Goal: Task Accomplishment & Management: Manage account settings

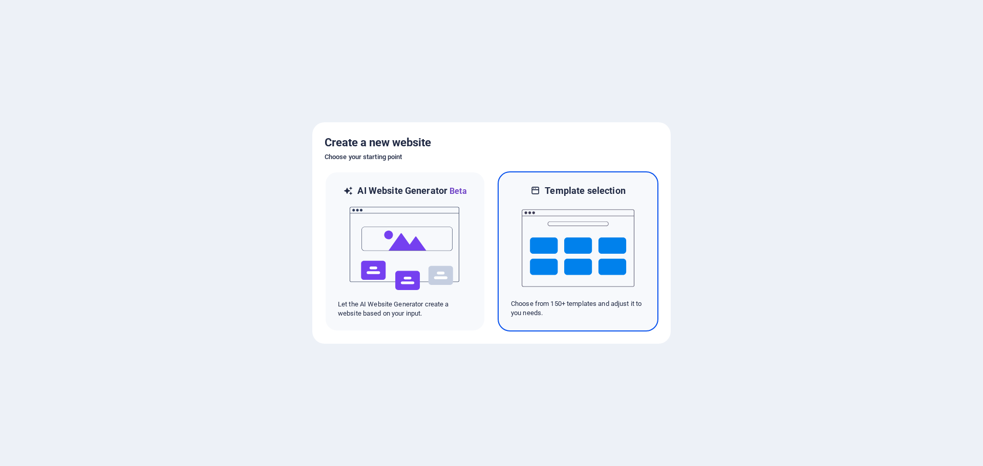
click at [608, 233] on img at bounding box center [578, 248] width 113 height 102
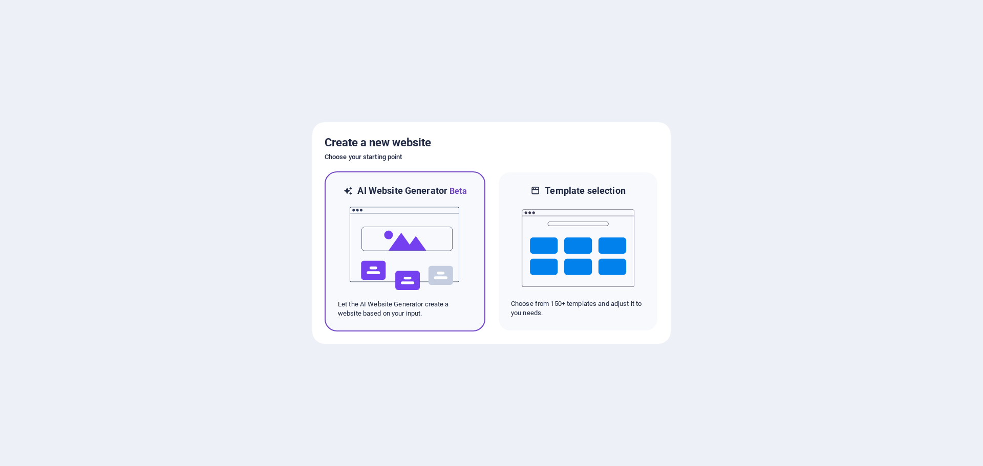
click at [442, 253] on img at bounding box center [405, 249] width 113 height 102
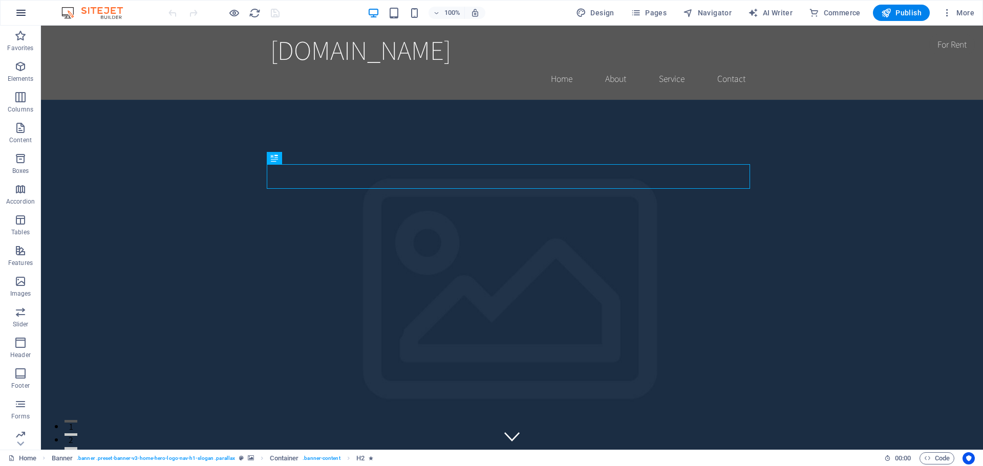
click at [23, 10] on icon "button" at bounding box center [21, 13] width 12 height 12
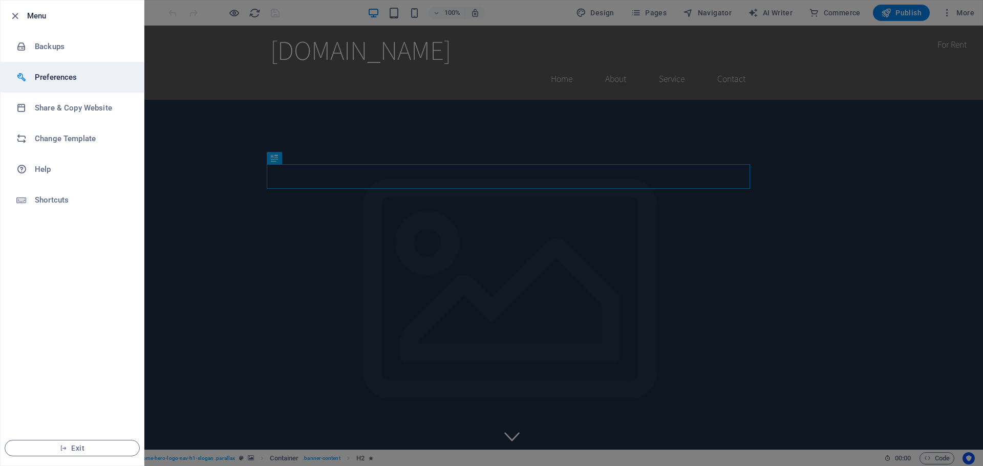
click at [73, 76] on h6 "Preferences" at bounding box center [82, 77] width 95 height 12
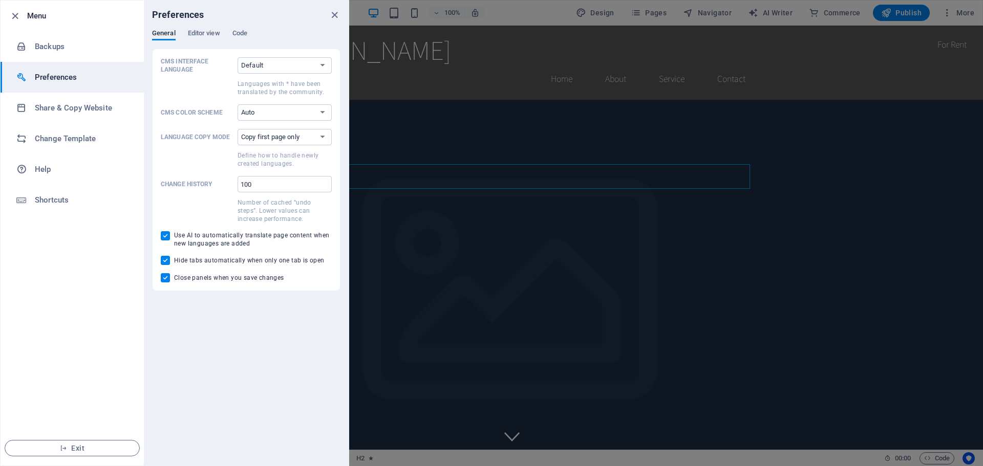
click at [862, 117] on div at bounding box center [491, 233] width 983 height 466
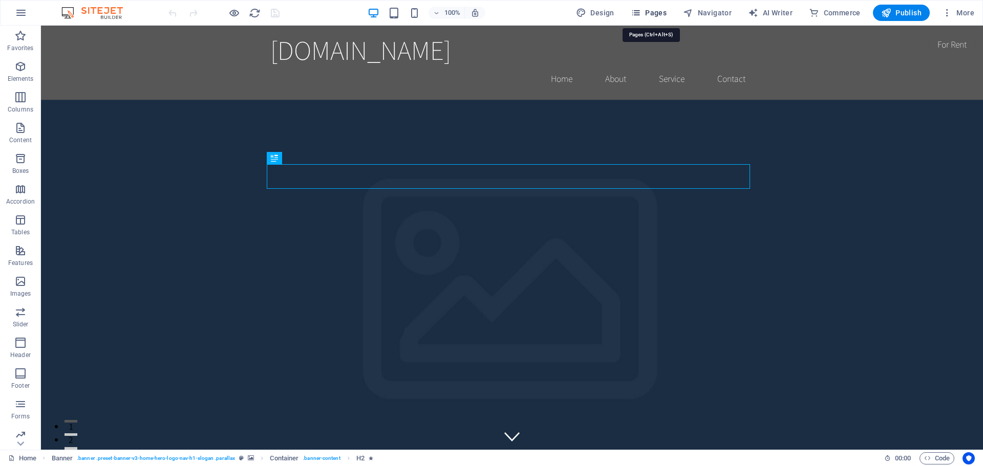
click at [656, 14] on span "Pages" at bounding box center [649, 13] width 36 height 10
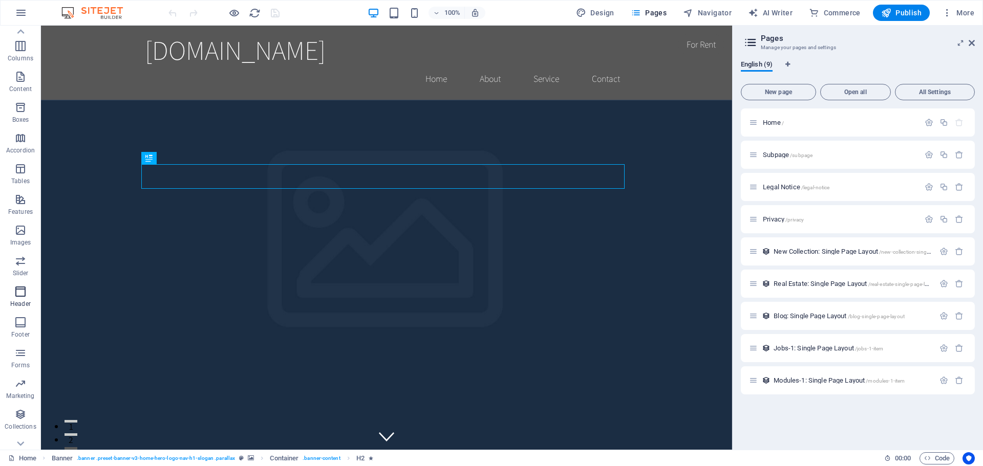
scroll to position [67, 0]
click at [954, 12] on span "More" at bounding box center [958, 13] width 32 height 10
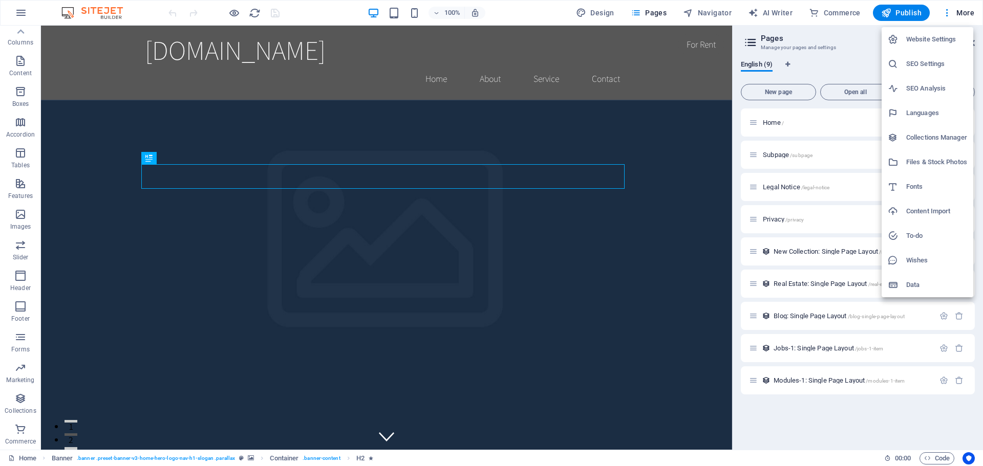
click at [945, 114] on h6 "Languages" at bounding box center [936, 113] width 61 height 12
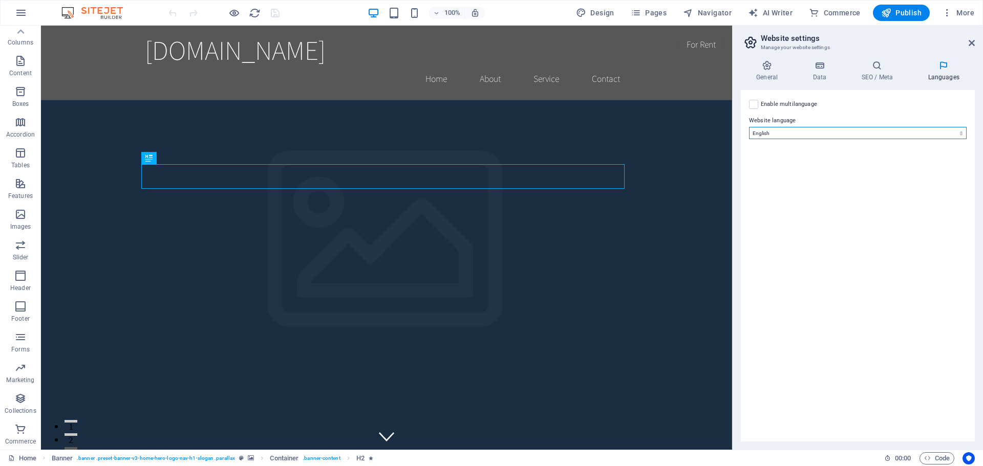
click at [909, 133] on select "Abkhazian Afar Afrikaans Akan Albanian Amharic Arabic Aragonese Armenian Assame…" at bounding box center [858, 133] width 218 height 12
select select "148"
click at [749, 127] on select "Abkhazian Afar Afrikaans Akan Albanian Amharic Arabic Aragonese Armenian Assame…" at bounding box center [858, 133] width 218 height 12
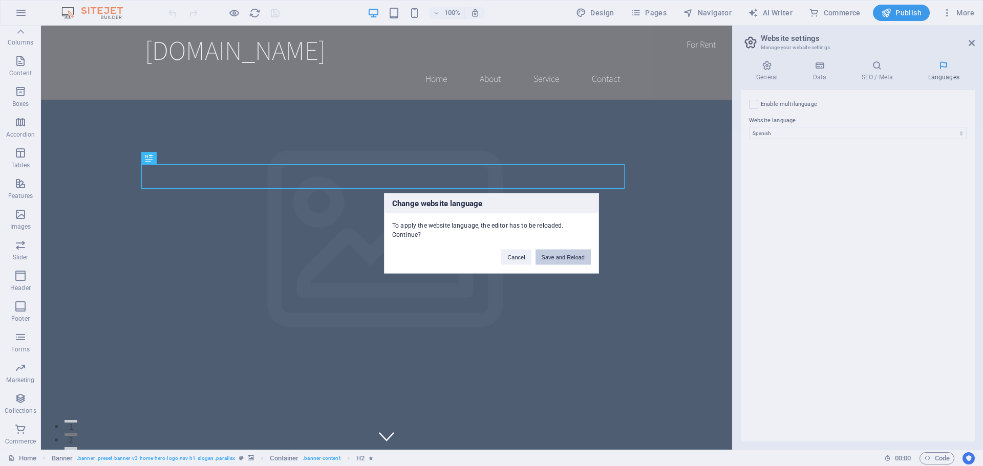
click at [556, 260] on button "Save and Reload" at bounding box center [563, 256] width 55 height 15
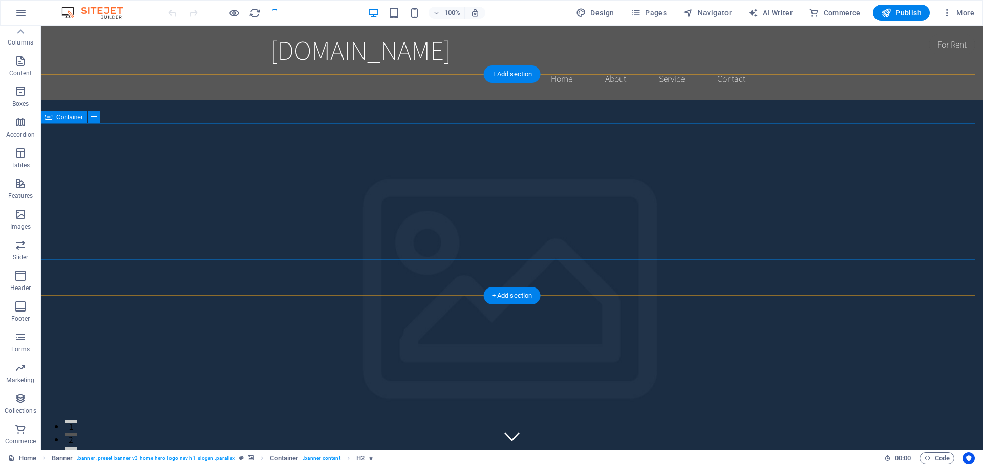
checkbox input "false"
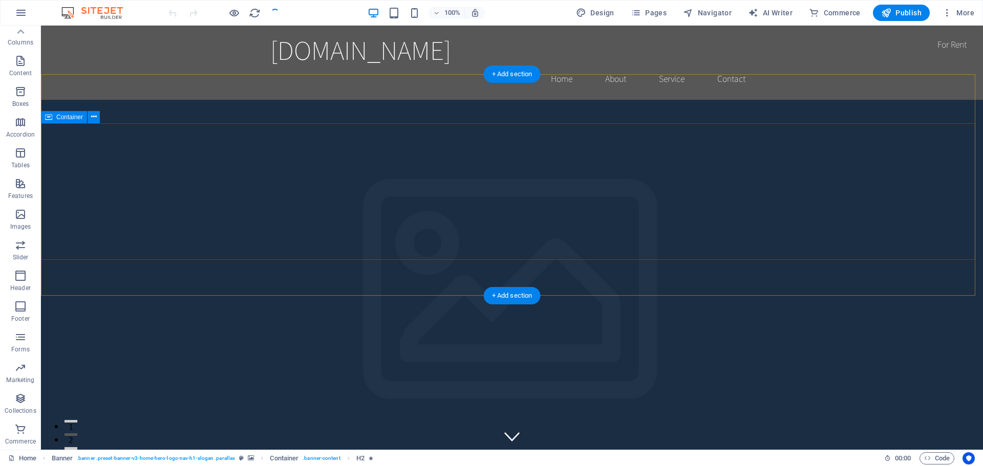
checkbox input "false"
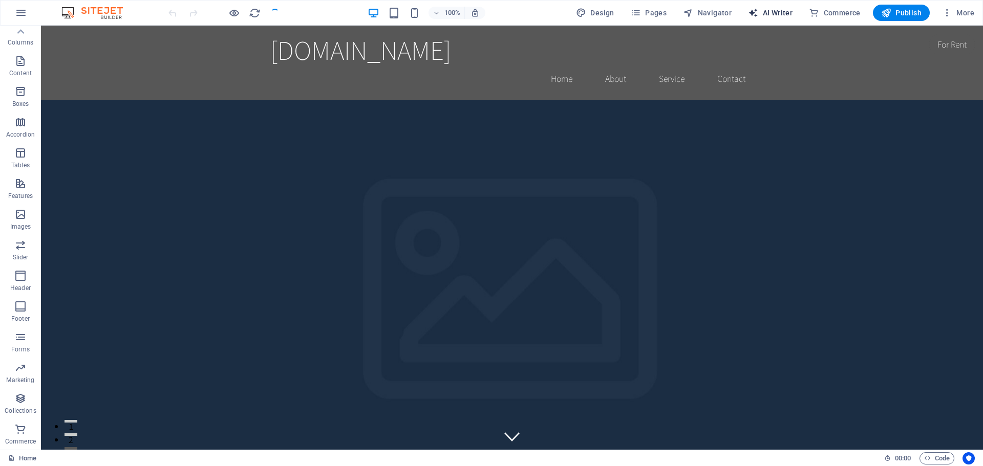
click at [777, 14] on span "AI Writer" at bounding box center [770, 13] width 45 height 10
select select "English"
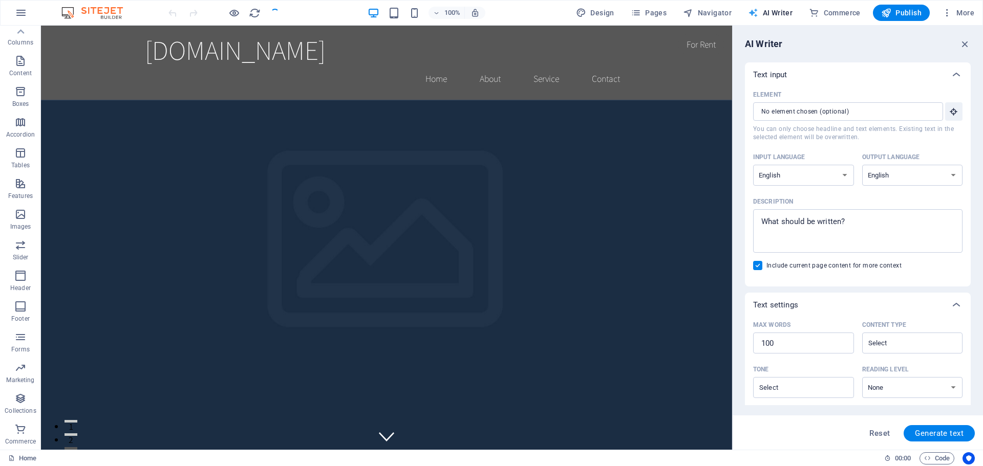
scroll to position [0, 0]
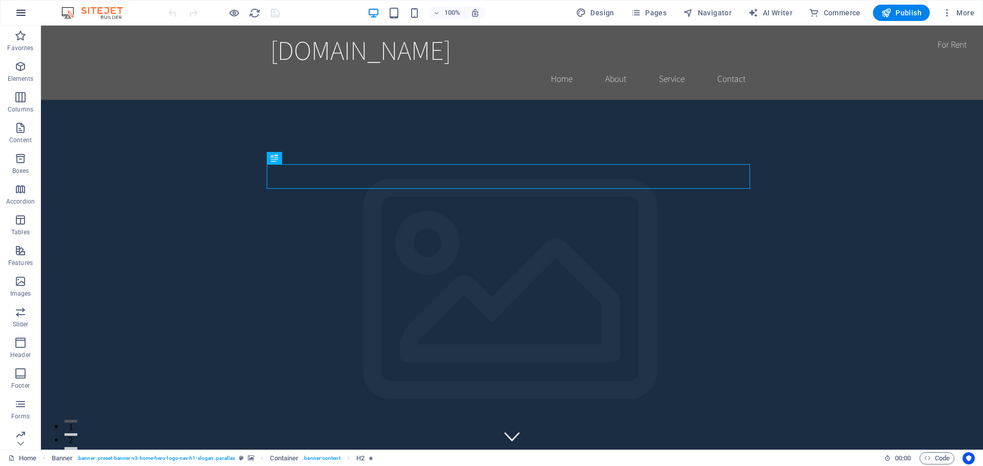
click at [24, 15] on icon "button" at bounding box center [21, 13] width 12 height 12
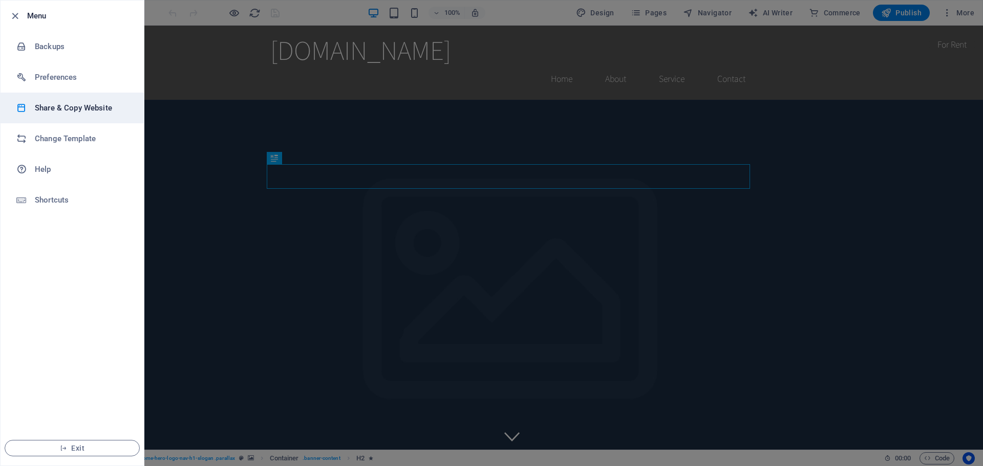
click at [61, 103] on h6 "Share & Copy Website" at bounding box center [82, 108] width 95 height 12
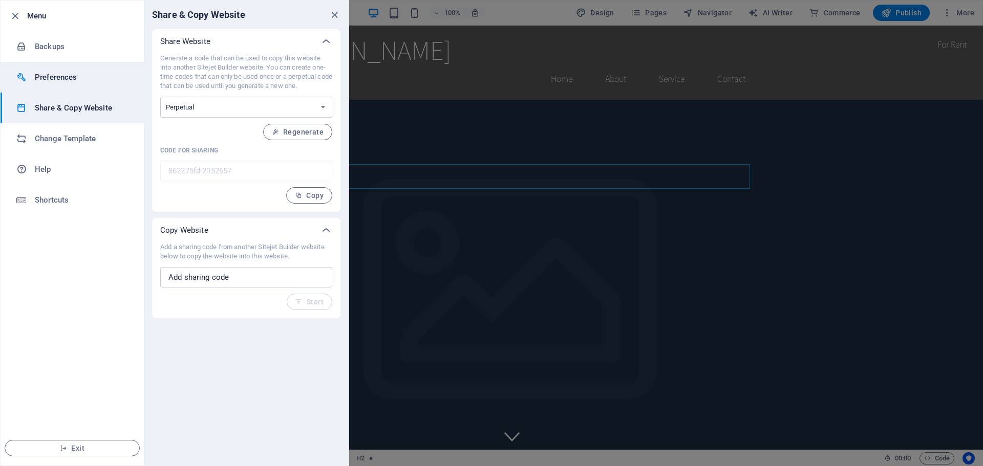
click at [71, 83] on h6 "Preferences" at bounding box center [82, 77] width 95 height 12
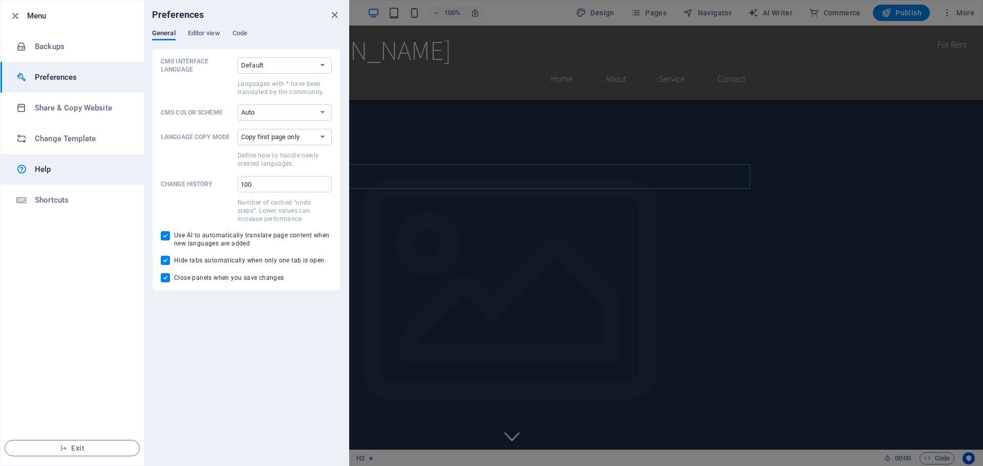
click at [71, 167] on h6 "Help" at bounding box center [82, 169] width 95 height 12
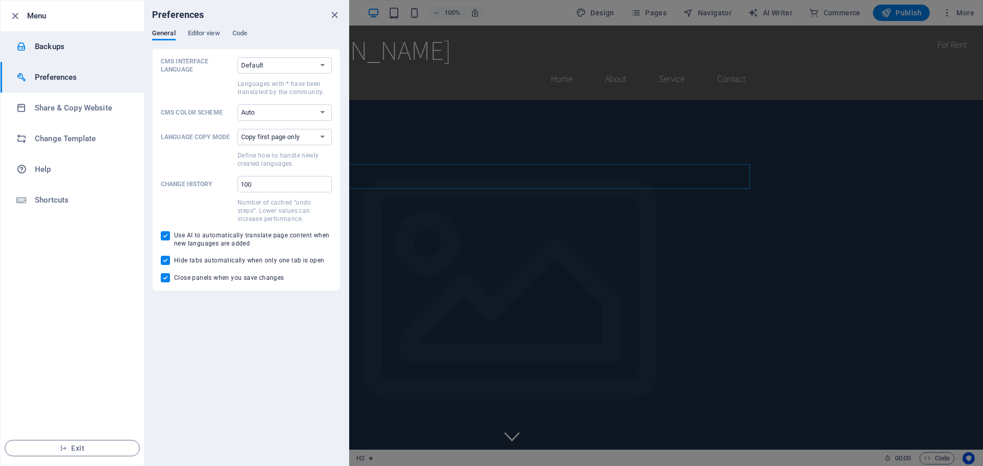
click at [72, 43] on h6 "Backups" at bounding box center [82, 46] width 95 height 12
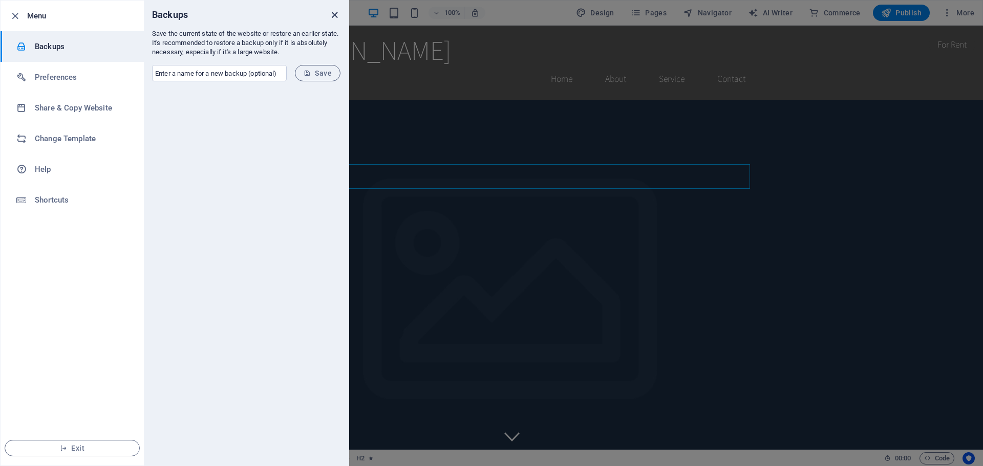
click at [332, 15] on icon "close" at bounding box center [335, 15] width 12 height 12
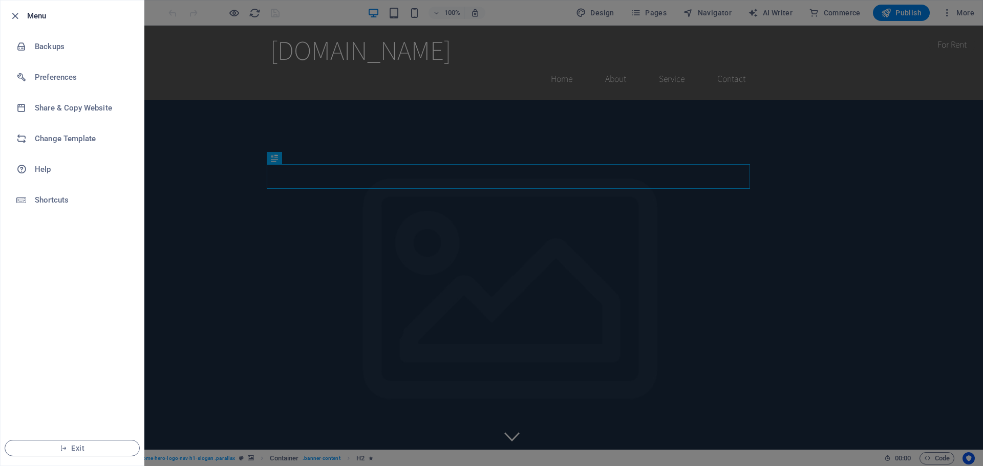
click at [833, 183] on div at bounding box center [491, 233] width 983 height 466
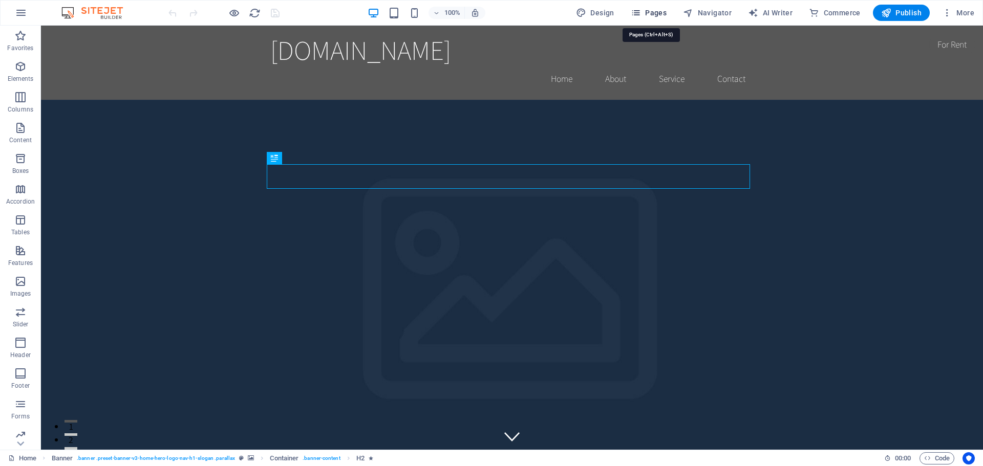
click at [653, 15] on span "Pages" at bounding box center [649, 13] width 36 height 10
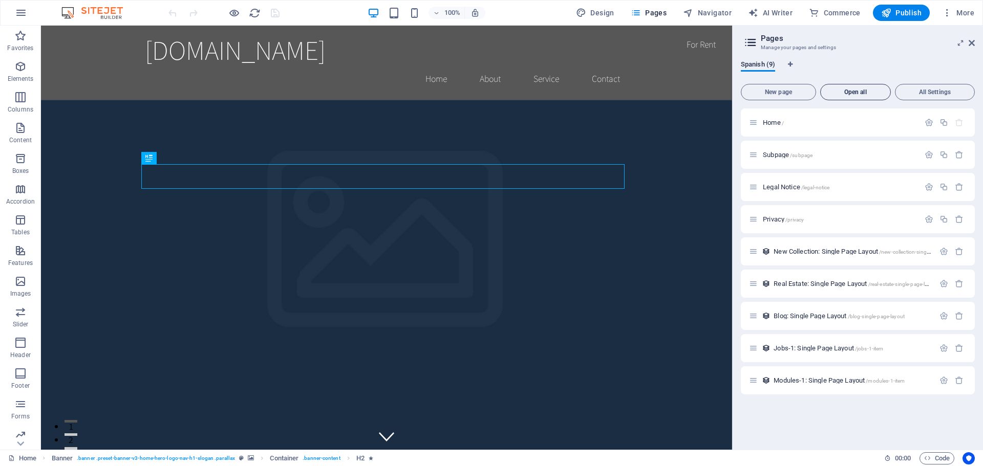
click at [874, 93] on span "Open all" at bounding box center [855, 92] width 61 height 6
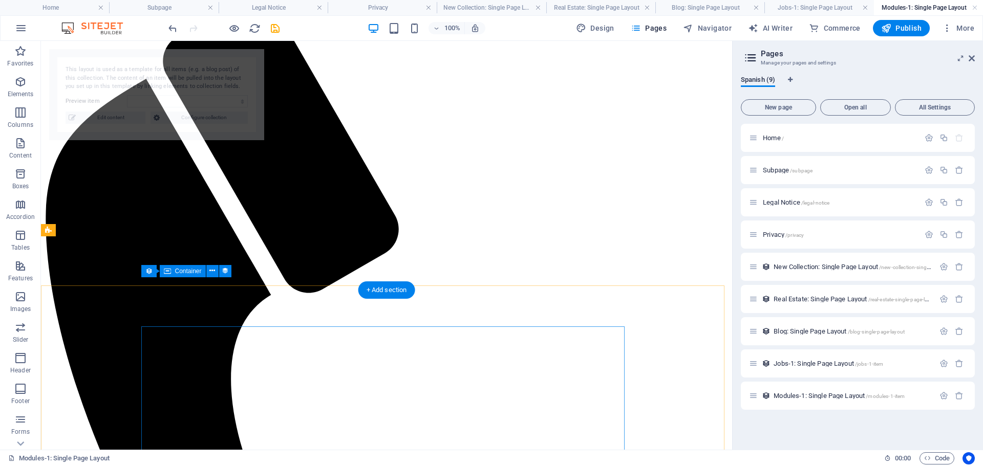
select select "68df2d4116be4307e20f95a2"
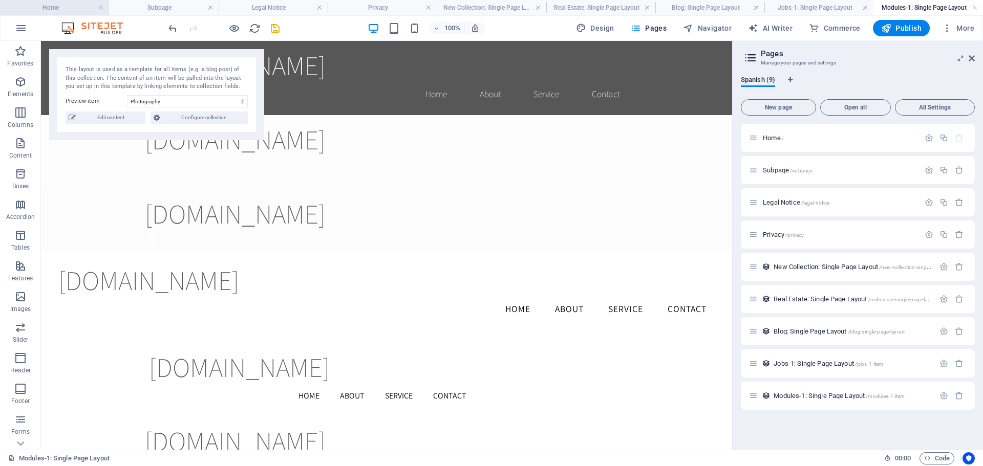
click at [77, 8] on h4 "Home" at bounding box center [54, 7] width 109 height 11
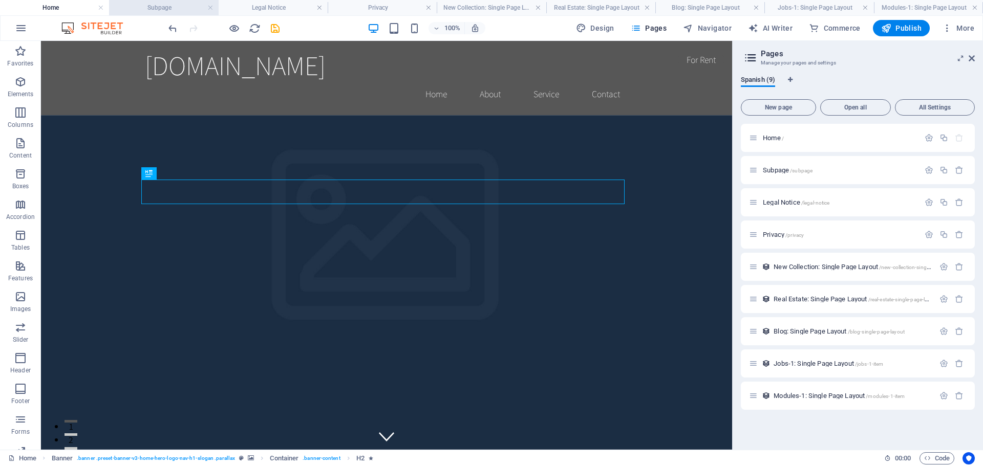
click at [160, 10] on h4 "Subpage" at bounding box center [163, 7] width 109 height 11
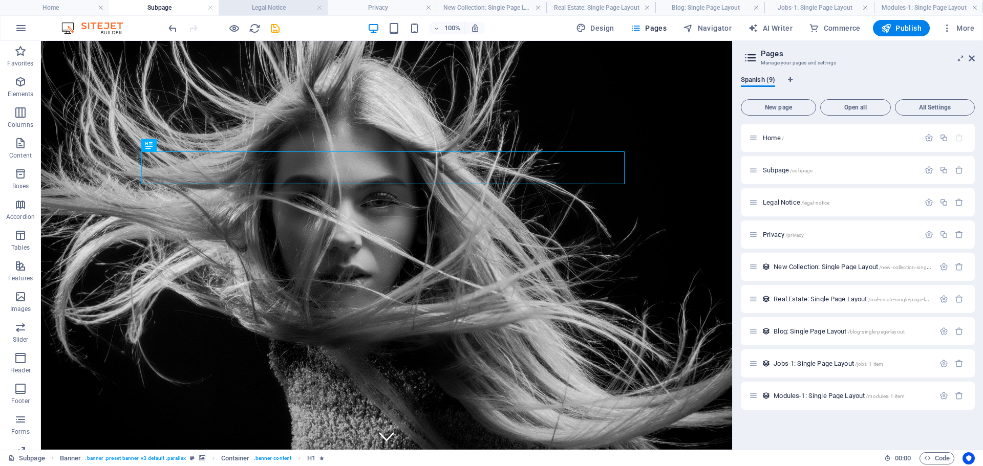
click at [273, 9] on h4 "Legal Notice" at bounding box center [273, 7] width 109 height 11
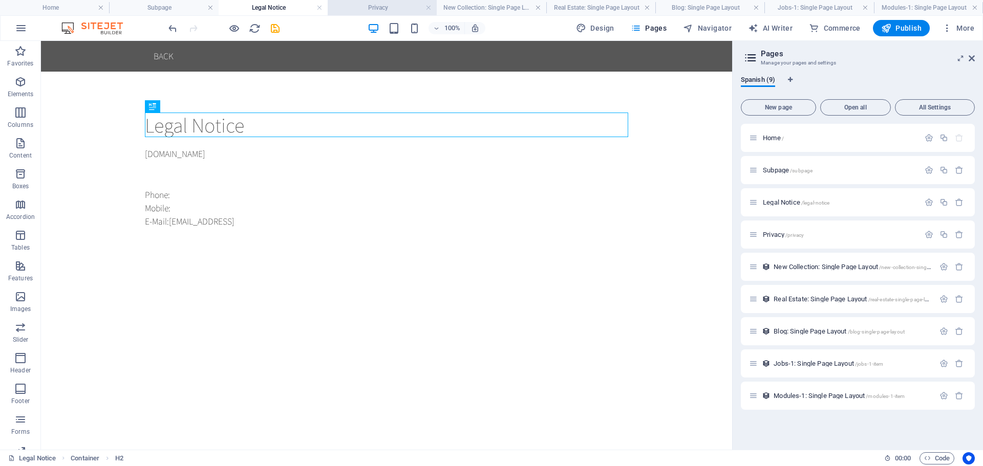
click at [366, 8] on h4 "Privacy" at bounding box center [382, 7] width 109 height 11
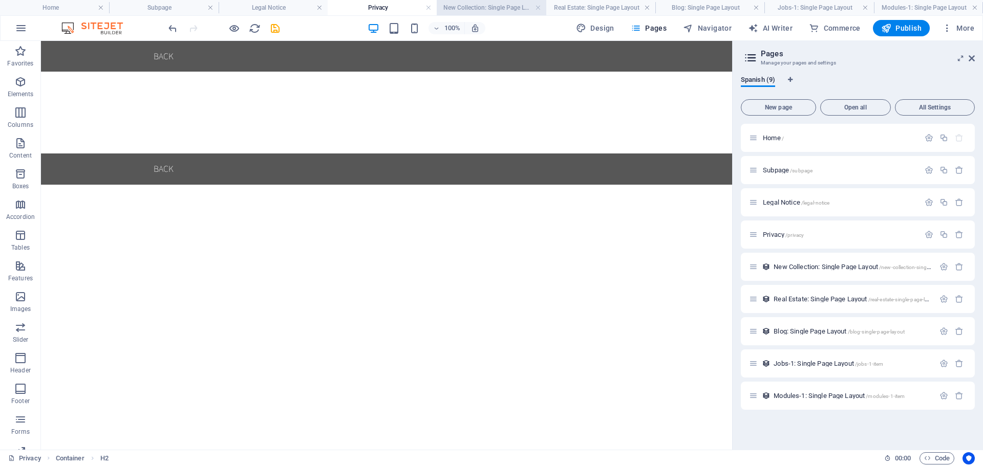
click at [469, 8] on h4 "New Collection: Single Page Layout" at bounding box center [491, 7] width 109 height 11
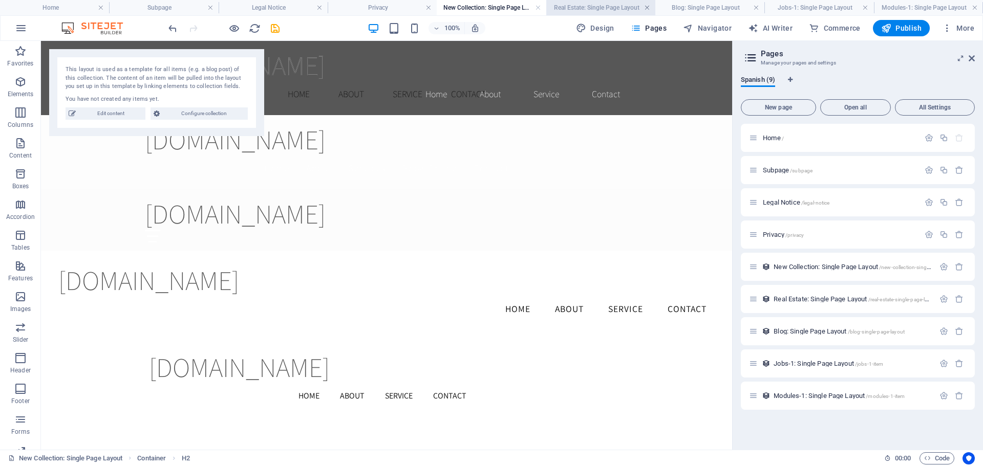
click at [648, 7] on link at bounding box center [647, 8] width 6 height 10
click at [662, 8] on h4 "Blog: Single Page Layout" at bounding box center [675, 7] width 123 height 11
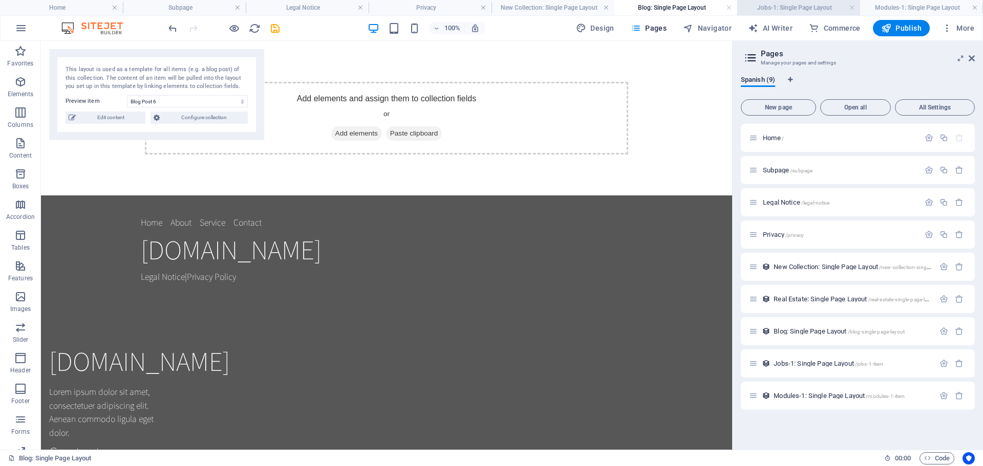
click at [790, 9] on h4 "Jobs-1: Single Page Layout" at bounding box center [798, 7] width 123 height 11
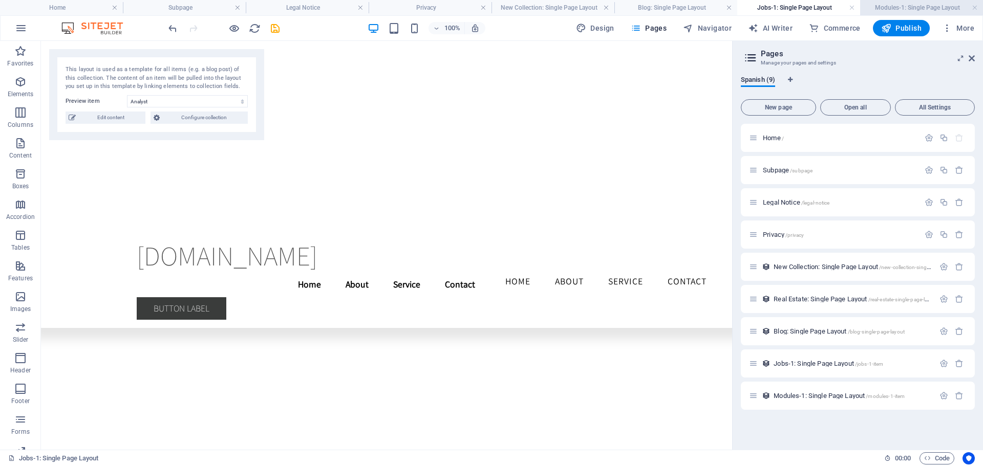
scroll to position [373, 0]
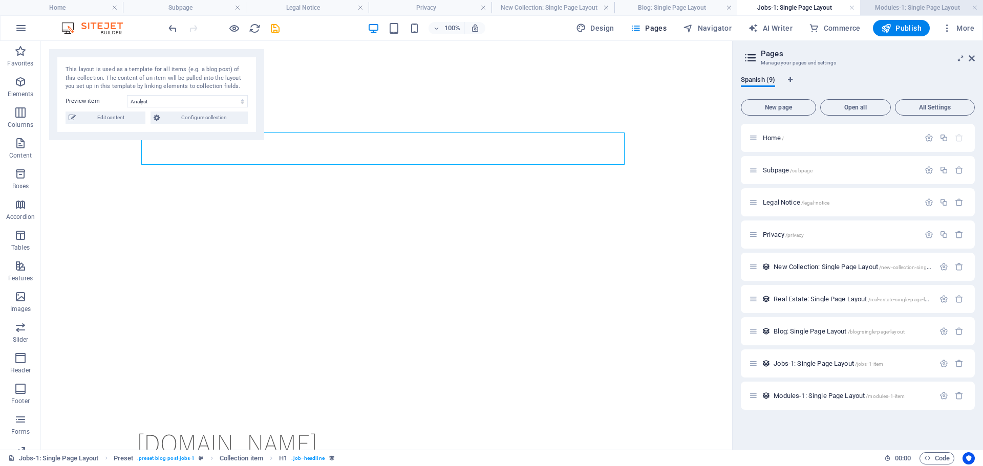
click at [905, 7] on h4 "Modules-1: Single Page Layout" at bounding box center [921, 7] width 123 height 11
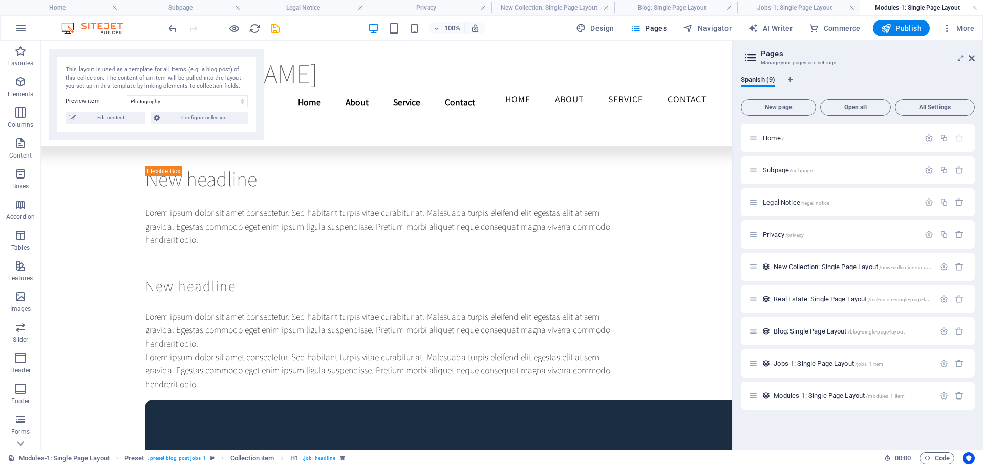
scroll to position [0, 0]
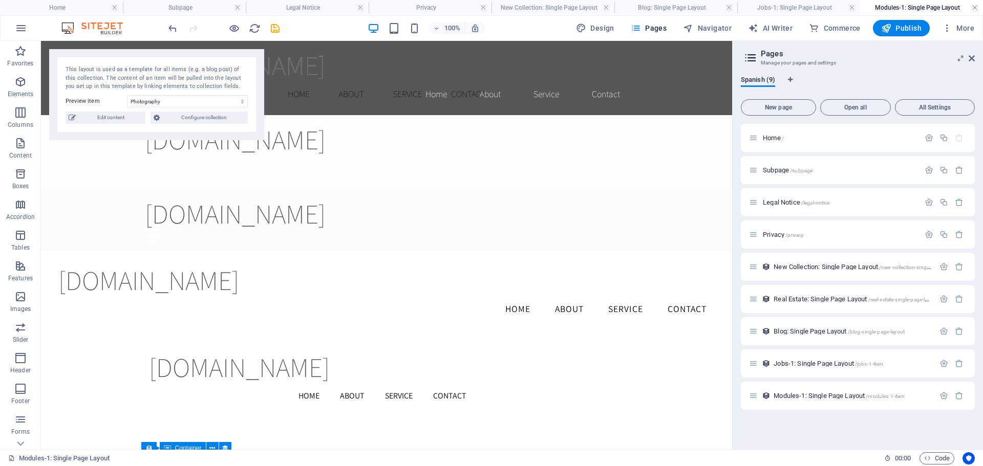
click at [975, 8] on link at bounding box center [975, 8] width 6 height 10
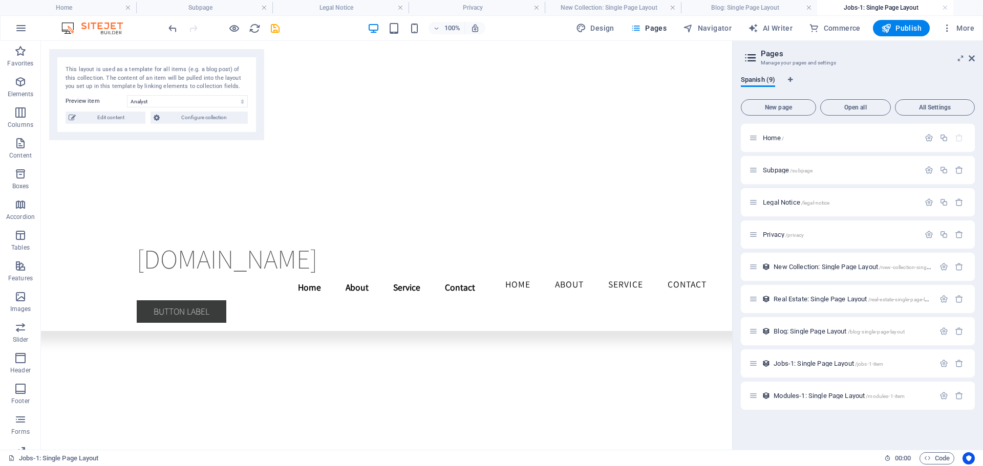
scroll to position [949, 0]
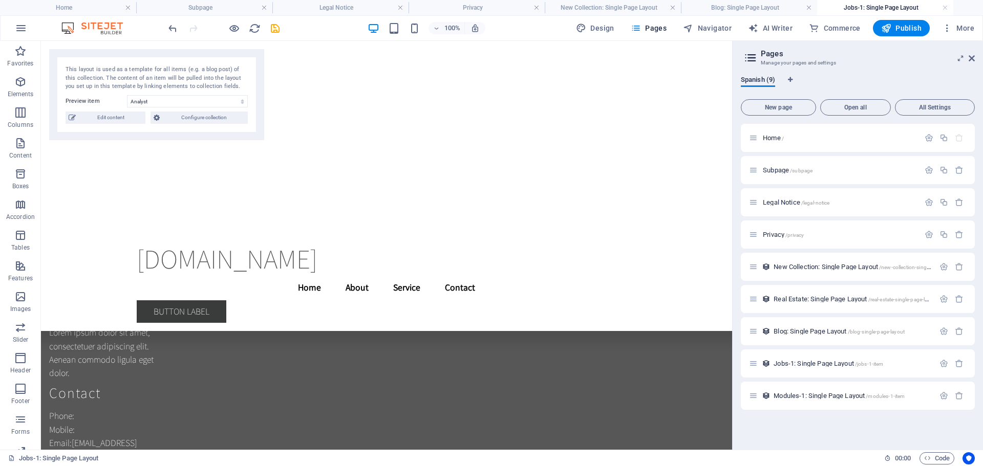
click at [941, 7] on h4 "Jobs-1: Single Page Layout" at bounding box center [885, 7] width 136 height 11
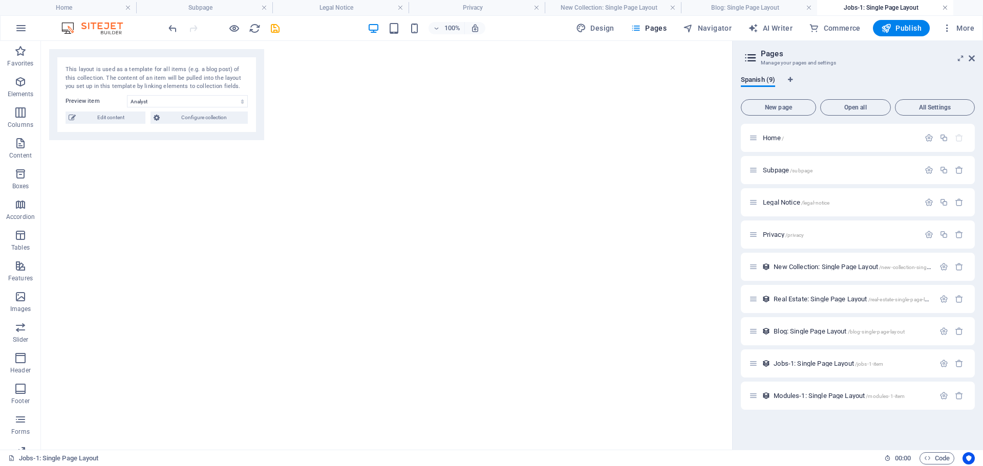
click at [945, 8] on link at bounding box center [945, 8] width 6 height 10
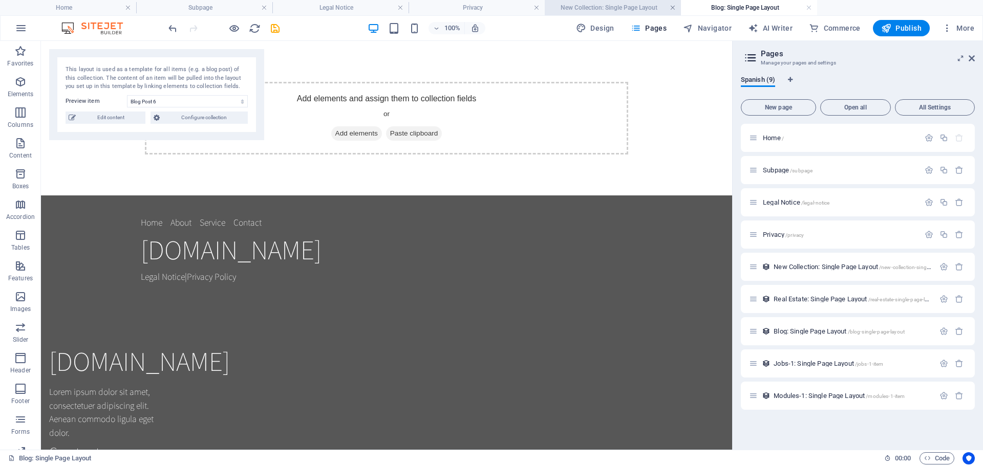
click at [675, 9] on link at bounding box center [673, 8] width 6 height 10
click at [536, 9] on link at bounding box center [537, 8] width 6 height 10
click at [401, 8] on link at bounding box center [400, 8] width 6 height 10
click at [265, 7] on link at bounding box center [264, 8] width 6 height 10
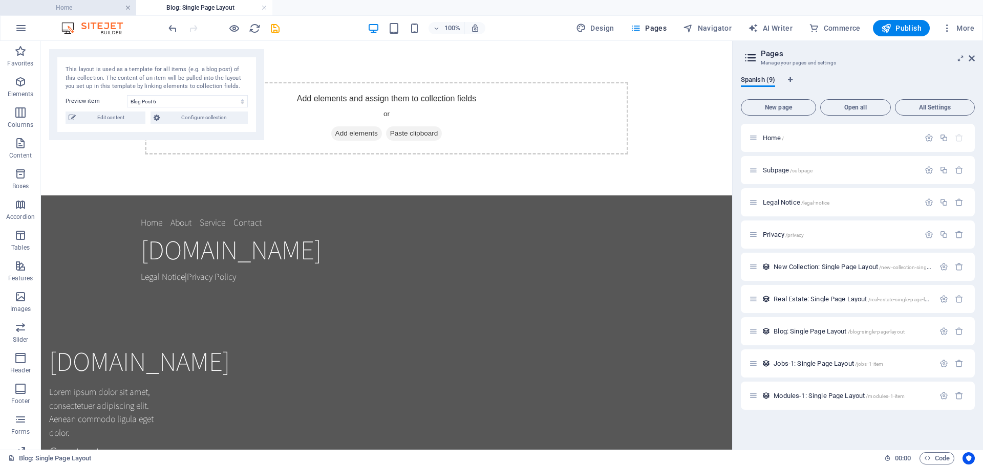
click at [130, 7] on link at bounding box center [128, 8] width 6 height 10
click at [266, 20] on div at bounding box center [223, 28] width 115 height 16
click at [89, 16] on div "100% Design Pages Navigator AI Writer Commerce Publish More" at bounding box center [492, 28] width 982 height 25
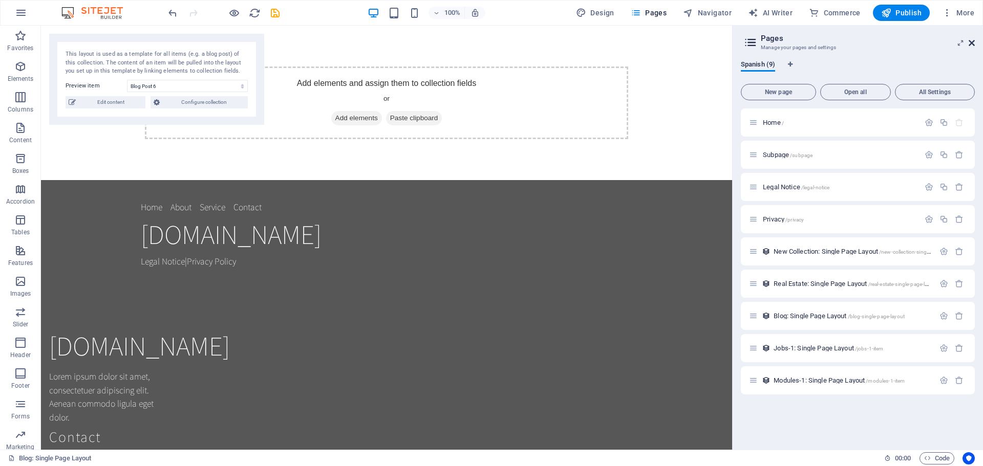
click at [972, 45] on icon at bounding box center [972, 43] width 6 height 8
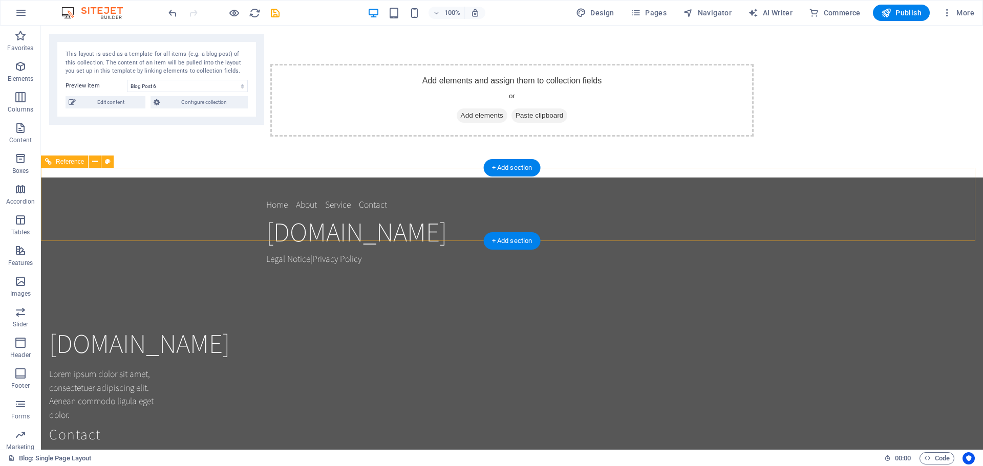
scroll to position [0, 0]
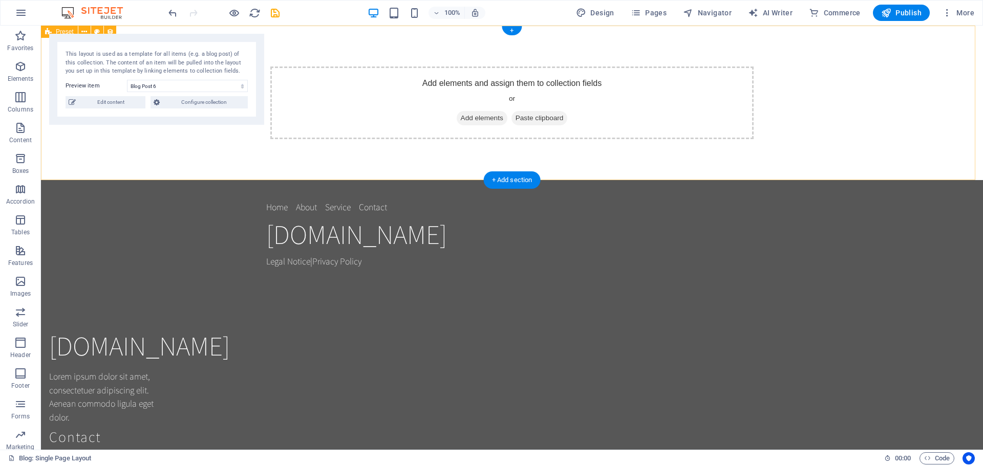
click at [184, 157] on div "Add elements and assign them to collection fields or Add elements Paste clipboa…" at bounding box center [512, 103] width 942 height 155
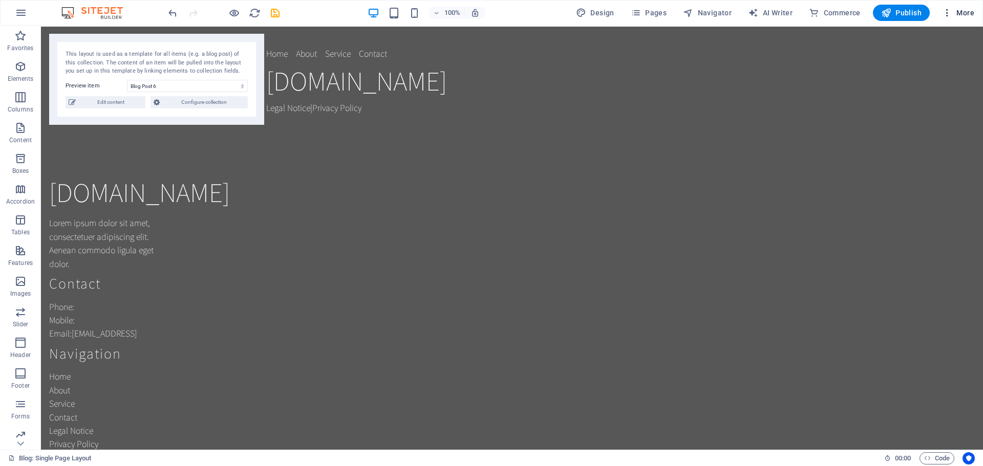
click at [964, 9] on span "More" at bounding box center [958, 13] width 32 height 10
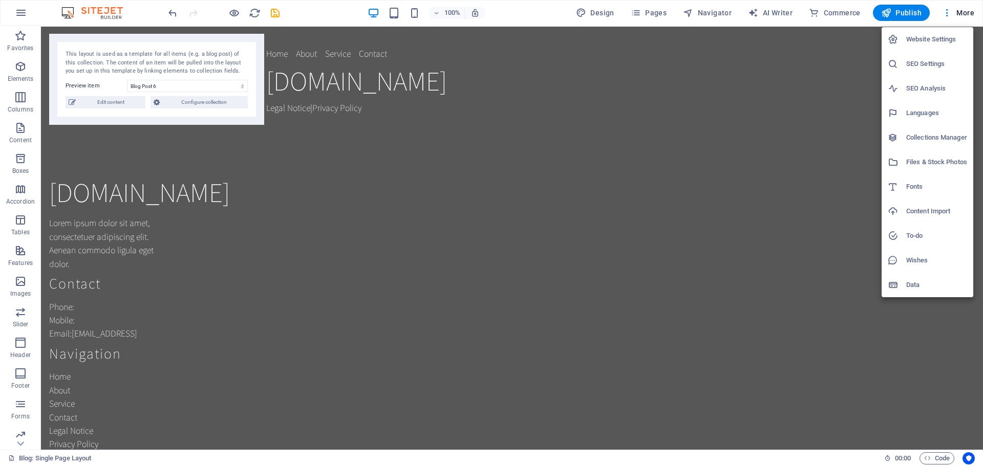
click at [174, 13] on div at bounding box center [491, 233] width 983 height 466
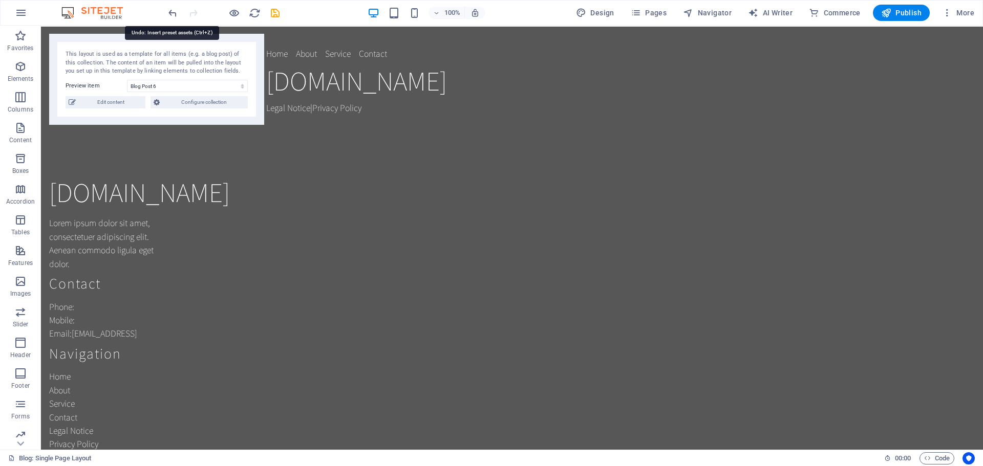
click at [174, 13] on icon "undo" at bounding box center [173, 13] width 12 height 12
click at [22, 8] on icon "button" at bounding box center [21, 13] width 12 height 12
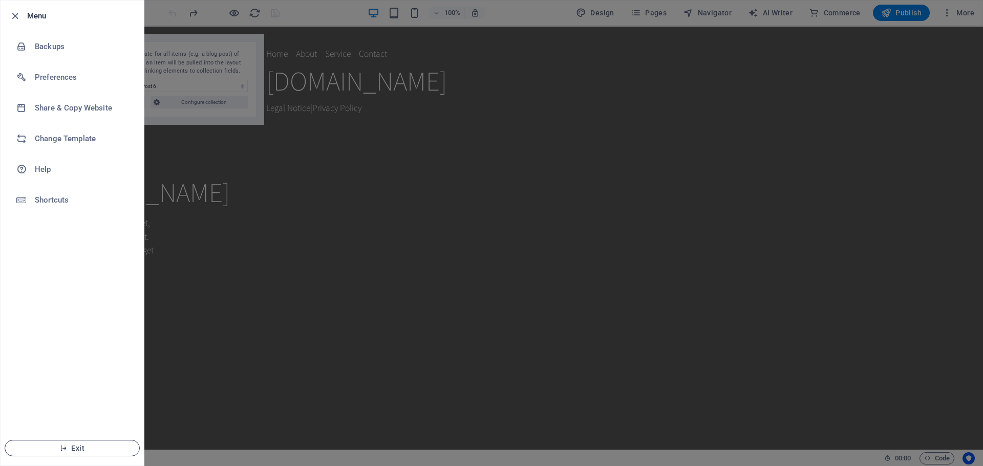
click at [77, 448] on span "Exit" at bounding box center [72, 448] width 118 height 8
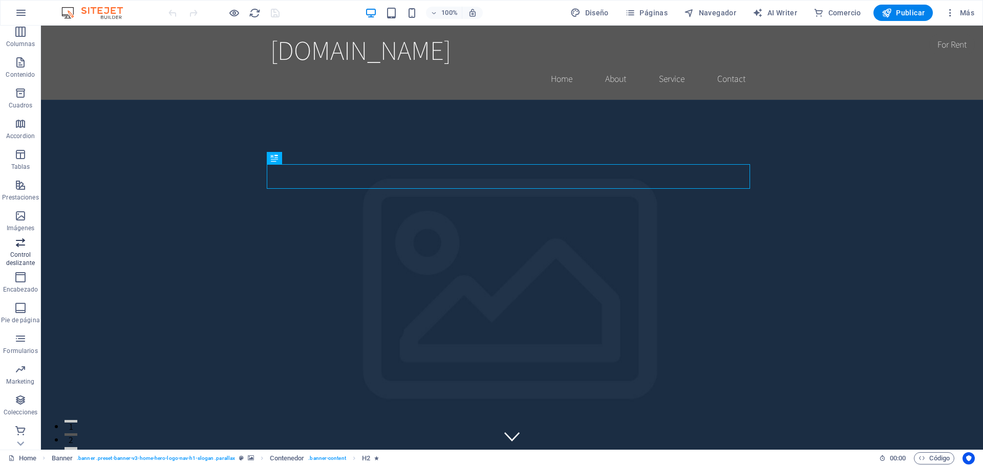
scroll to position [67, 0]
click at [30, 459] on link "Home" at bounding box center [22, 459] width 28 height 12
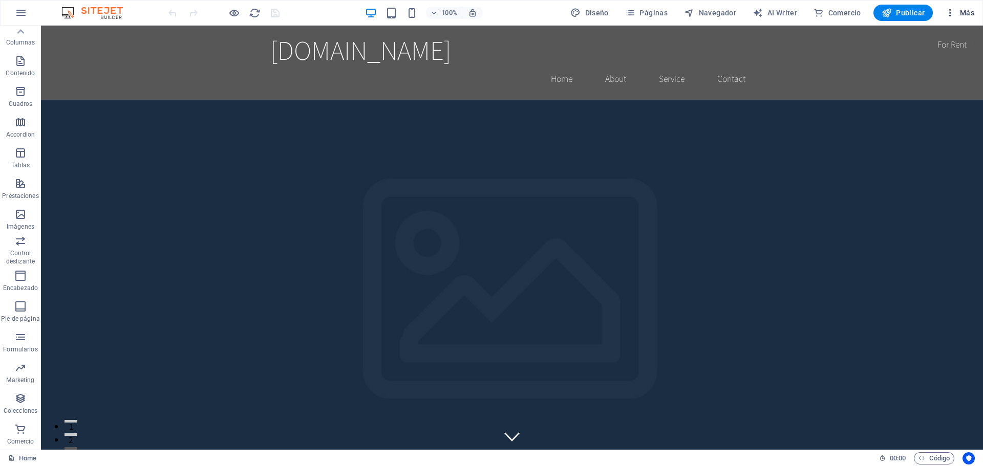
click at [953, 15] on icon "button" at bounding box center [950, 13] width 10 height 10
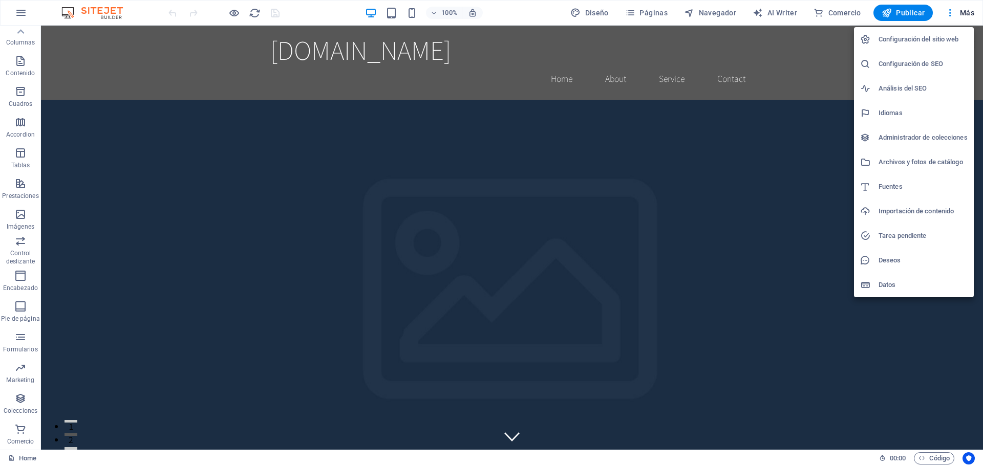
click at [636, 14] on div at bounding box center [491, 233] width 983 height 466
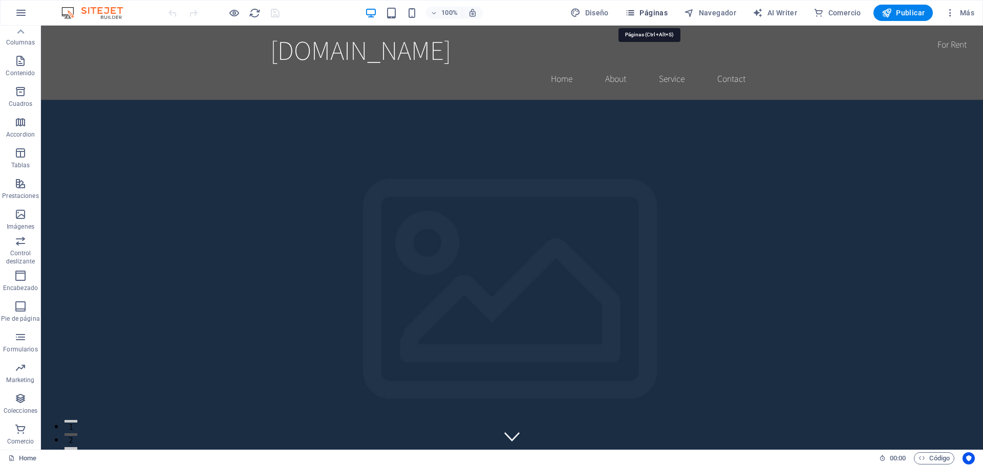
click at [624, 13] on button "Páginas" at bounding box center [646, 13] width 51 height 16
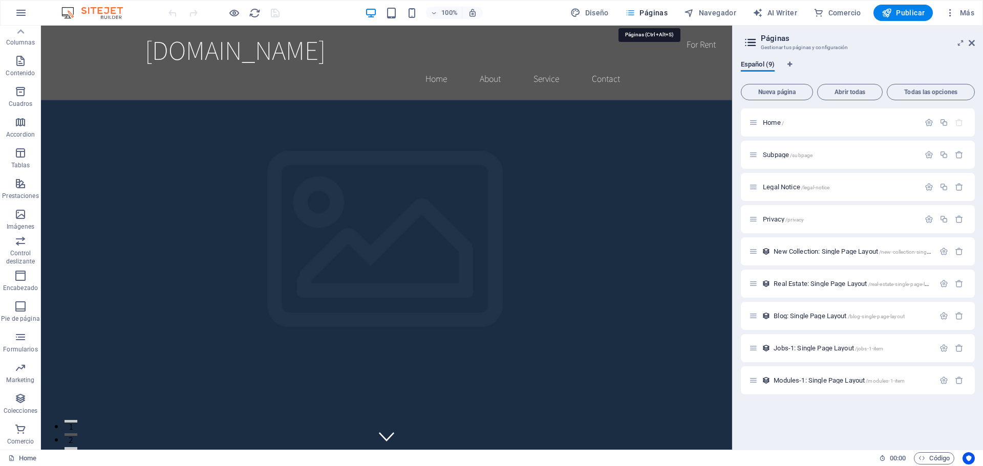
click at [630, 13] on icon "button" at bounding box center [630, 13] width 10 height 10
drag, startPoint x: 974, startPoint y: 45, endPoint x: 886, endPoint y: 13, distance: 93.6
click at [974, 45] on icon at bounding box center [972, 43] width 6 height 8
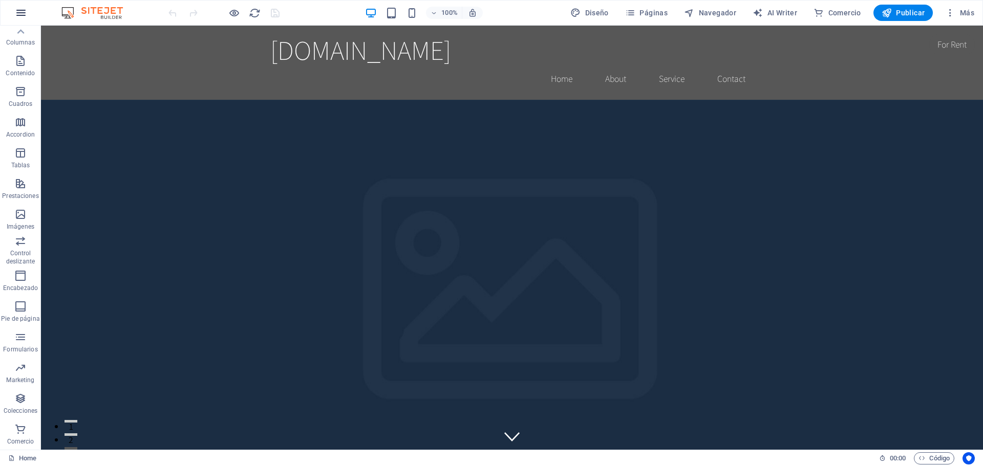
click at [16, 15] on icon "button" at bounding box center [21, 13] width 12 height 12
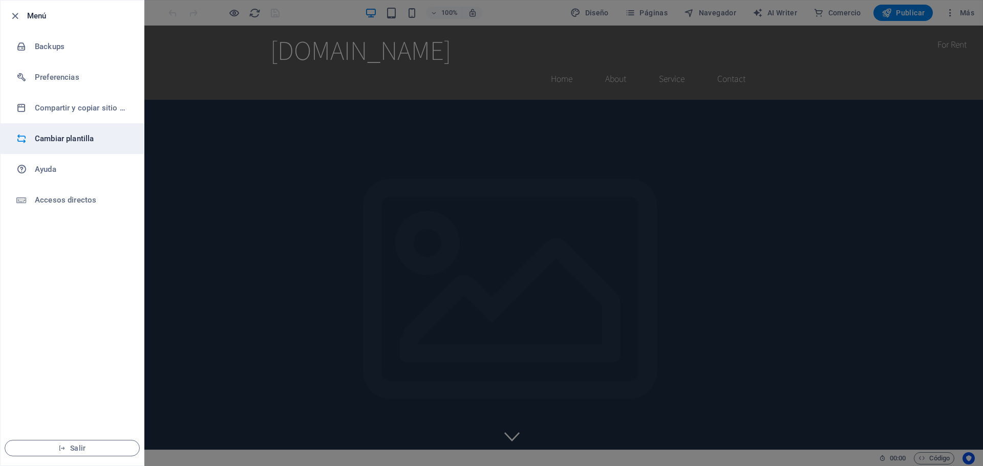
click at [101, 140] on h6 "Cambiar plantilla" at bounding box center [82, 139] width 95 height 12
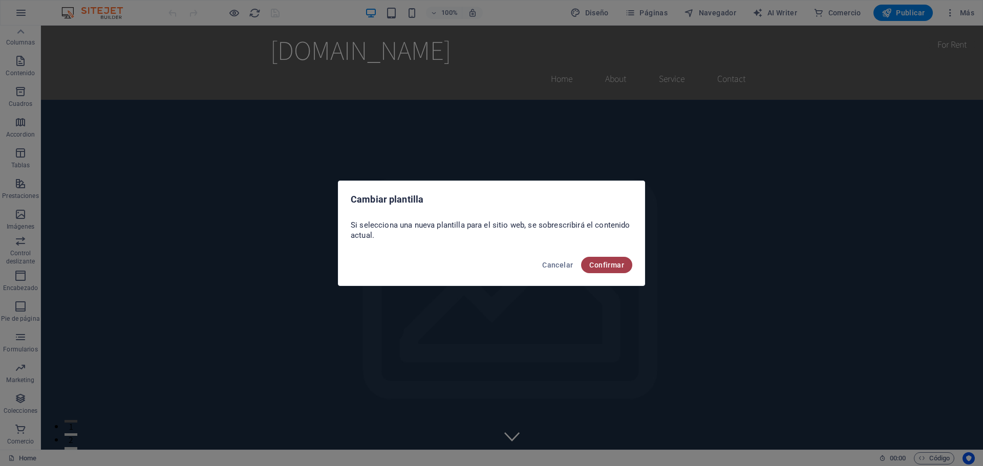
click at [618, 263] on span "Confirmar" at bounding box center [606, 265] width 35 height 8
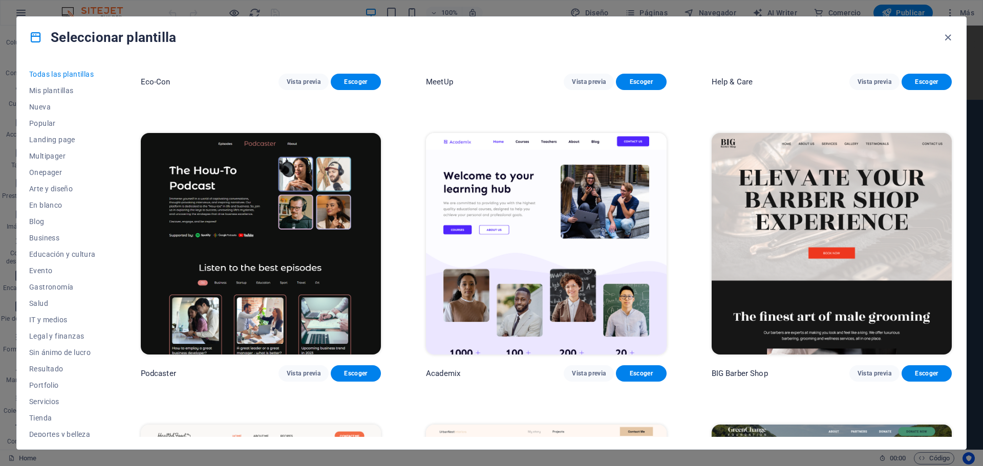
scroll to position [1690, 0]
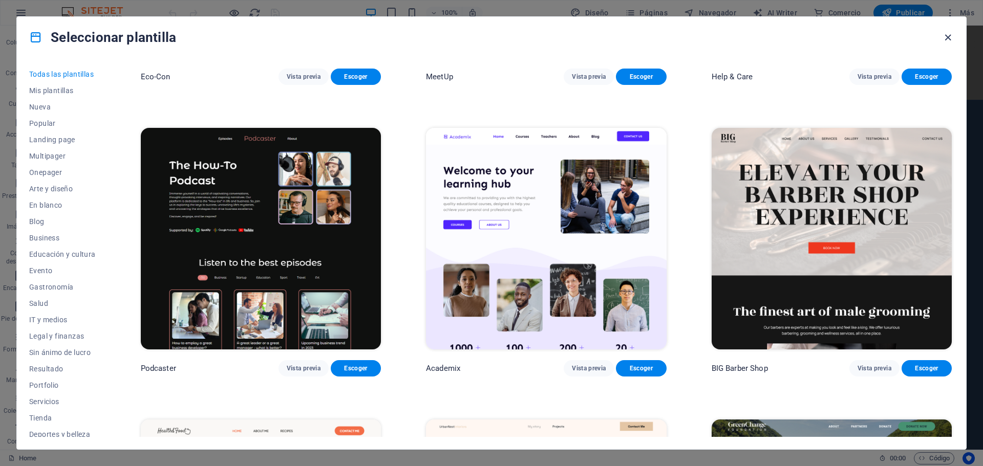
click at [947, 38] on icon "button" at bounding box center [948, 38] width 12 height 12
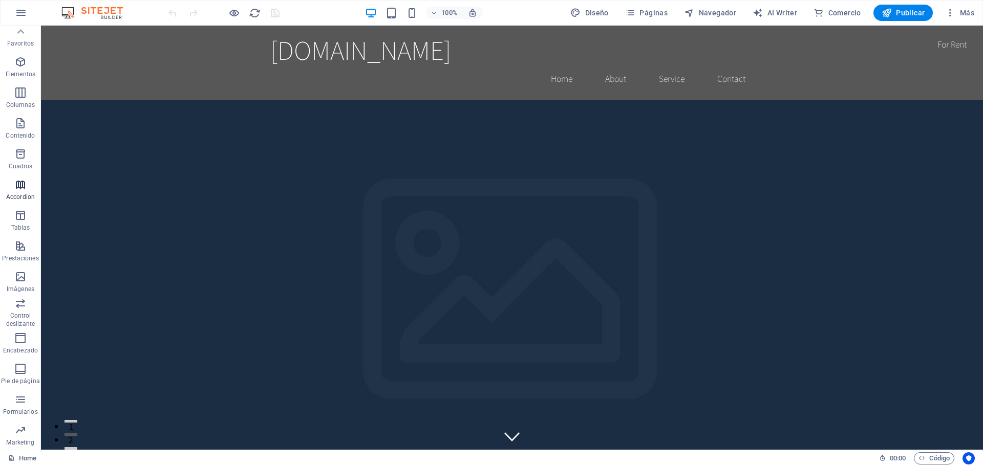
scroll to position [0, 0]
click at [27, 12] on icon "button" at bounding box center [21, 13] width 12 height 12
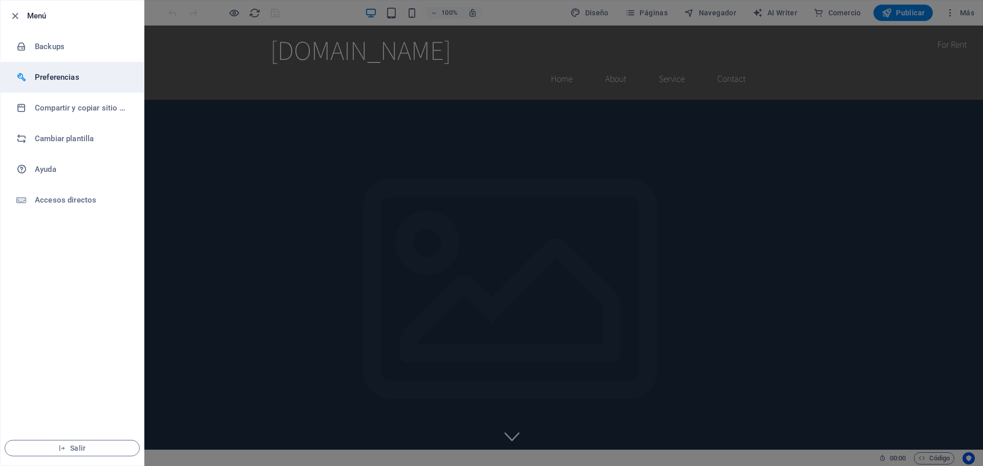
click at [47, 78] on h6 "Preferencias" at bounding box center [82, 77] width 95 height 12
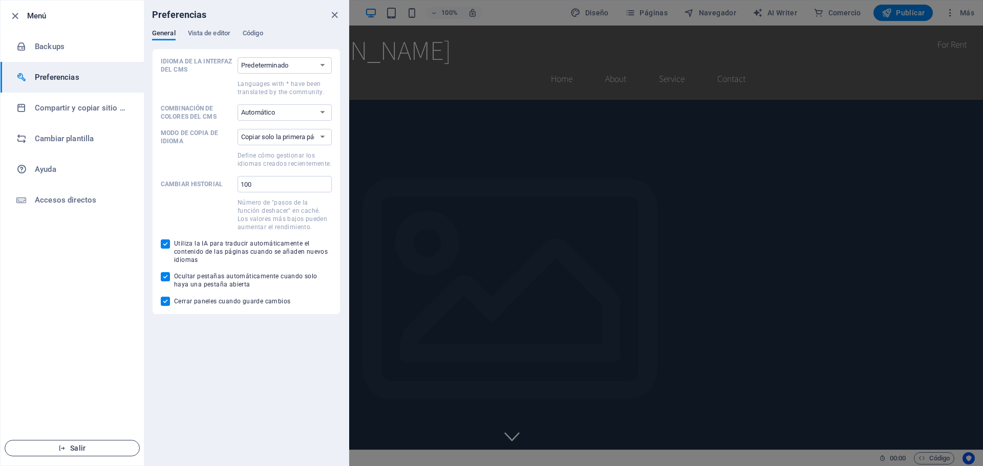
click at [65, 452] on span "Salir" at bounding box center [72, 448] width 118 height 8
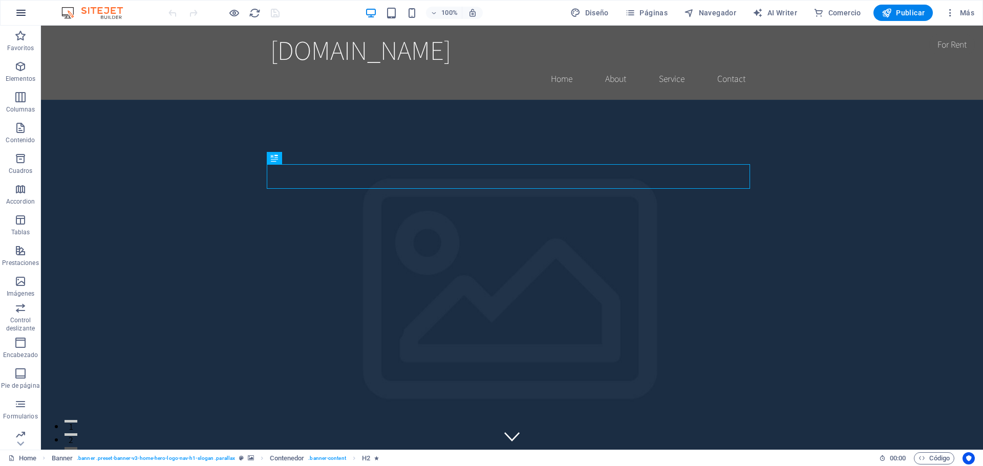
click at [16, 9] on icon "button" at bounding box center [21, 13] width 12 height 12
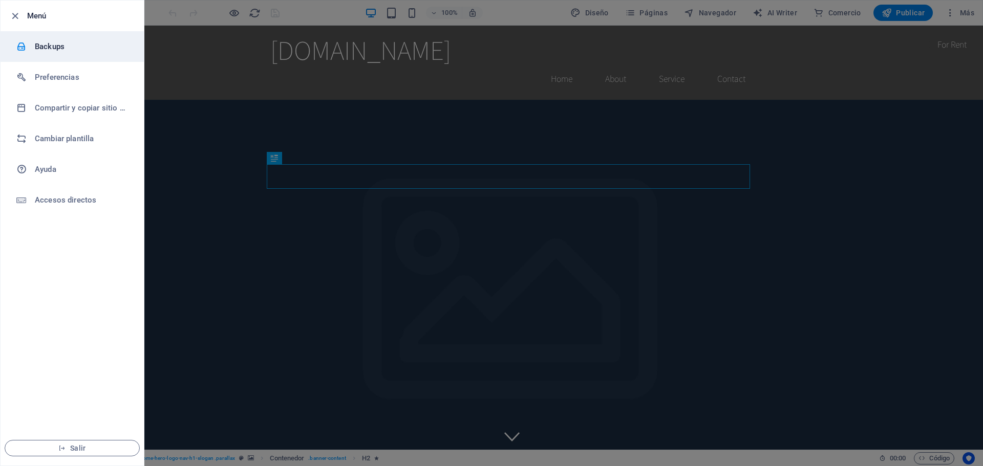
click at [53, 42] on h6 "Backups" at bounding box center [82, 46] width 95 height 12
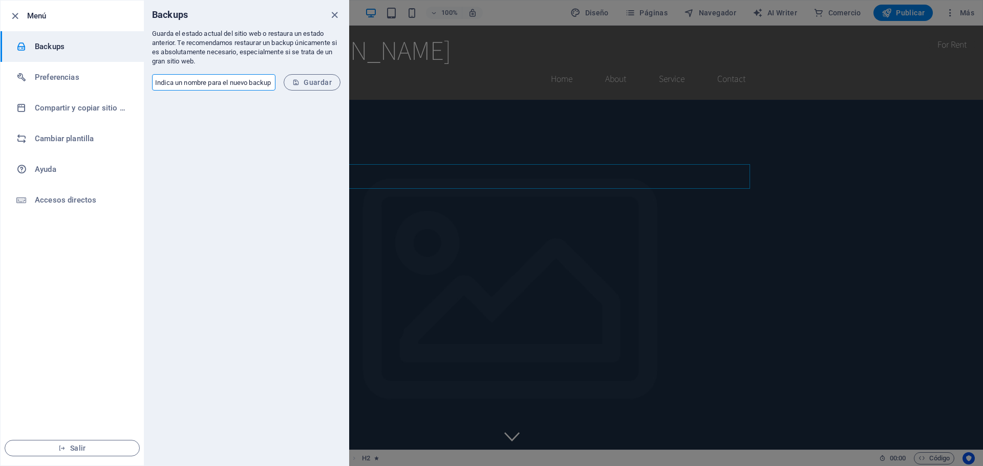
drag, startPoint x: 188, startPoint y: 87, endPoint x: 273, endPoint y: 86, distance: 85.5
click at [273, 86] on input "text" at bounding box center [213, 82] width 123 height 16
click at [80, 83] on li "Preferencias" at bounding box center [72, 77] width 143 height 31
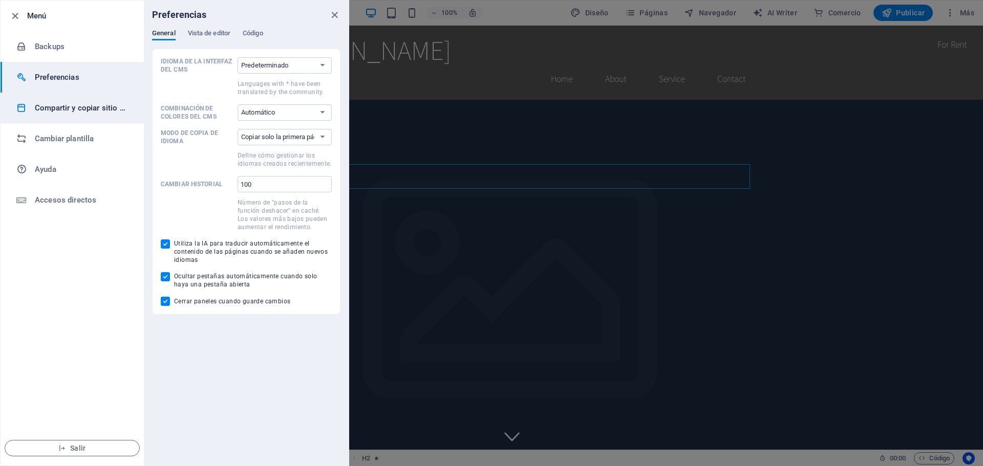
click at [80, 107] on h6 "Compartir y copiar sitio web" at bounding box center [82, 108] width 95 height 12
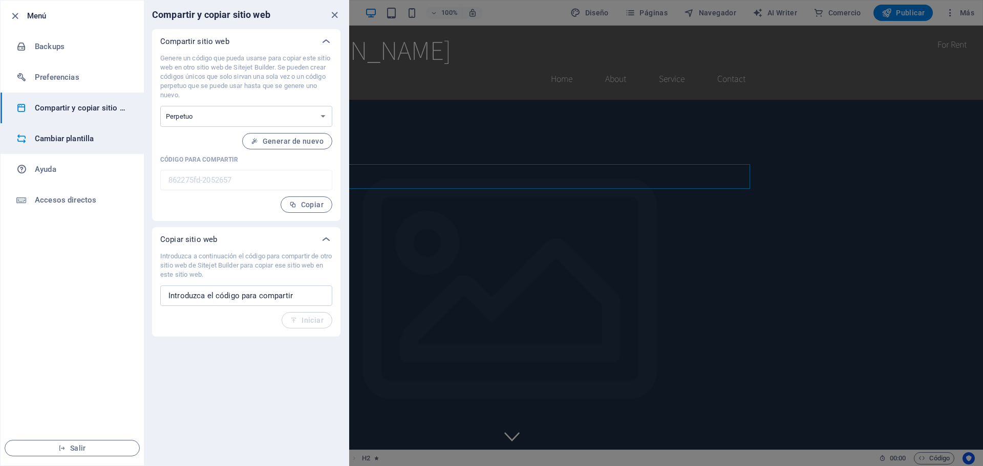
click at [72, 143] on h6 "Cambiar plantilla" at bounding box center [82, 139] width 95 height 12
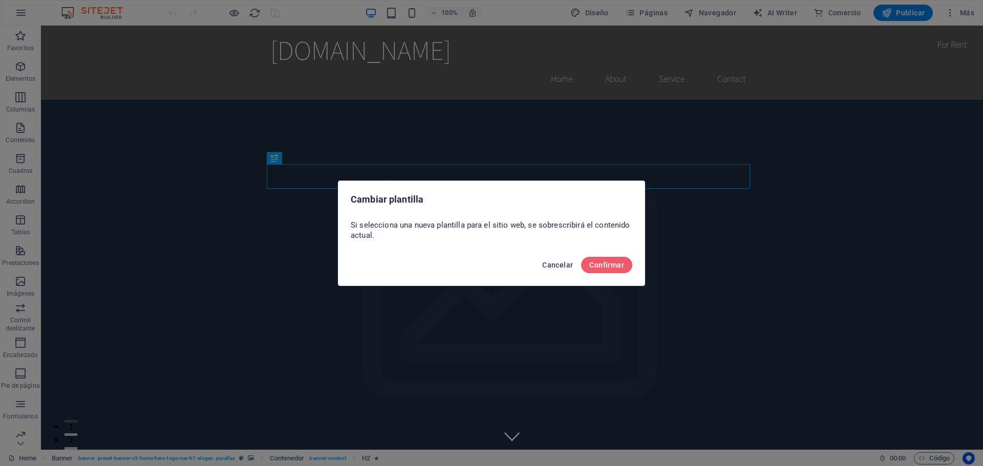
click at [559, 267] on span "Cancelar" at bounding box center [557, 265] width 31 height 8
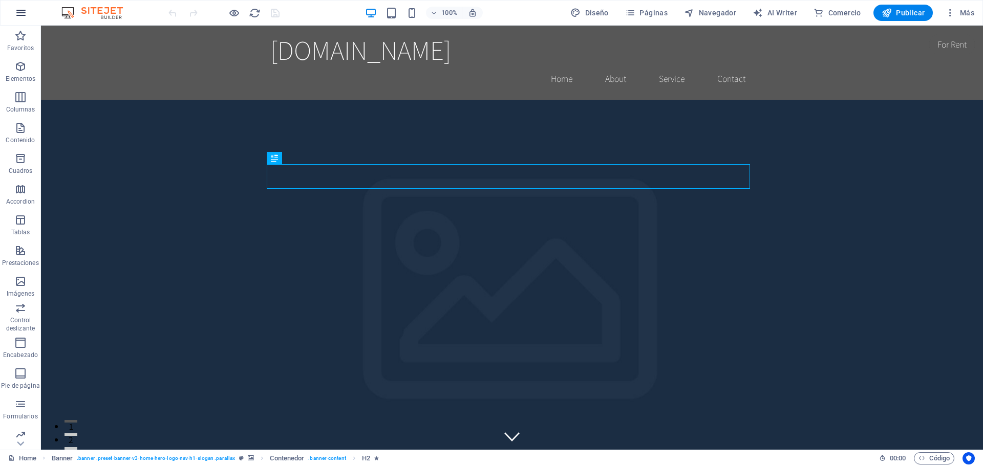
click at [29, 13] on button "button" at bounding box center [21, 13] width 25 height 25
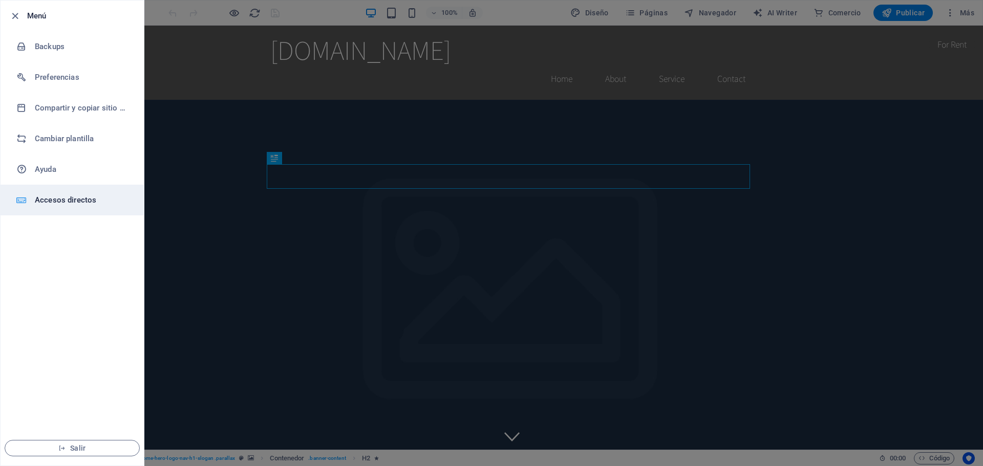
click at [74, 201] on h6 "Accesos directos" at bounding box center [82, 200] width 95 height 12
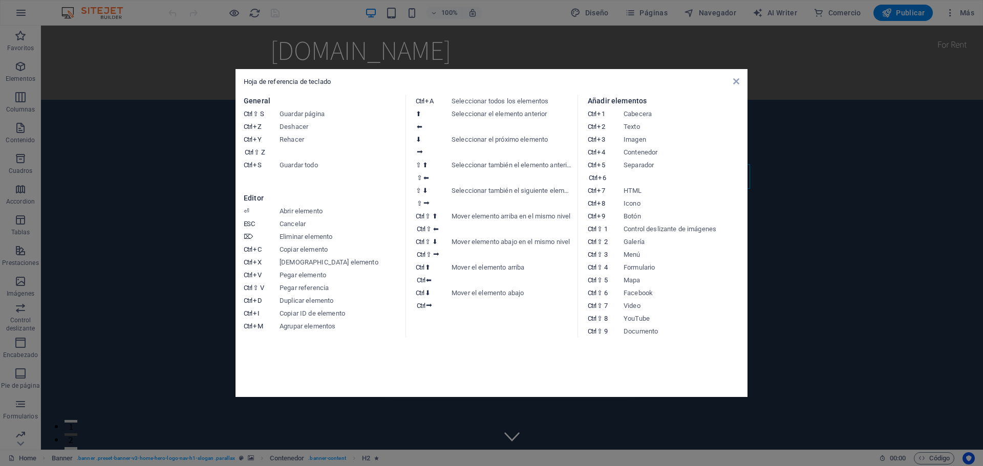
click at [128, 190] on aside "Hoja de referencia de teclado General Ctrl ⇧ S Guardar página Ctrl Z Deshacer C…" at bounding box center [491, 233] width 983 height 466
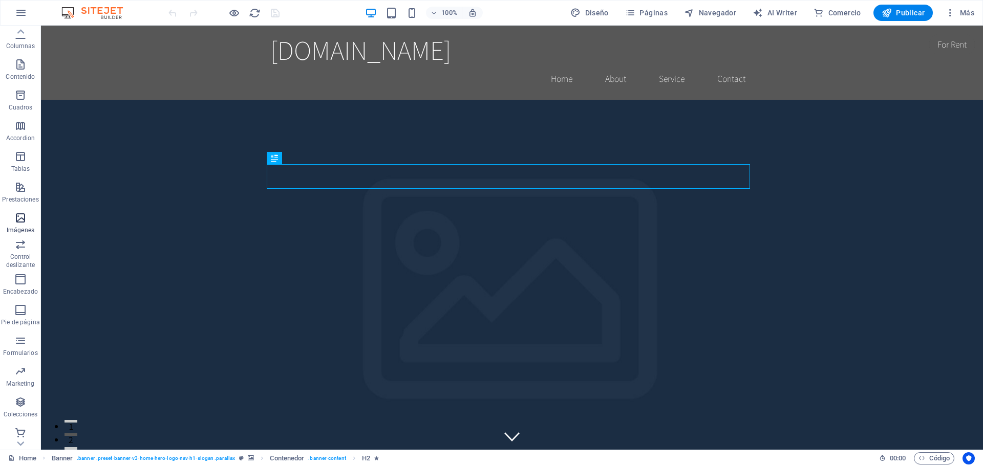
scroll to position [67, 0]
click at [703, 14] on span "Navegador" at bounding box center [710, 13] width 52 height 10
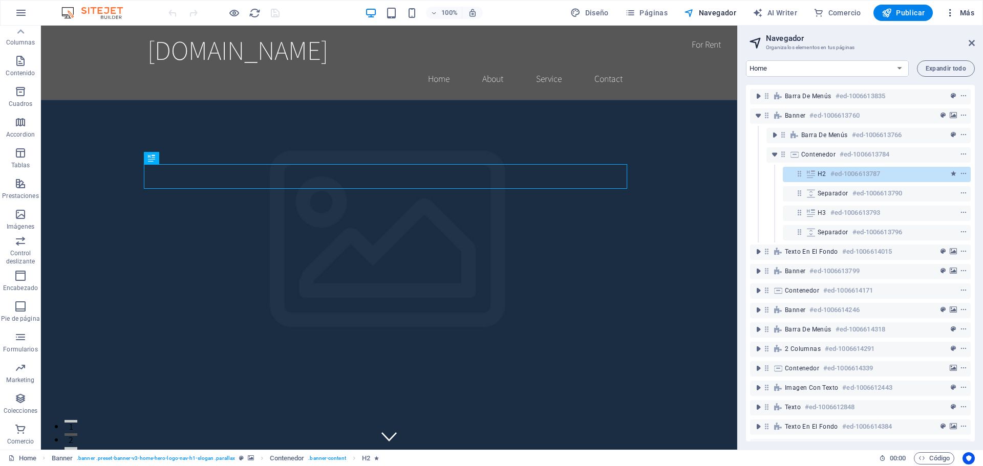
click at [966, 13] on span "Más" at bounding box center [959, 13] width 29 height 10
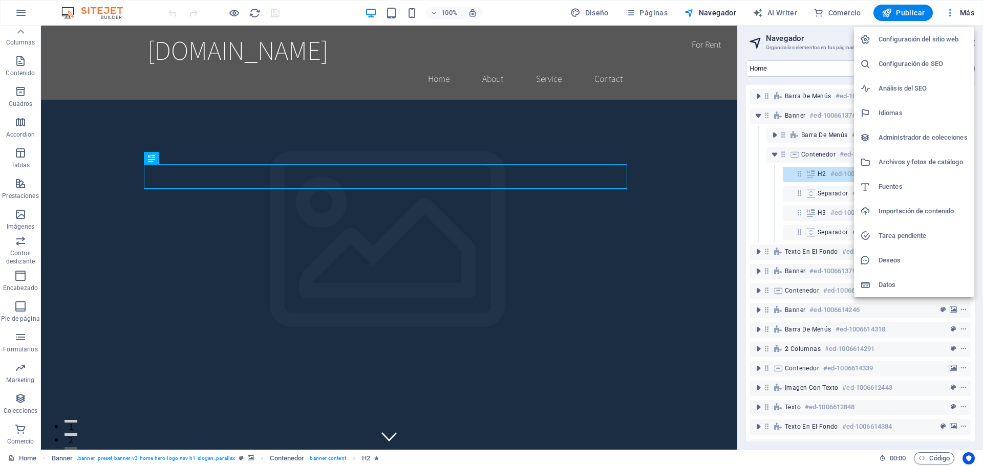
click at [648, 16] on div at bounding box center [491, 233] width 983 height 466
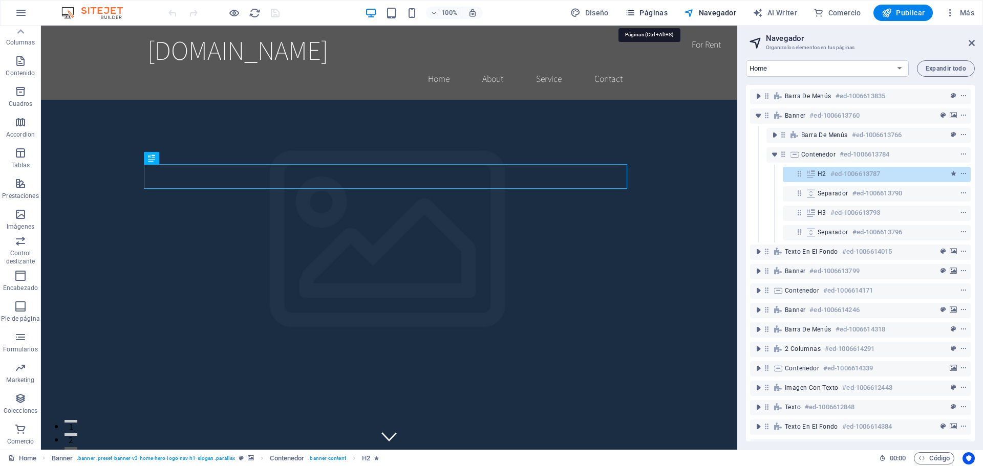
click at [647, 11] on span "Páginas" at bounding box center [646, 13] width 43 height 10
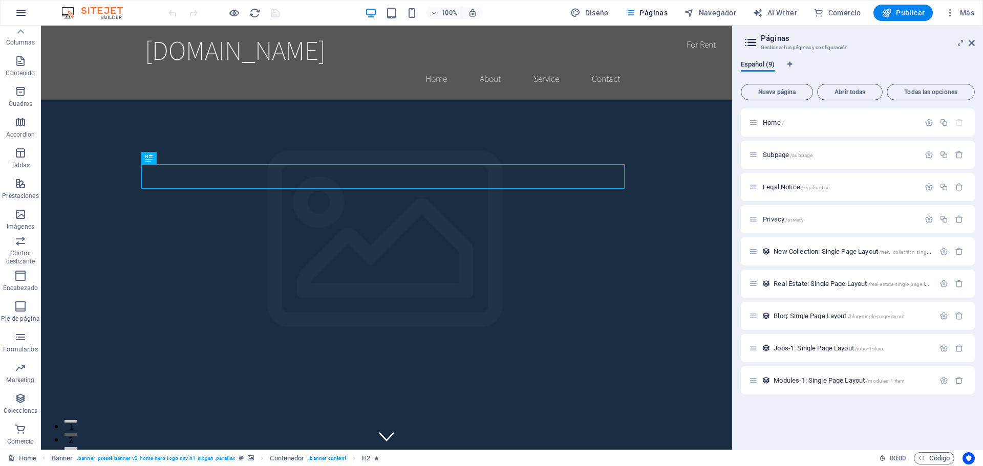
click at [19, 9] on icon "button" at bounding box center [21, 13] width 12 height 12
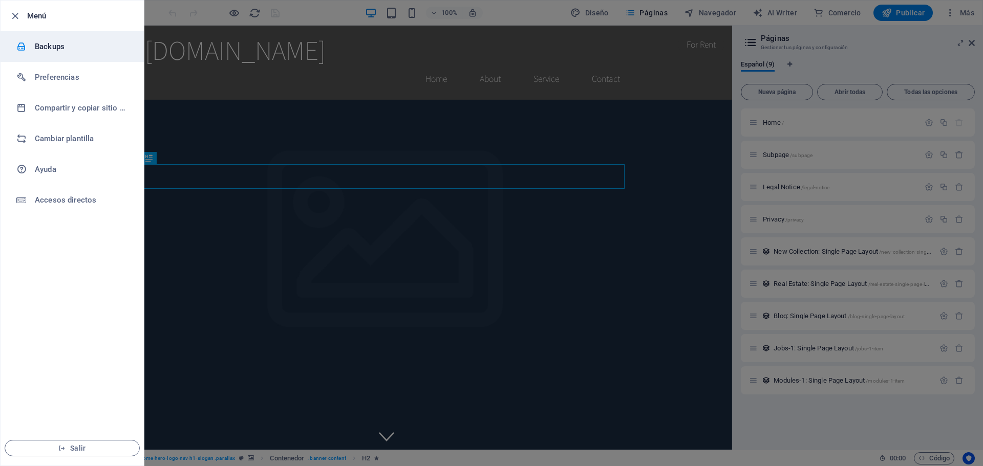
click at [52, 41] on h6 "Backups" at bounding box center [82, 46] width 95 height 12
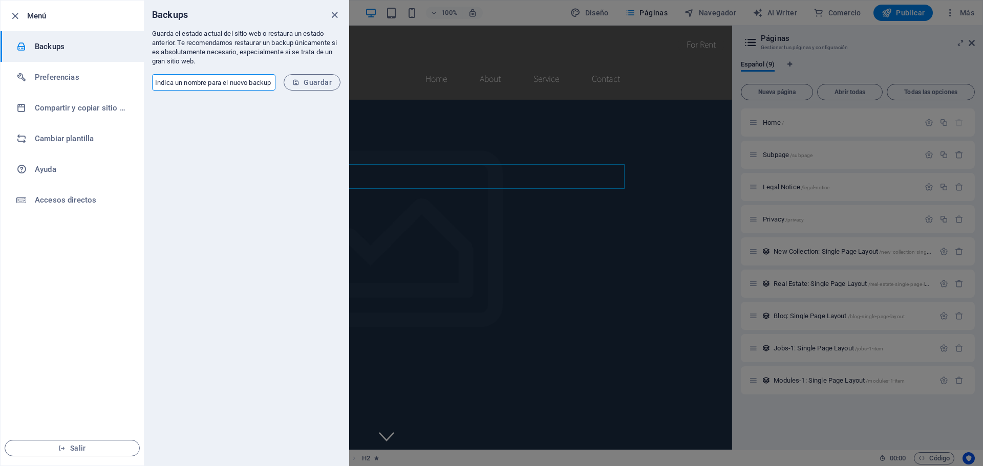
click at [224, 88] on input "text" at bounding box center [213, 82] width 123 height 16
click at [90, 79] on h6 "Preferencias" at bounding box center [82, 77] width 95 height 12
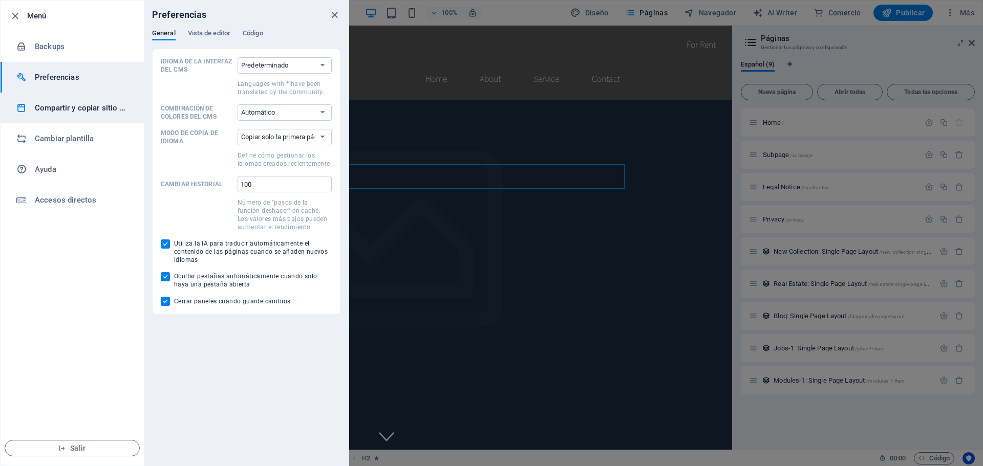
click at [90, 97] on li "Compartir y copiar sitio web" at bounding box center [72, 108] width 143 height 31
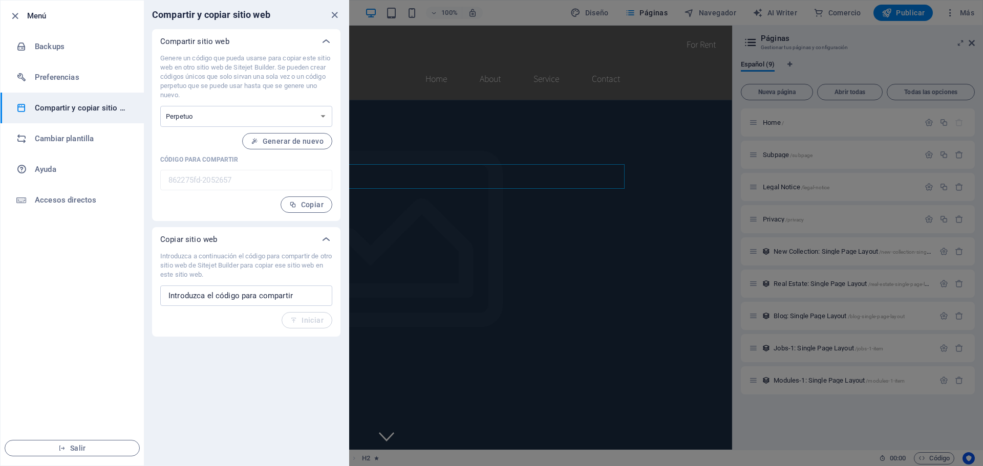
click at [780, 15] on div at bounding box center [491, 233] width 983 height 466
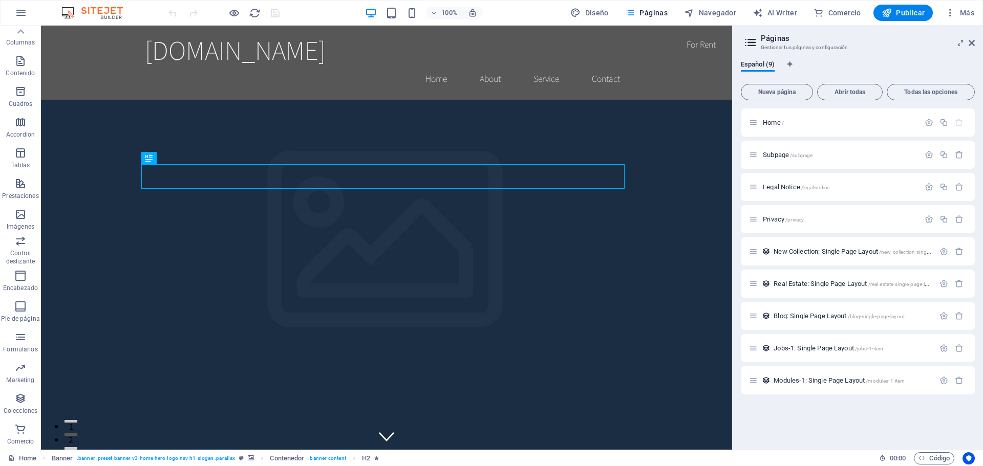
click at [780, 15] on span "AI Writer" at bounding box center [775, 13] width 45 height 10
select select "English"
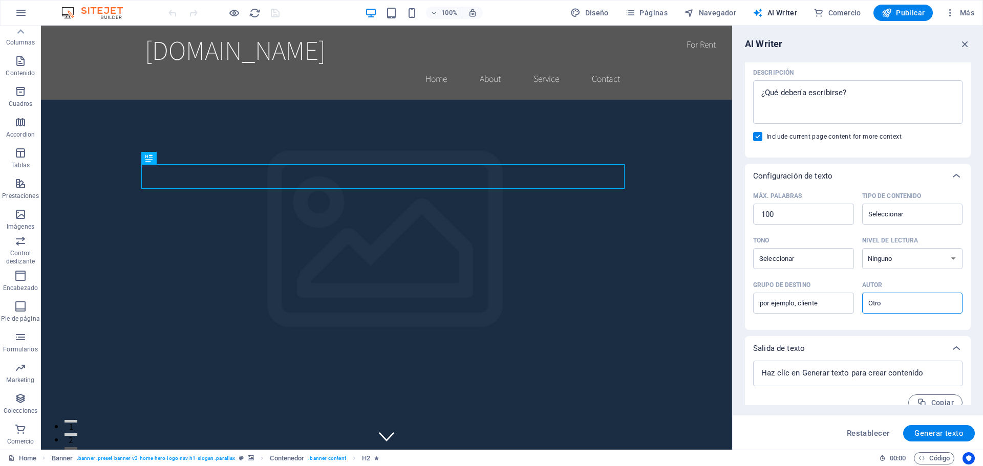
scroll to position [143, 0]
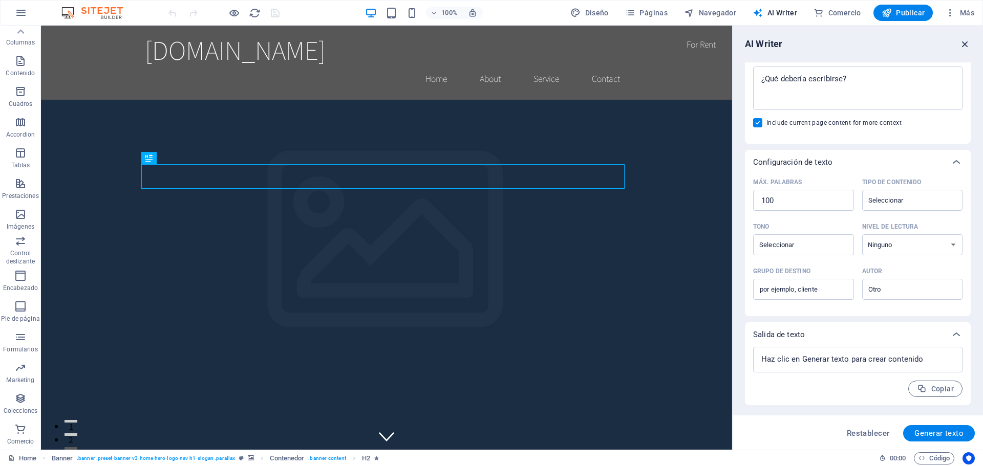
click at [966, 40] on icon "button" at bounding box center [965, 43] width 11 height 11
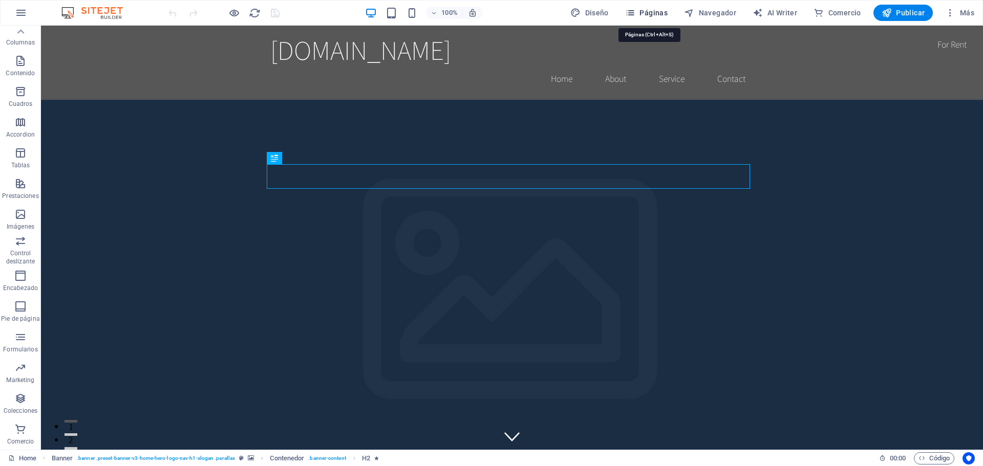
click at [661, 12] on span "Páginas" at bounding box center [646, 13] width 43 height 10
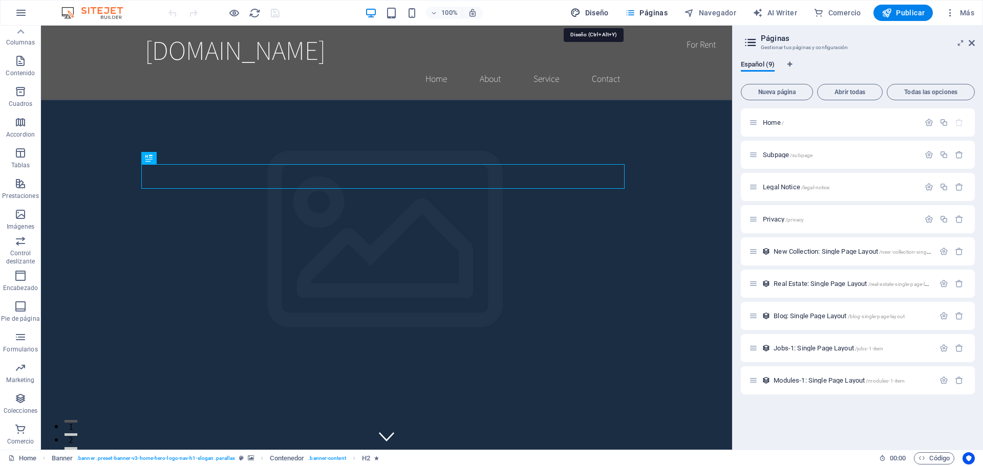
click at [605, 17] on span "Diseño" at bounding box center [589, 13] width 38 height 10
select select "rem"
select select "200"
select select "px"
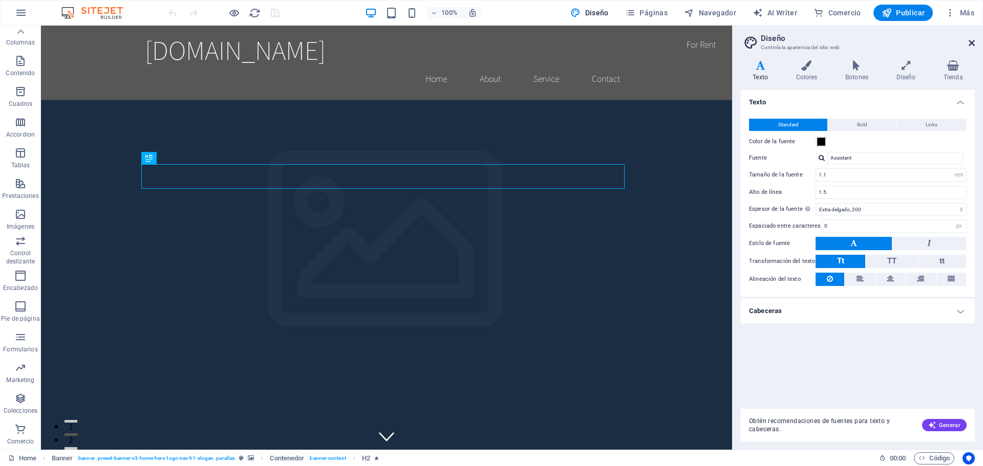
click at [972, 42] on icon at bounding box center [972, 43] width 6 height 8
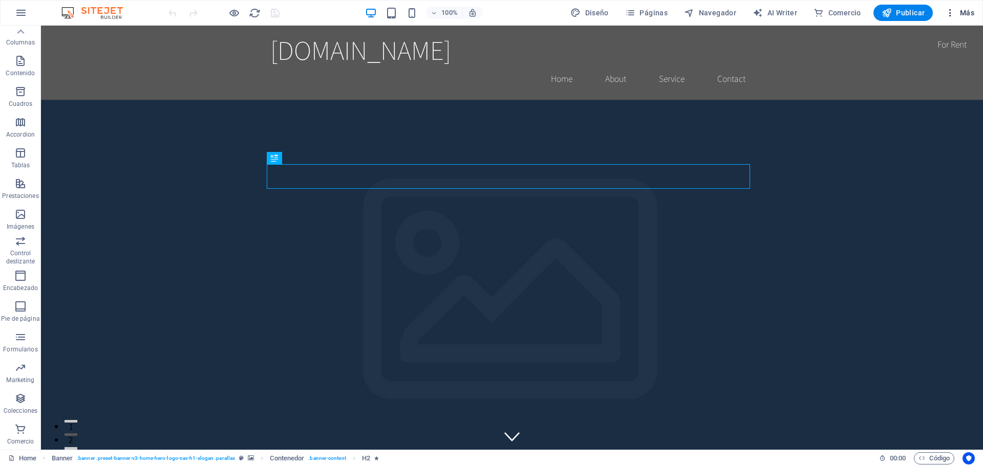
click at [951, 15] on icon "button" at bounding box center [950, 13] width 10 height 10
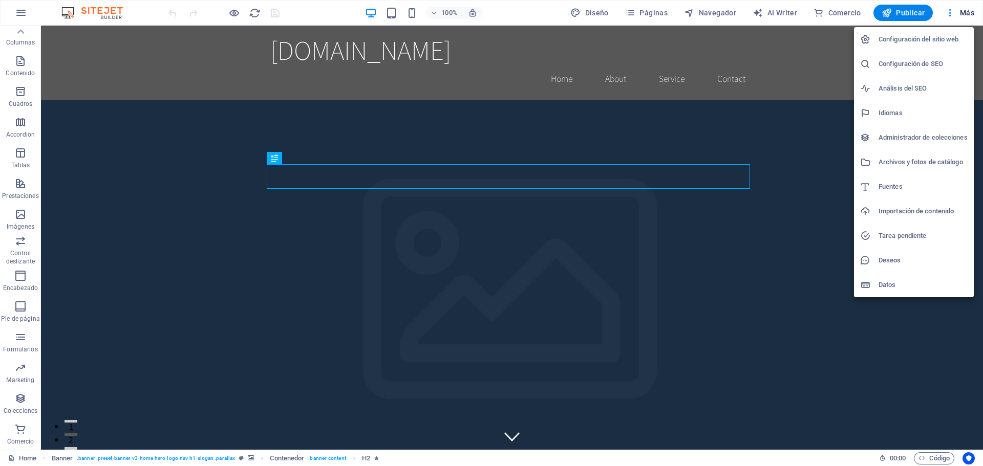
click at [22, 16] on div at bounding box center [491, 233] width 983 height 466
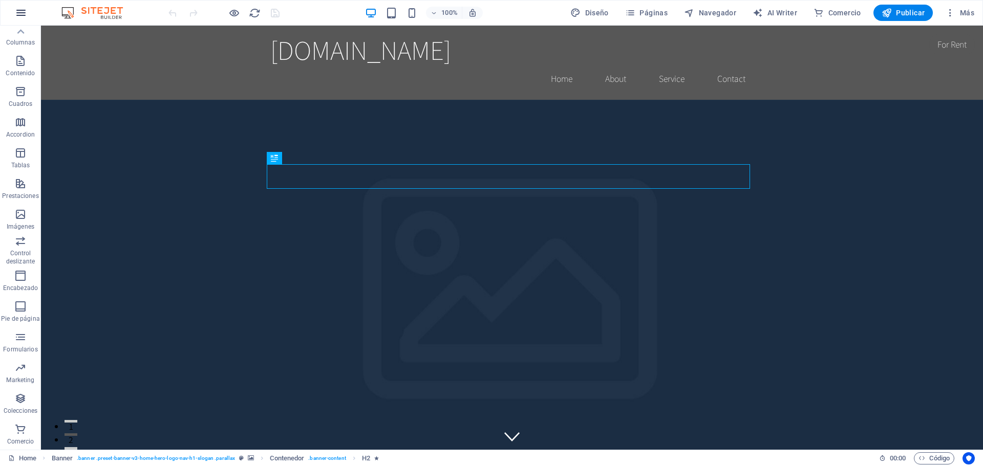
click at [27, 8] on icon "button" at bounding box center [21, 13] width 12 height 12
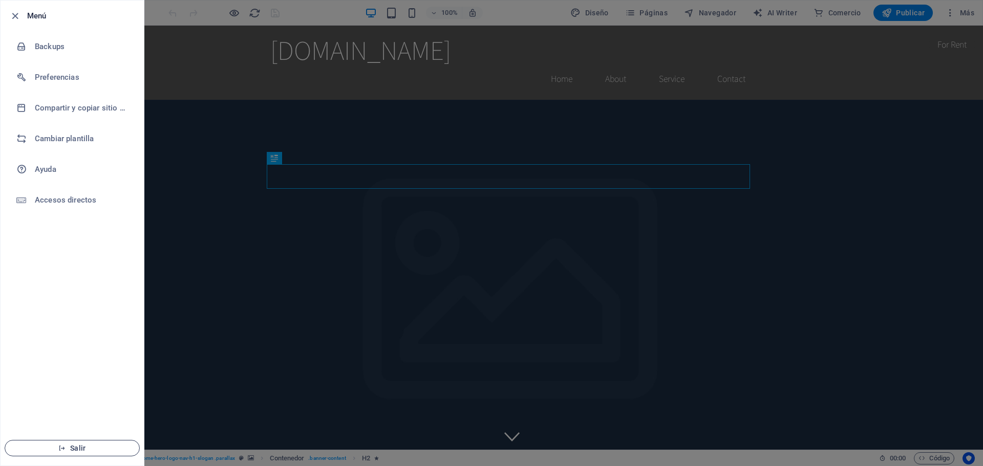
click at [81, 451] on span "Salir" at bounding box center [72, 448] width 118 height 8
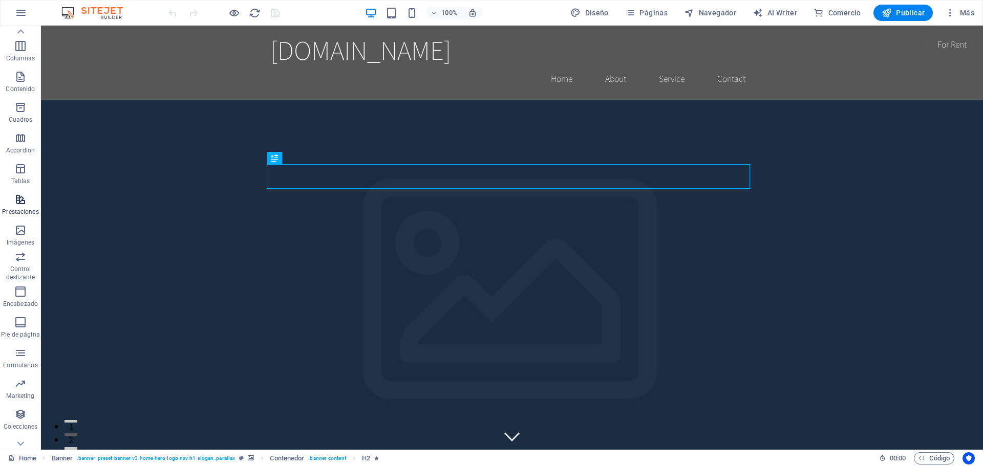
scroll to position [67, 0]
click at [23, 406] on span "Colecciones" at bounding box center [20, 405] width 41 height 25
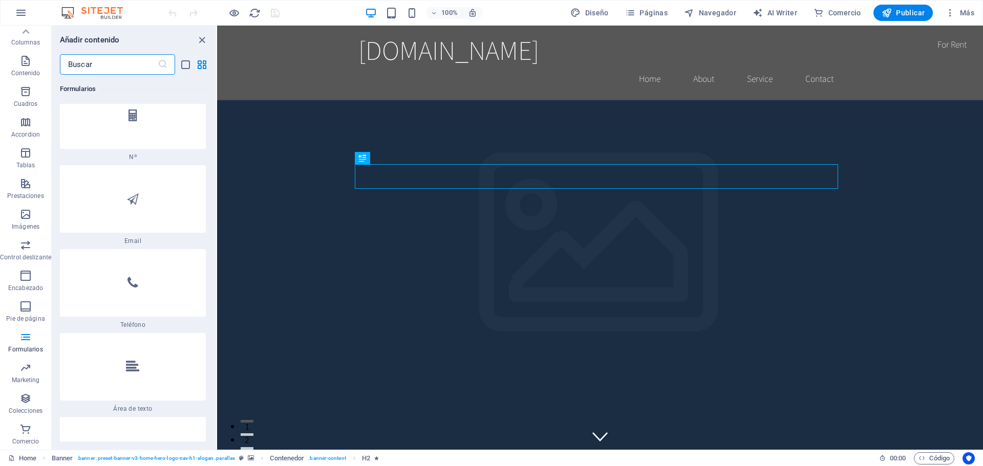
scroll to position [15794, 0]
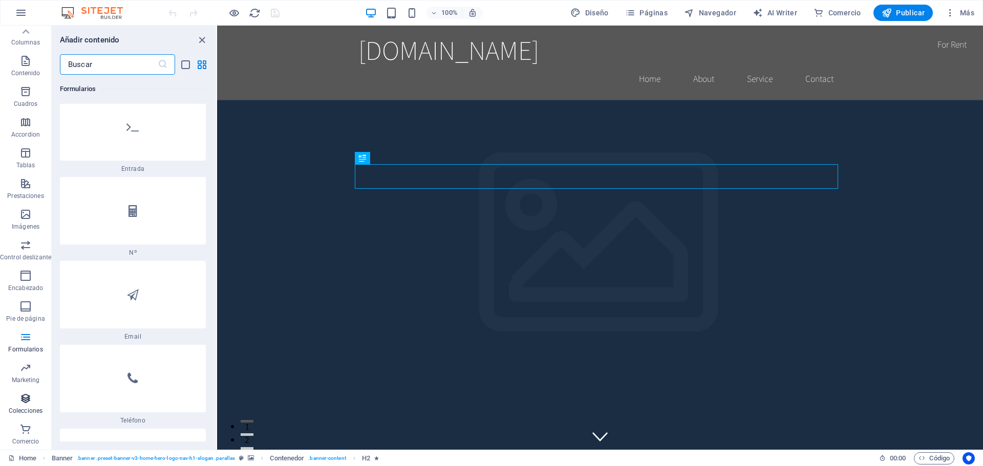
click at [33, 403] on span "Colecciones" at bounding box center [25, 405] width 51 height 25
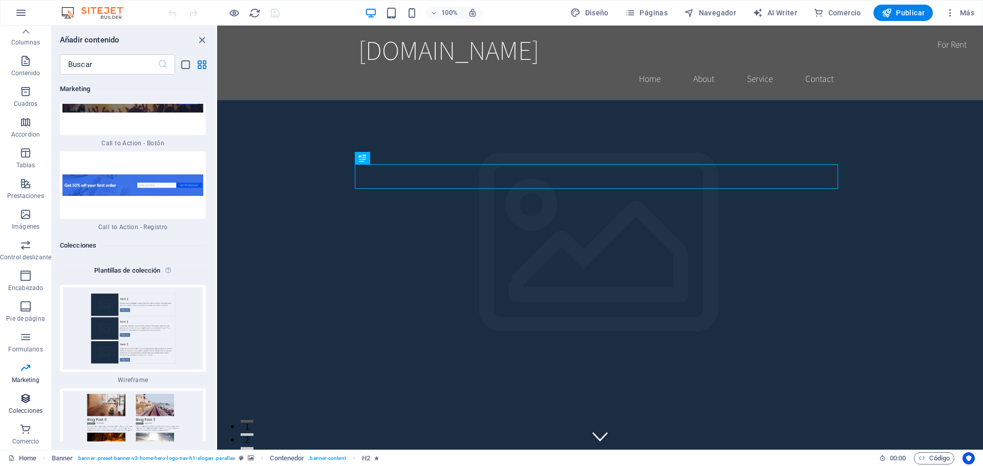
scroll to position [18898, 0]
click at [30, 375] on span "Marketing" at bounding box center [25, 374] width 51 height 25
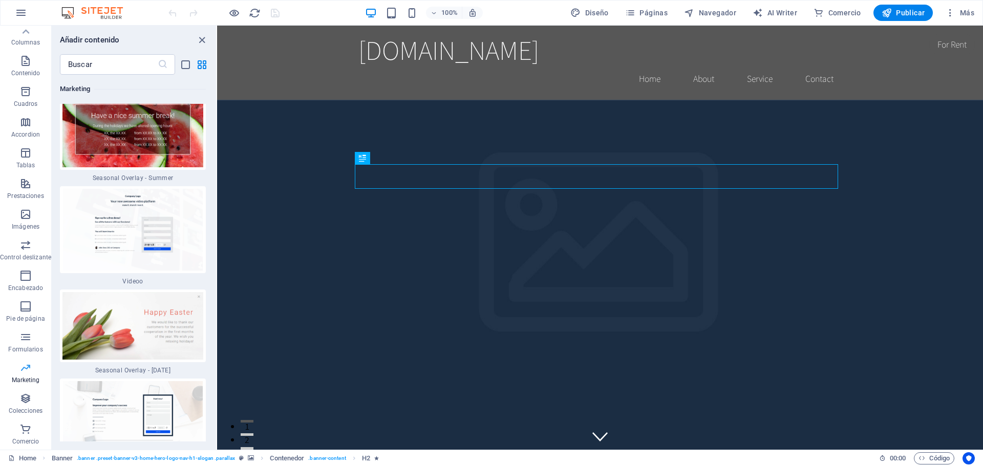
scroll to position [16658, 0]
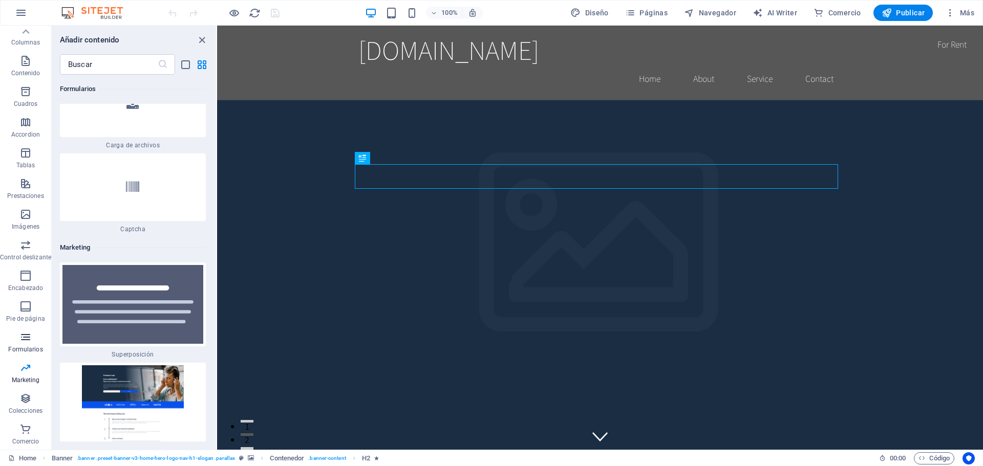
click at [31, 348] on p "Formularios" at bounding box center [25, 350] width 34 height 8
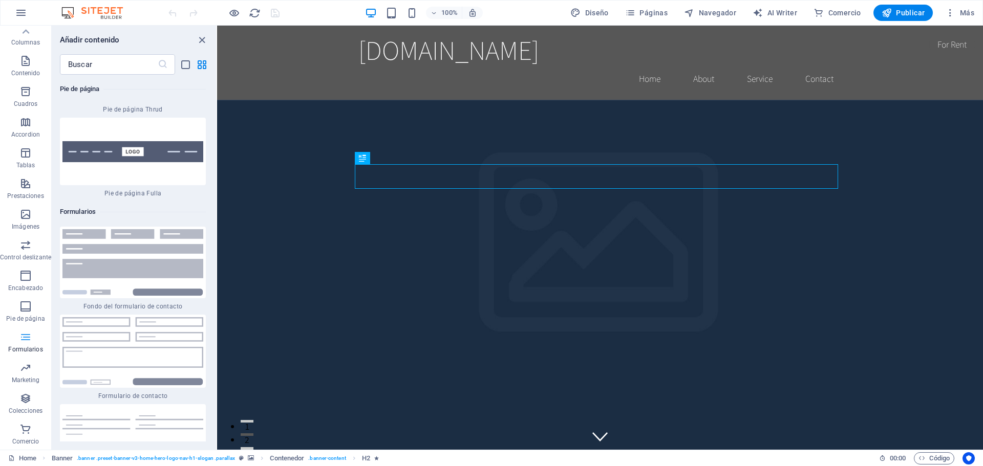
scroll to position [15007, 0]
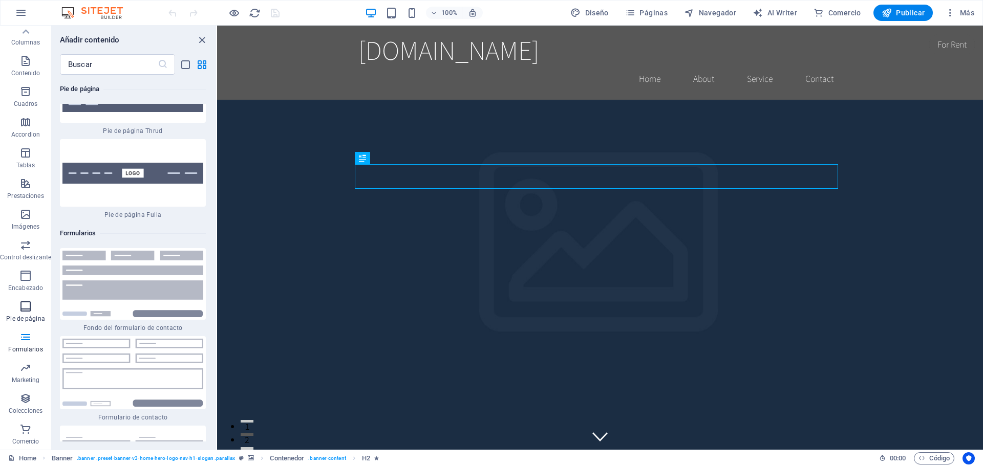
click at [34, 311] on span "Pie de página" at bounding box center [25, 313] width 51 height 25
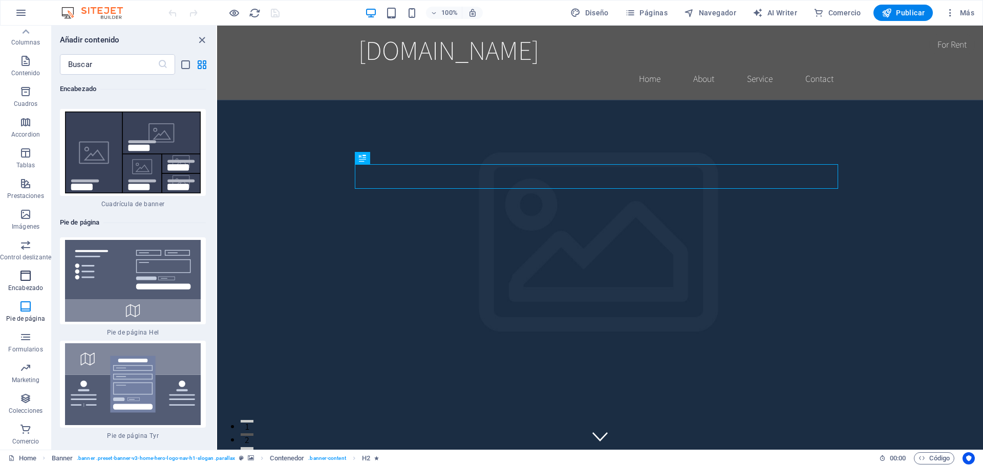
click at [28, 280] on icon "button" at bounding box center [25, 276] width 12 height 12
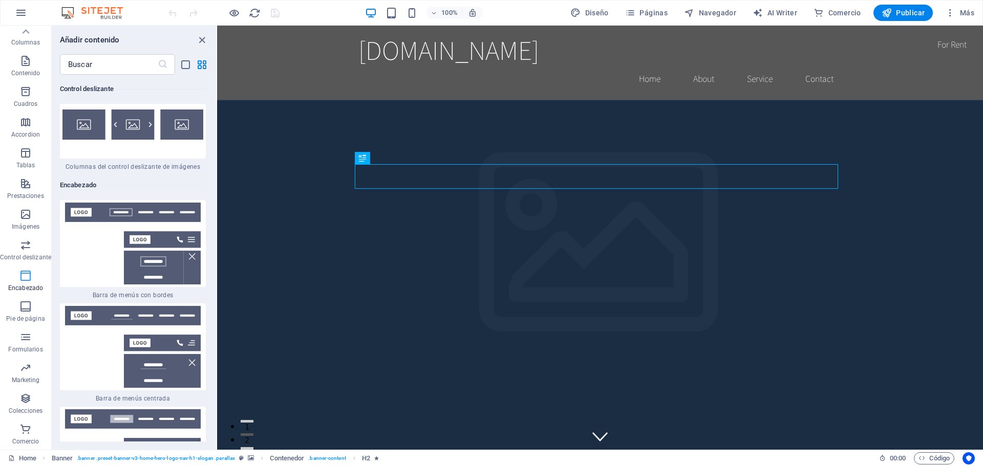
scroll to position [12269, 0]
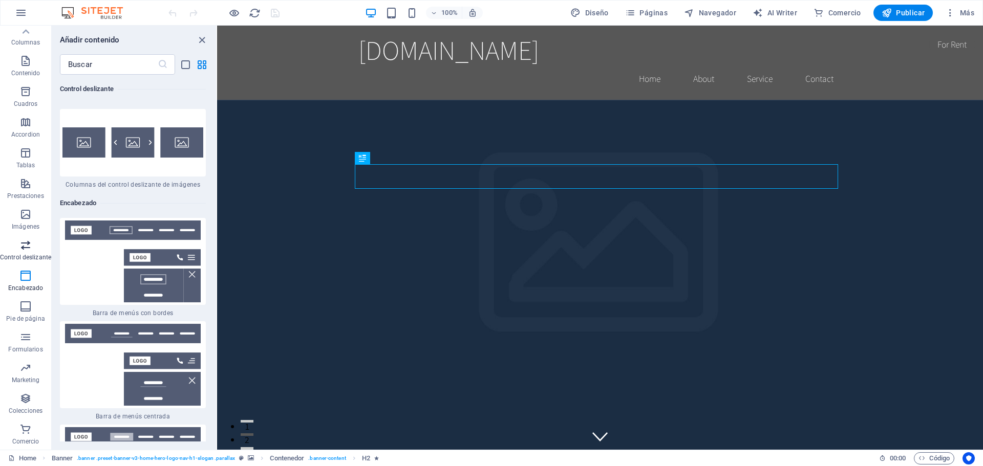
click at [27, 251] on icon "button" at bounding box center [25, 245] width 12 height 12
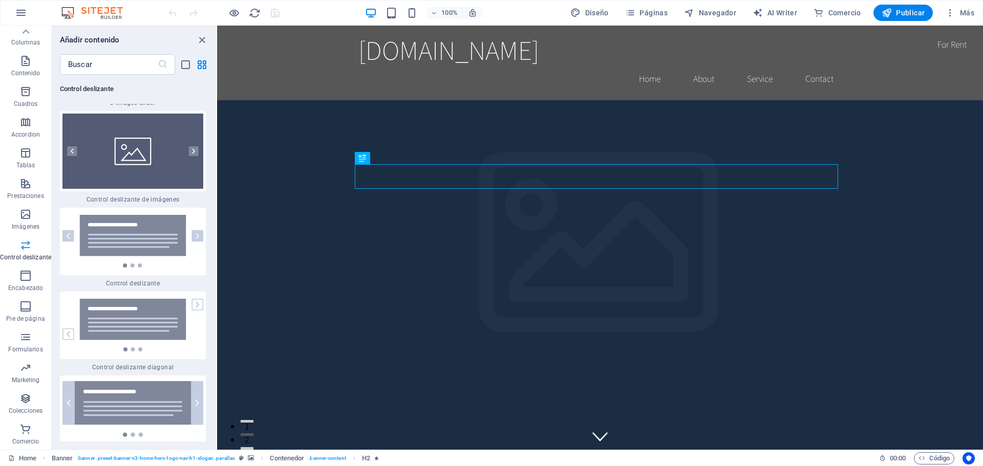
scroll to position [11520, 0]
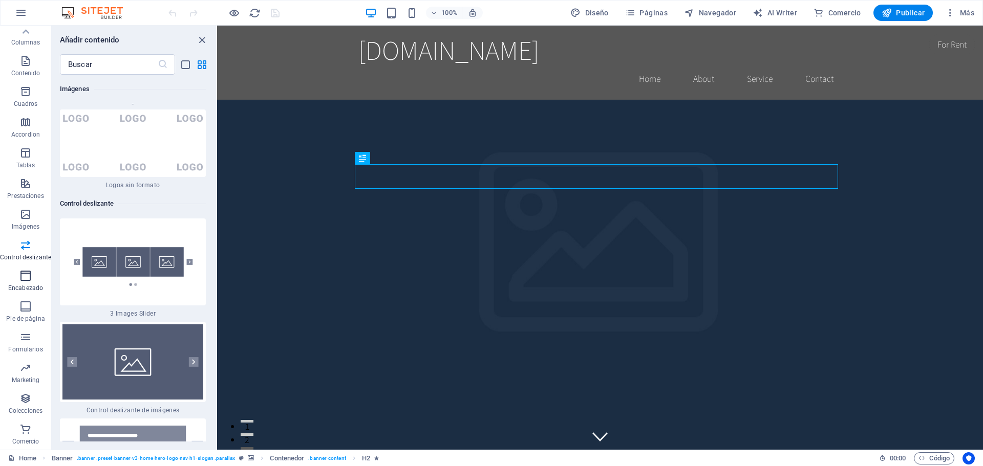
click at [24, 284] on span "Encabezado" at bounding box center [25, 282] width 51 height 25
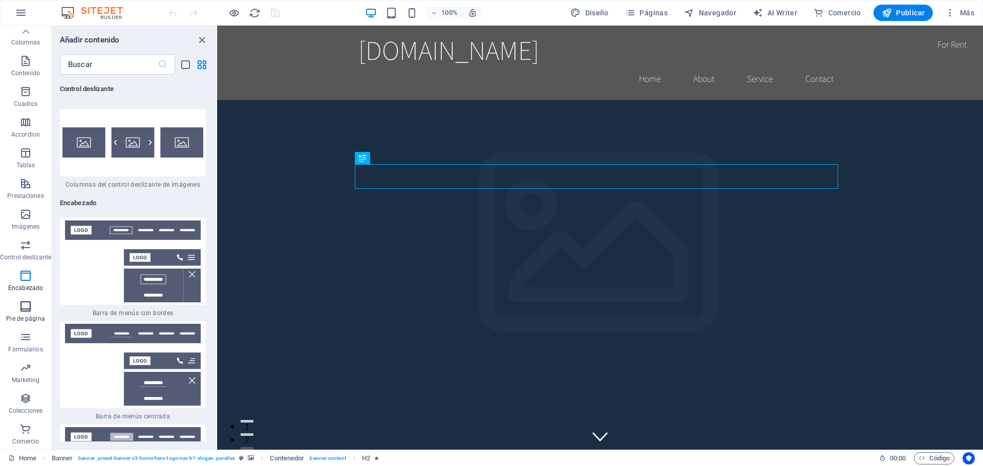
click at [24, 308] on icon "button" at bounding box center [25, 307] width 12 height 12
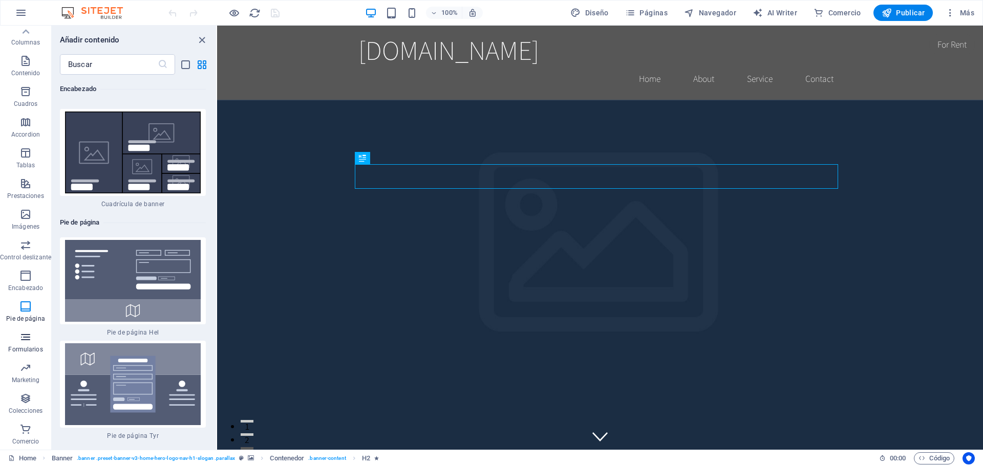
click at [18, 342] on span "Formularios" at bounding box center [25, 343] width 51 height 25
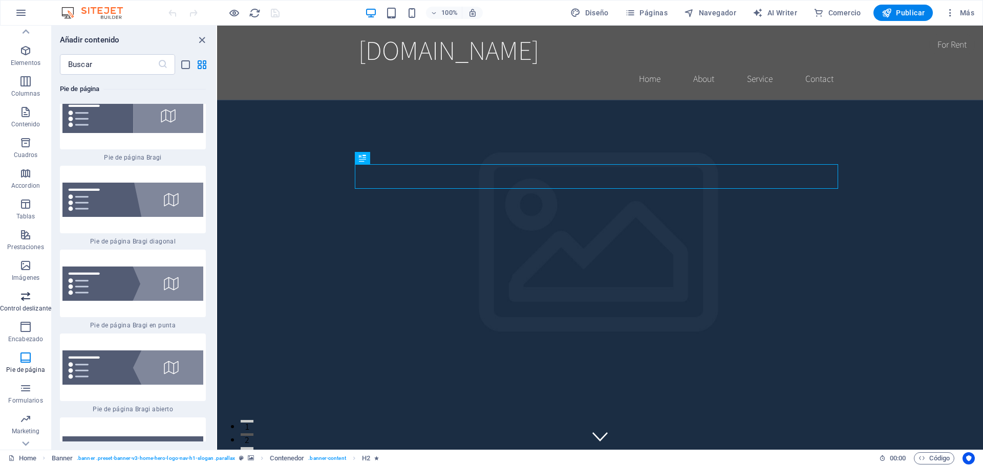
scroll to position [0, 0]
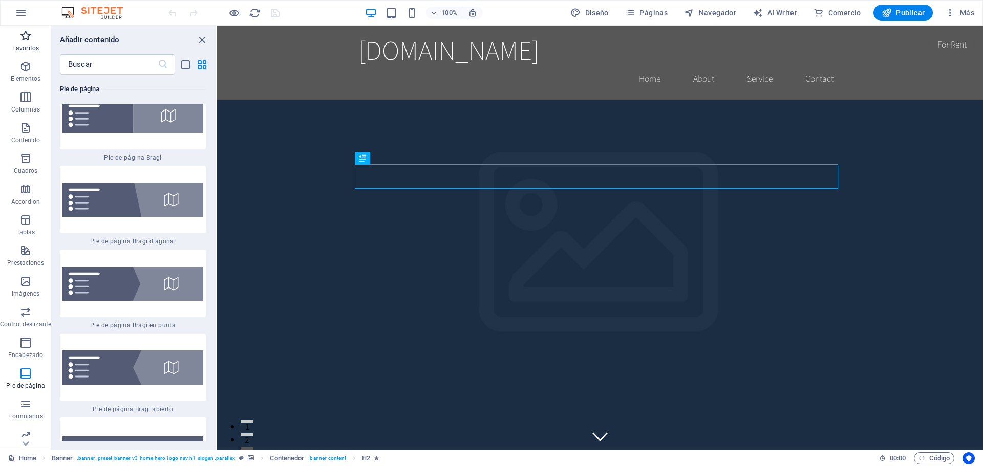
click at [29, 41] on icon "button" at bounding box center [25, 36] width 12 height 12
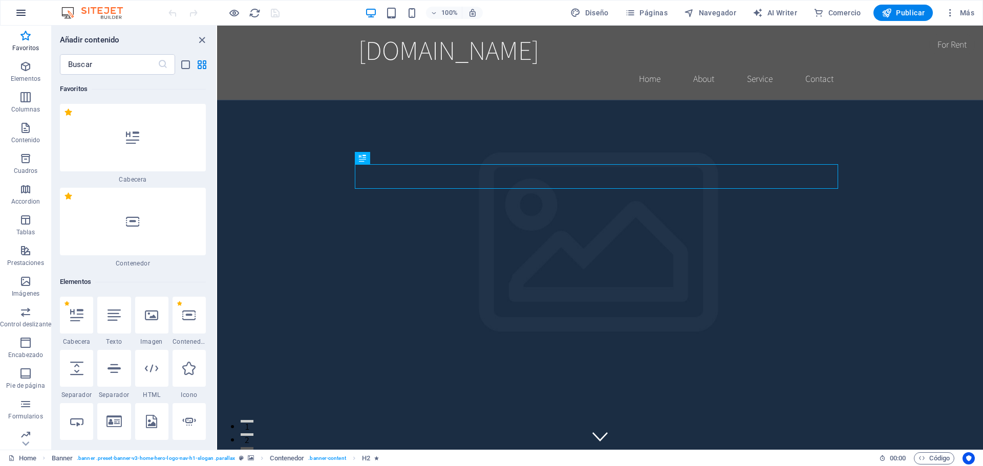
click at [25, 14] on icon "button" at bounding box center [21, 13] width 12 height 12
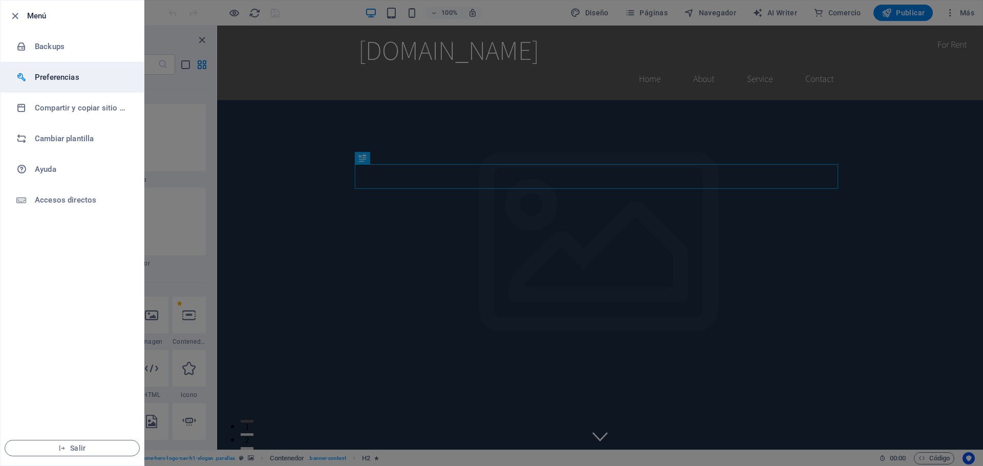
click at [52, 75] on h6 "Preferencias" at bounding box center [82, 77] width 95 height 12
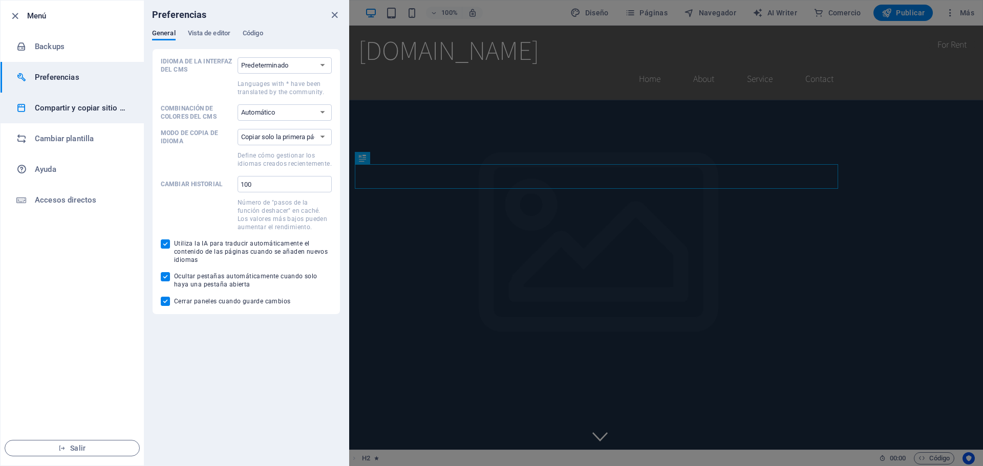
click at [91, 110] on h6 "Compartir y copiar sitio web" at bounding box center [82, 108] width 95 height 12
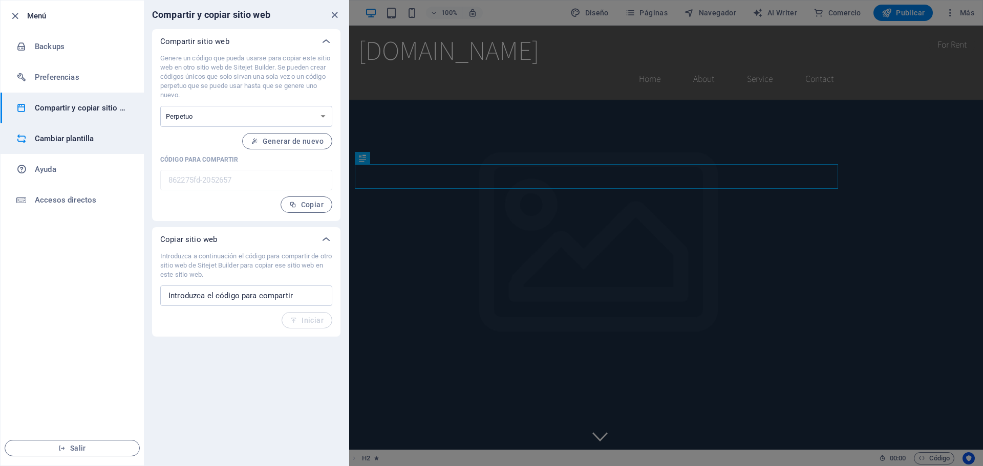
click at [82, 142] on h6 "Cambiar plantilla" at bounding box center [82, 139] width 95 height 12
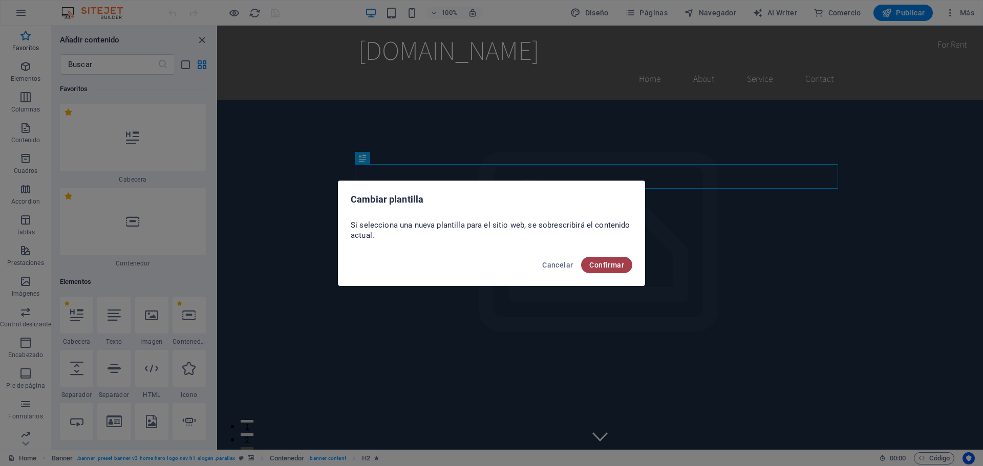
click at [608, 265] on span "Confirmar" at bounding box center [606, 265] width 35 height 8
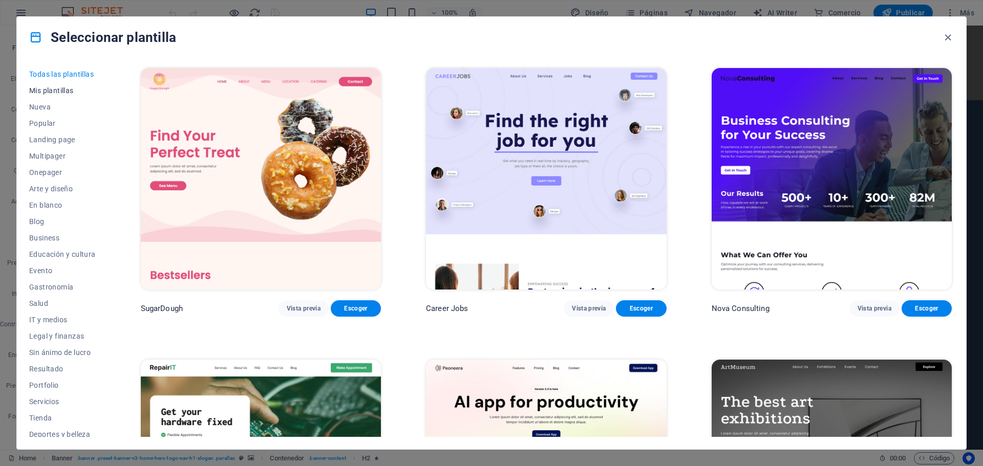
click at [69, 89] on span "Mis plantillas" at bounding box center [62, 91] width 67 height 8
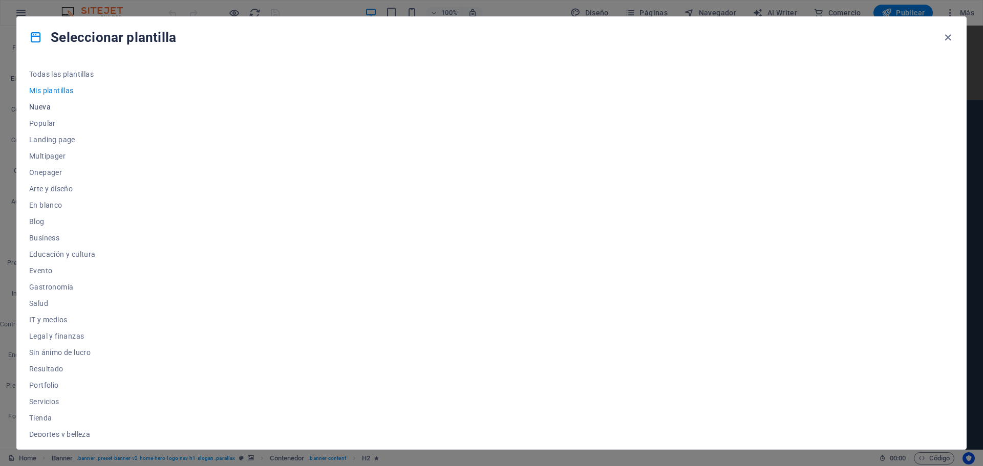
click at [69, 107] on span "Nueva" at bounding box center [62, 107] width 67 height 8
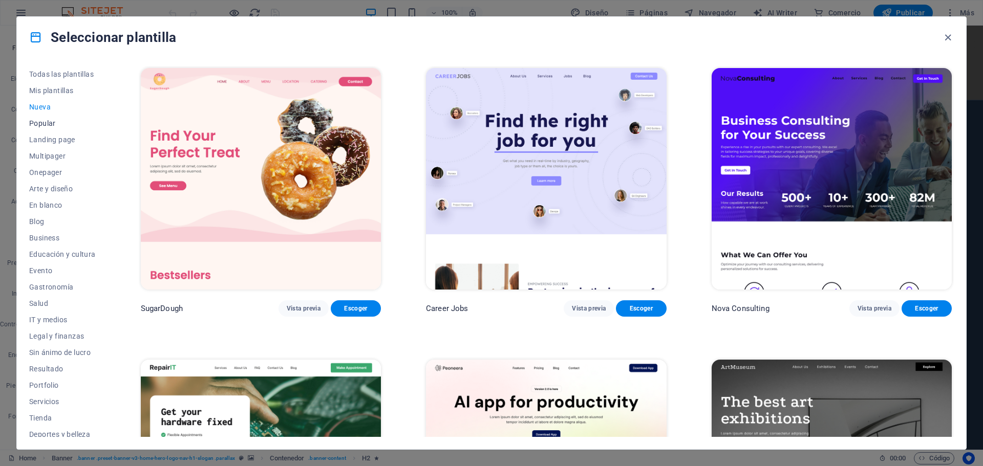
click at [69, 121] on span "Popular" at bounding box center [62, 123] width 67 height 8
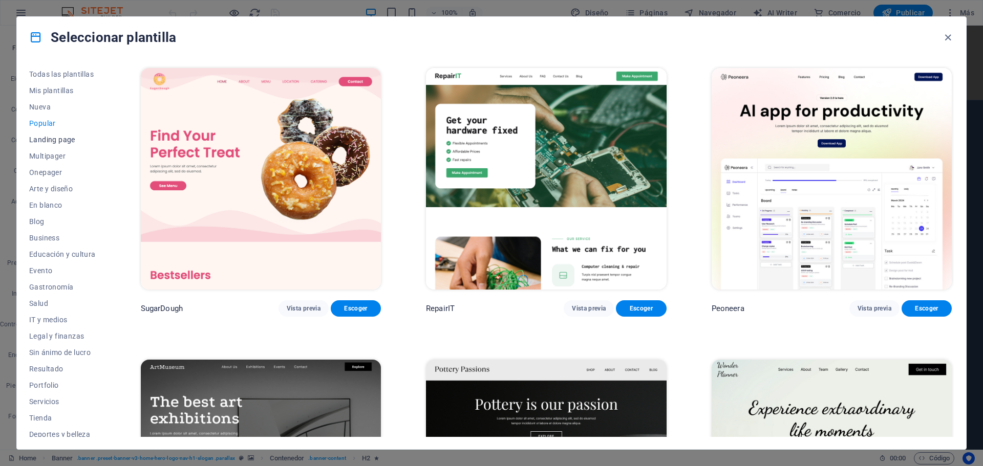
click at [67, 140] on span "Landing page" at bounding box center [62, 140] width 67 height 8
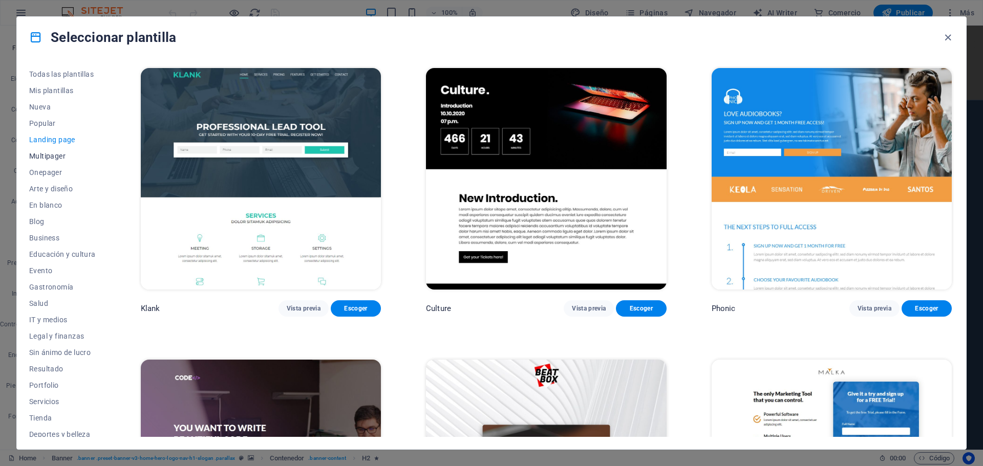
click at [67, 156] on span "Multipager" at bounding box center [62, 156] width 67 height 8
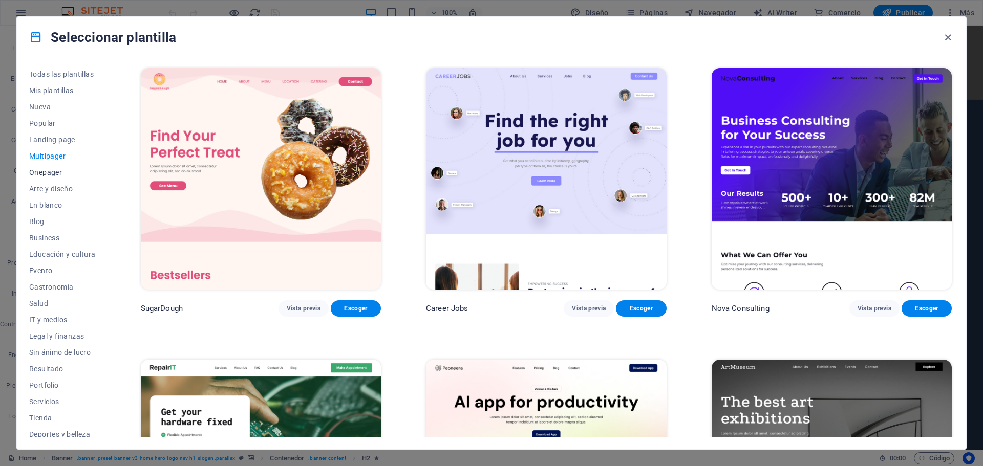
click at [61, 171] on span "Onepager" at bounding box center [62, 172] width 67 height 8
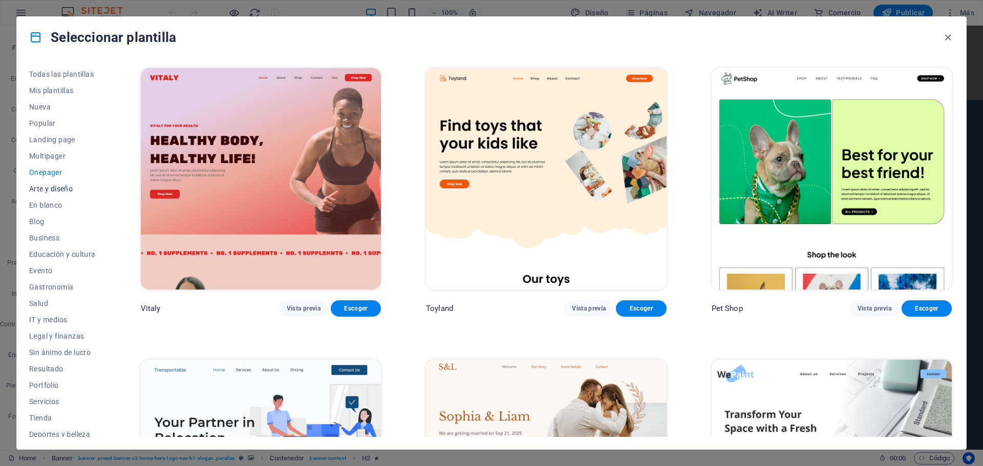
click at [60, 185] on span "Arte y diseño" at bounding box center [62, 189] width 67 height 8
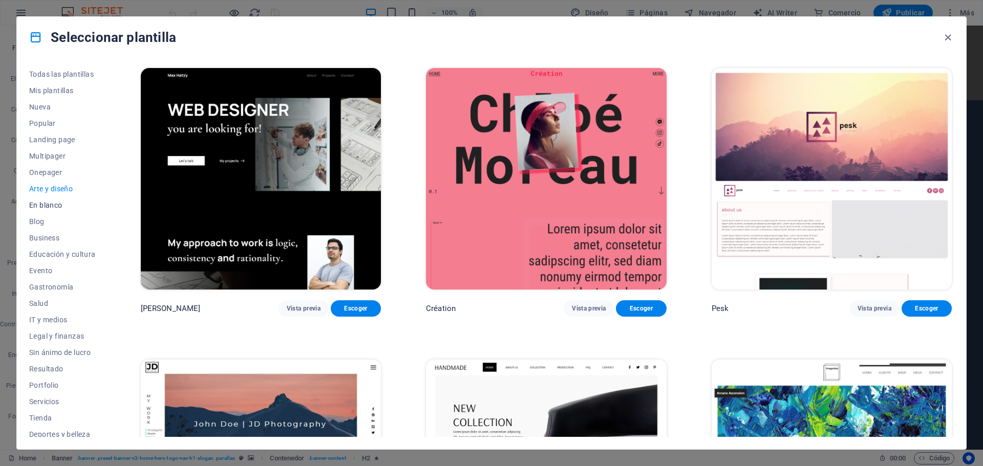
click at [60, 202] on span "En blanco" at bounding box center [62, 205] width 67 height 8
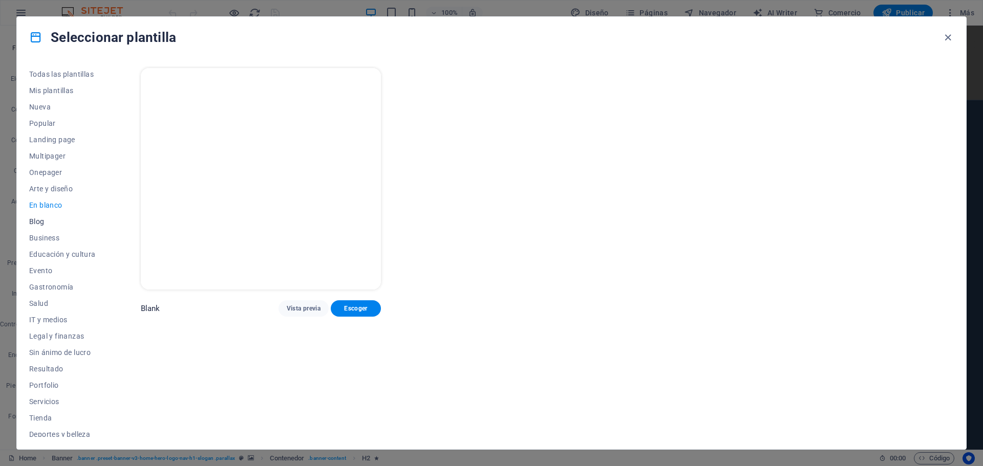
click at [52, 224] on span "Blog" at bounding box center [62, 222] width 67 height 8
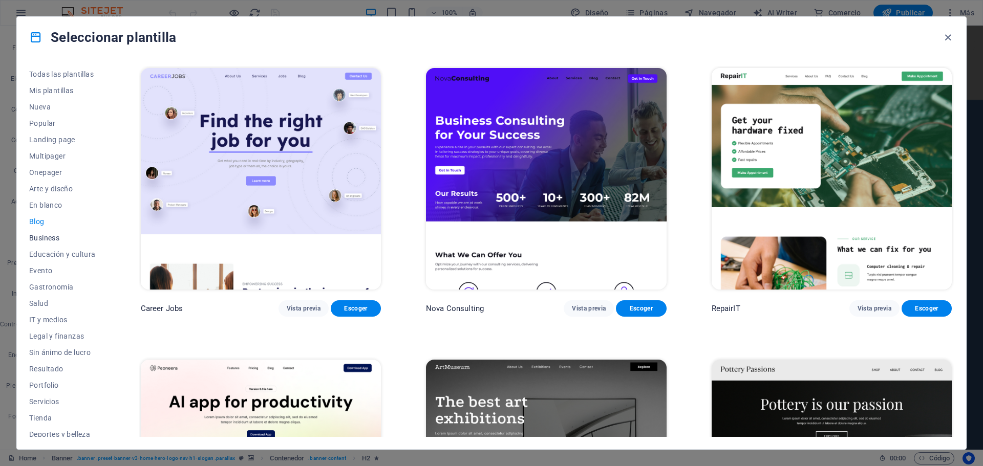
click at [53, 239] on span "Business" at bounding box center [62, 238] width 67 height 8
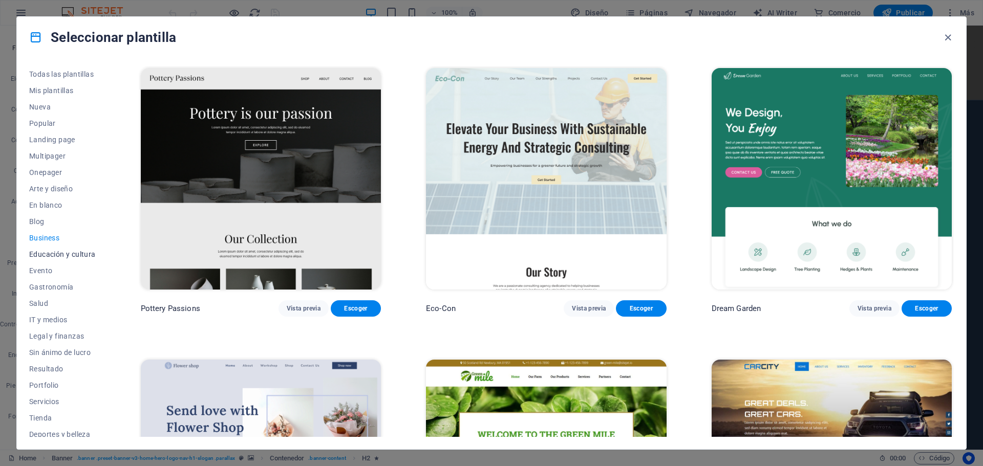
click at [53, 254] on span "Educación y cultura" at bounding box center [62, 254] width 67 height 8
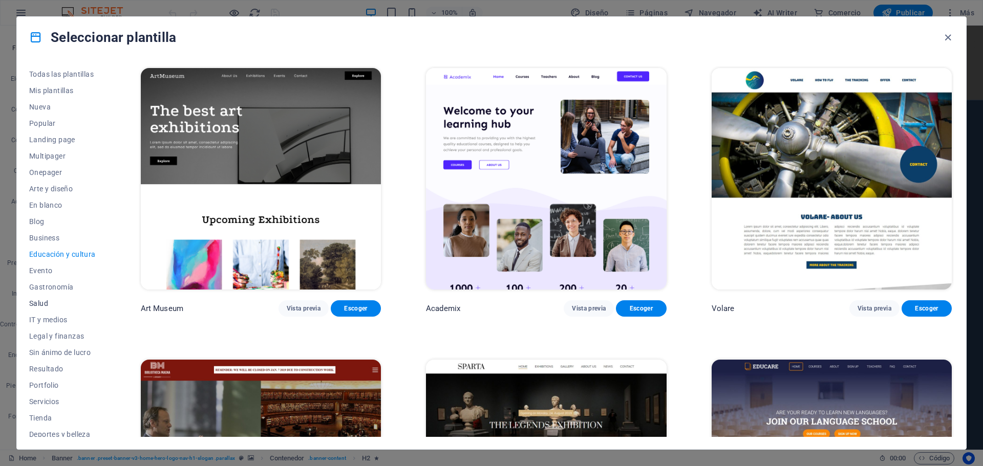
click at [54, 302] on span "Salud" at bounding box center [62, 304] width 67 height 8
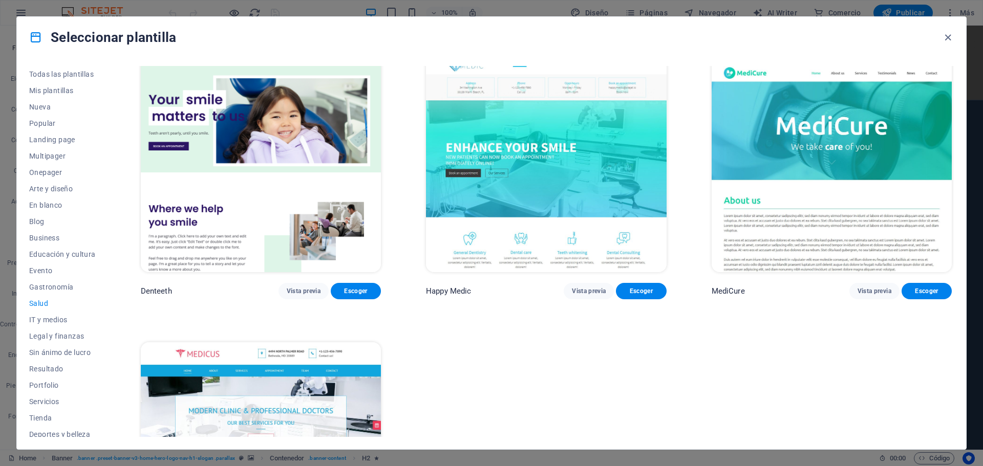
scroll to position [306, 0]
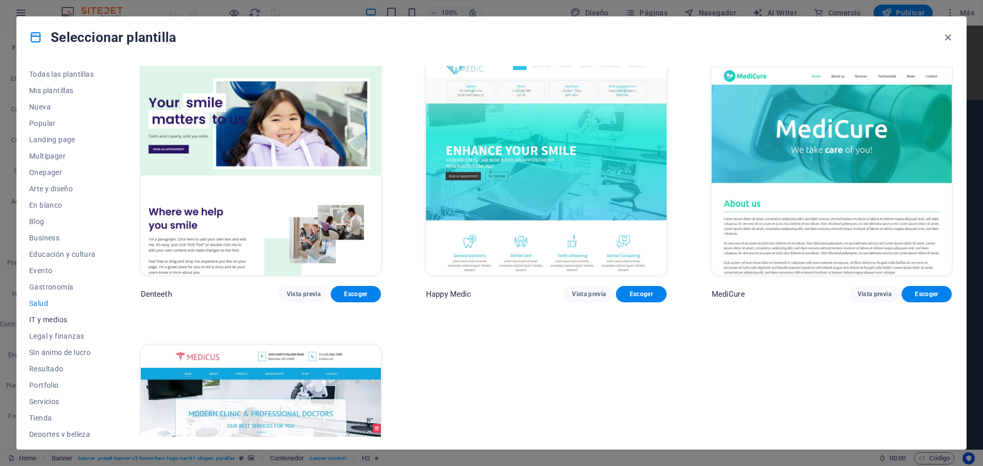
click at [39, 316] on span "IT y medios" at bounding box center [62, 320] width 67 height 8
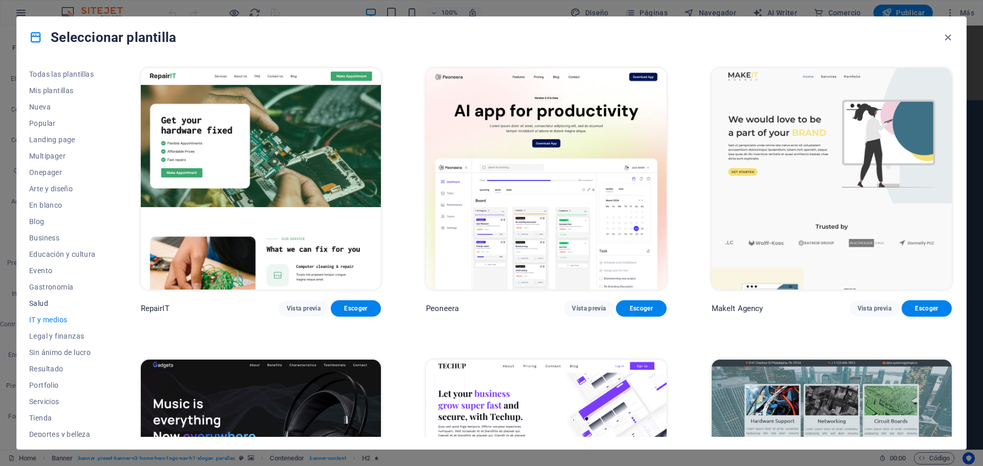
scroll to position [51, 0]
click at [68, 287] on span "Legal y finanzas" at bounding box center [62, 285] width 67 height 8
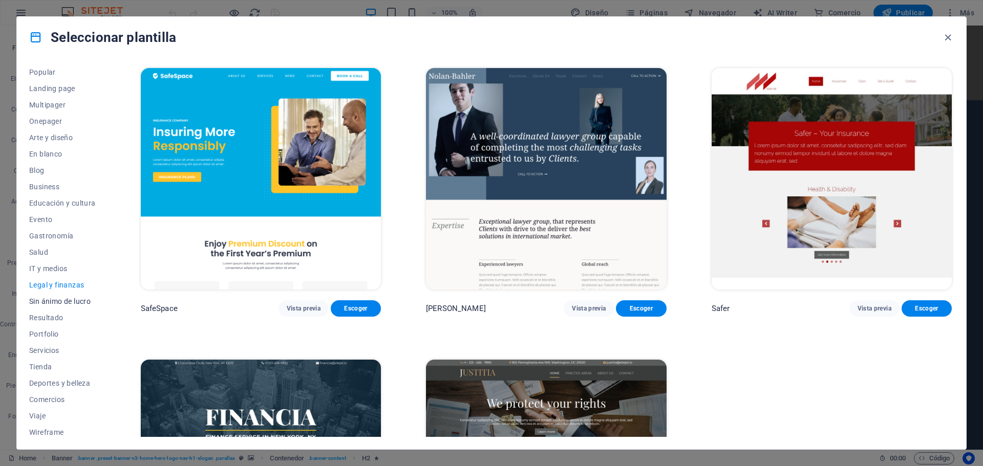
click at [64, 303] on span "Sin ánimo de lucro" at bounding box center [62, 302] width 67 height 8
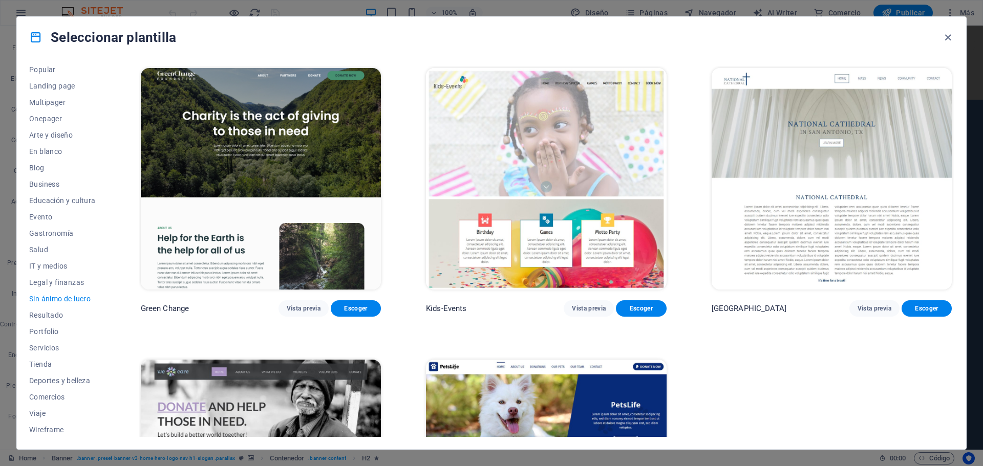
scroll to position [55, 0]
click at [58, 314] on span "Resultado" at bounding box center [62, 314] width 67 height 8
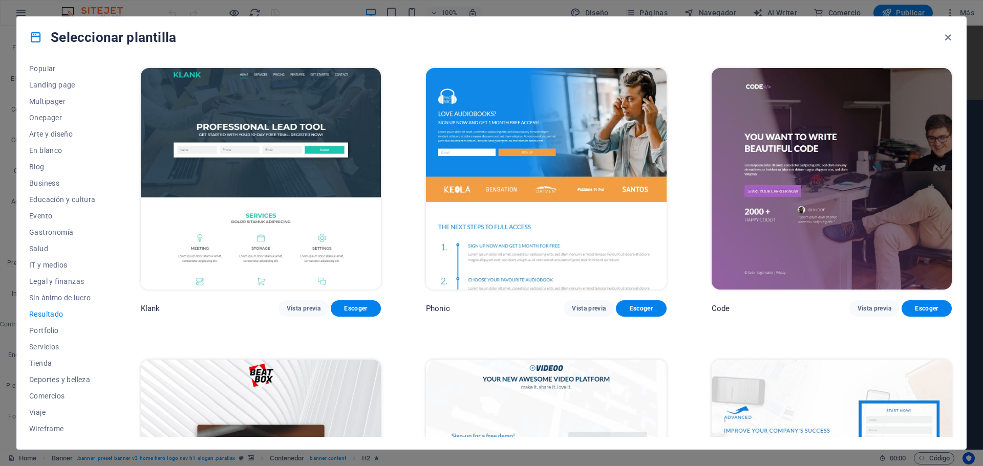
click at [56, 315] on span "Resultado" at bounding box center [62, 314] width 67 height 8
click at [54, 327] on span "Portfolio" at bounding box center [62, 331] width 67 height 8
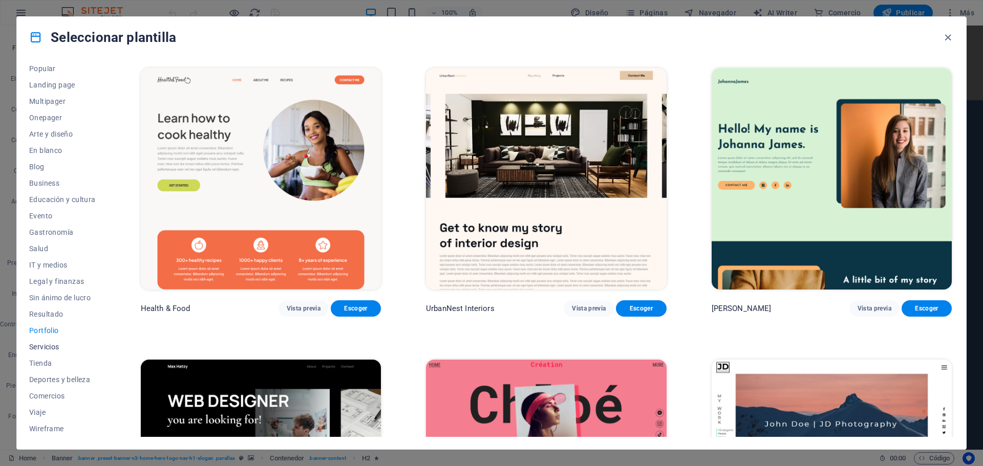
click at [50, 352] on button "Servicios" at bounding box center [62, 347] width 67 height 16
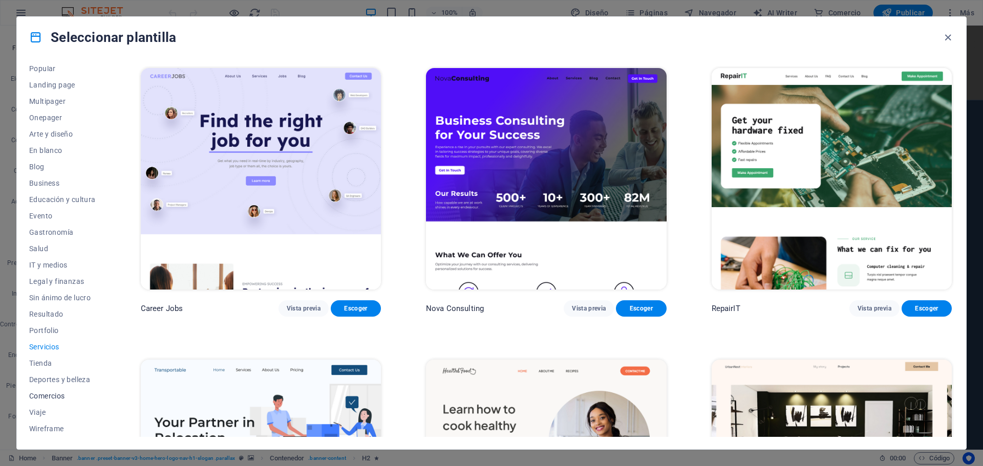
click at [62, 396] on span "Comercios" at bounding box center [62, 396] width 67 height 8
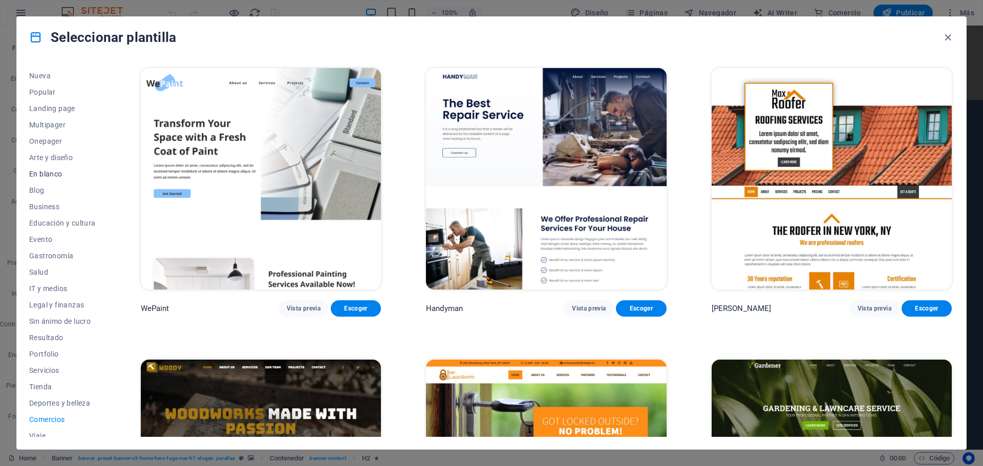
scroll to position [0, 0]
click at [67, 67] on button "Todas las plantillas" at bounding box center [62, 74] width 67 height 16
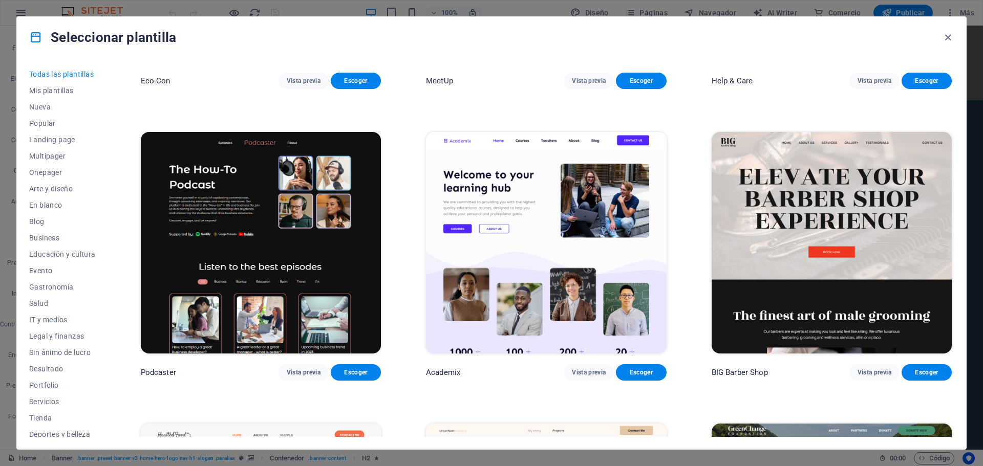
scroll to position [1690, 0]
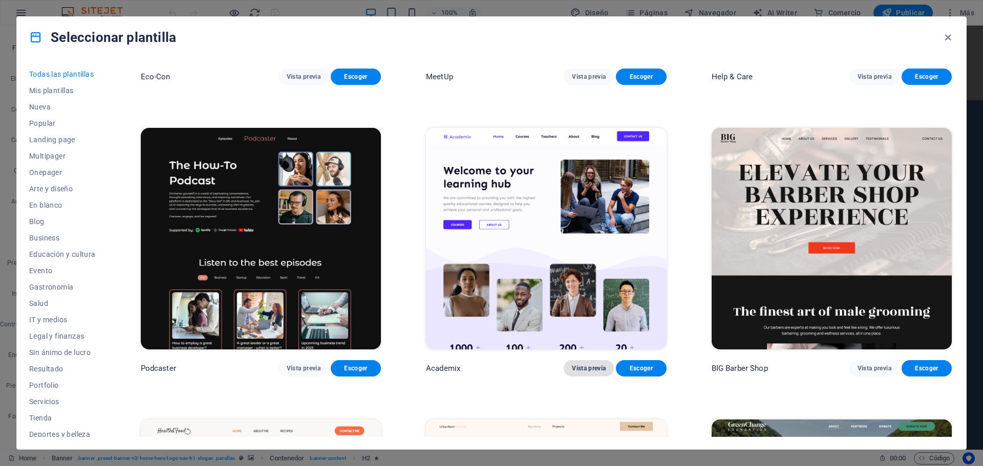
click at [588, 365] on span "Vista previa" at bounding box center [589, 369] width 34 height 8
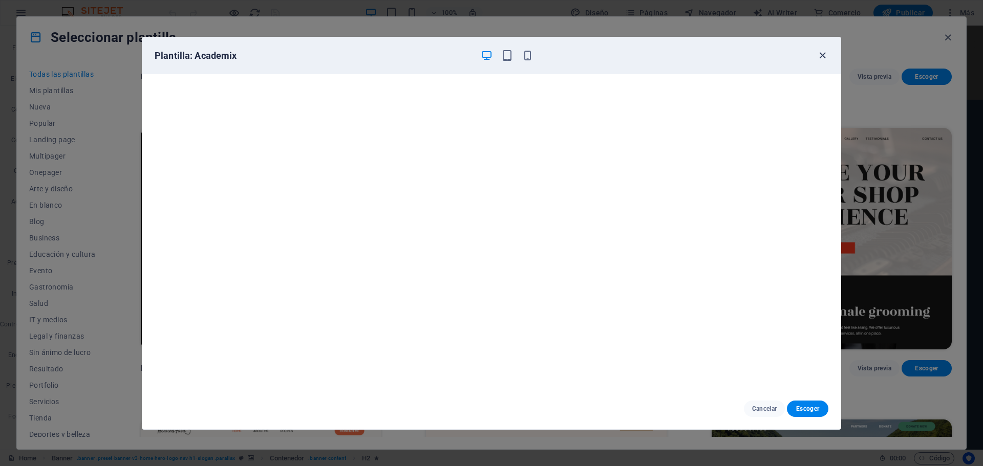
click at [822, 54] on icon "button" at bounding box center [823, 56] width 12 height 12
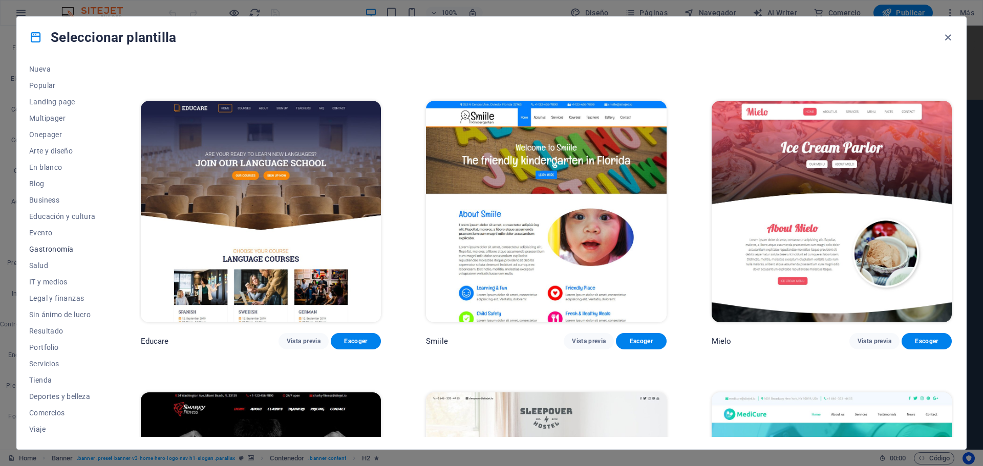
scroll to position [55, 0]
click at [54, 339] on button "Servicios" at bounding box center [62, 347] width 67 height 16
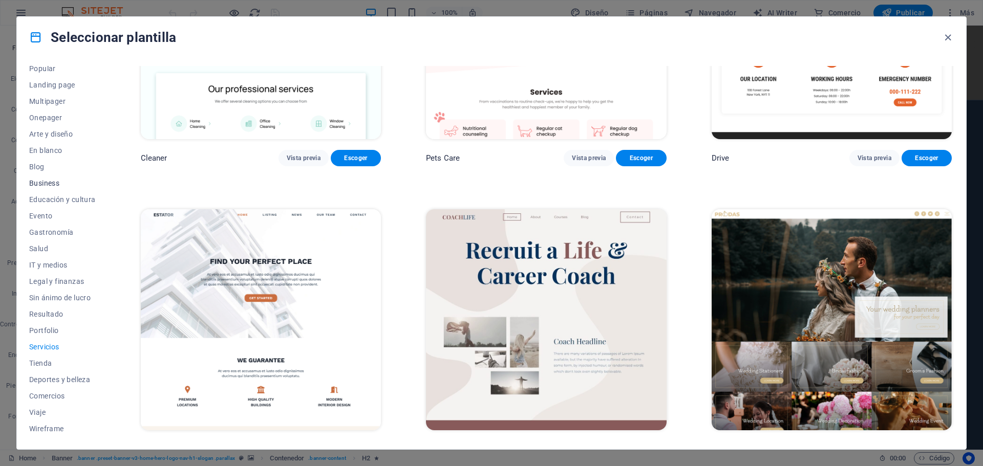
scroll to position [0, 0]
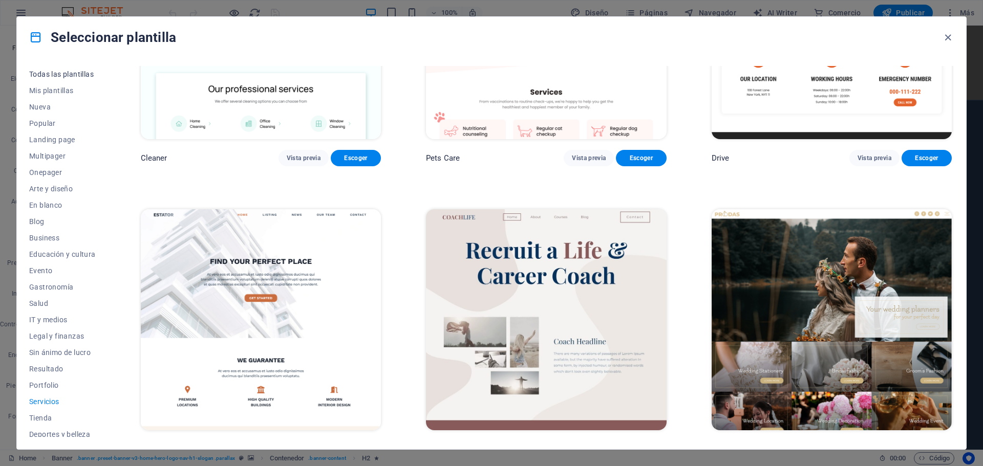
click at [63, 71] on span "Todas las plantillas" at bounding box center [62, 74] width 67 height 8
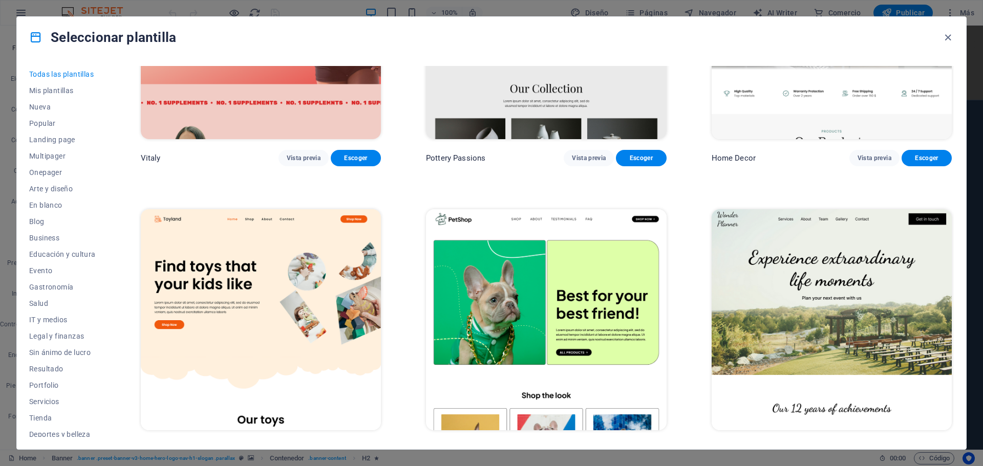
scroll to position [2477, 0]
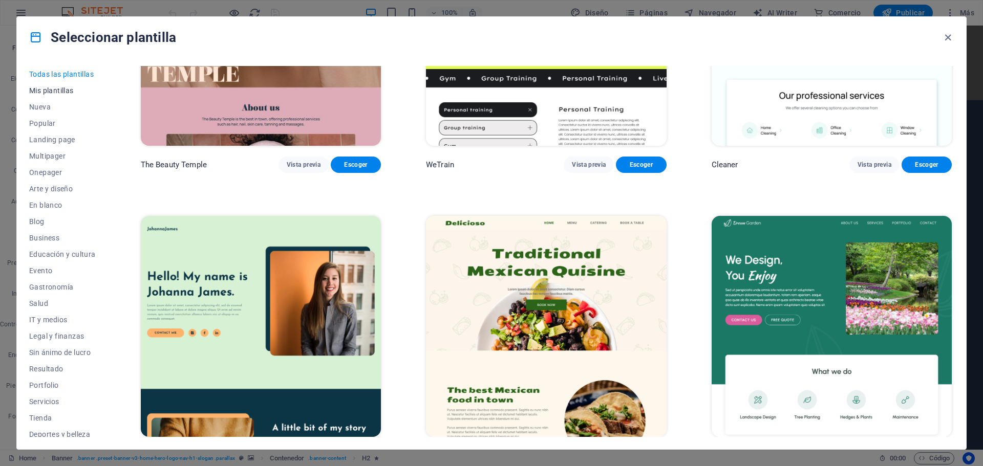
click at [59, 94] on span "Mis plantillas" at bounding box center [62, 91] width 67 height 8
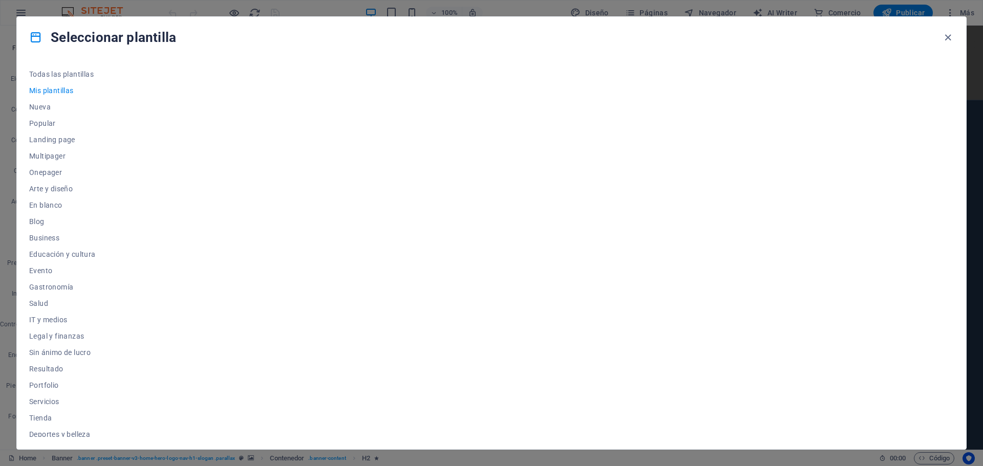
scroll to position [0, 0]
click at [56, 105] on span "Nueva" at bounding box center [62, 107] width 67 height 8
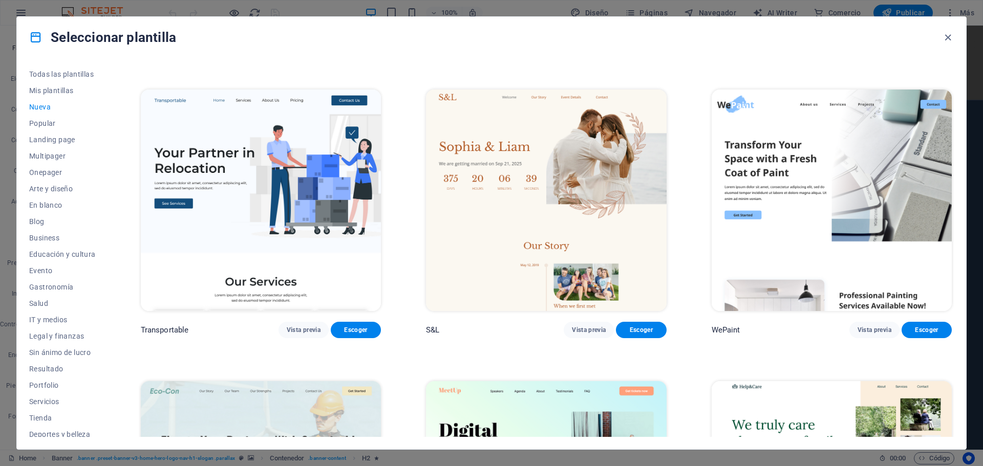
scroll to position [1126, 0]
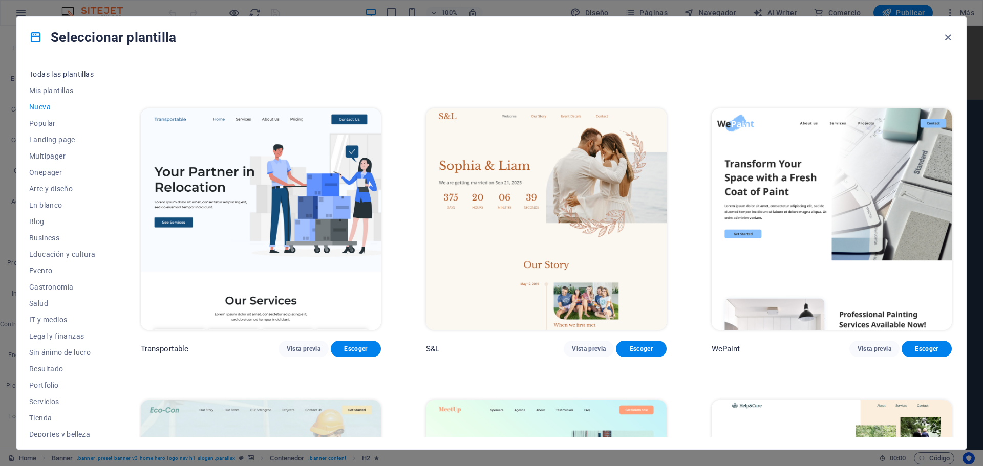
click at [81, 74] on span "Todas las plantillas" at bounding box center [62, 74] width 67 height 8
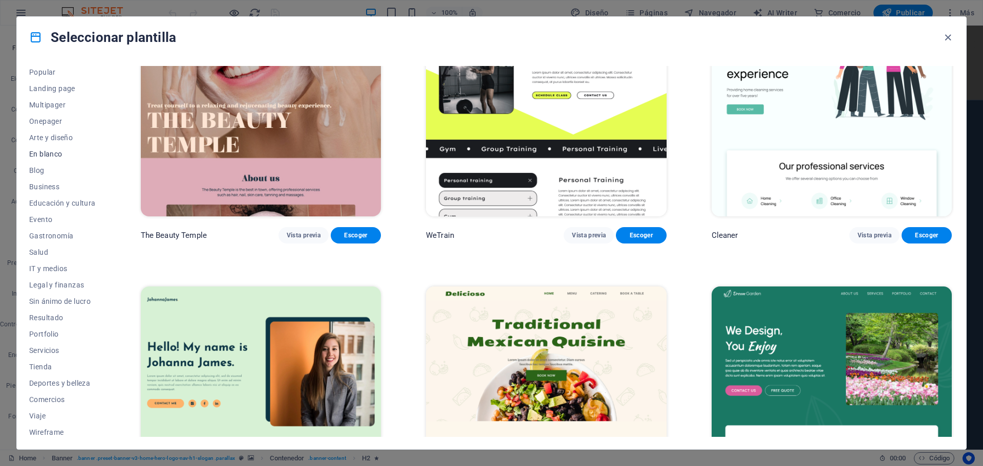
scroll to position [55, 0]
click at [51, 247] on span "Salud" at bounding box center [62, 249] width 67 height 8
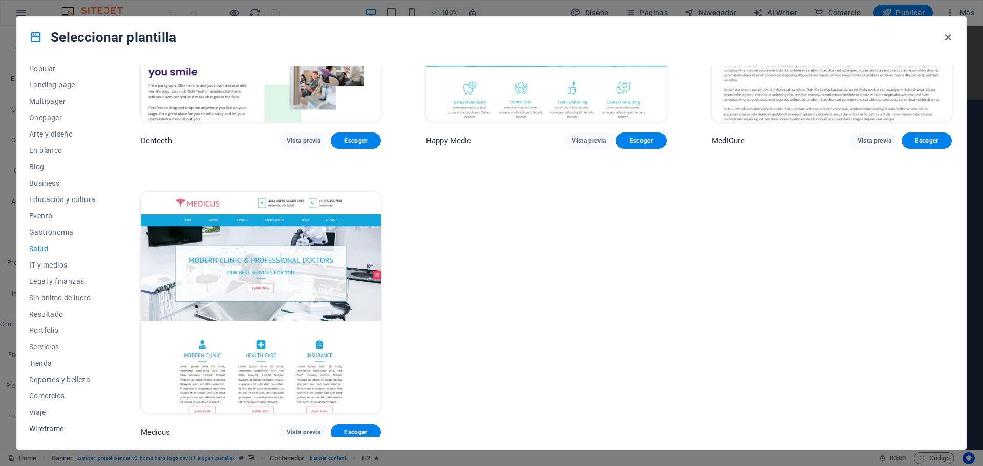
scroll to position [0, 0]
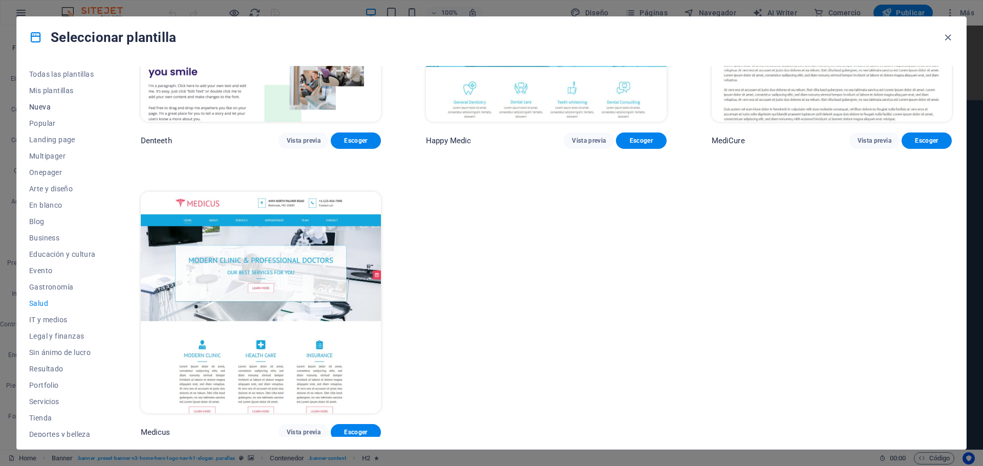
click at [58, 115] on button "Nueva" at bounding box center [62, 107] width 67 height 16
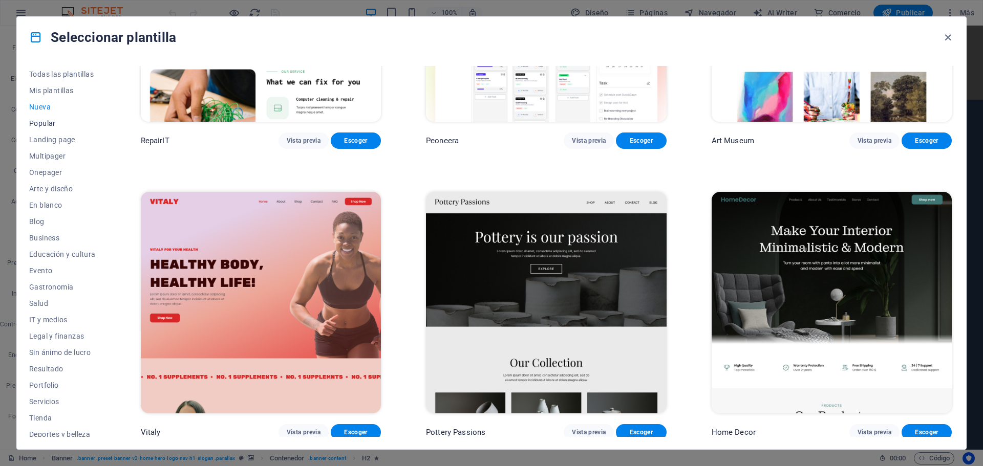
click at [55, 121] on span "Popular" at bounding box center [62, 123] width 67 height 8
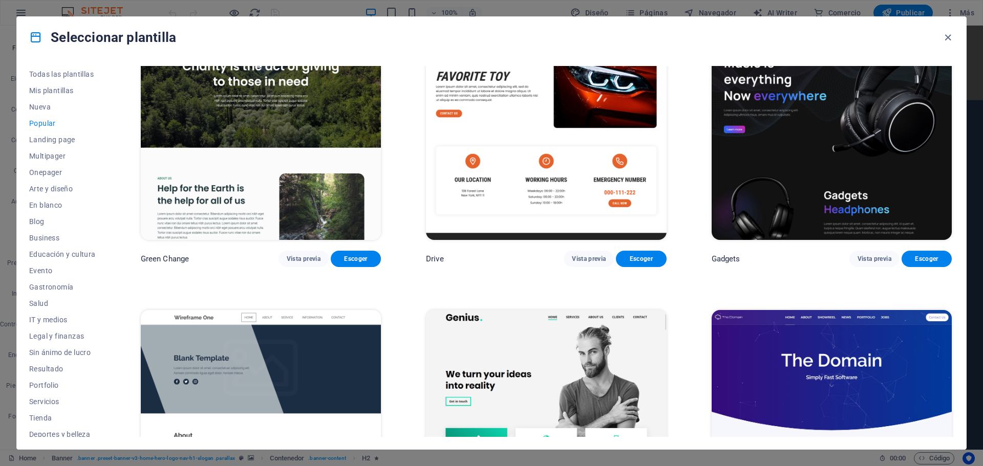
scroll to position [1024, 0]
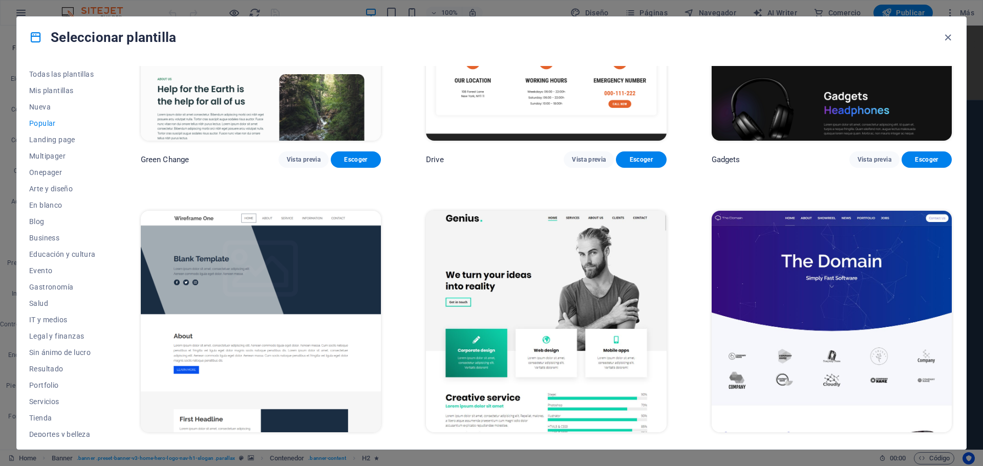
drag, startPoint x: 676, startPoint y: 332, endPoint x: 809, endPoint y: 388, distance: 143.9
click at [809, 388] on img at bounding box center [832, 322] width 240 height 222
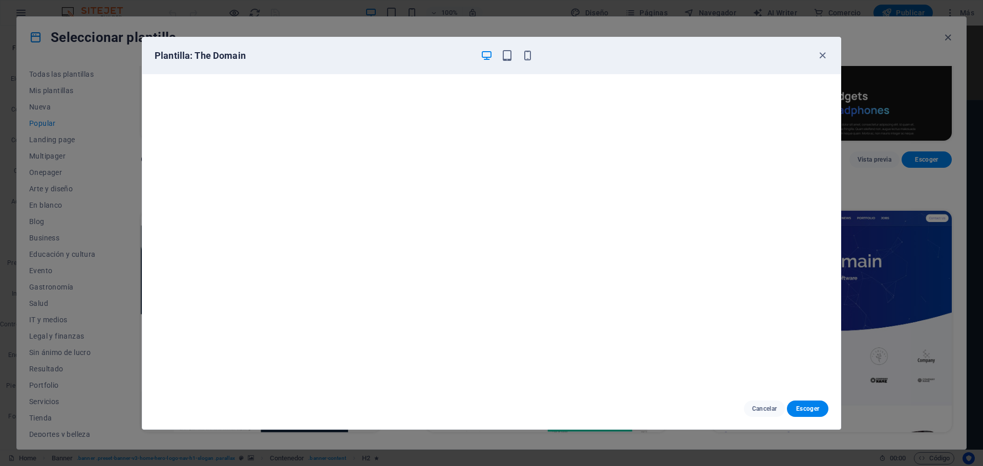
scroll to position [3, 0]
click at [812, 409] on span "Escoger" at bounding box center [807, 409] width 25 height 8
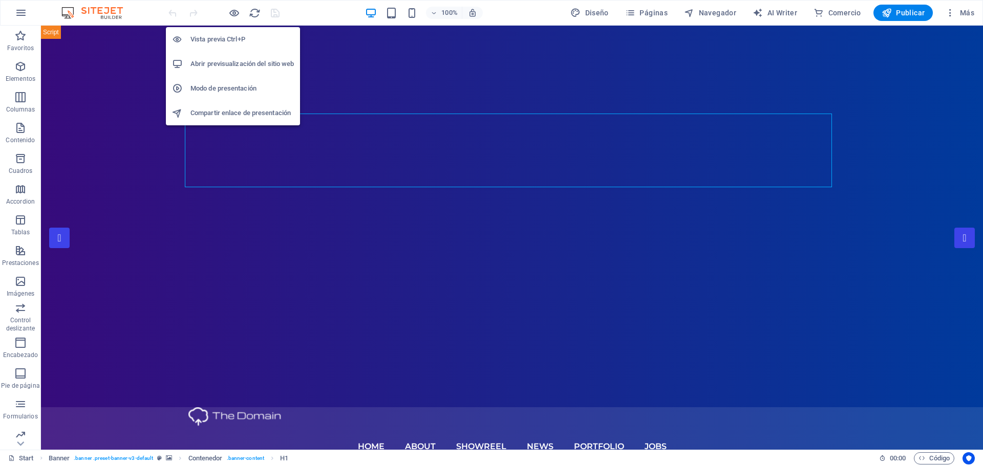
click at [238, 43] on h6 "Vista previa Ctrl+P" at bounding box center [241, 39] width 103 height 12
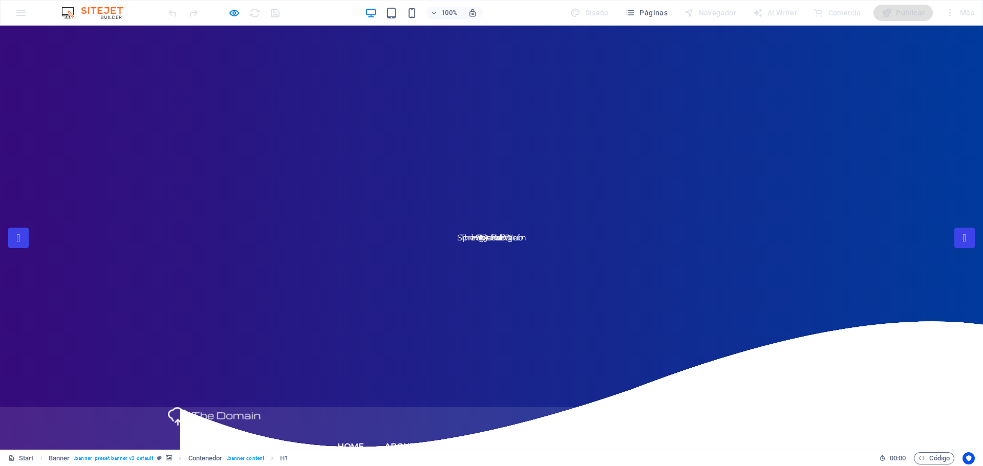
click at [402, 427] on link "About" at bounding box center [400, 447] width 31 height 41
click at [475, 427] on link "Showreel" at bounding box center [461, 447] width 50 height 41
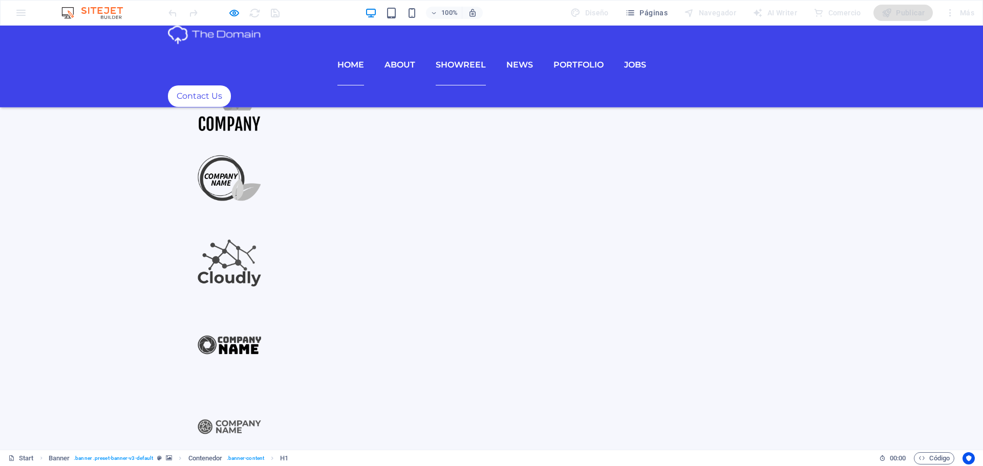
scroll to position [1435, 0]
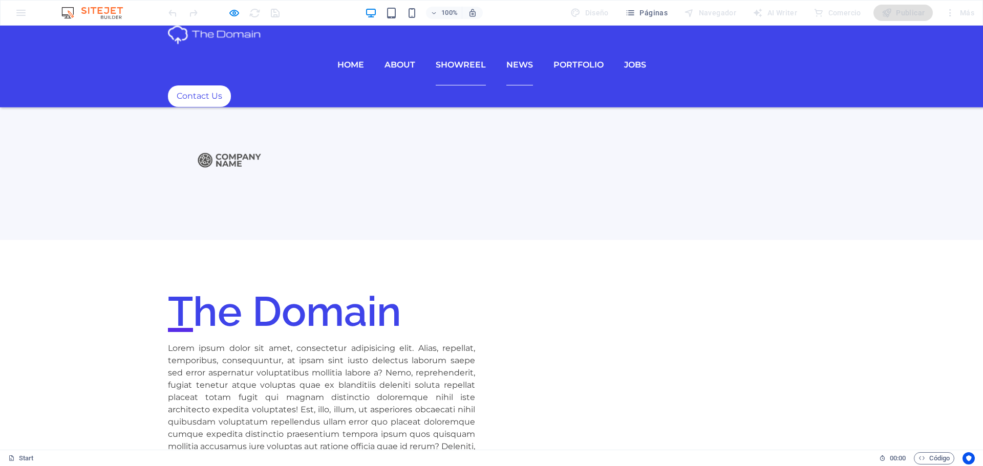
click at [529, 45] on link "News" at bounding box center [519, 65] width 27 height 41
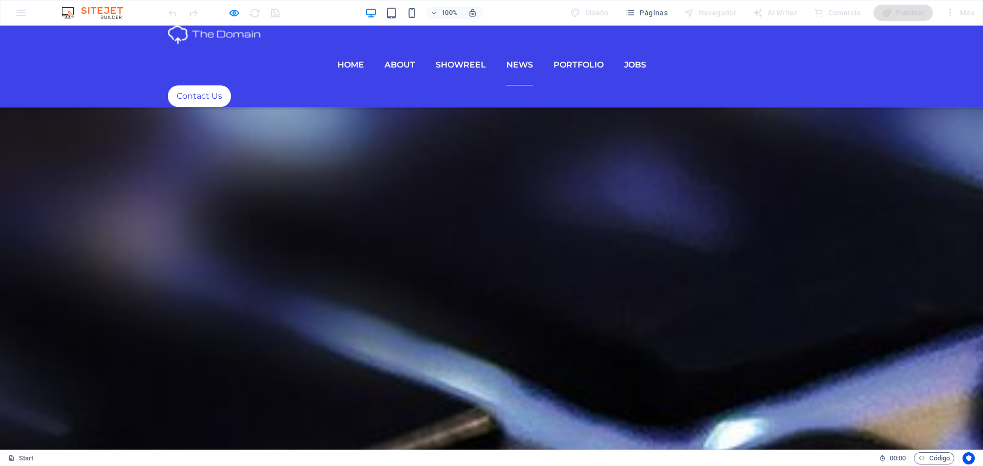
scroll to position [4260, 0]
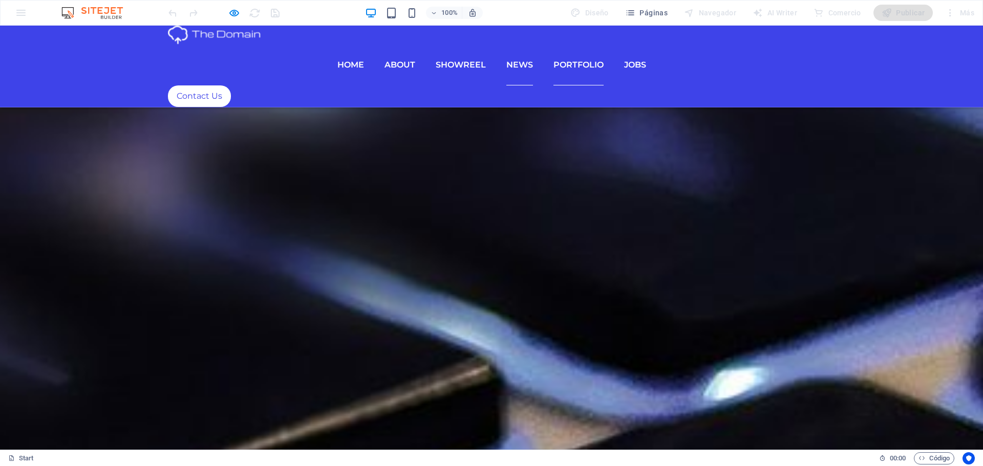
click at [578, 48] on link "Portfolio" at bounding box center [579, 65] width 50 height 41
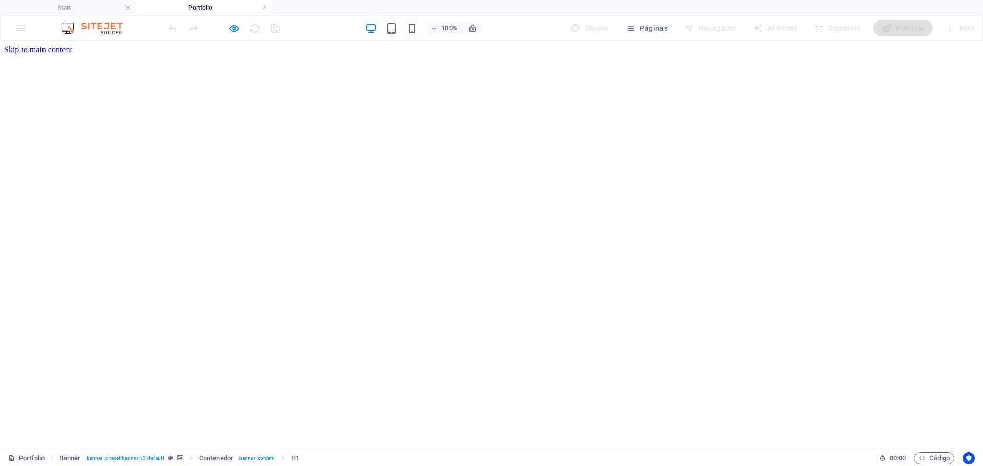
scroll to position [0, 0]
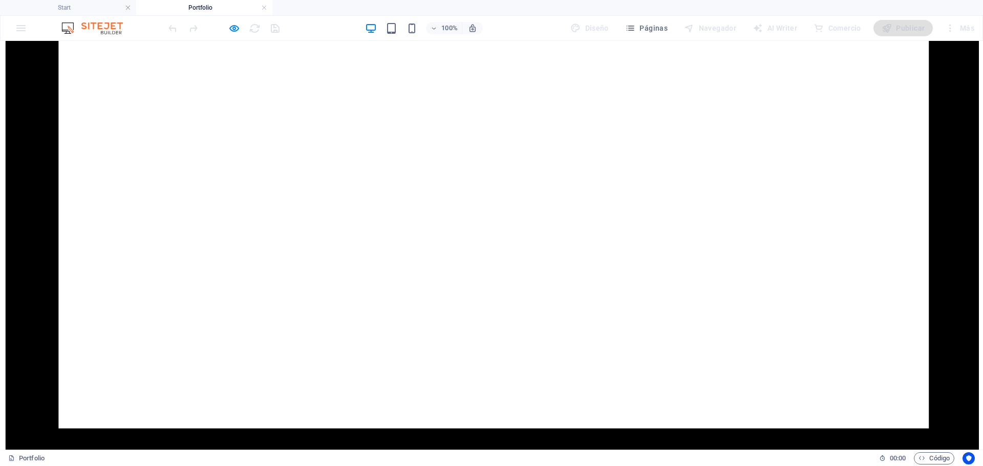
scroll to position [1802, 0]
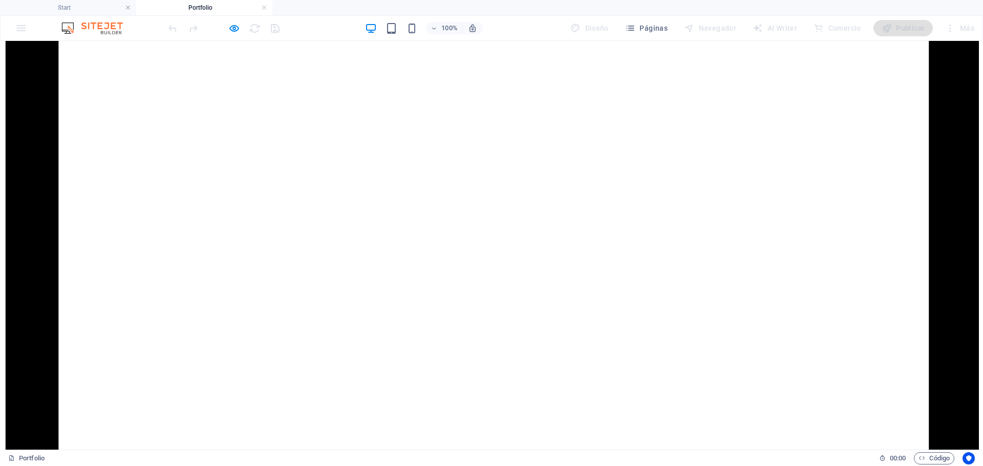
scroll to position [1239, 0]
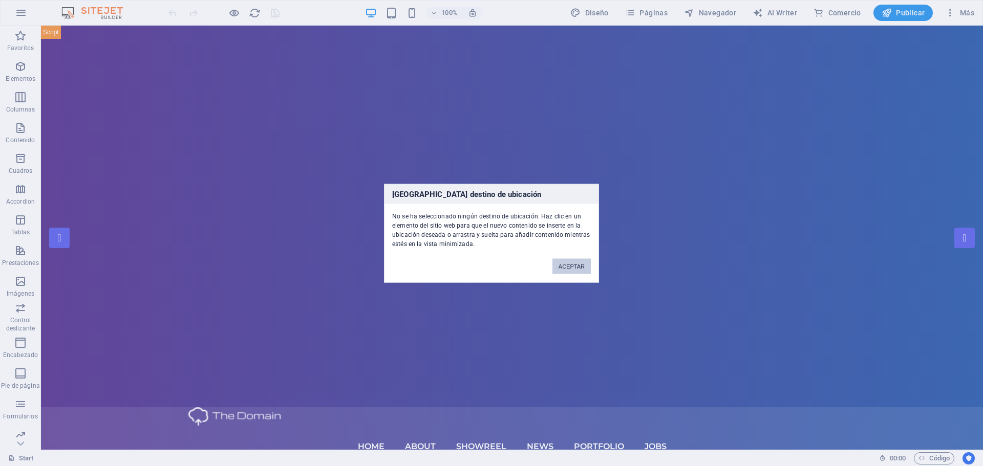
click at [581, 270] on button "ACEPTAR" at bounding box center [572, 266] width 38 height 15
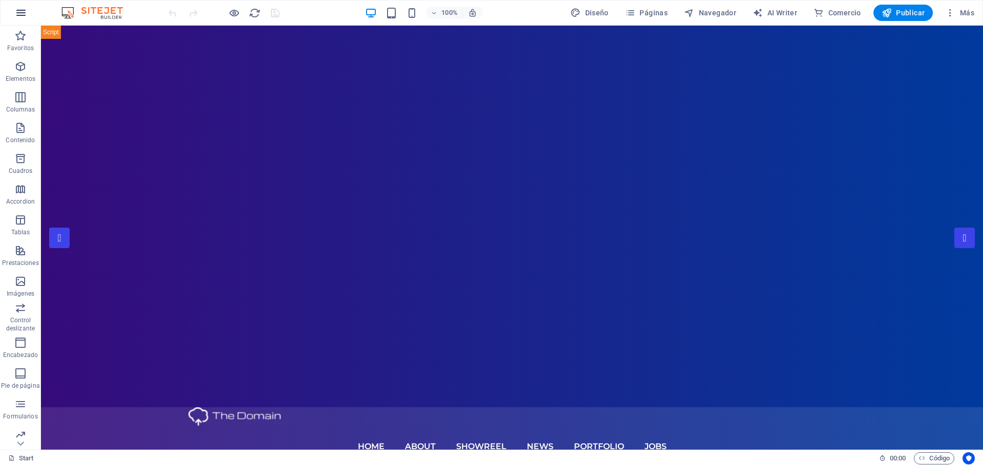
click at [26, 10] on icon "button" at bounding box center [21, 13] width 12 height 12
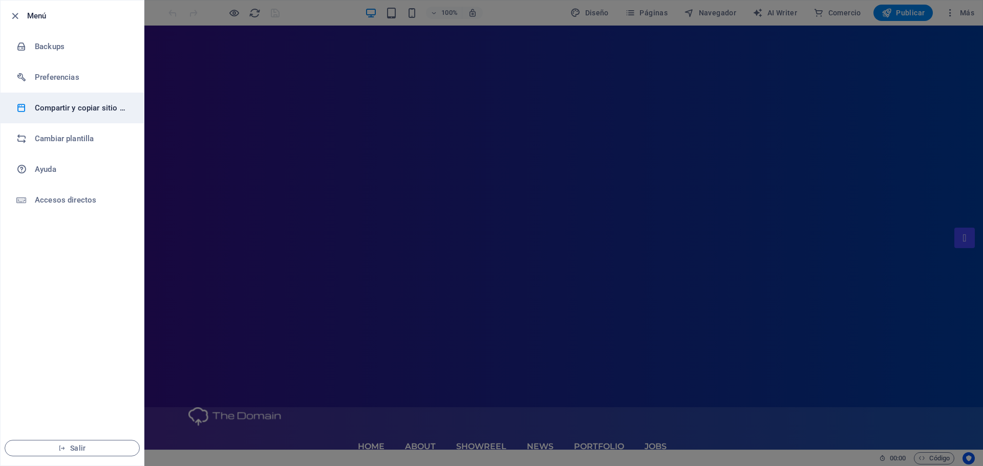
click at [76, 109] on h6 "Compartir y copiar sitio web" at bounding box center [82, 108] width 95 height 12
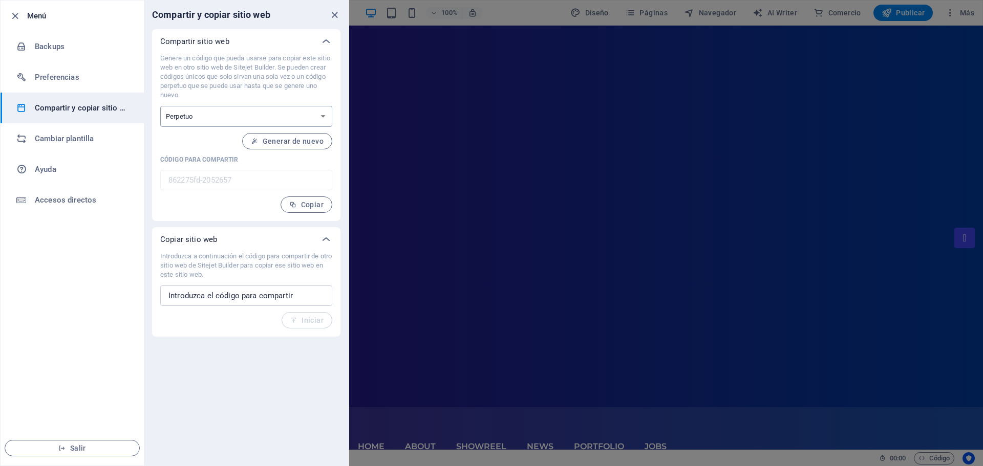
click at [204, 121] on select "Único Perpetuo" at bounding box center [246, 116] width 172 height 21
select select "onetime"
click at [160, 106] on select "Único Perpetuo" at bounding box center [246, 116] width 172 height 21
click at [223, 120] on select "Único Perpetuo" at bounding box center [246, 116] width 172 height 21
select select "perpetual"
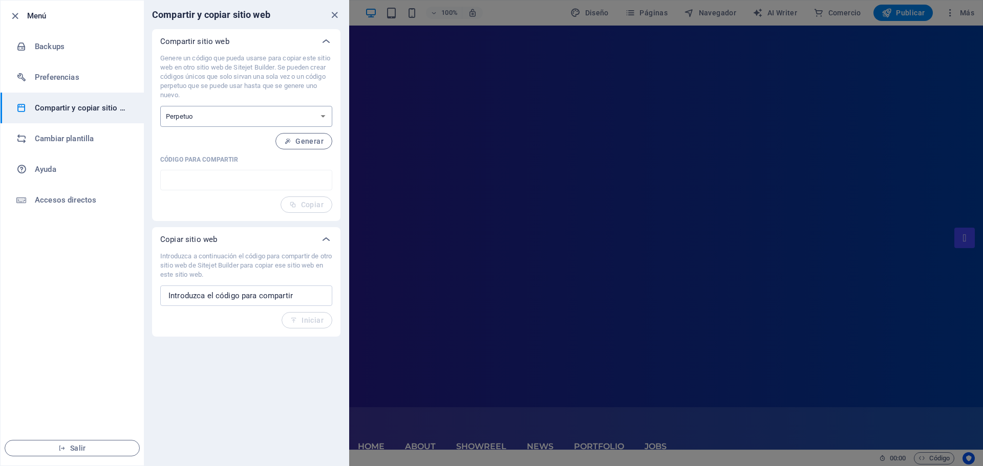
click at [160, 106] on select "Único Perpetuo" at bounding box center [246, 116] width 172 height 21
type input "862275fd-2052657"
click at [230, 124] on select "Único Perpetuo" at bounding box center [246, 116] width 172 height 21
click at [160, 106] on select "Único Perpetuo" at bounding box center [246, 116] width 172 height 21
click at [80, 77] on h6 "Preferencias" at bounding box center [82, 77] width 95 height 12
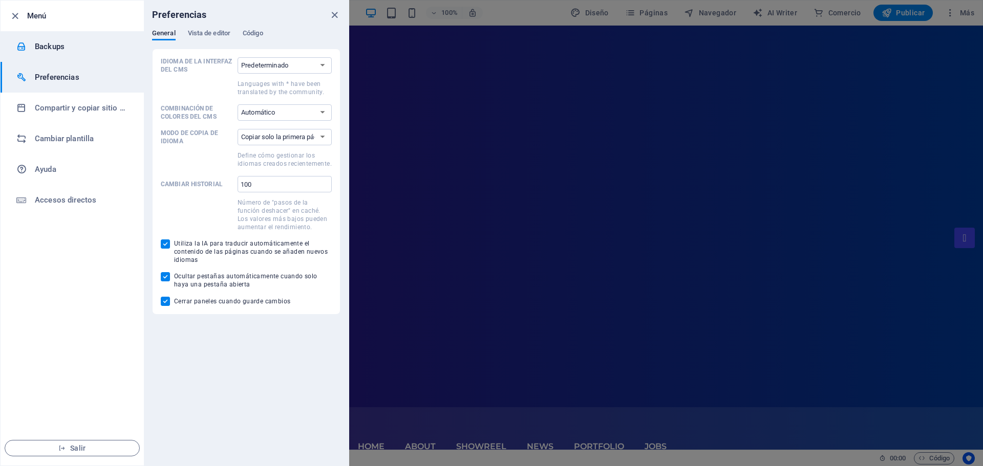
click at [75, 37] on li "Backups" at bounding box center [72, 46] width 143 height 31
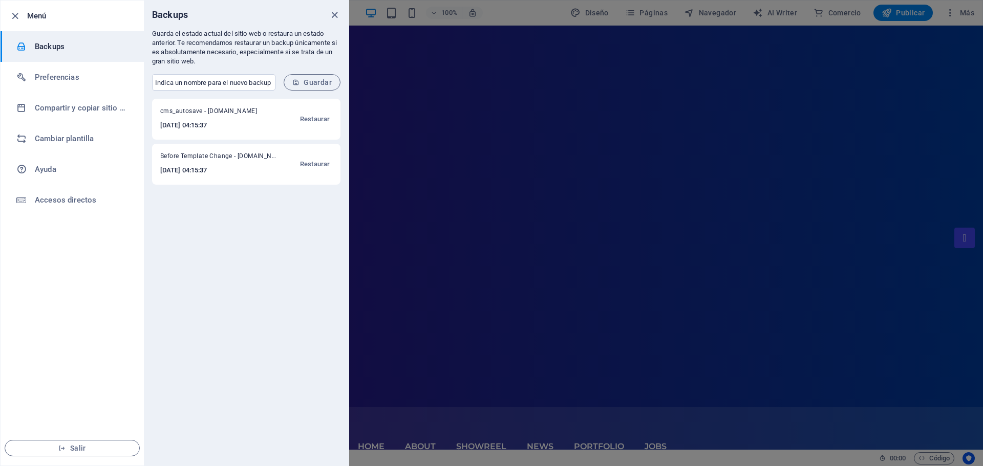
click at [272, 220] on div "cms_autosave - [DOMAIN_NAME] [DATE] 04:15:37 Restaurar Before Template Change -…" at bounding box center [246, 282] width 205 height 367
click at [241, 87] on input "text" at bounding box center [213, 82] width 123 height 16
click at [242, 86] on input "[PERSON_NAME]" at bounding box center [213, 82] width 123 height 16
type input "[PERSON_NAME]"
click at [243, 91] on form "Jorge Morales ​ Guardar" at bounding box center [246, 82] width 205 height 33
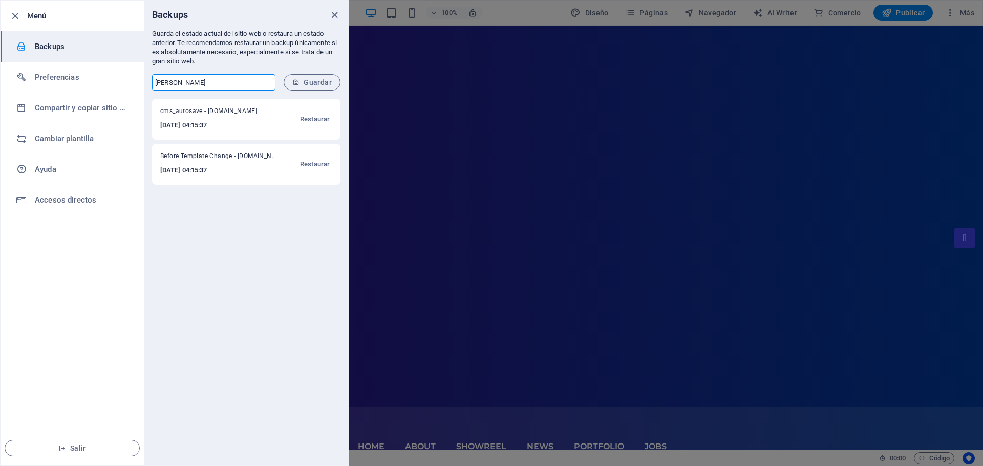
click at [245, 88] on input "Jorge Morales" at bounding box center [213, 82] width 123 height 16
click at [323, 165] on span "Restaurar" at bounding box center [315, 164] width 30 height 12
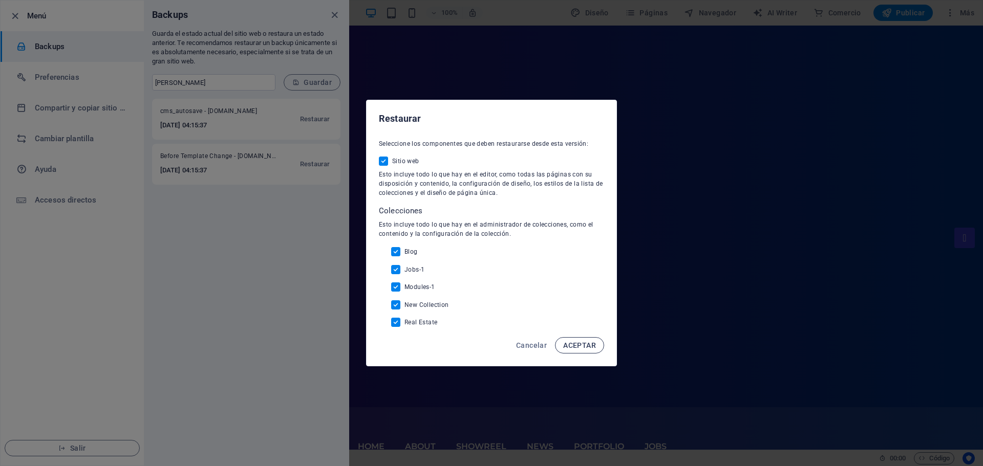
click at [593, 345] on span "ACEPTAR" at bounding box center [579, 346] width 33 height 8
checkbox input "false"
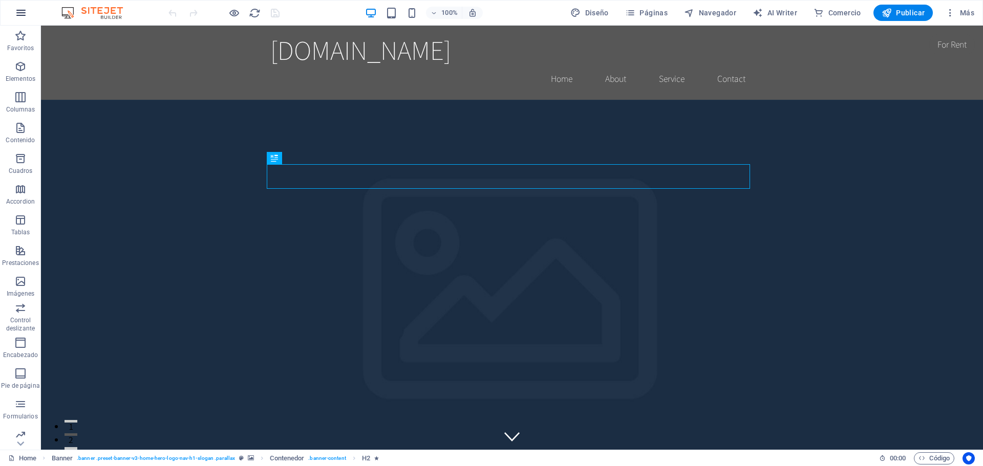
click at [26, 18] on icon "button" at bounding box center [21, 13] width 12 height 12
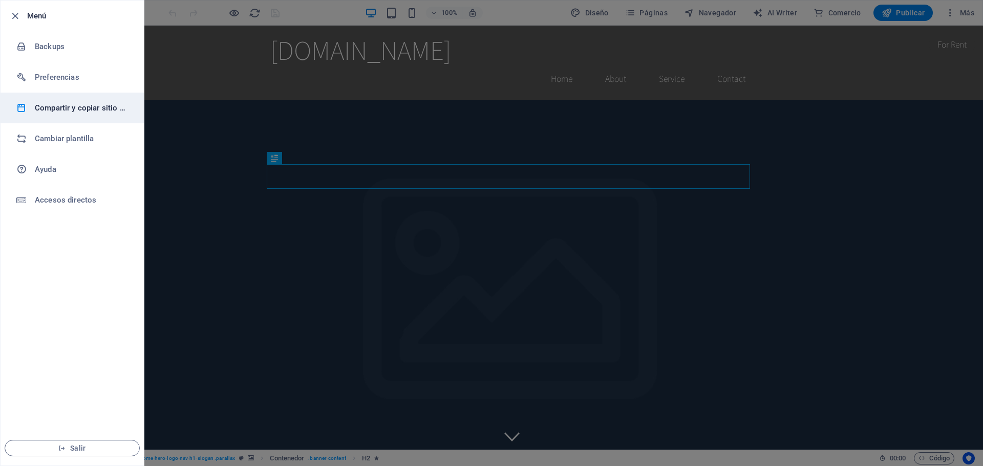
click at [80, 108] on h6 "Compartir y copiar sitio web" at bounding box center [82, 108] width 95 height 12
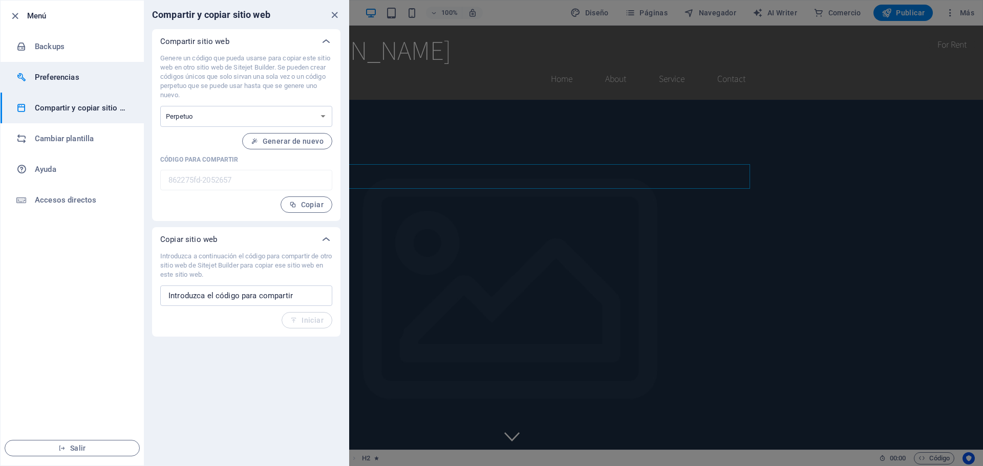
click at [80, 83] on li "Preferencias" at bounding box center [72, 77] width 143 height 31
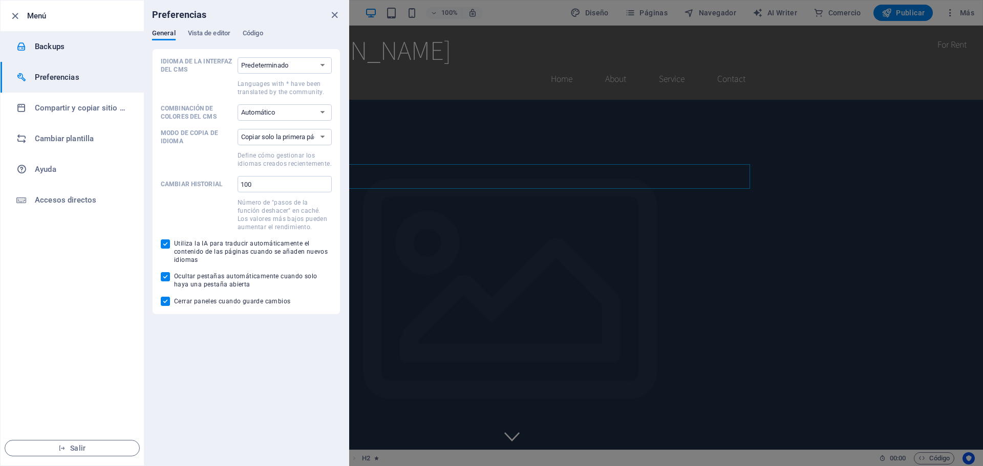
click at [78, 53] on li "Backups" at bounding box center [72, 46] width 143 height 31
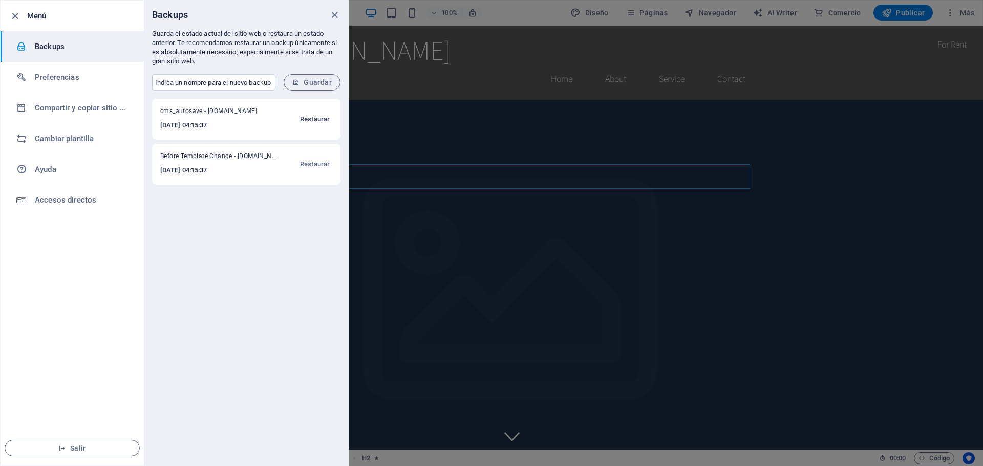
click at [326, 121] on span "Restaurar" at bounding box center [315, 119] width 30 height 12
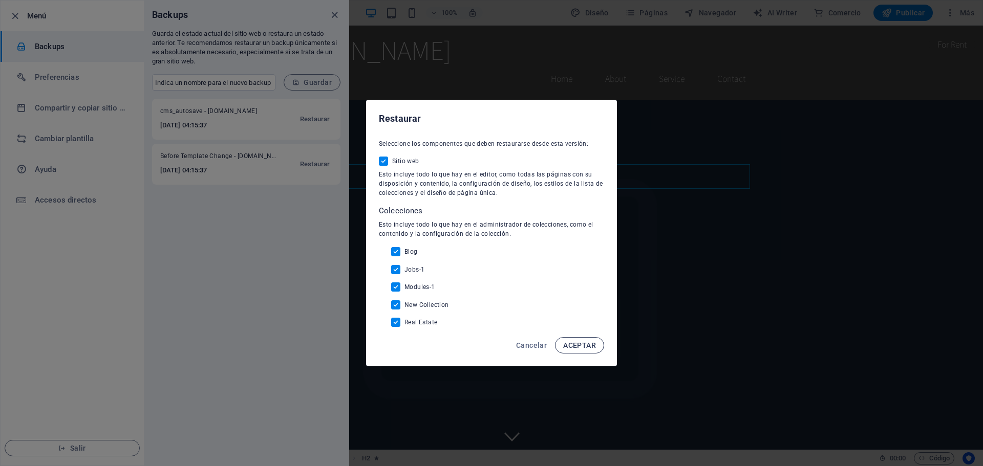
click at [586, 347] on span "ACEPTAR" at bounding box center [579, 346] width 33 height 8
checkbox input "false"
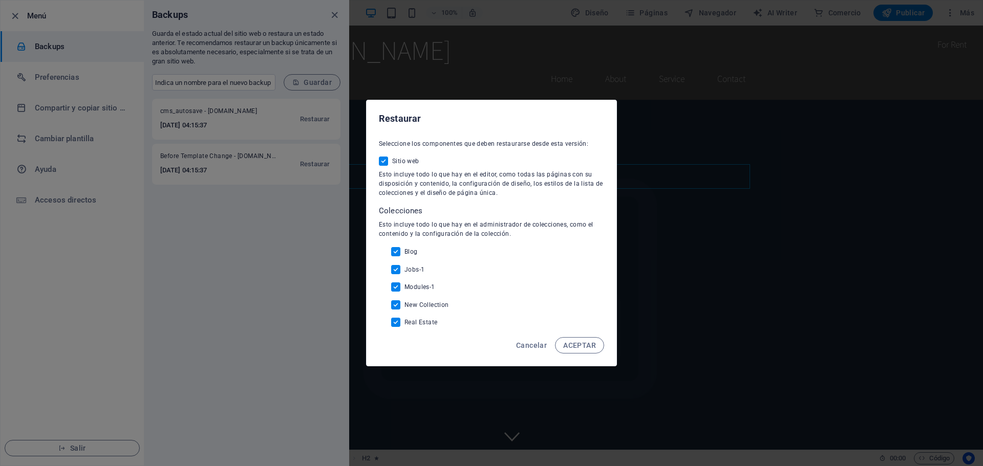
checkbox input "false"
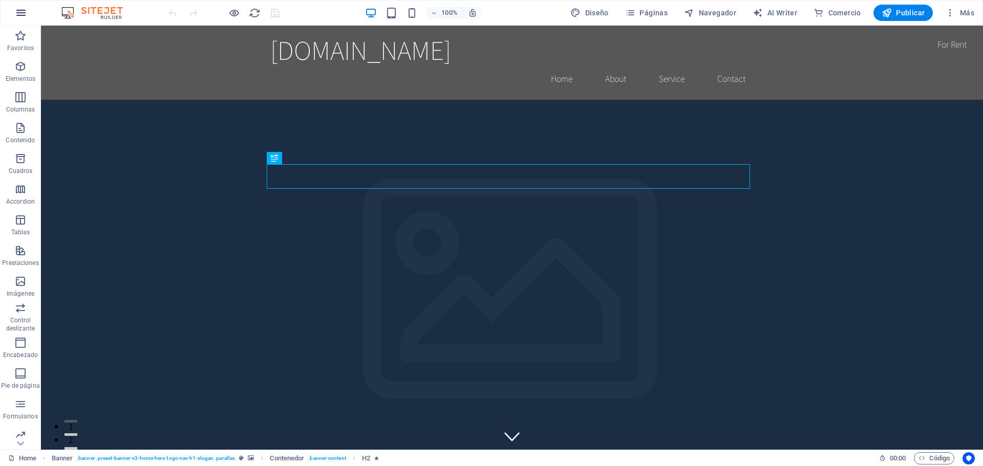
click at [23, 14] on icon "button" at bounding box center [21, 13] width 12 height 12
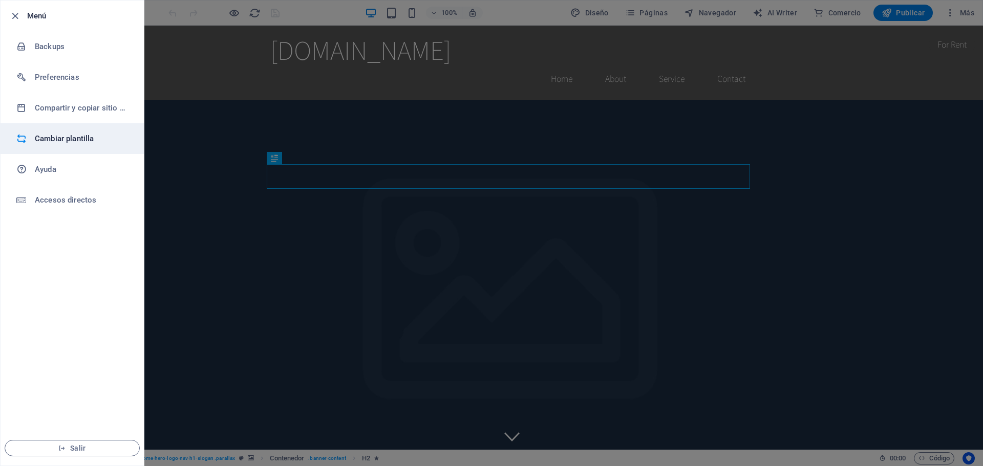
click at [97, 138] on h6 "Cambiar plantilla" at bounding box center [82, 139] width 95 height 12
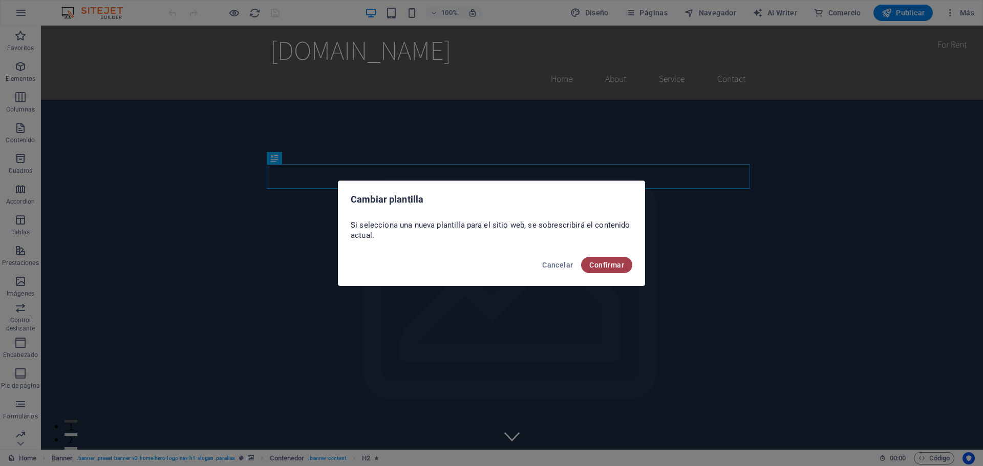
click at [614, 267] on span "Confirmar" at bounding box center [606, 265] width 35 height 8
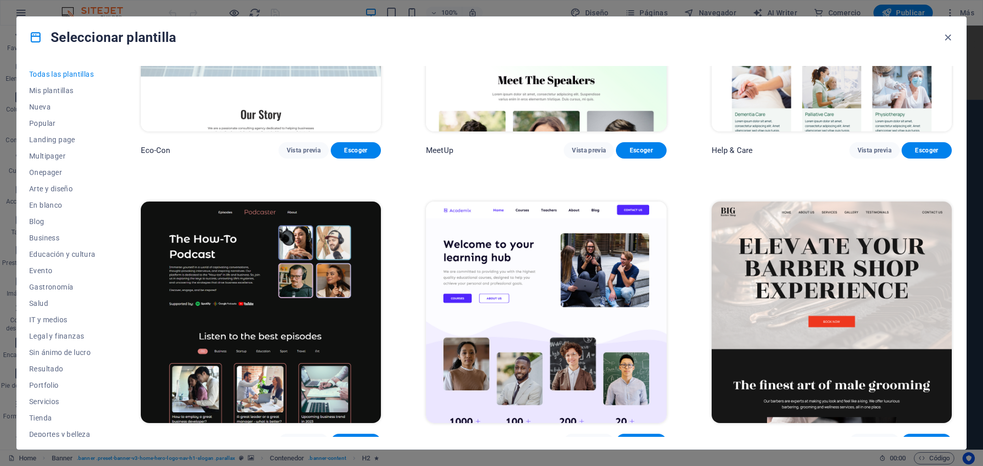
scroll to position [1639, 0]
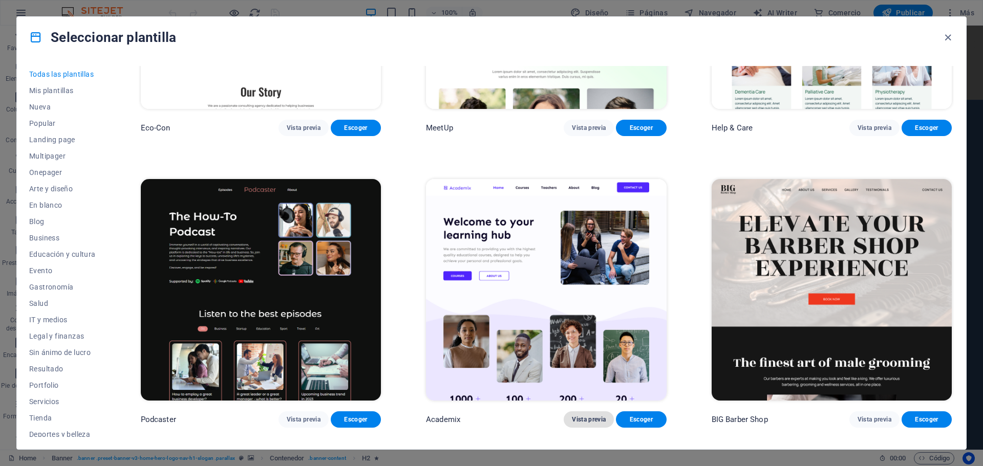
click at [596, 417] on button "Vista previa" at bounding box center [589, 420] width 50 height 16
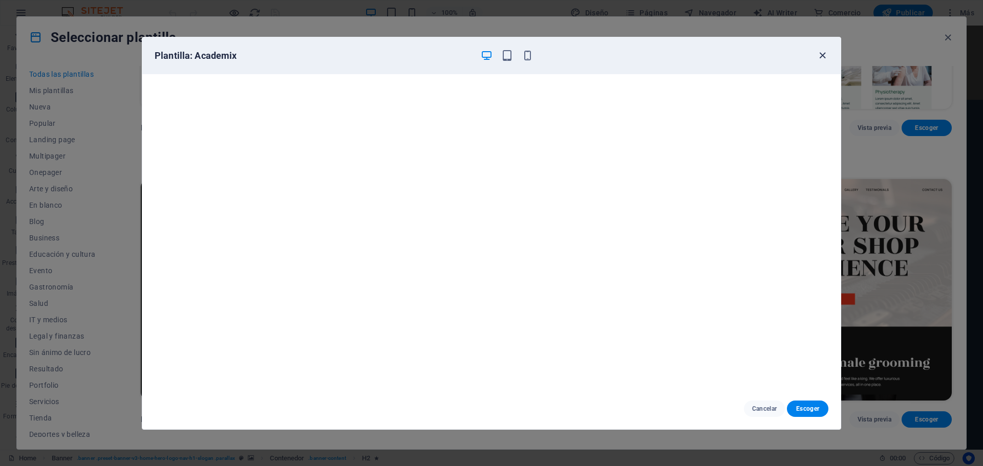
click at [824, 57] on icon "button" at bounding box center [823, 56] width 12 height 12
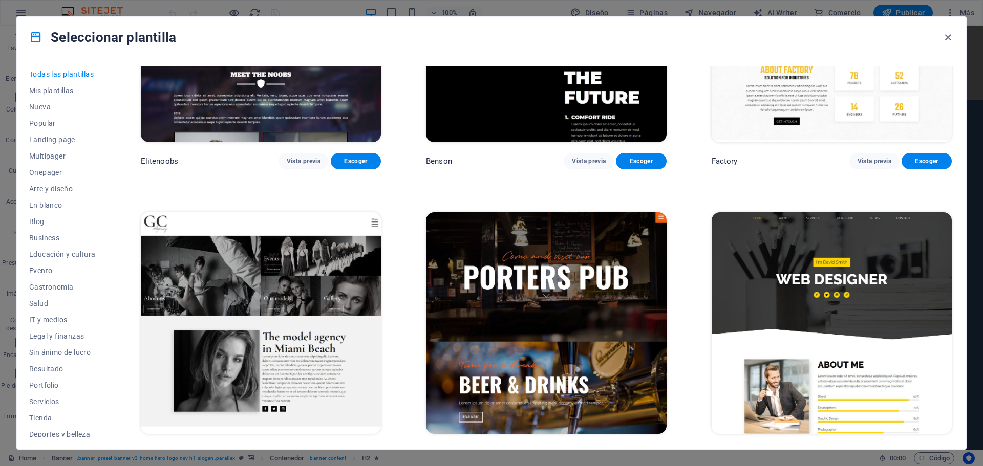
scroll to position [11521, 0]
drag, startPoint x: 763, startPoint y: 118, endPoint x: 685, endPoint y: 381, distance: 275.2
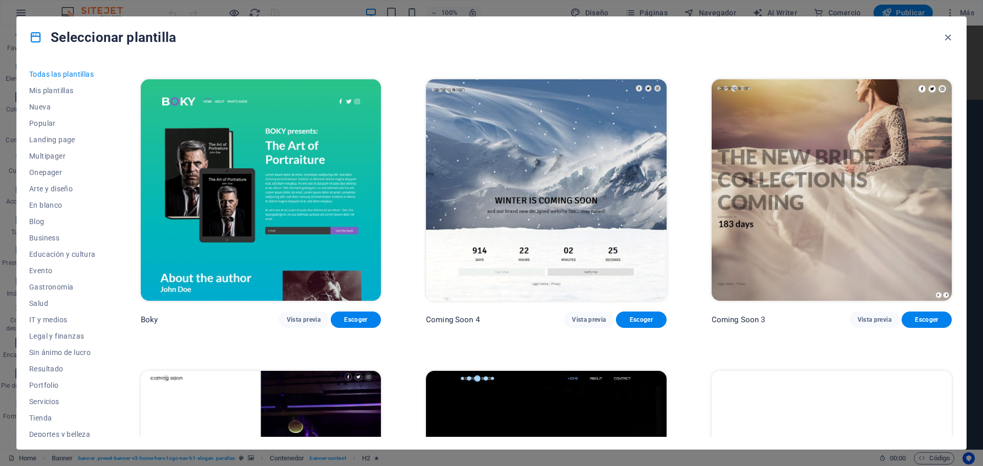
scroll to position [16727, 0]
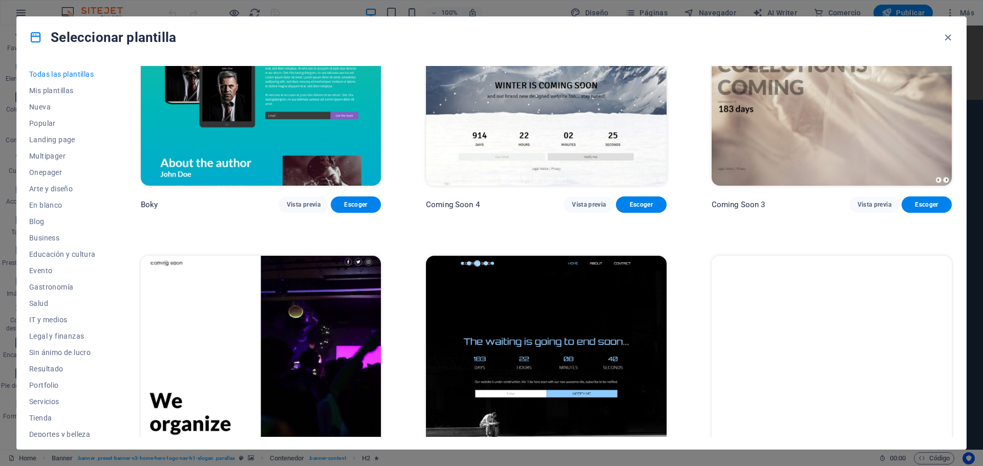
click at [69, 75] on span "Todas las plantillas" at bounding box center [62, 74] width 67 height 8
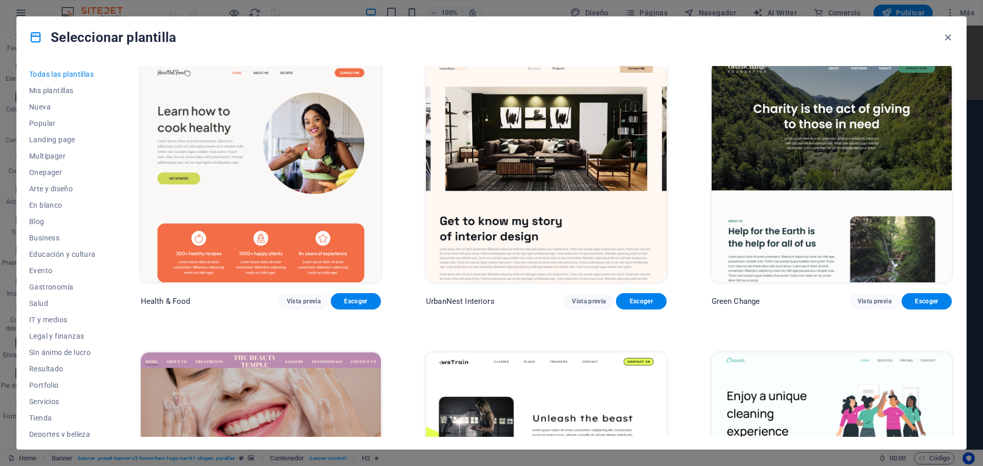
scroll to position [1792, 0]
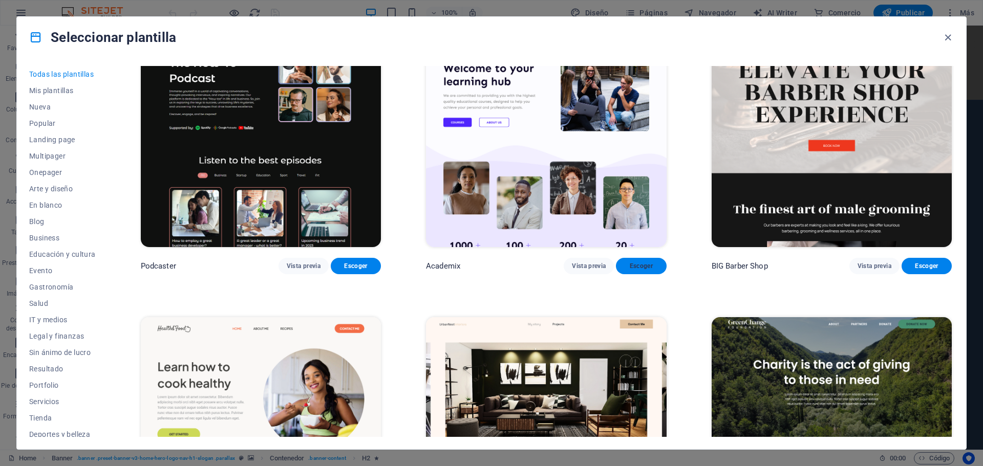
click at [649, 262] on span "Escoger" at bounding box center [641, 266] width 34 height 8
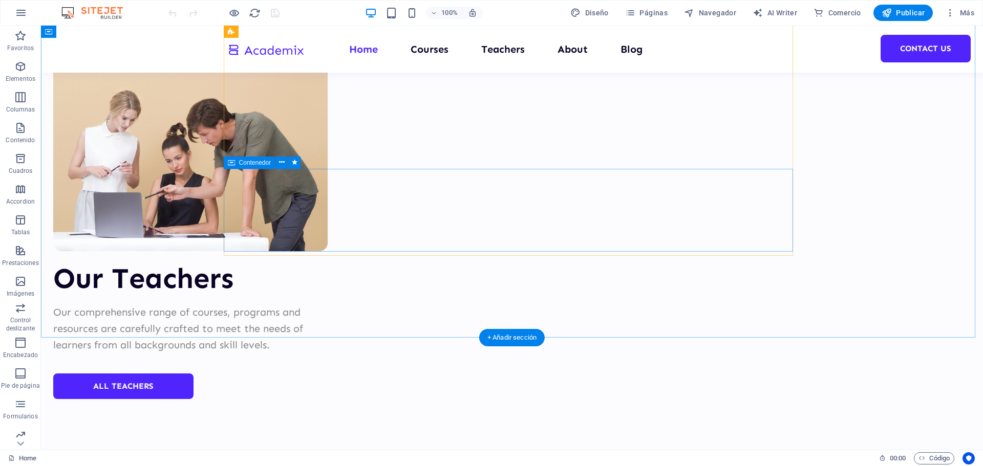
scroll to position [3975, 0]
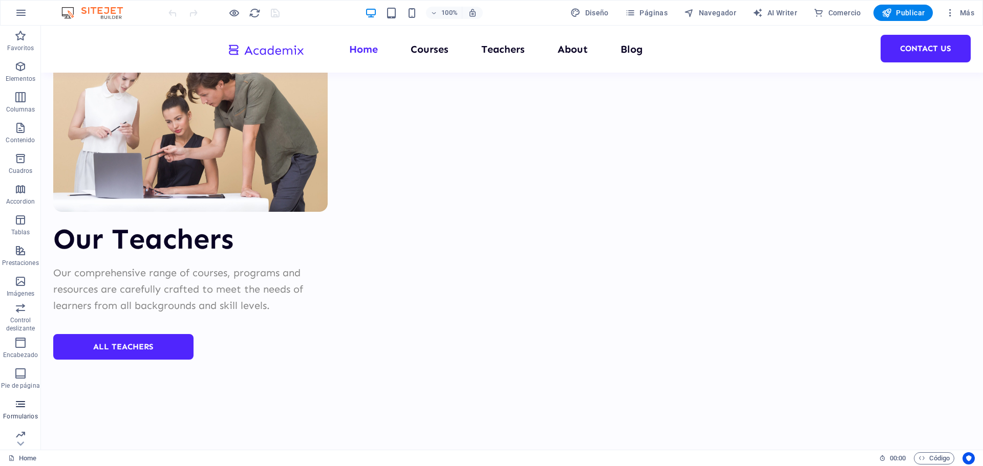
click at [18, 415] on p "Formularios" at bounding box center [20, 417] width 34 height 8
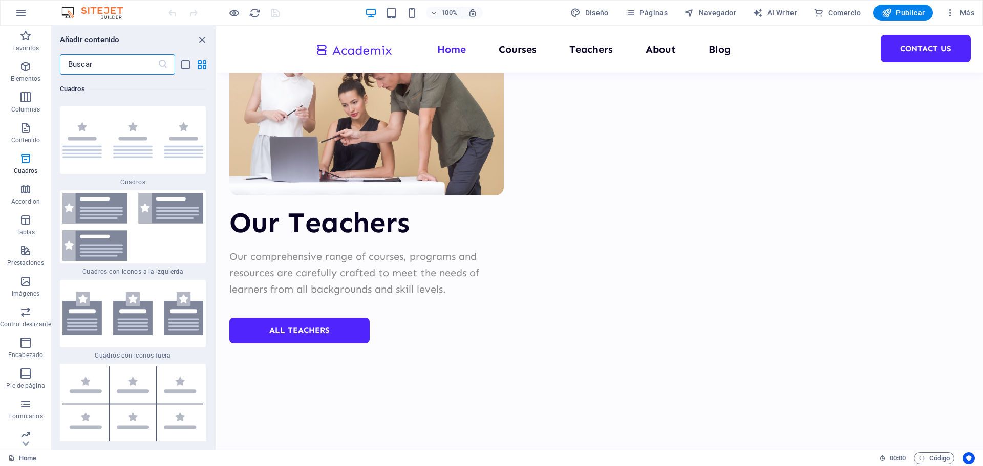
scroll to position [5837, 0]
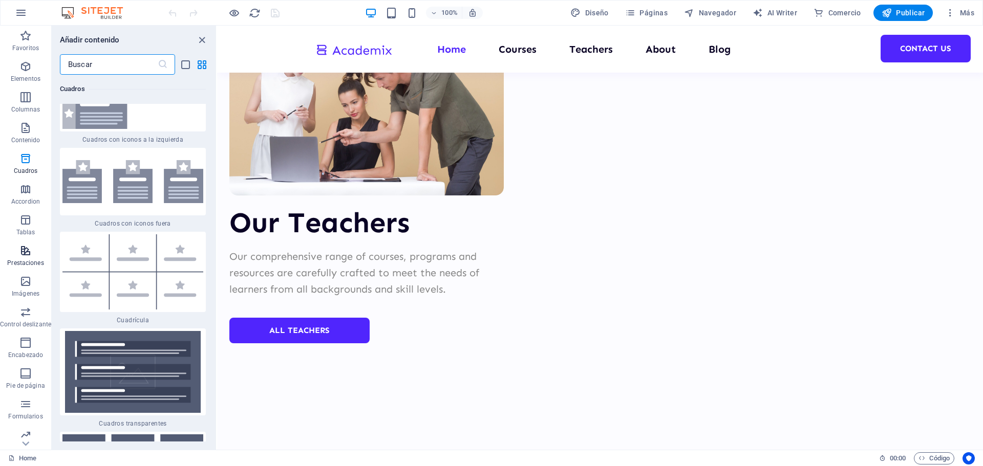
click at [30, 251] on icon "button" at bounding box center [25, 251] width 12 height 12
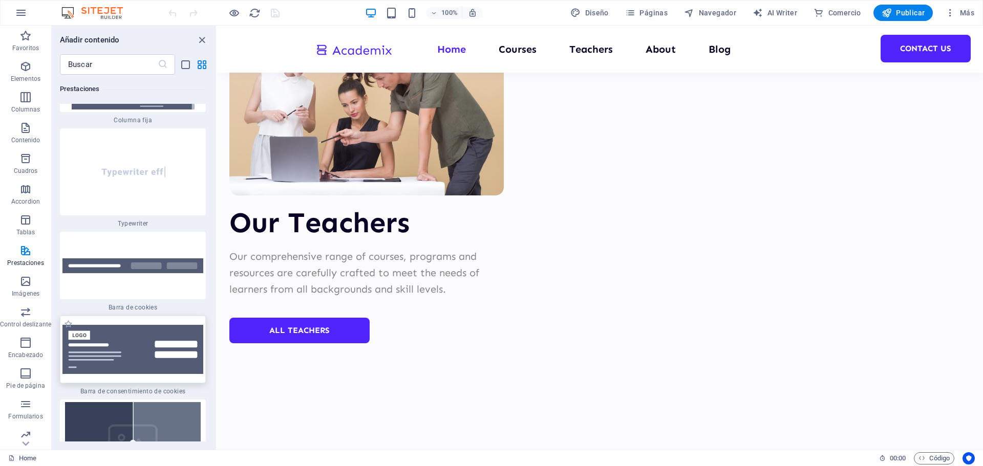
scroll to position [7981, 0]
click at [29, 160] on icon "button" at bounding box center [25, 159] width 12 height 12
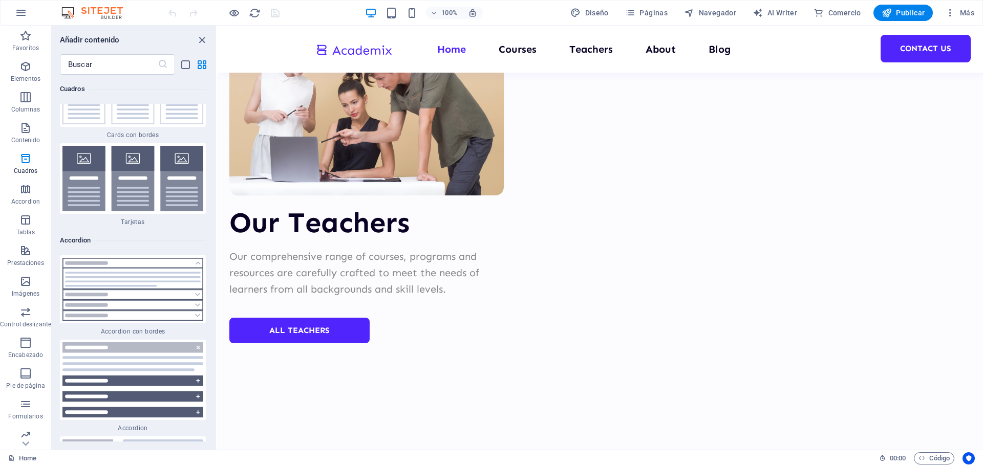
scroll to position [6367, 0]
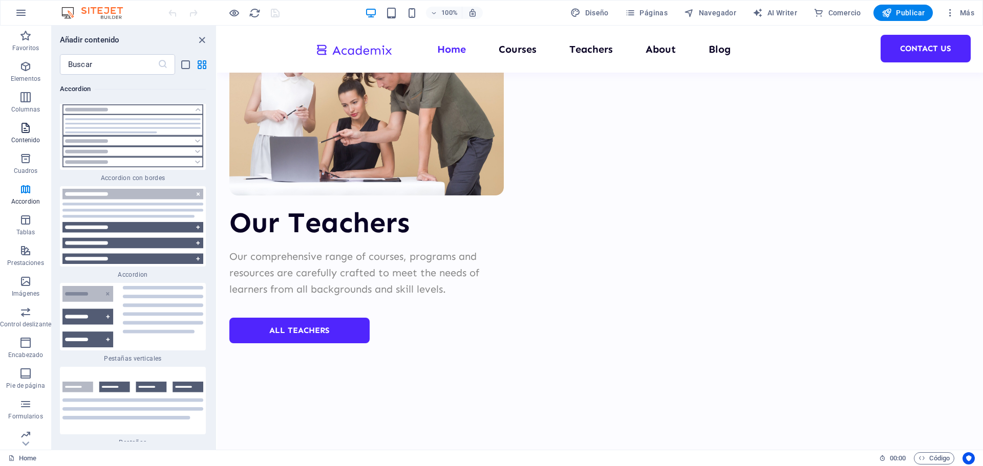
click at [30, 126] on icon "button" at bounding box center [25, 128] width 12 height 12
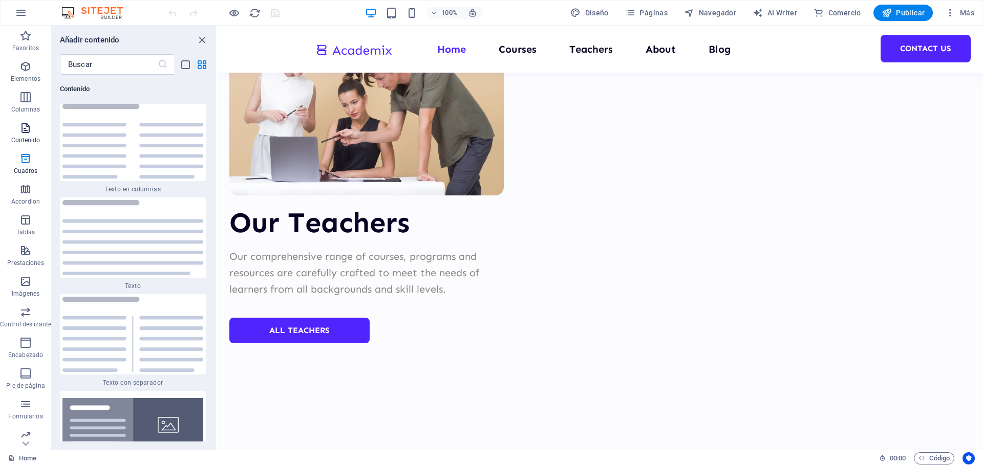
scroll to position [3439, 0]
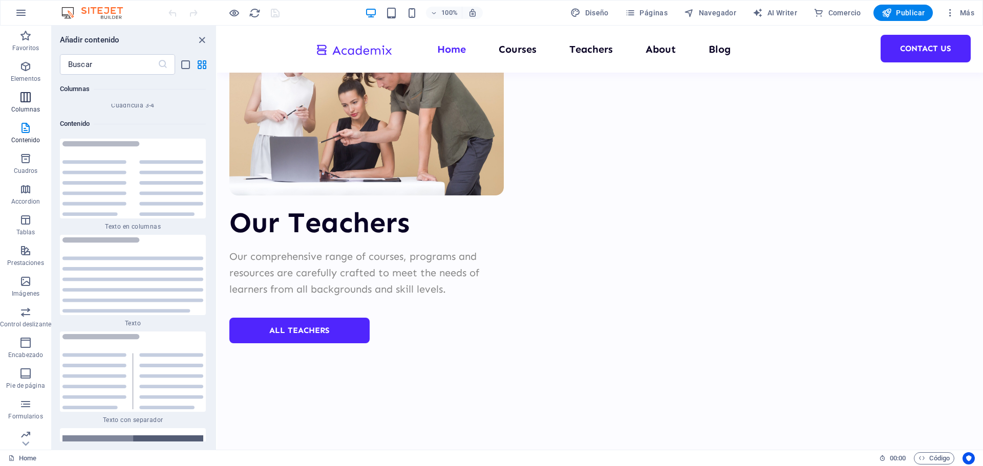
click at [26, 104] on span "Columnas" at bounding box center [25, 103] width 51 height 25
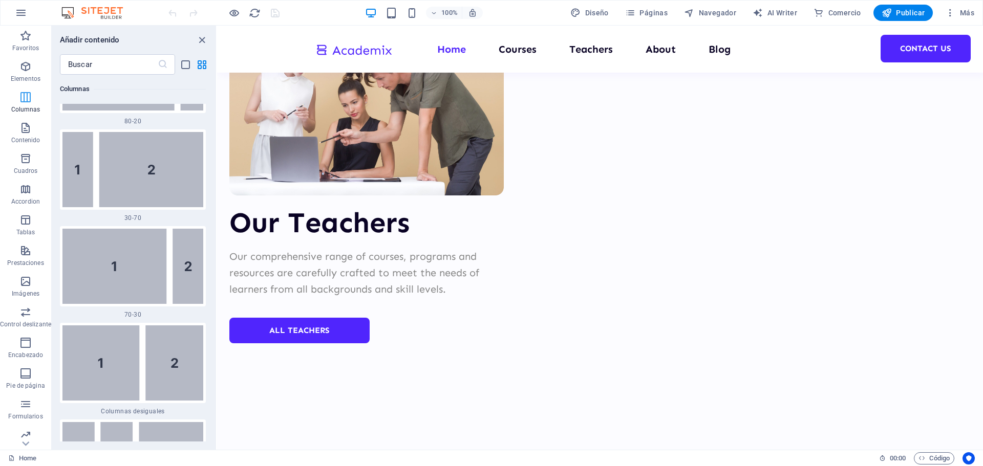
scroll to position [591, 0]
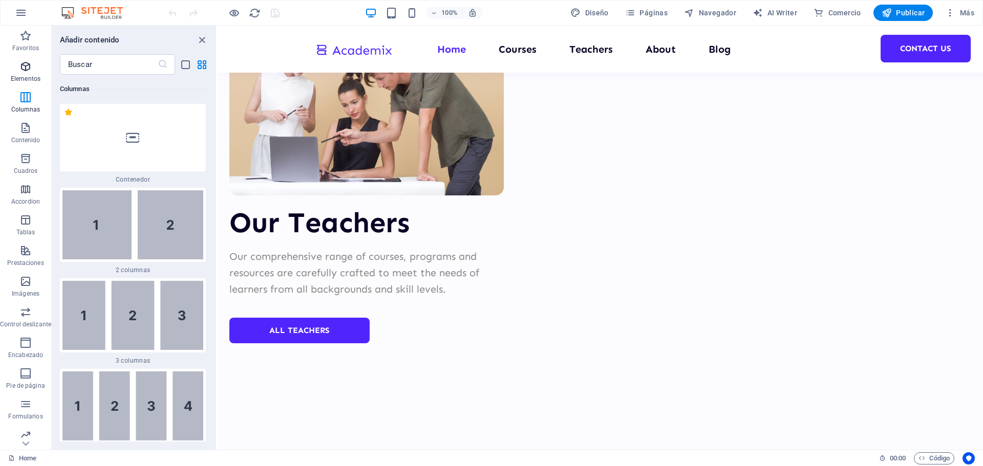
click at [29, 71] on icon "button" at bounding box center [25, 66] width 12 height 12
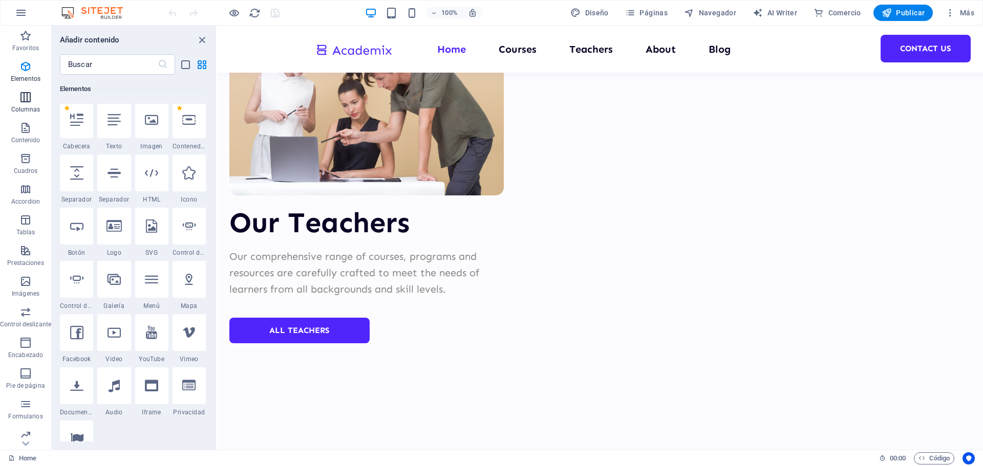
scroll to position [193, 0]
click at [15, 43] on span "Favoritos" at bounding box center [25, 42] width 51 height 25
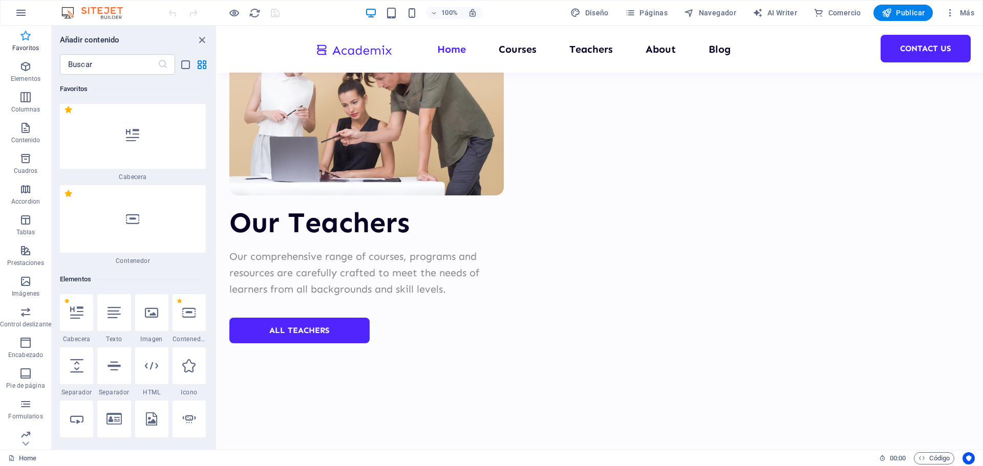
scroll to position [0, 0]
click at [651, 12] on span "Páginas" at bounding box center [646, 13] width 43 height 10
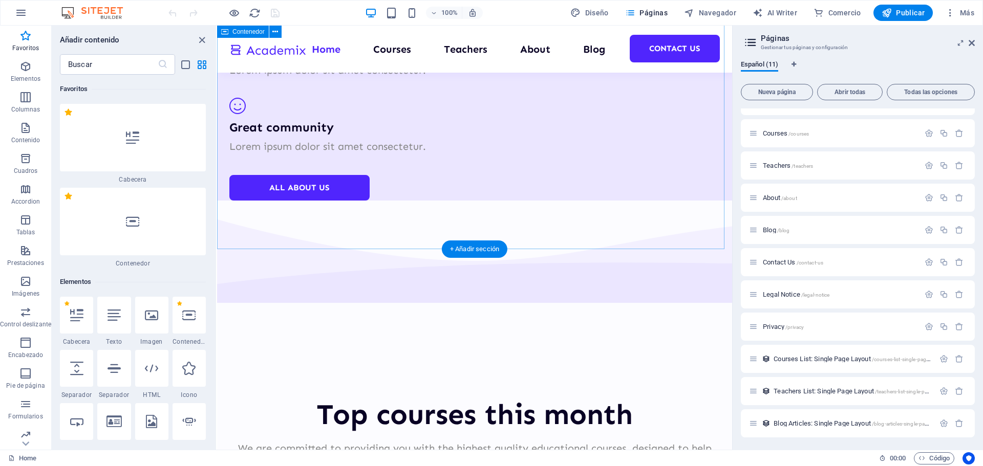
scroll to position [1761, 0]
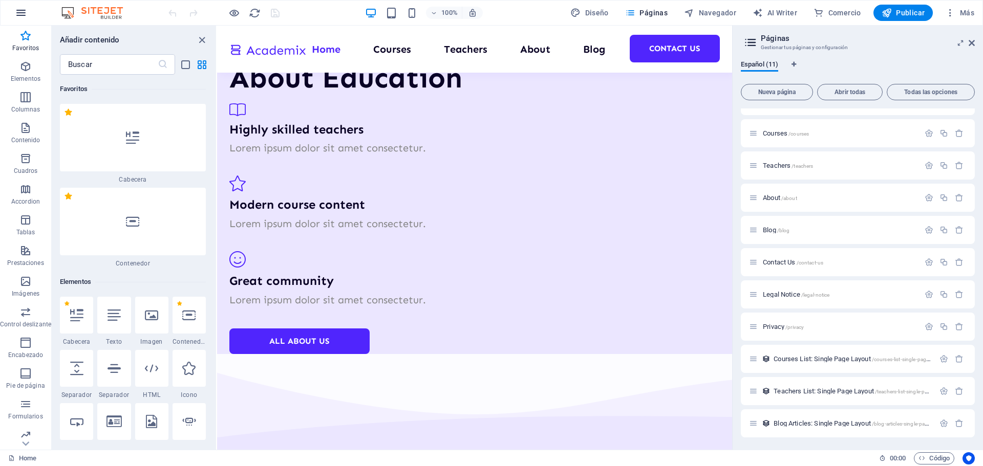
click at [16, 13] on icon "button" at bounding box center [21, 13] width 12 height 12
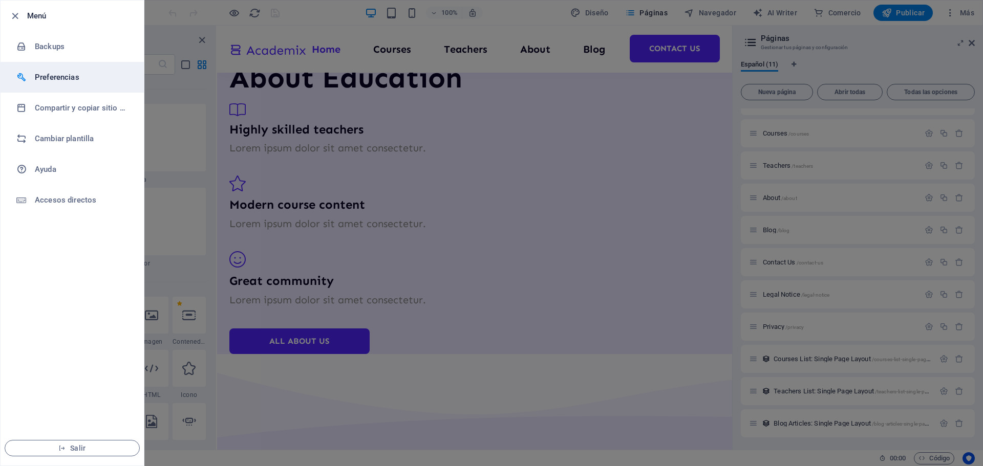
click at [77, 79] on h6 "Preferencias" at bounding box center [82, 77] width 95 height 12
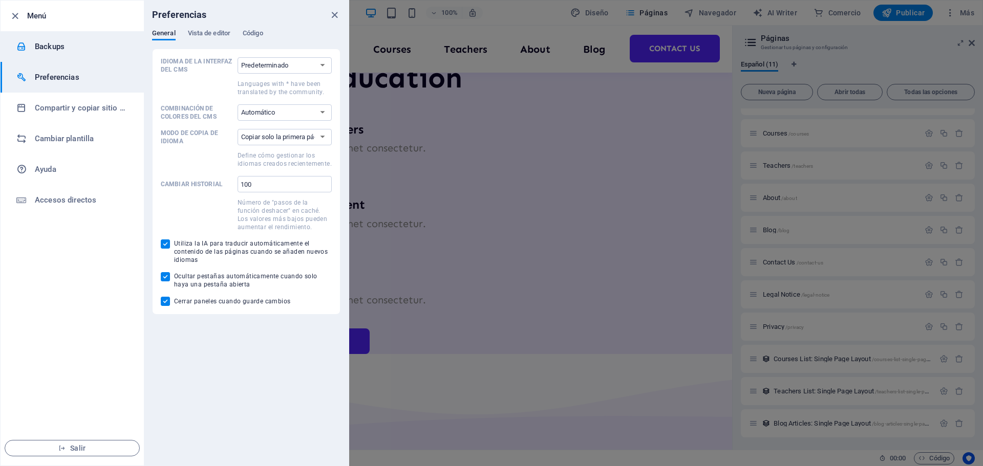
click at [77, 48] on h6 "Backups" at bounding box center [82, 46] width 95 height 12
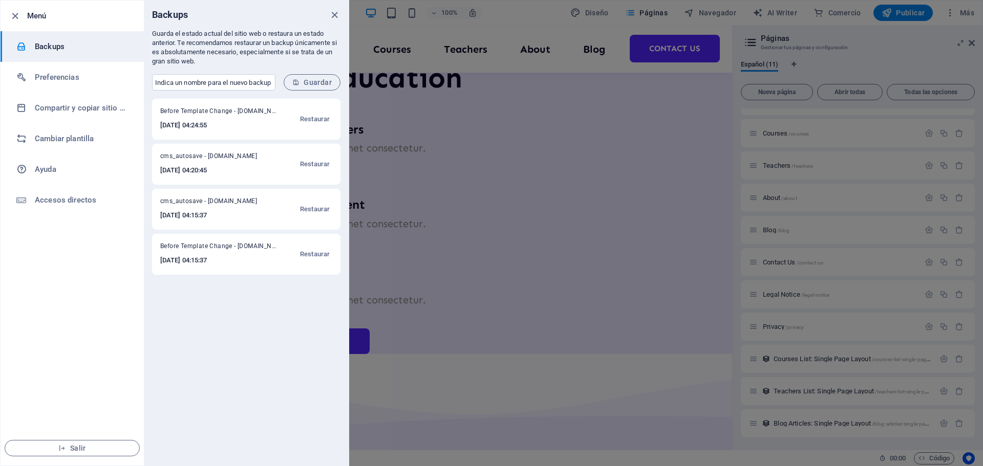
click at [403, 27] on div at bounding box center [491, 233] width 983 height 466
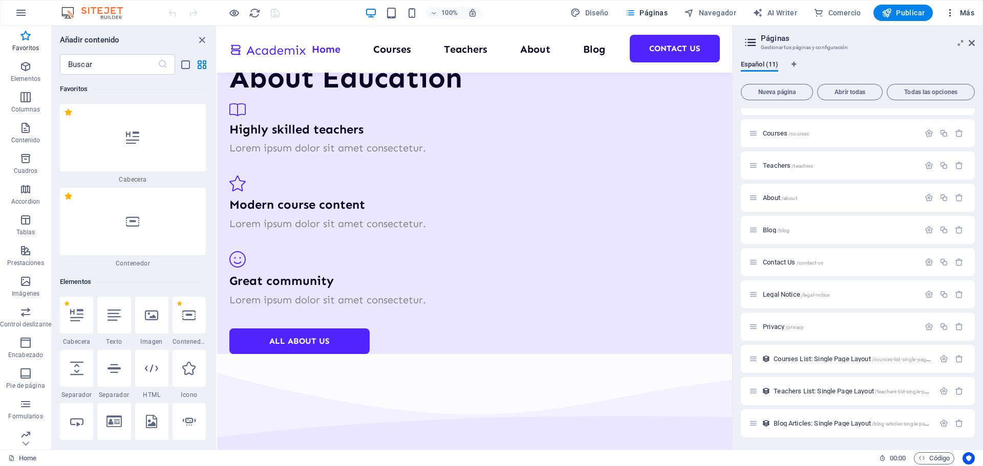
click at [953, 12] on icon "button" at bounding box center [950, 13] width 10 height 10
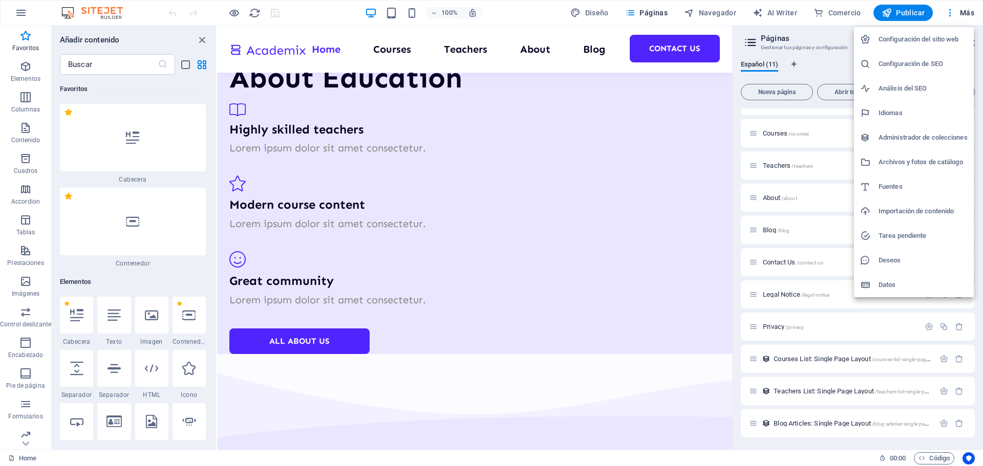
click at [900, 115] on h6 "Idiomas" at bounding box center [923, 113] width 89 height 12
select select "44"
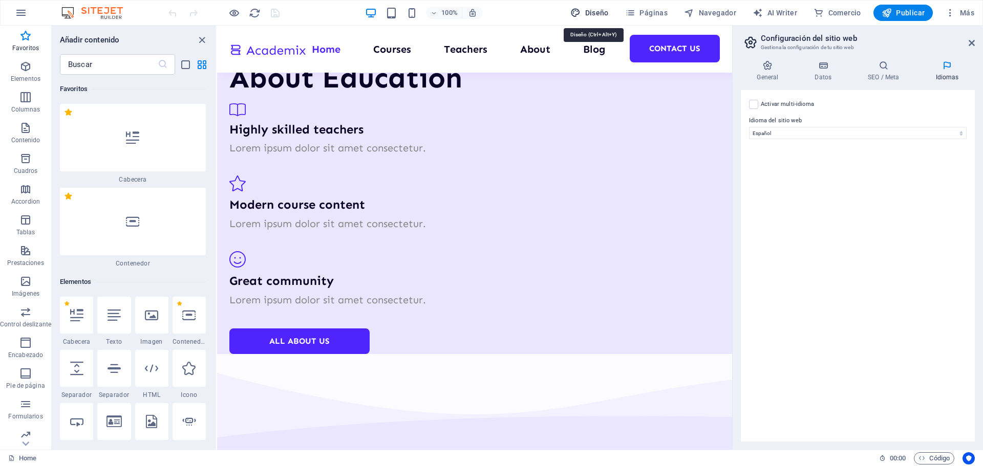
click at [599, 13] on span "Diseño" at bounding box center [589, 13] width 38 height 10
select select "px"
select select "400"
select select "px"
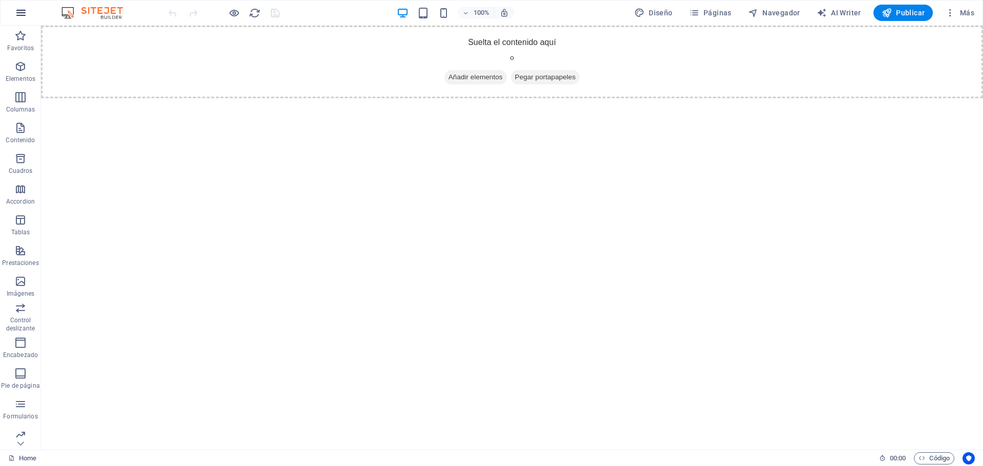
click at [21, 16] on icon "button" at bounding box center [21, 13] width 12 height 12
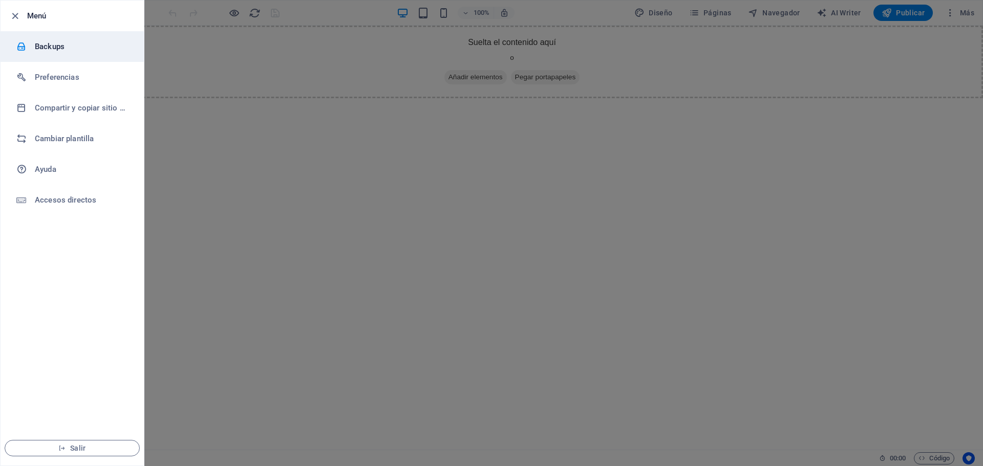
click at [41, 49] on h6 "Backups" at bounding box center [82, 46] width 95 height 12
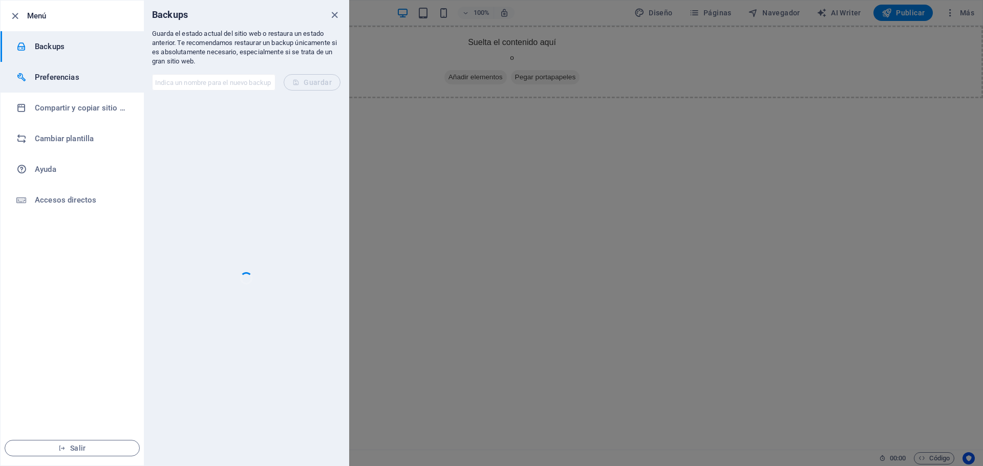
click at [49, 76] on h6 "Preferencias" at bounding box center [82, 77] width 95 height 12
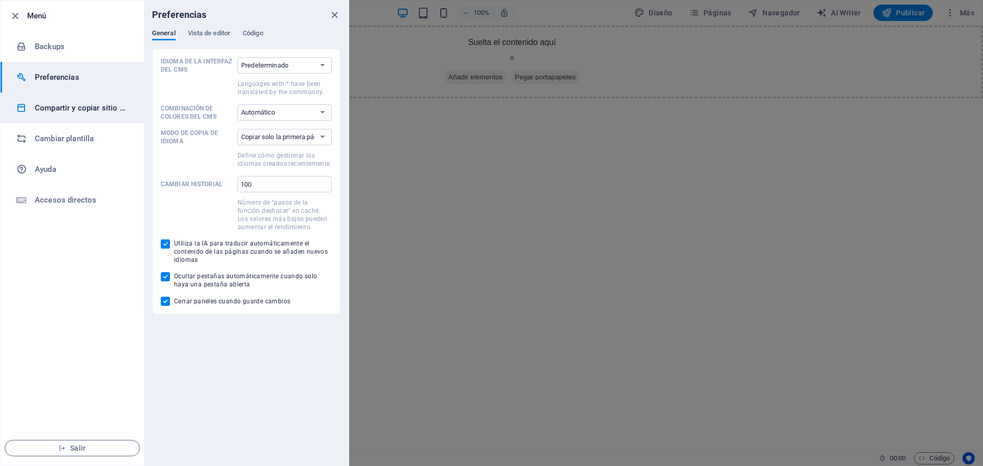
click at [65, 115] on li "Compartir y copiar sitio web" at bounding box center [72, 108] width 143 height 31
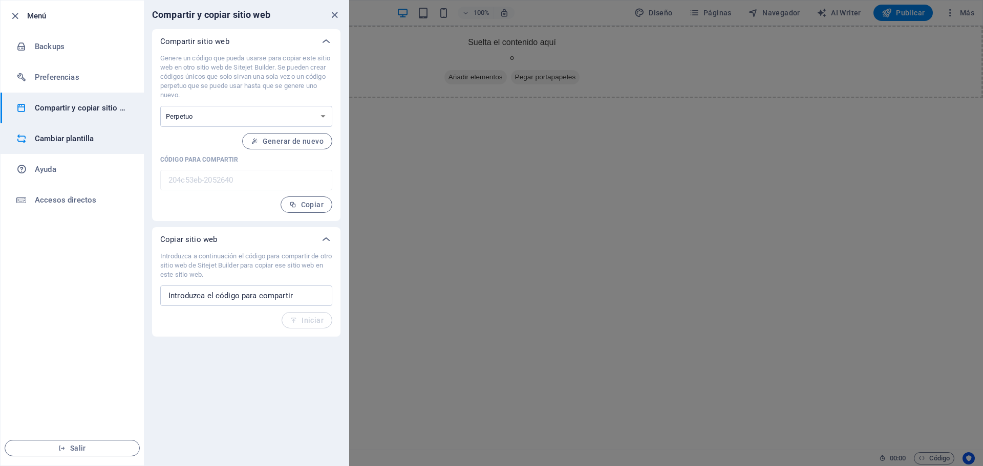
click at [67, 144] on h6 "Cambiar plantilla" at bounding box center [82, 139] width 95 height 12
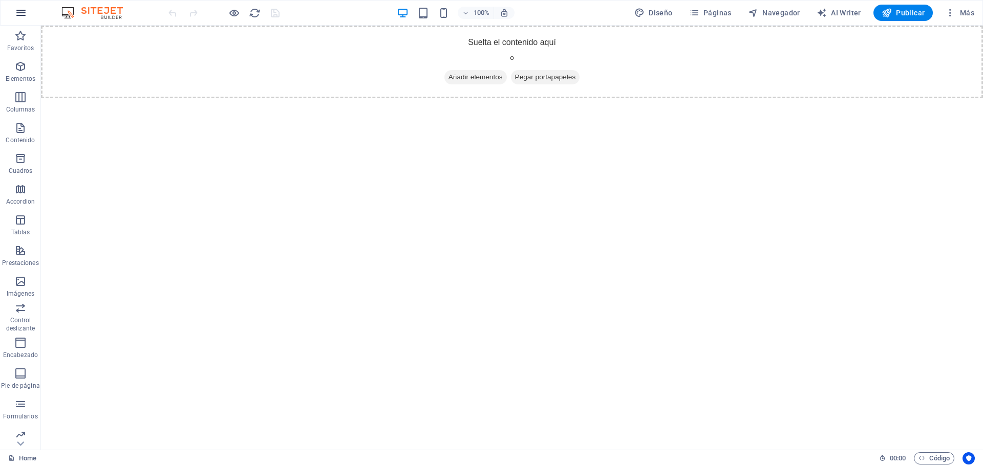
click at [20, 11] on icon "button" at bounding box center [21, 13] width 12 height 12
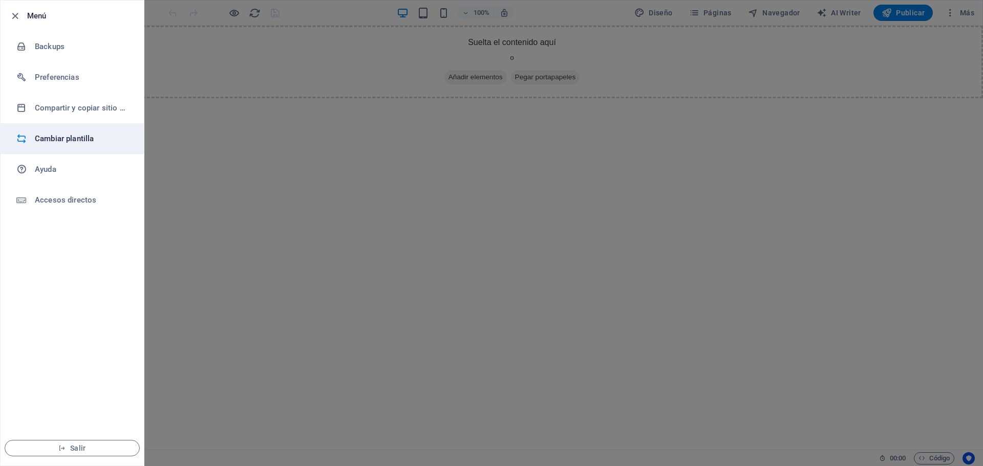
click at [84, 134] on h6 "Cambiar plantilla" at bounding box center [82, 139] width 95 height 12
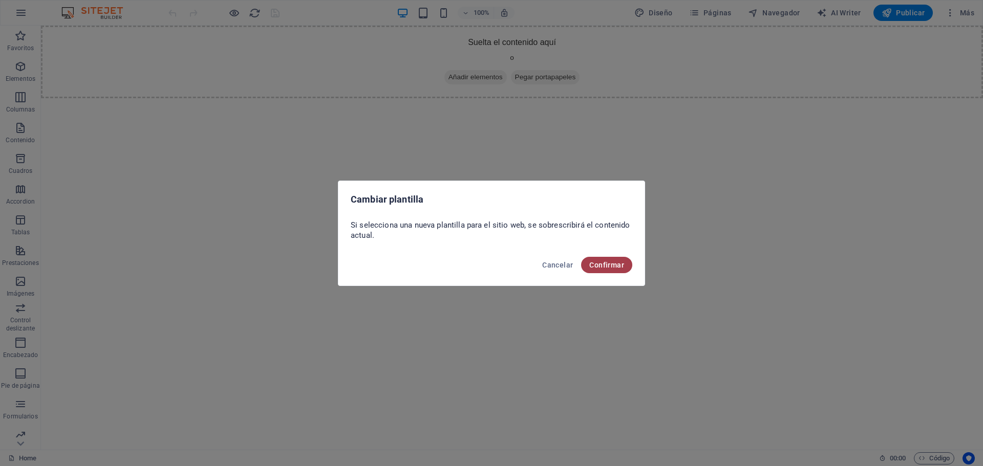
click at [598, 266] on span "Confirmar" at bounding box center [606, 265] width 35 height 8
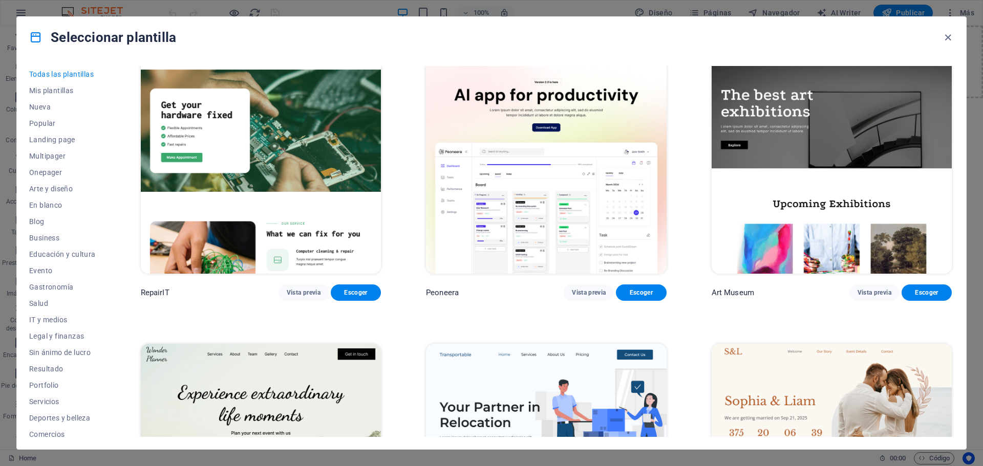
scroll to position [461, 0]
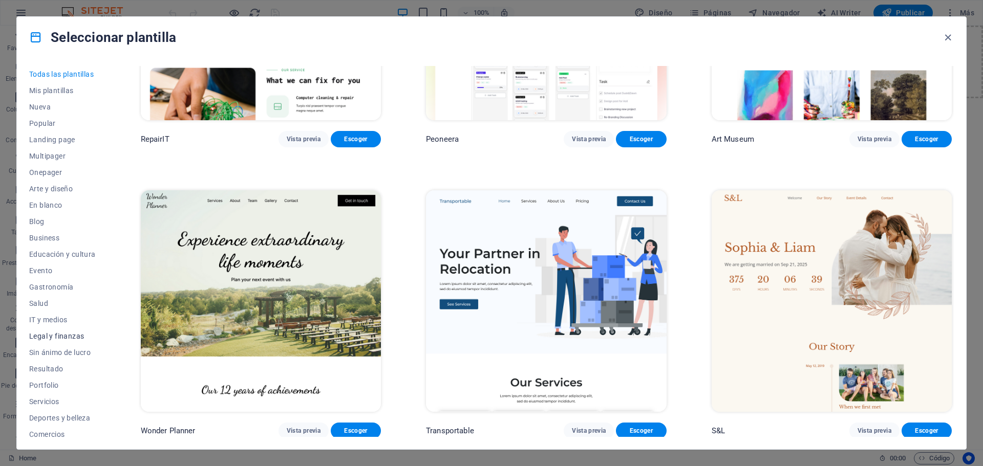
click at [59, 333] on span "Legal y finanzas" at bounding box center [62, 336] width 67 height 8
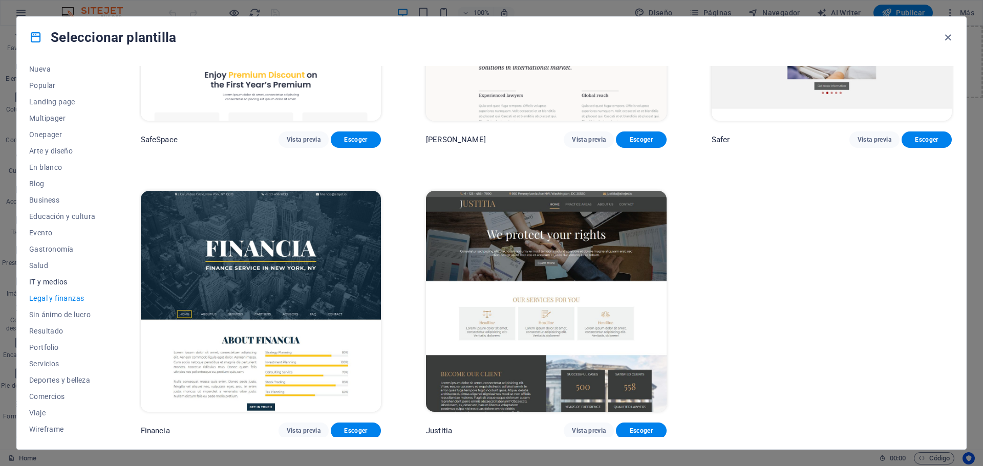
scroll to position [38, 0]
click at [57, 400] on span "Comercios" at bounding box center [62, 396] width 67 height 8
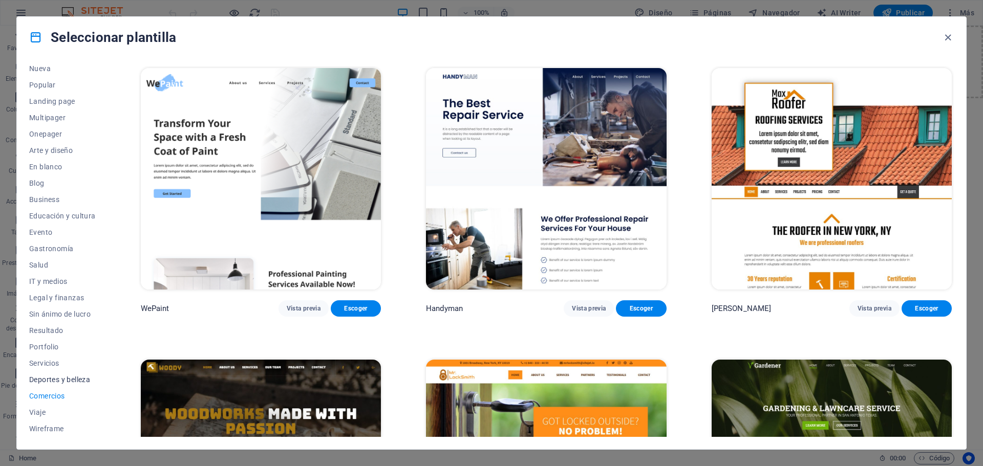
click at [40, 381] on span "Deportes y belleza" at bounding box center [62, 380] width 67 height 8
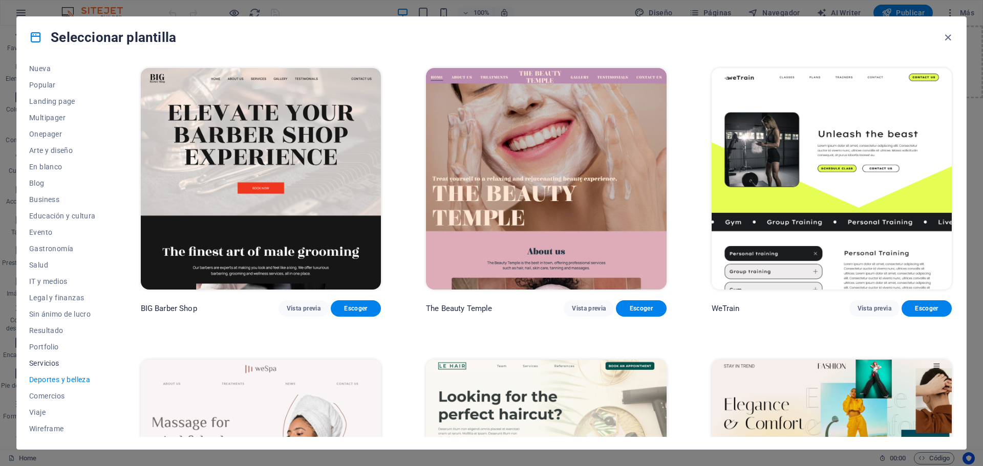
click at [53, 365] on span "Servicios" at bounding box center [62, 363] width 67 height 8
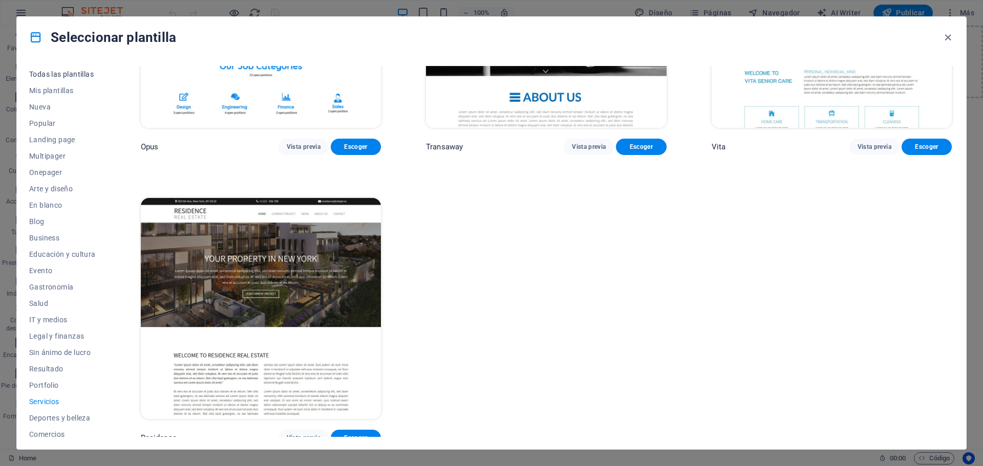
click at [64, 75] on span "Todas las plantillas" at bounding box center [62, 74] width 67 height 8
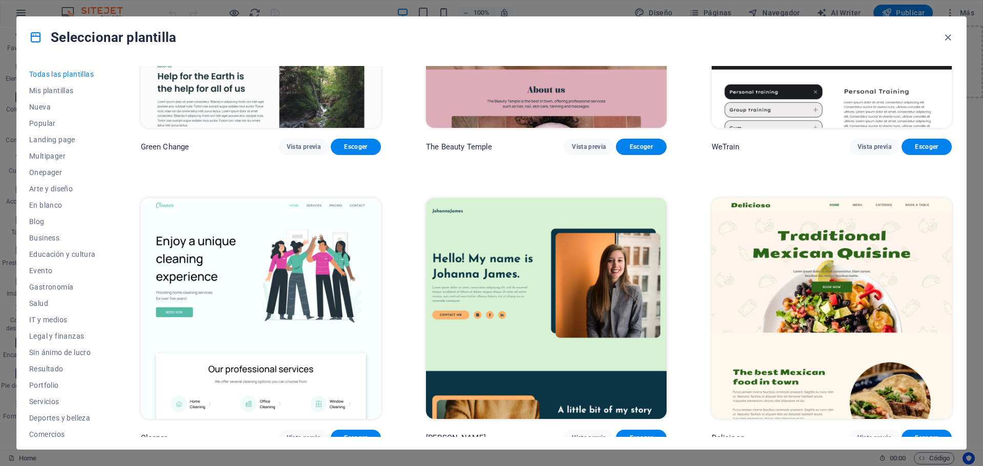
scroll to position [10336, 0]
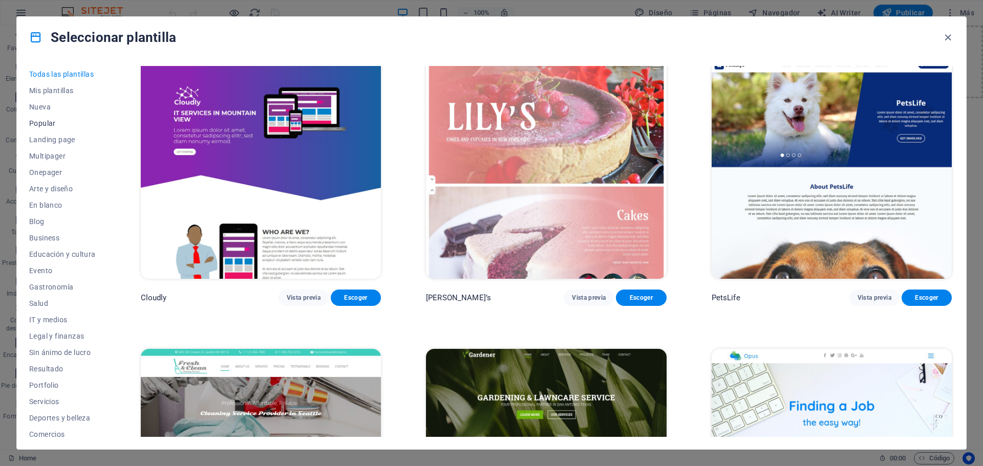
click at [54, 117] on button "Popular" at bounding box center [62, 123] width 67 height 16
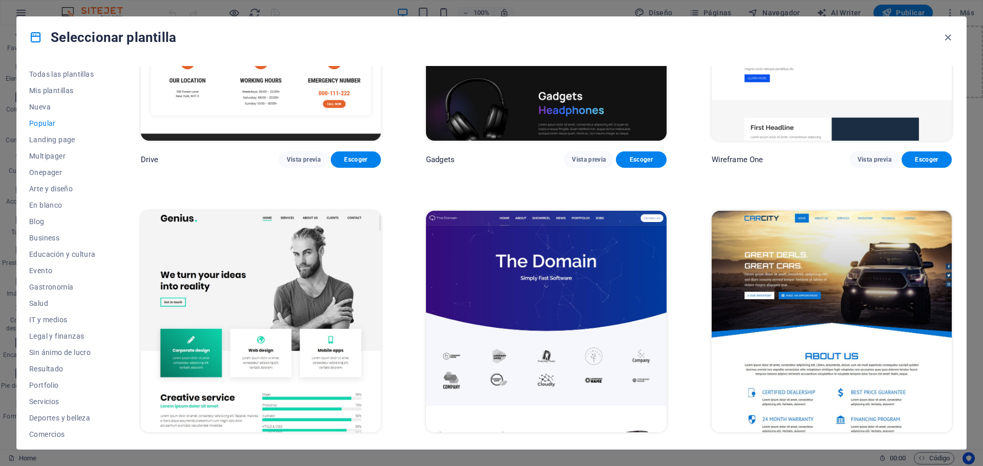
scroll to position [1126, 0]
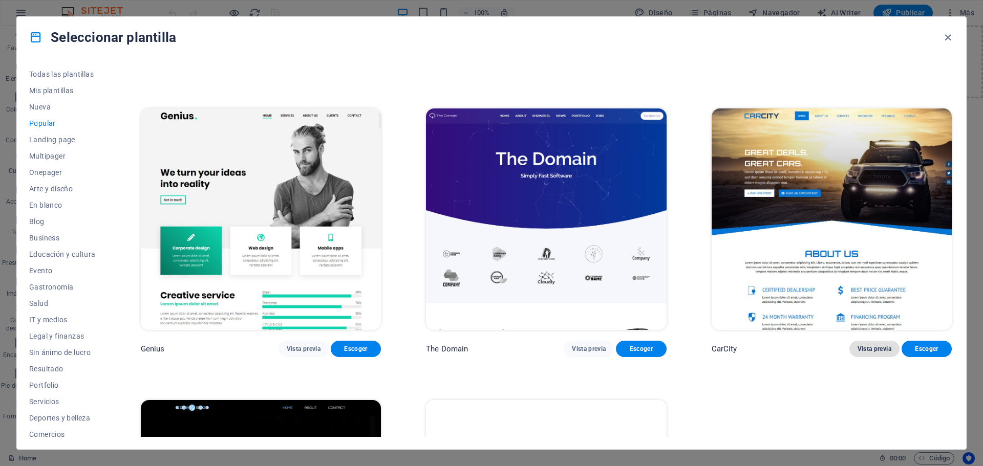
click at [862, 347] on span "Vista previa" at bounding box center [875, 349] width 34 height 8
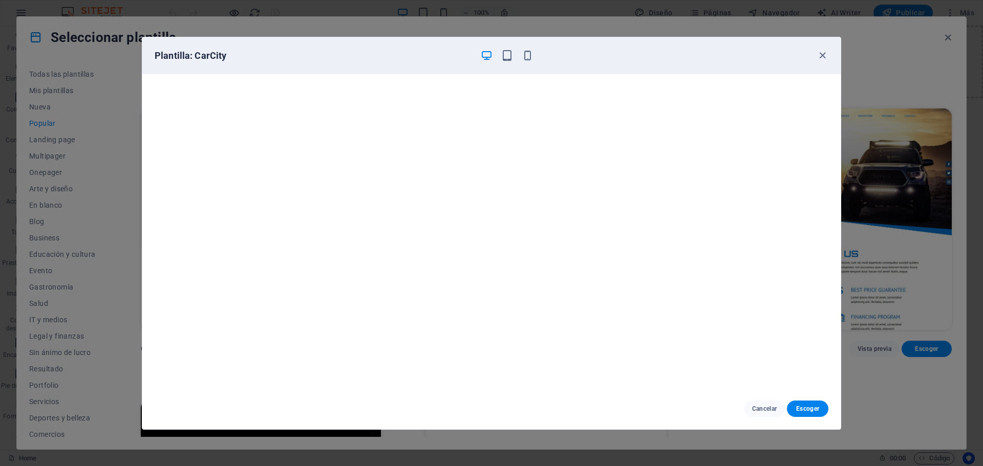
scroll to position [3, 0]
click at [804, 411] on span "Escoger" at bounding box center [807, 409] width 25 height 8
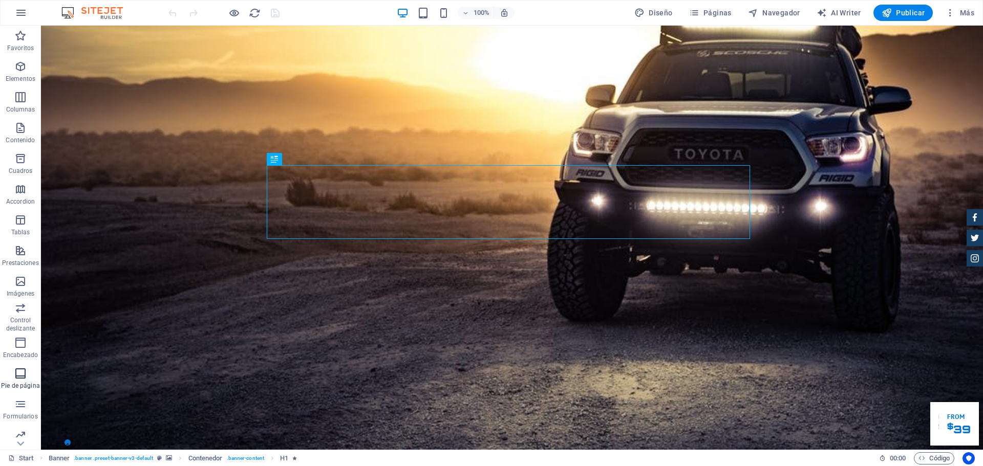
click at [31, 374] on span "Pie de página" at bounding box center [20, 380] width 41 height 25
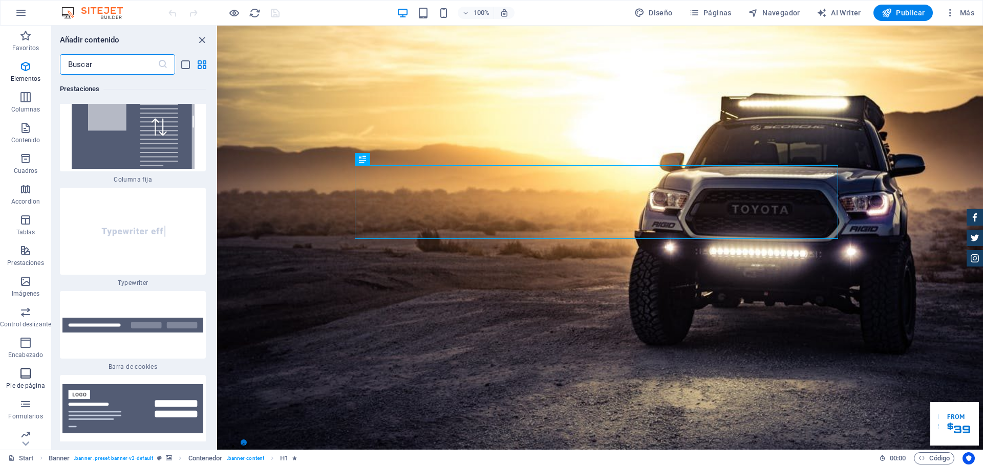
scroll to position [12718, 0]
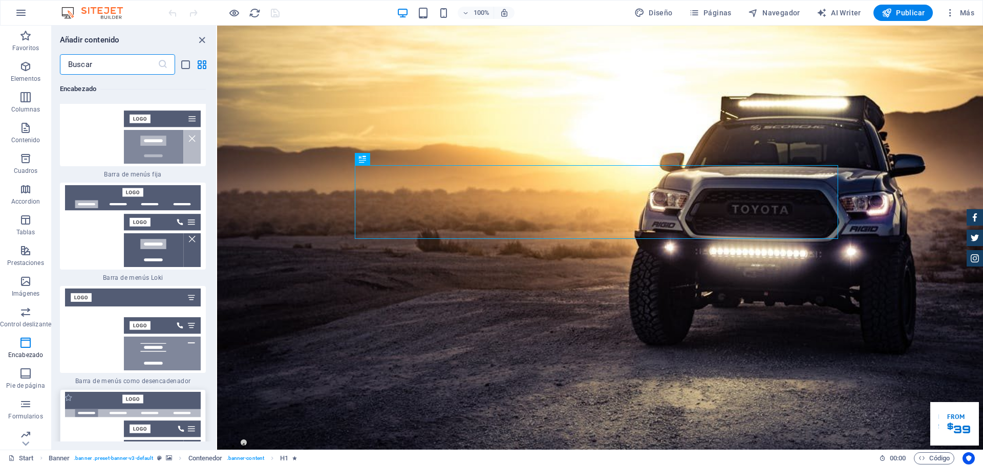
click at [114, 392] on img at bounding box center [132, 433] width 141 height 82
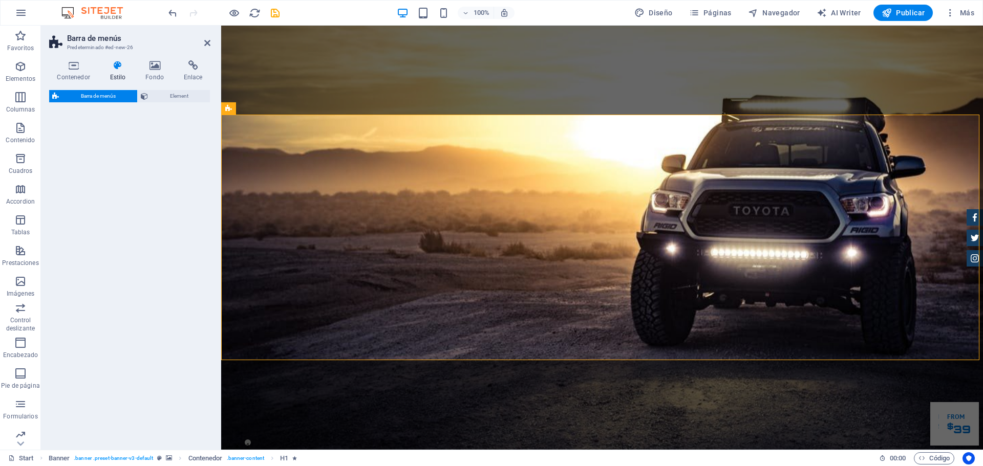
drag, startPoint x: 335, startPoint y: 314, endPoint x: 254, endPoint y: 207, distance: 133.8
select select "rem"
select select "preset-menu-v2-wide"
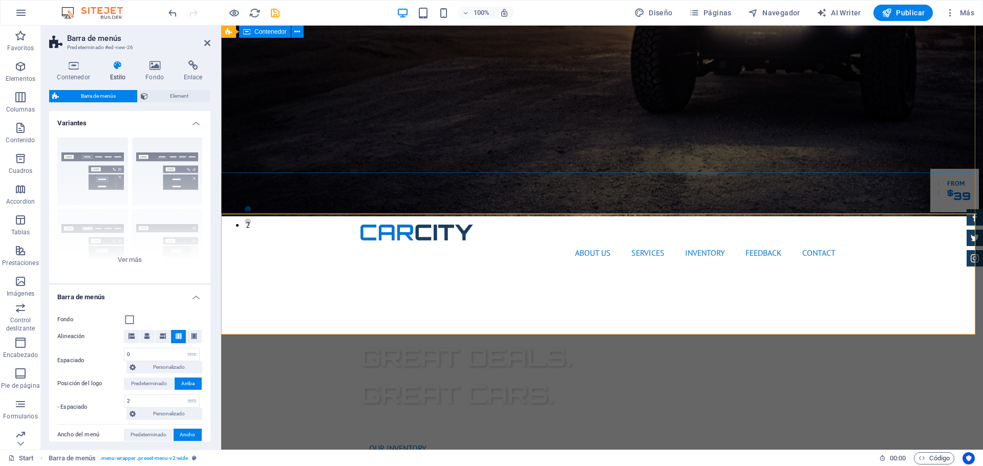
scroll to position [233, 0]
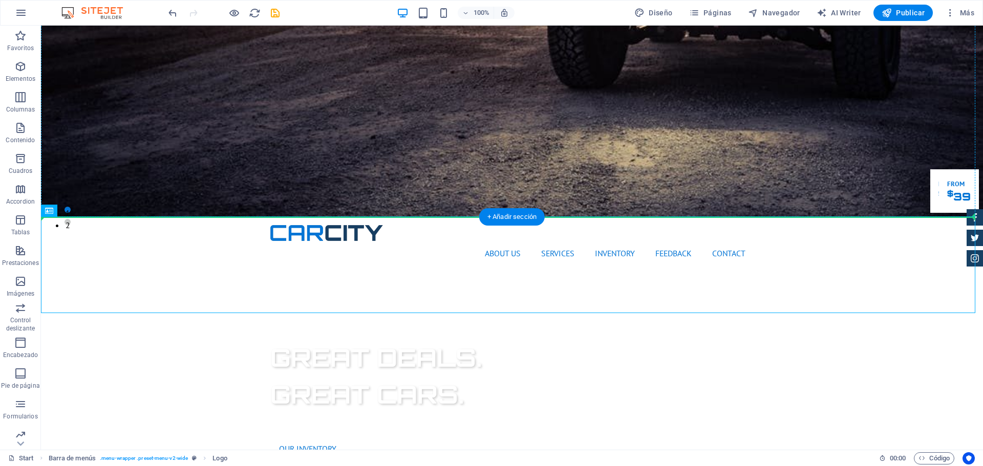
drag, startPoint x: 310, startPoint y: 248, endPoint x: 484, endPoint y: 91, distance: 234.6
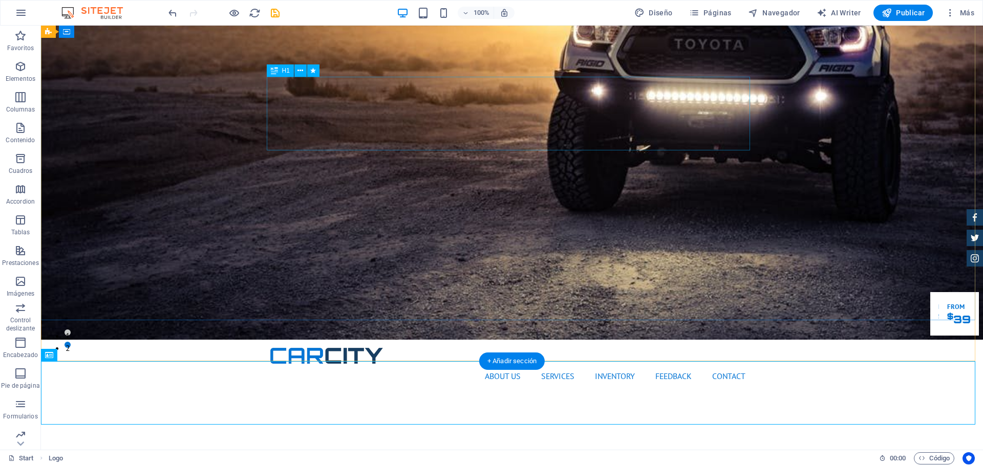
scroll to position [79, 0]
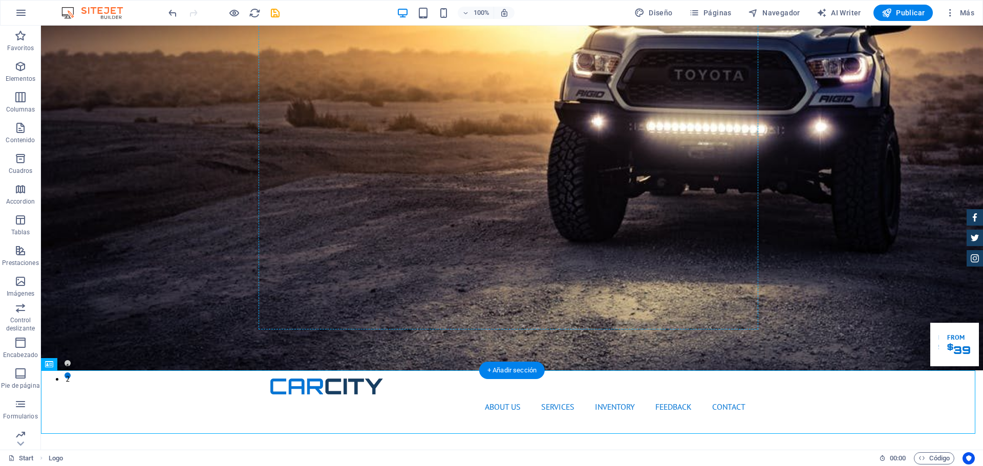
drag, startPoint x: 441, startPoint y: 393, endPoint x: 434, endPoint y: 102, distance: 290.9
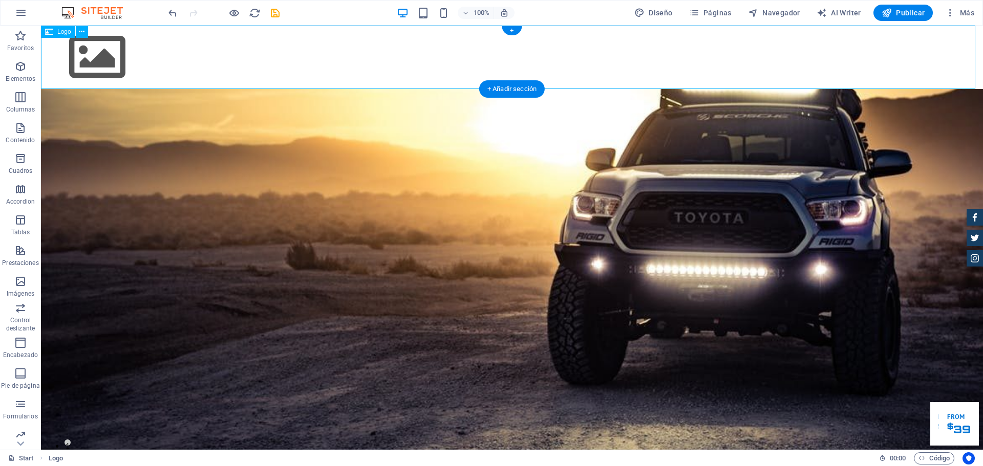
click at [427, 50] on div at bounding box center [512, 57] width 942 height 63
click at [123, 51] on div at bounding box center [512, 57] width 942 height 63
drag, startPoint x: 101, startPoint y: 59, endPoint x: 463, endPoint y: 47, distance: 361.7
drag, startPoint x: 91, startPoint y: 58, endPoint x: 339, endPoint y: 52, distance: 248.9
click at [567, 61] on div at bounding box center [512, 57] width 942 height 63
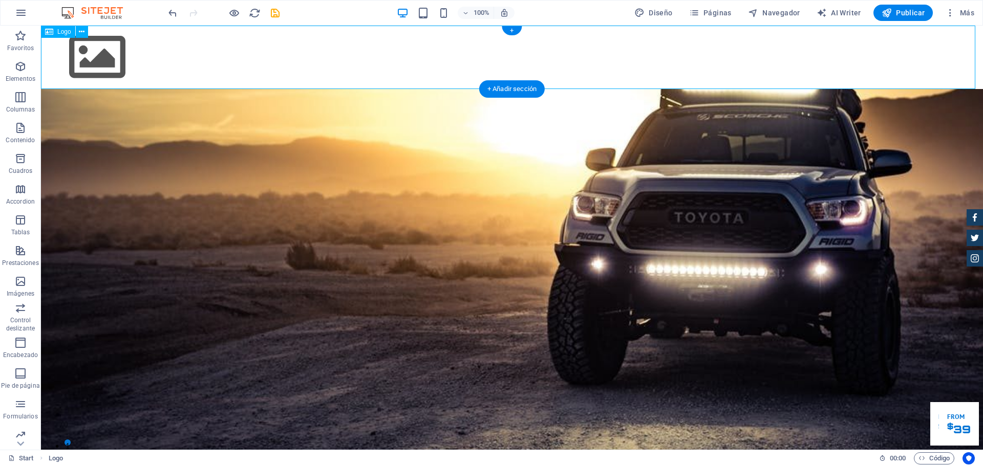
click at [103, 54] on div at bounding box center [512, 57] width 942 height 63
click at [104, 51] on div at bounding box center [512, 57] width 942 height 63
select select "px"
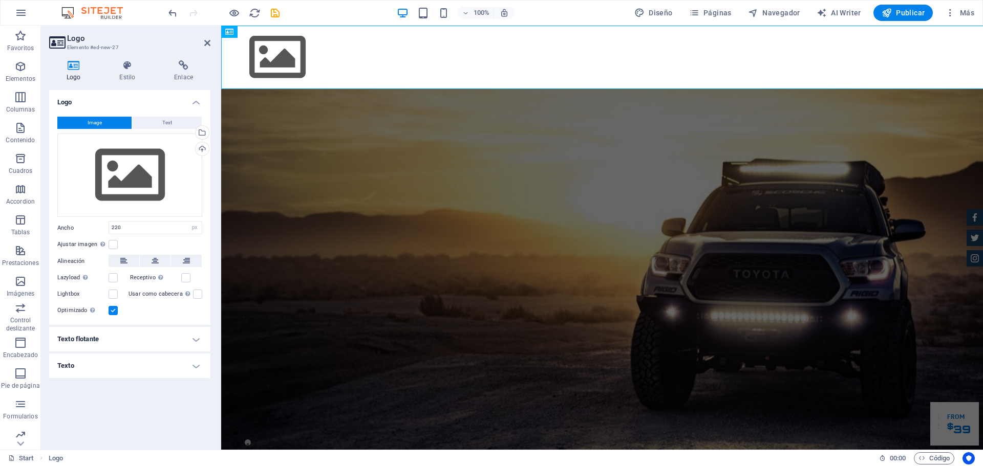
click at [104, 51] on h3 "Elemento #ed-new-27" at bounding box center [128, 47] width 123 height 9
click at [151, 187] on div "Arrastra archivos aquí, haz clic para escoger archivos o selecciona archivos de…" at bounding box center [129, 176] width 145 height 84
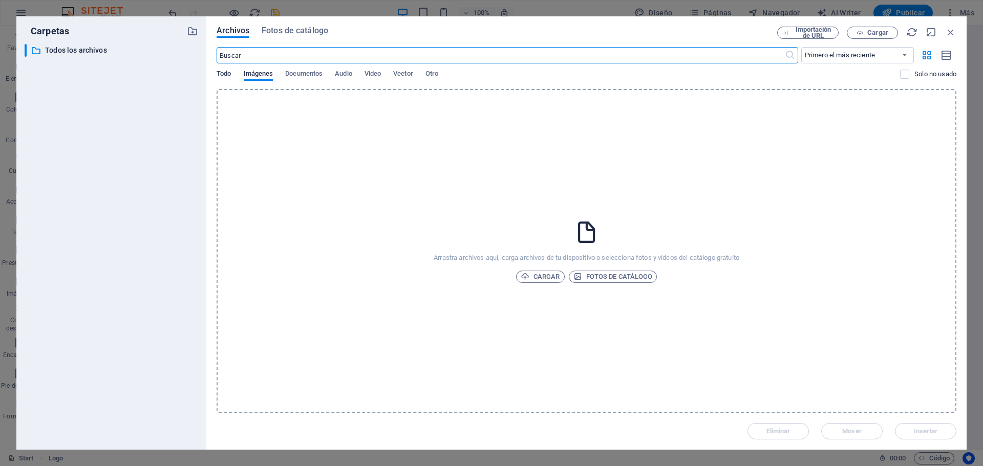
click at [229, 73] on span "Todo" at bounding box center [224, 75] width 14 height 14
click at [254, 73] on span "Imágenes" at bounding box center [259, 75] width 30 height 14
click at [543, 276] on span "Cargar" at bounding box center [540, 277] width 39 height 12
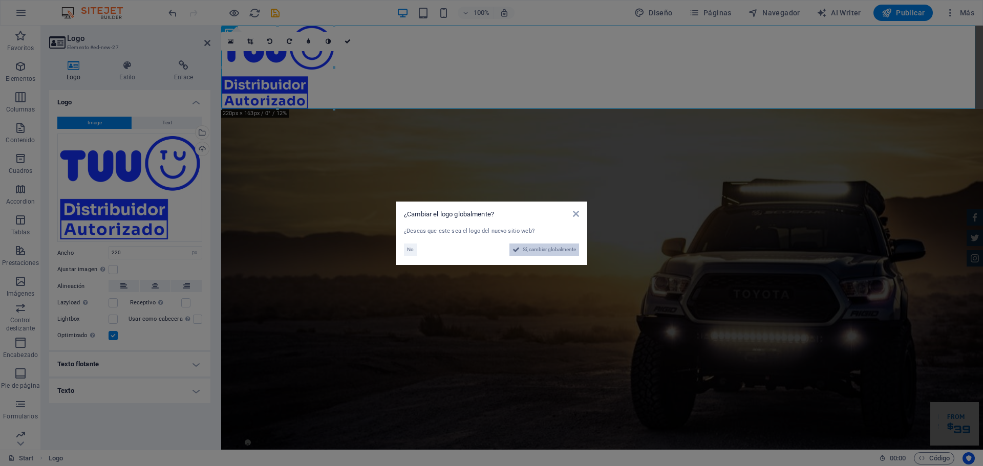
click at [560, 251] on span "Sí, cambiar globalmente" at bounding box center [549, 250] width 53 height 12
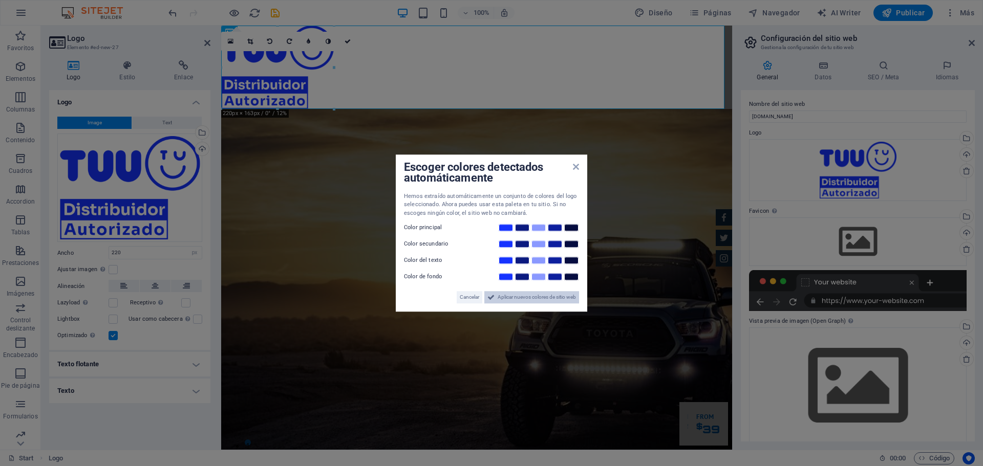
click at [511, 298] on span "Aplicar nuevos colores de sitio web" at bounding box center [537, 297] width 78 height 12
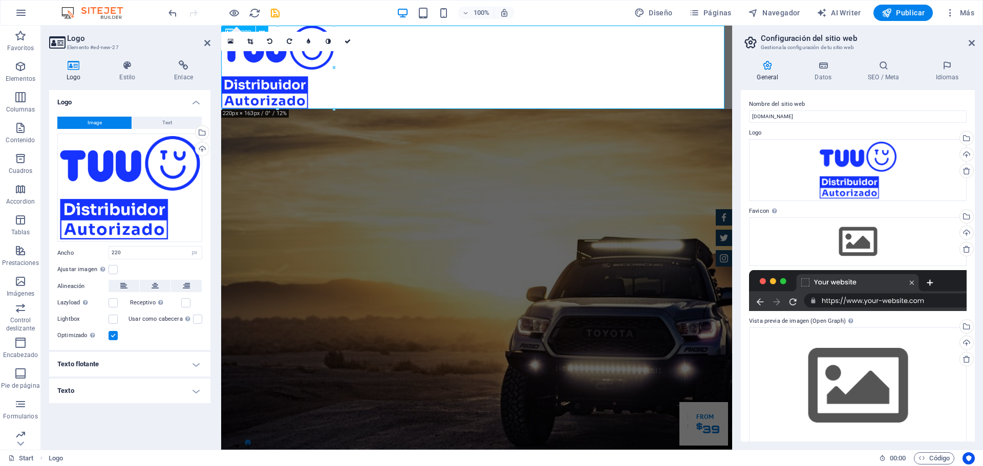
click at [456, 81] on div at bounding box center [476, 67] width 511 height 83
drag, startPoint x: 146, startPoint y: 257, endPoint x: 88, endPoint y: 246, distance: 59.9
click at [88, 246] on div "Image Text Arrastra archivos aquí, haz clic para escoger archivos o selecciona …" at bounding box center [129, 230] width 161 height 242
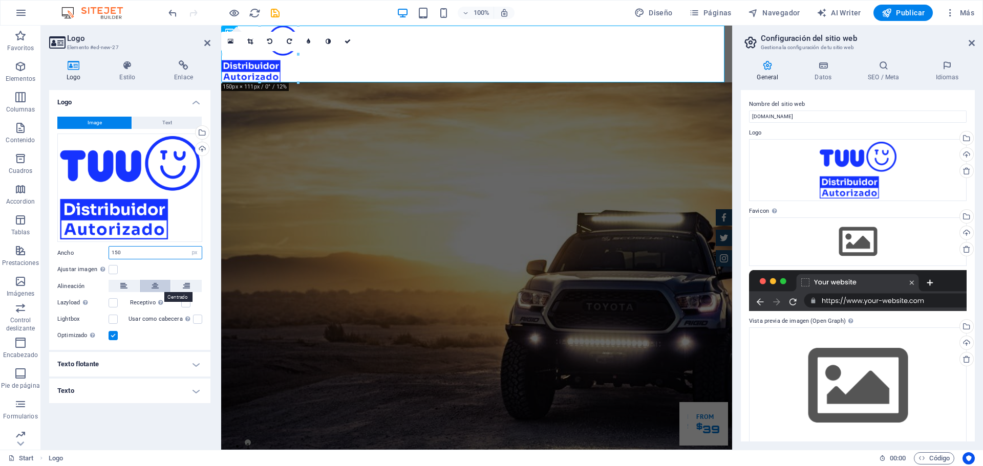
type input "150"
click at [156, 286] on icon at bounding box center [155, 286] width 7 height 12
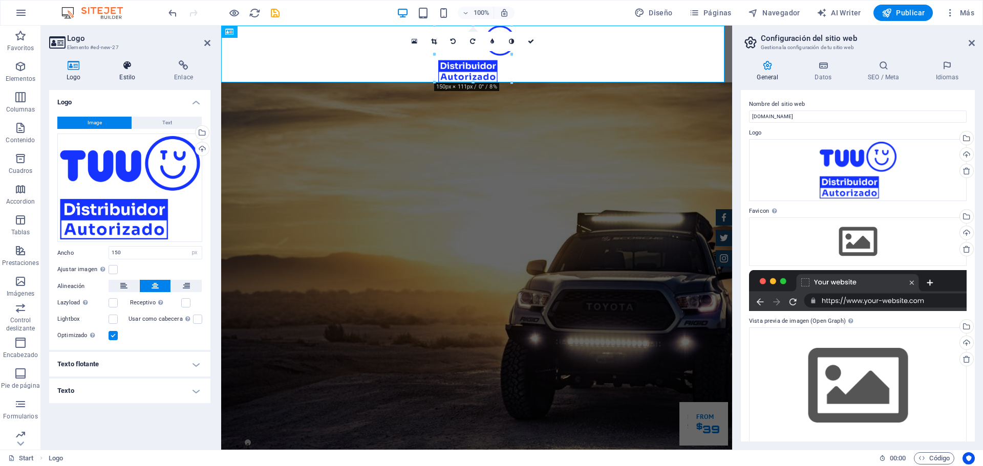
click at [128, 76] on h4 "Estilo" at bounding box center [129, 71] width 55 height 22
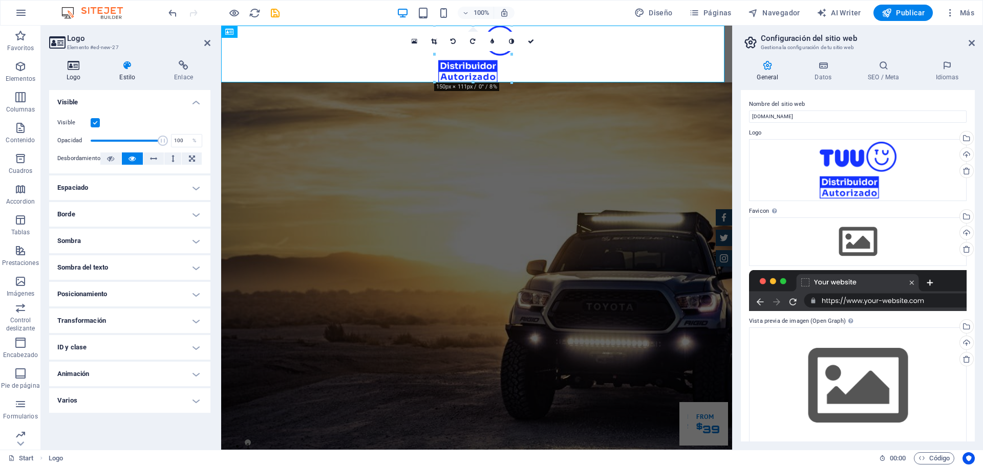
click at [76, 73] on h4 "Logo" at bounding box center [75, 71] width 53 height 22
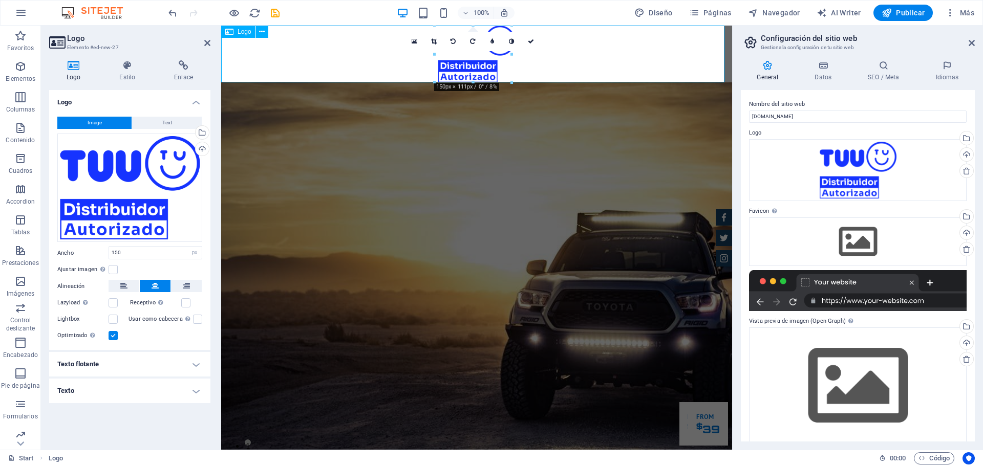
click at [322, 57] on div at bounding box center [476, 54] width 511 height 57
click at [147, 365] on h4 "Texto flotante" at bounding box center [129, 364] width 161 height 25
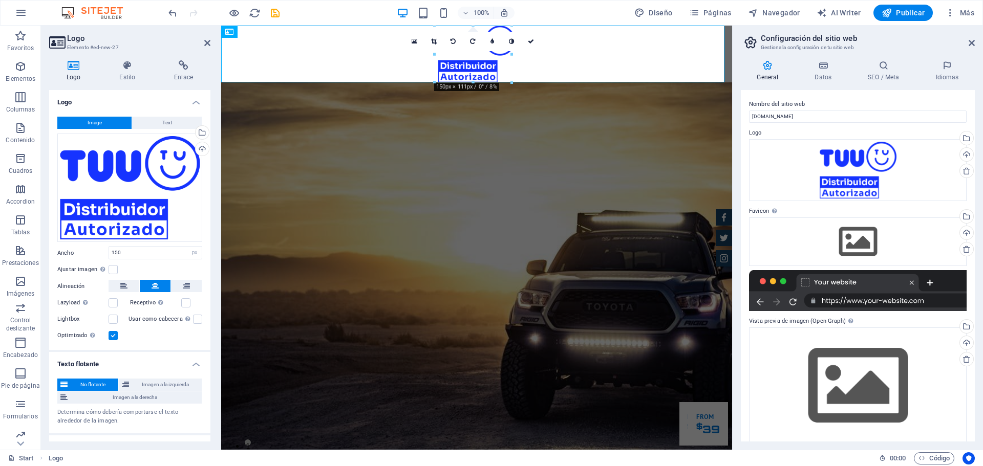
scroll to position [17, 0]
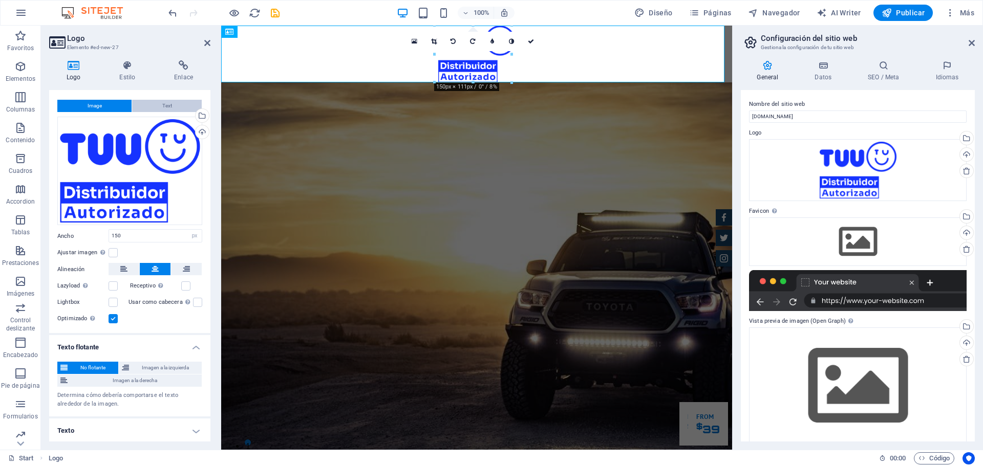
click at [170, 107] on span "Text" at bounding box center [167, 106] width 10 height 12
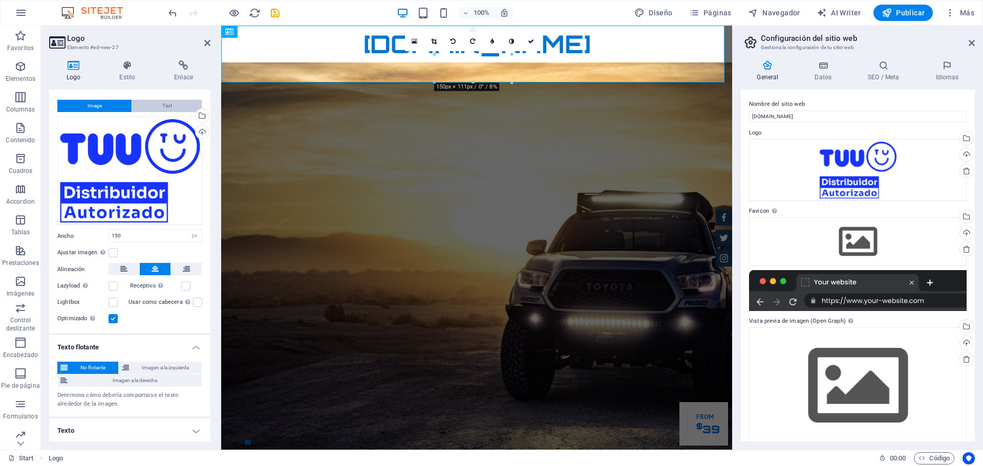
scroll to position [0, 0]
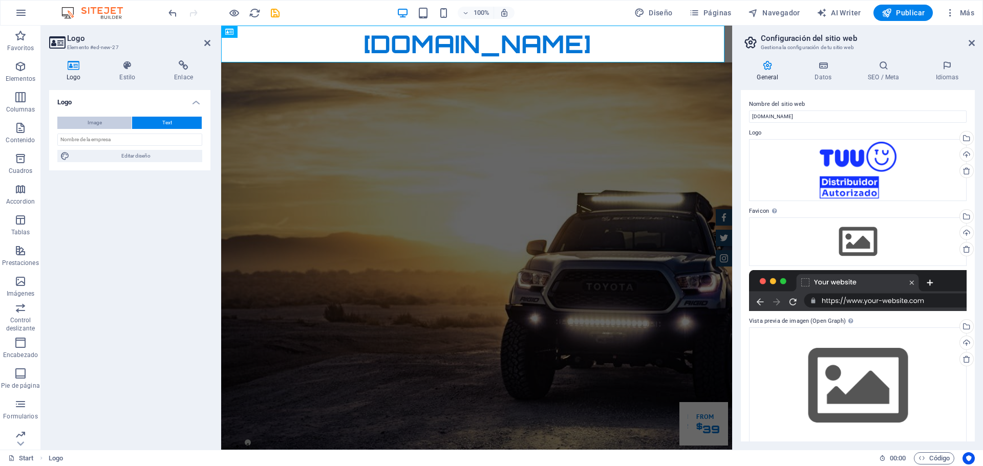
click at [109, 119] on button "Image" at bounding box center [94, 123] width 74 height 12
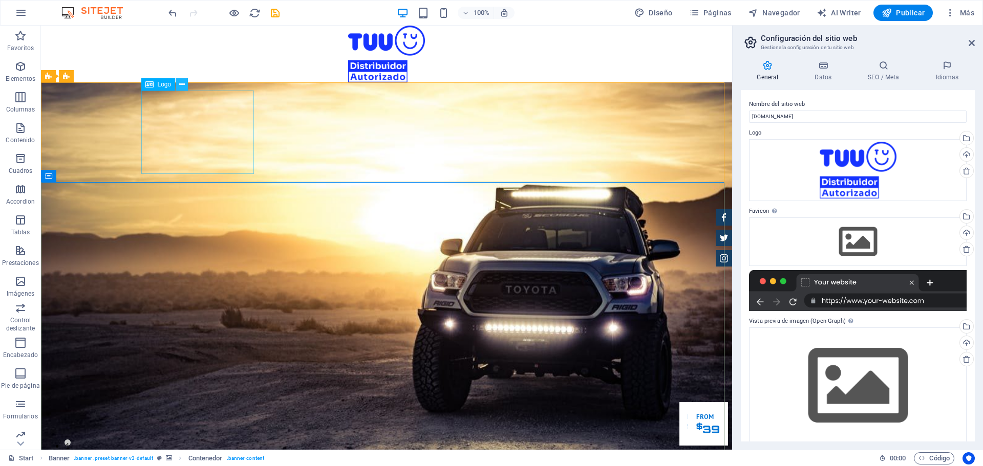
click at [182, 83] on icon at bounding box center [182, 84] width 6 height 11
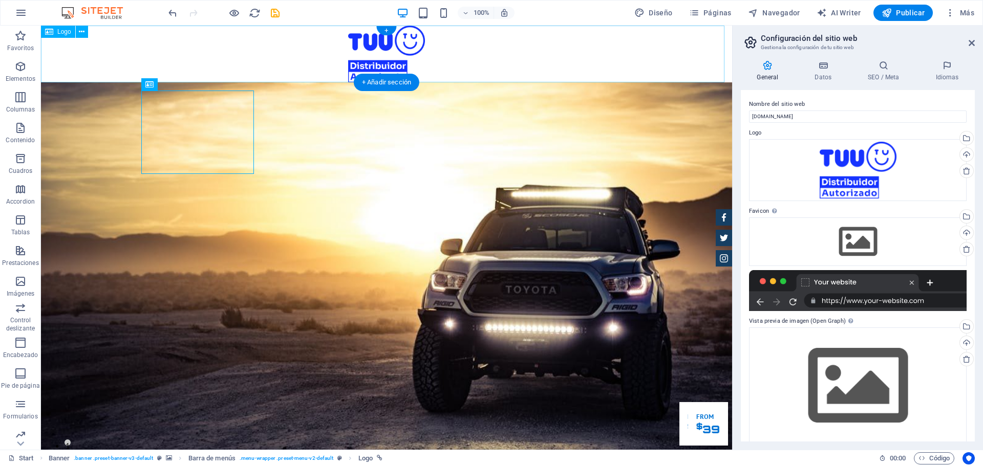
click at [273, 48] on div at bounding box center [386, 54] width 691 height 57
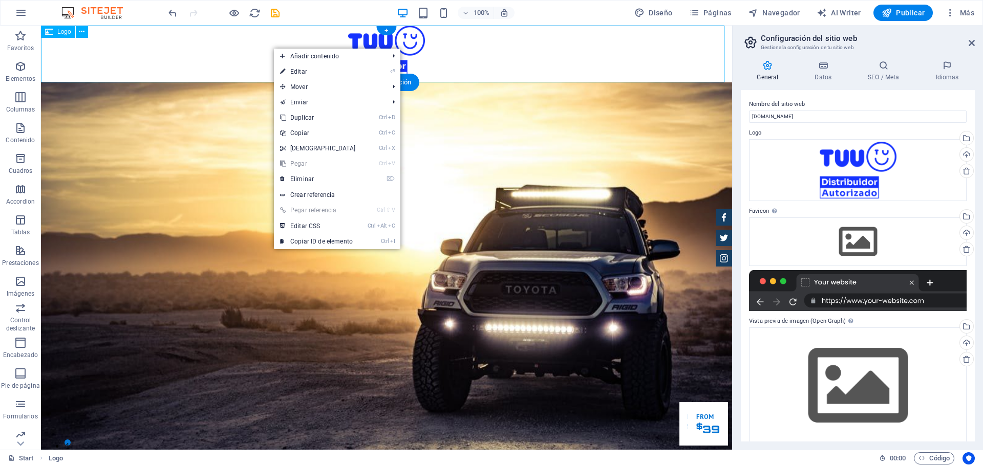
click at [244, 48] on div at bounding box center [386, 54] width 691 height 57
select select "px"
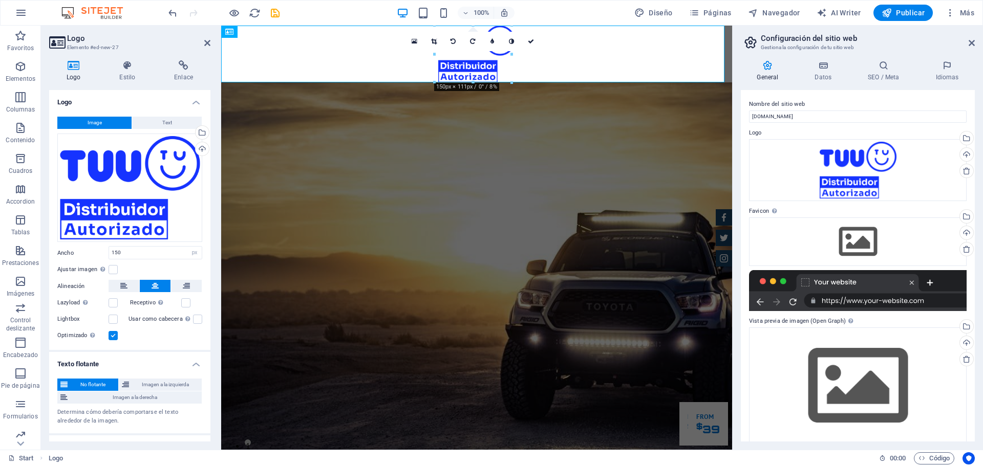
scroll to position [17, 0]
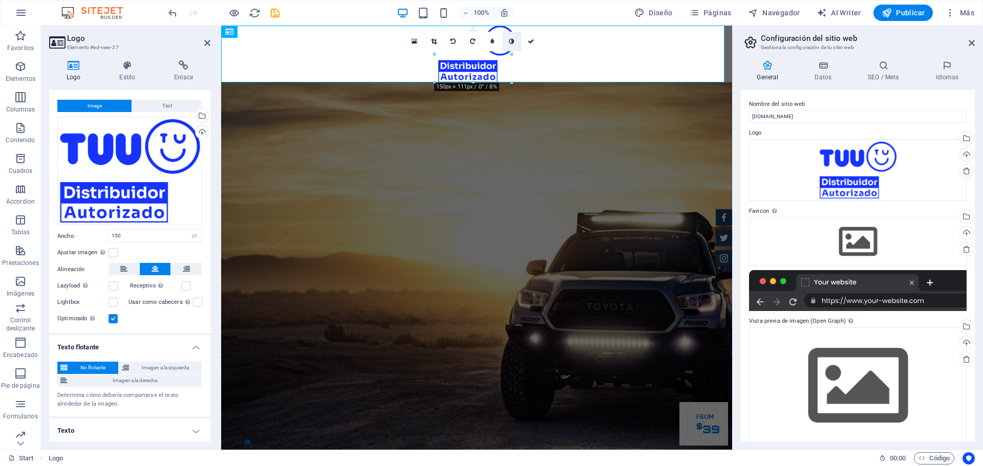
click at [510, 42] on icon at bounding box center [511, 41] width 5 height 6
click at [512, 42] on icon at bounding box center [511, 41] width 5 height 6
click at [413, 43] on icon at bounding box center [415, 41] width 6 height 7
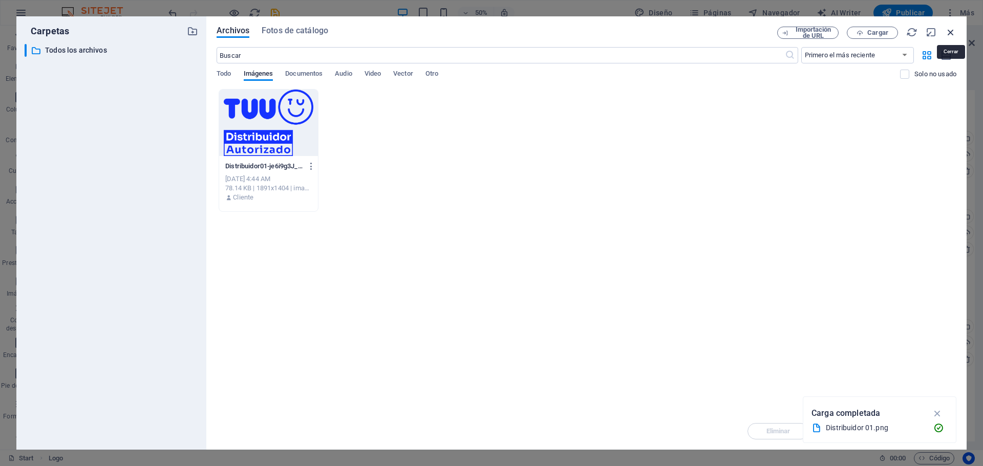
click at [947, 36] on icon "button" at bounding box center [950, 32] width 11 height 11
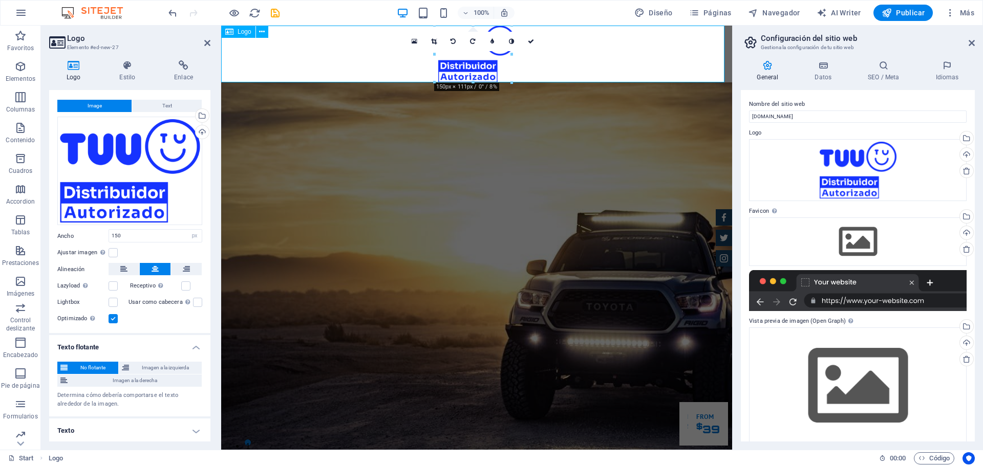
click at [648, 52] on div at bounding box center [476, 54] width 511 height 57
drag, startPoint x: 151, startPoint y: 235, endPoint x: 70, endPoint y: 230, distance: 81.0
click at [70, 230] on div "Ancho 150 Predeterminado automático px rem % em vh vw" at bounding box center [129, 235] width 145 height 13
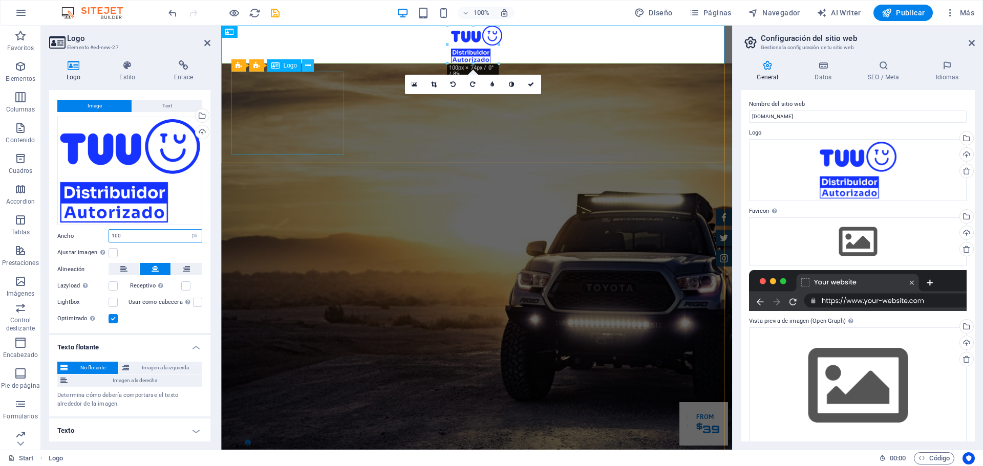
type input "100"
click at [307, 67] on icon at bounding box center [308, 65] width 6 height 11
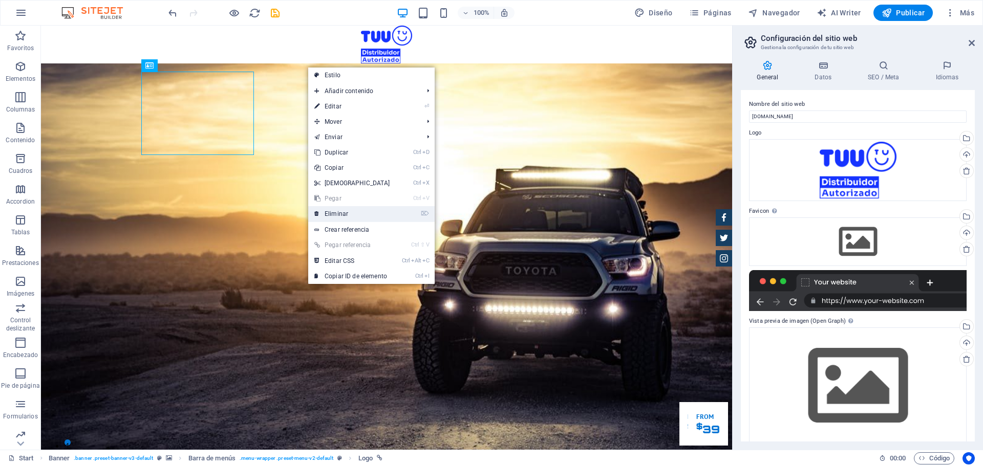
click at [348, 212] on link "⌦ Eliminar" at bounding box center [352, 213] width 88 height 15
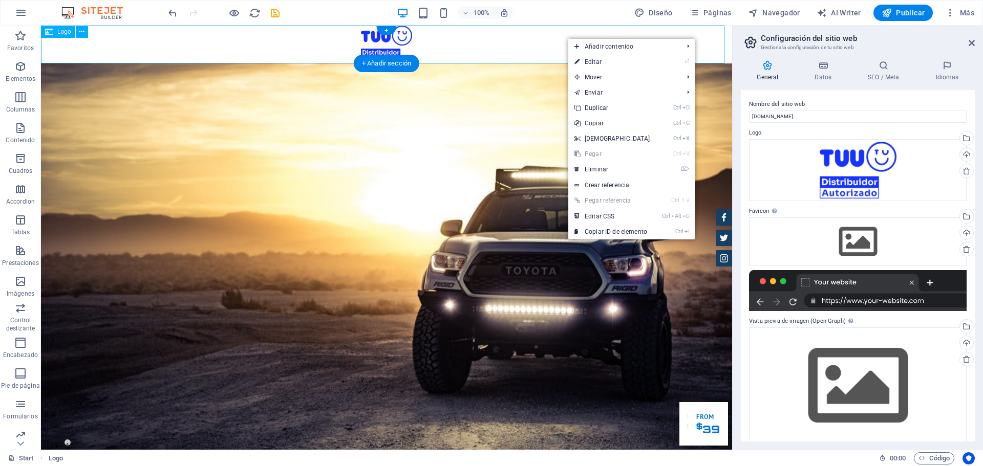
click at [516, 39] on div at bounding box center [386, 45] width 691 height 38
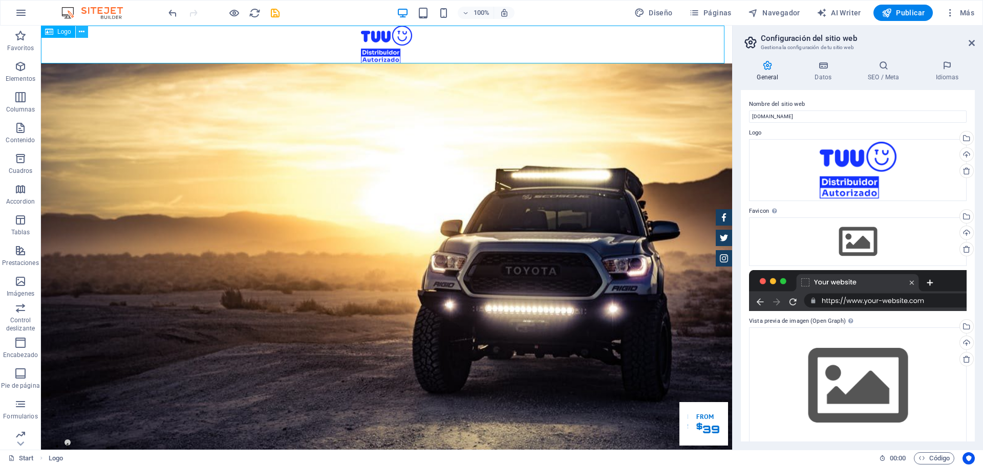
click at [82, 32] on icon at bounding box center [82, 32] width 6 height 11
click at [387, 33] on div "+" at bounding box center [386, 30] width 20 height 9
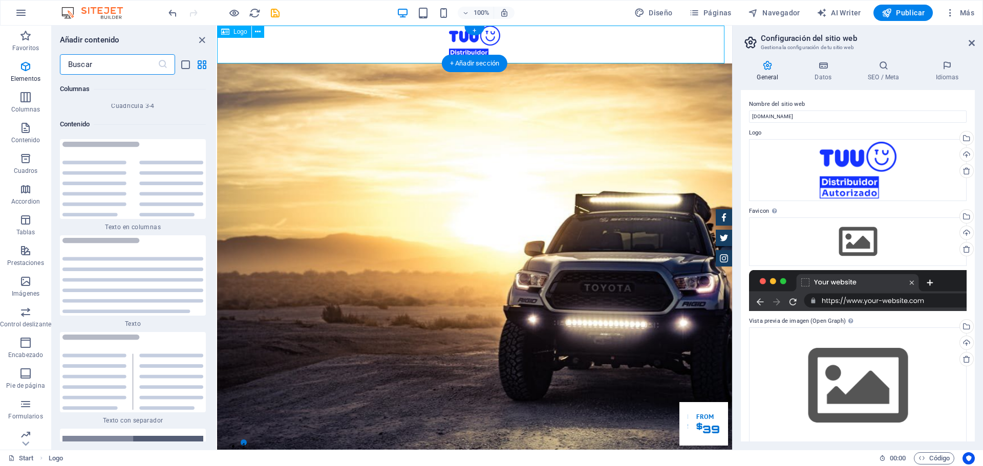
scroll to position [3439, 0]
click at [203, 38] on icon "close panel" at bounding box center [202, 40] width 12 height 12
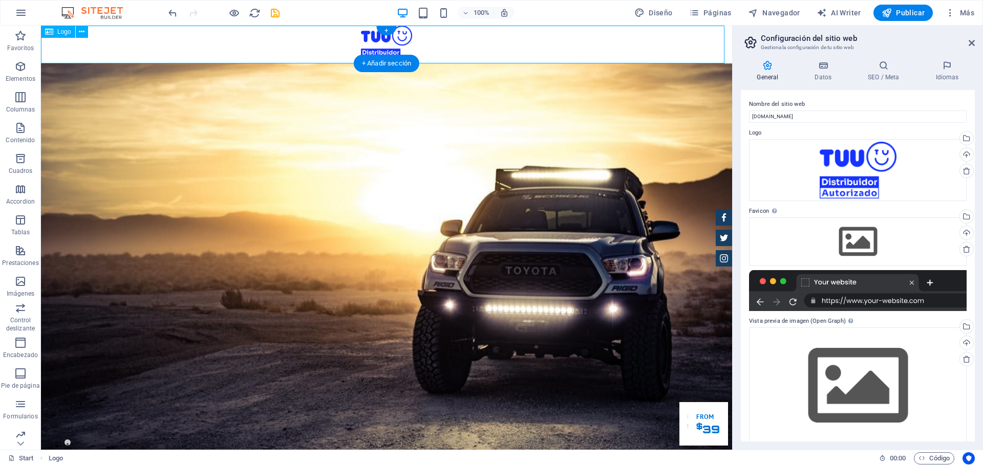
click at [547, 43] on div at bounding box center [386, 45] width 691 height 38
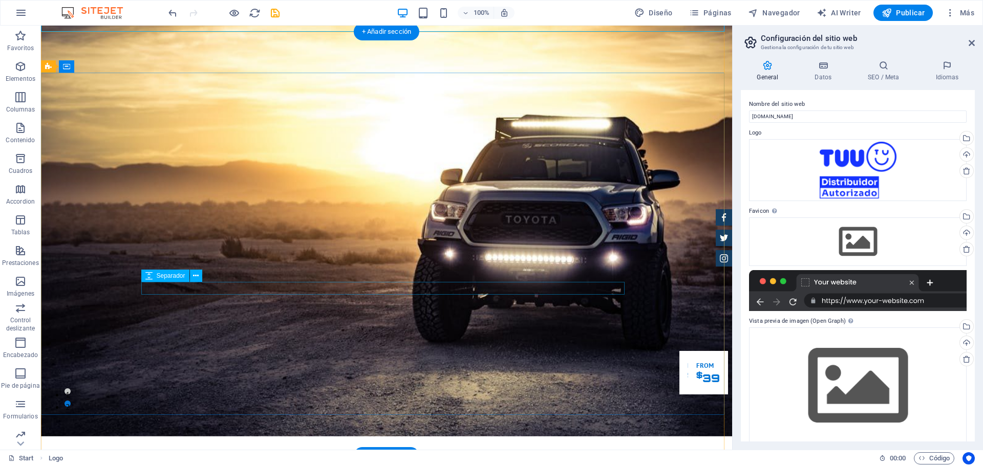
scroll to position [0, 0]
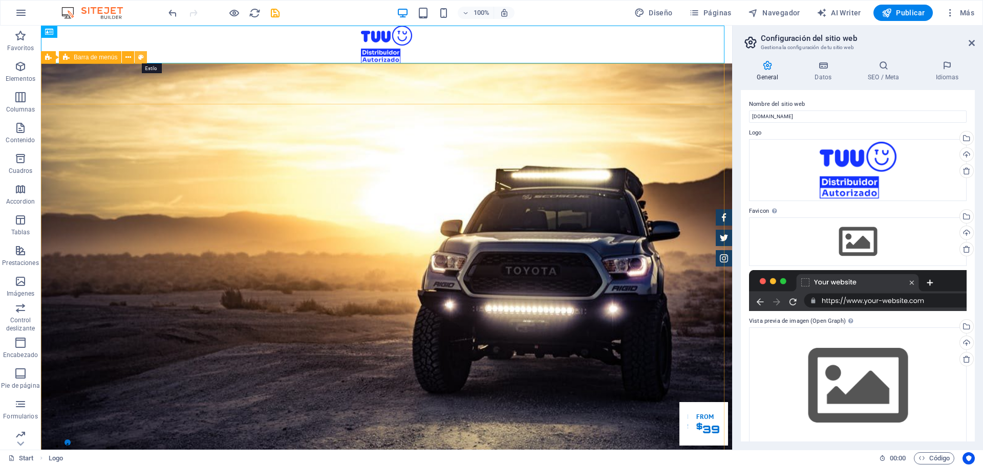
click at [141, 59] on icon at bounding box center [141, 57] width 6 height 11
select select "rem"
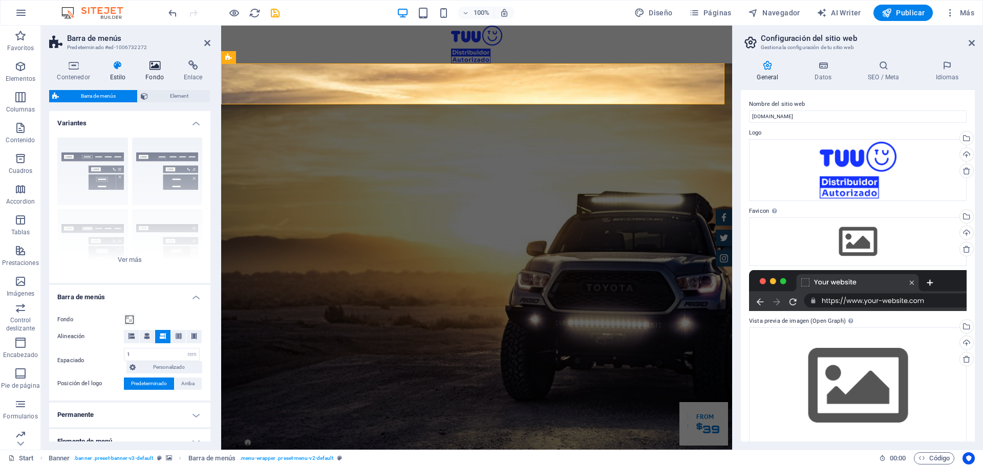
click at [155, 78] on h4 "Fondo" at bounding box center [157, 71] width 38 height 22
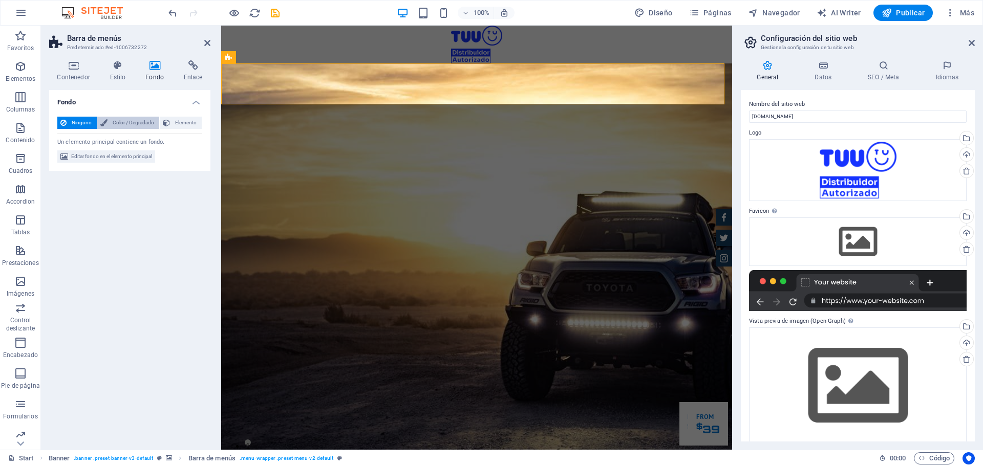
click at [127, 121] on span "Color / Degradado" at bounding box center [134, 123] width 46 height 12
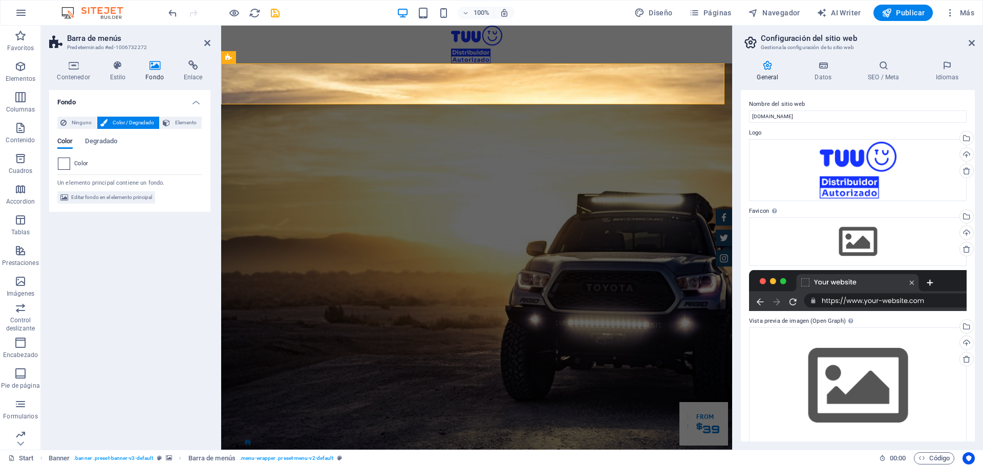
click at [66, 167] on span at bounding box center [63, 163] width 11 height 11
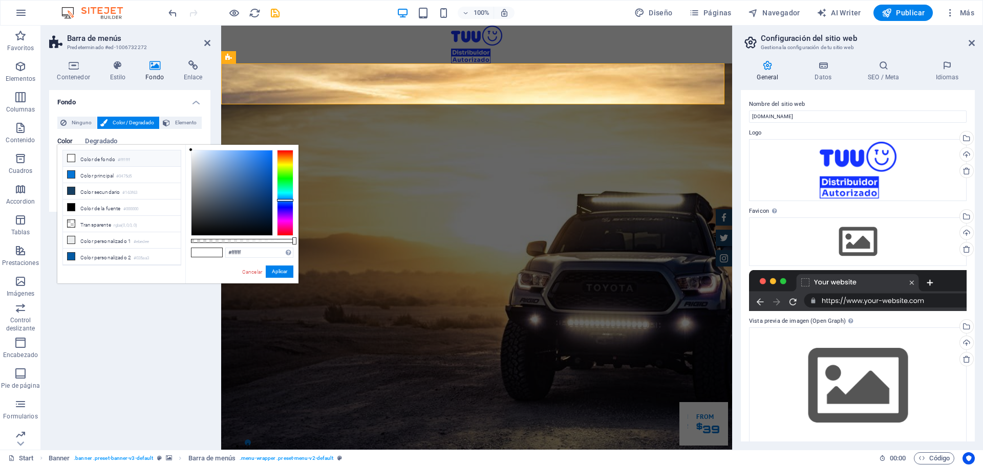
click at [283, 200] on div at bounding box center [285, 193] width 16 height 86
click at [284, 208] on div at bounding box center [285, 193] width 16 height 86
click at [288, 204] on div at bounding box center [285, 193] width 16 height 86
click at [262, 165] on div at bounding box center [232, 193] width 81 height 85
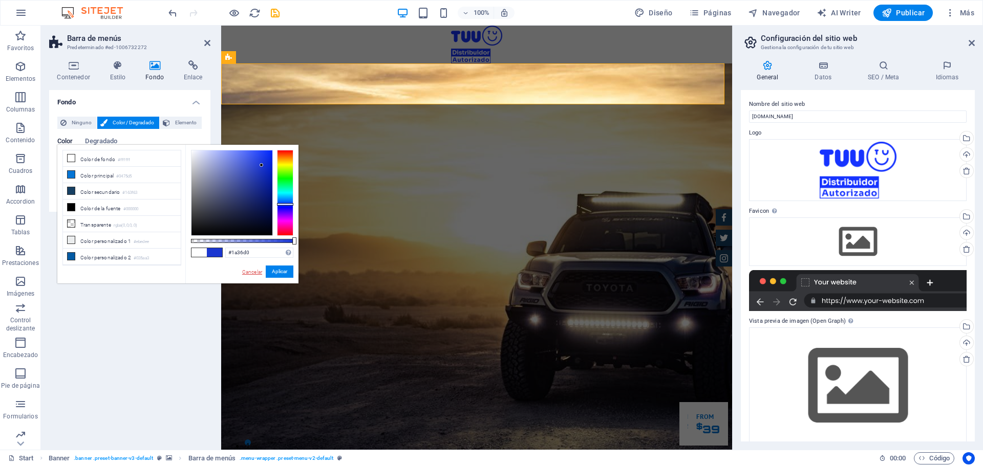
click at [254, 269] on link "Cancelar" at bounding box center [252, 272] width 22 height 8
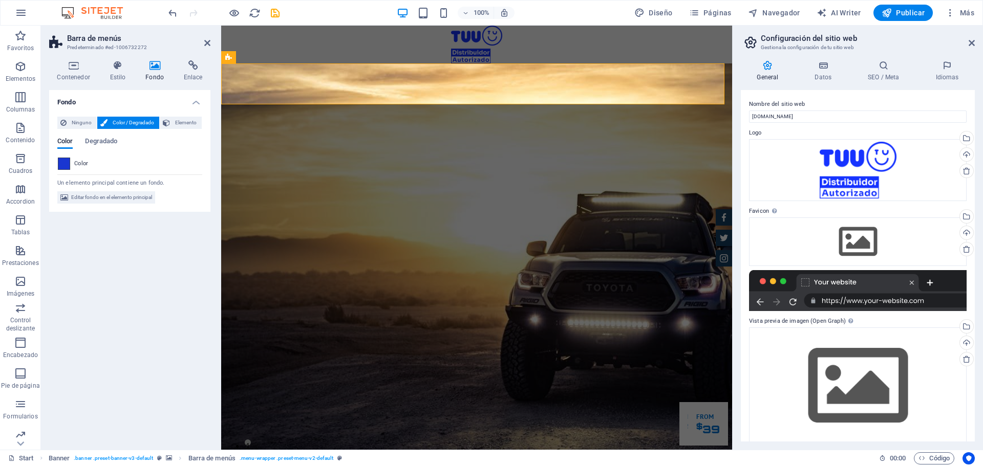
click at [61, 165] on span at bounding box center [63, 163] width 11 height 11
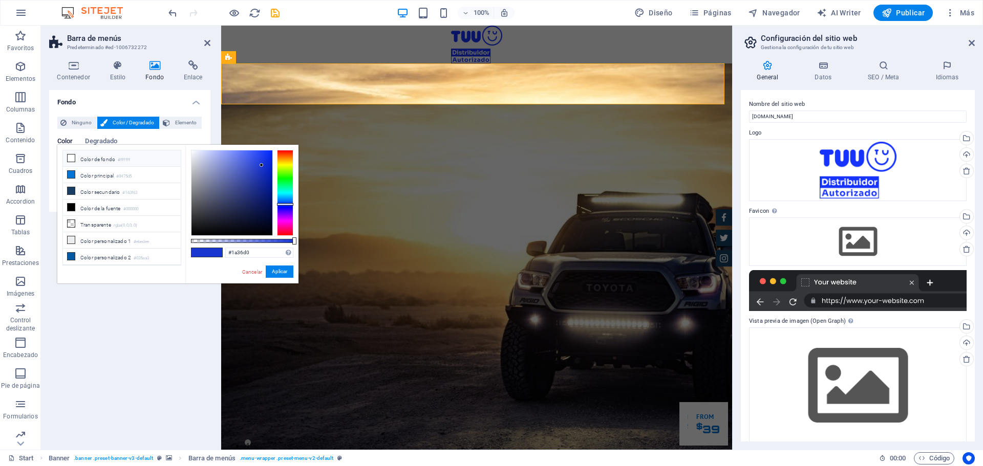
click at [74, 159] on icon at bounding box center [71, 158] width 7 height 7
type input "#ffffff"
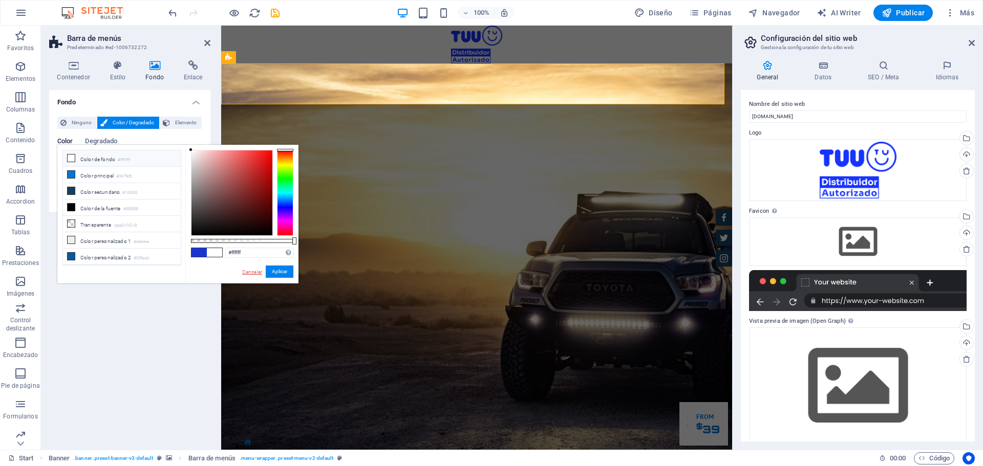
click at [254, 271] on link "Cancelar" at bounding box center [252, 272] width 22 height 8
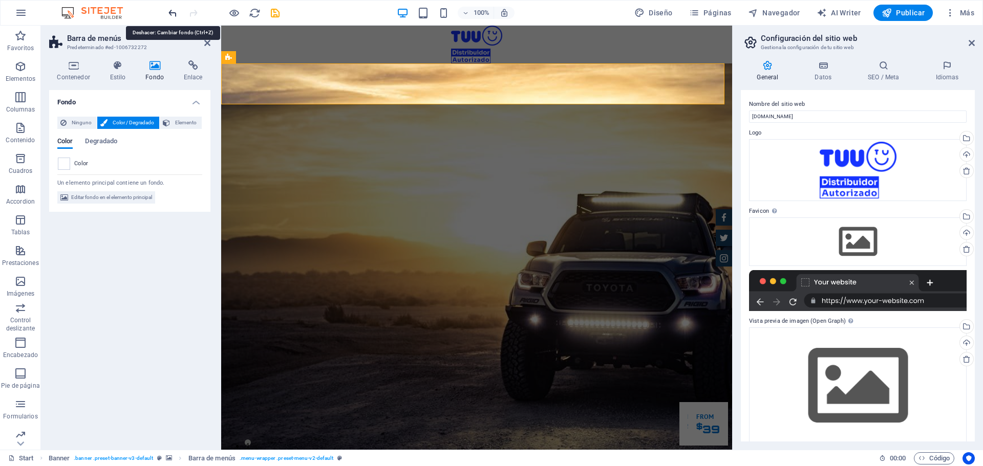
click at [173, 10] on icon "undo" at bounding box center [173, 13] width 12 height 12
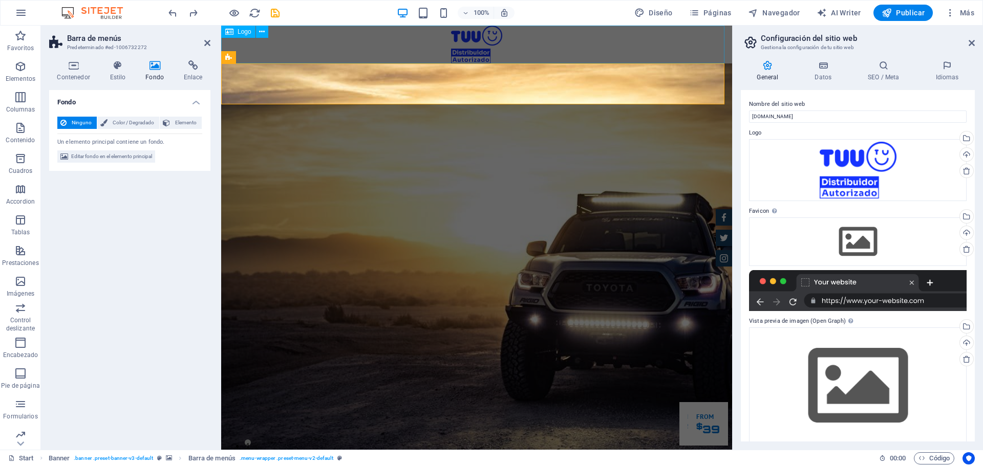
click at [392, 40] on div at bounding box center [476, 45] width 511 height 38
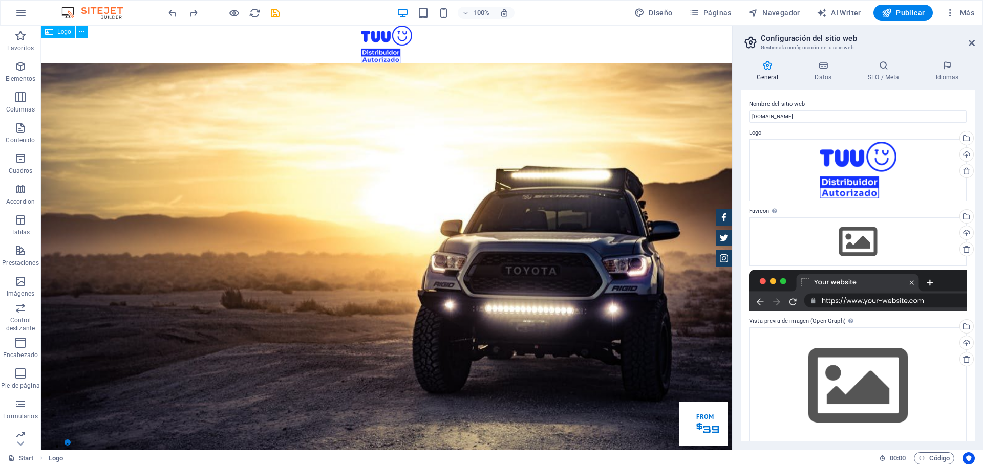
click at [264, 48] on div at bounding box center [386, 45] width 691 height 38
select select "px"
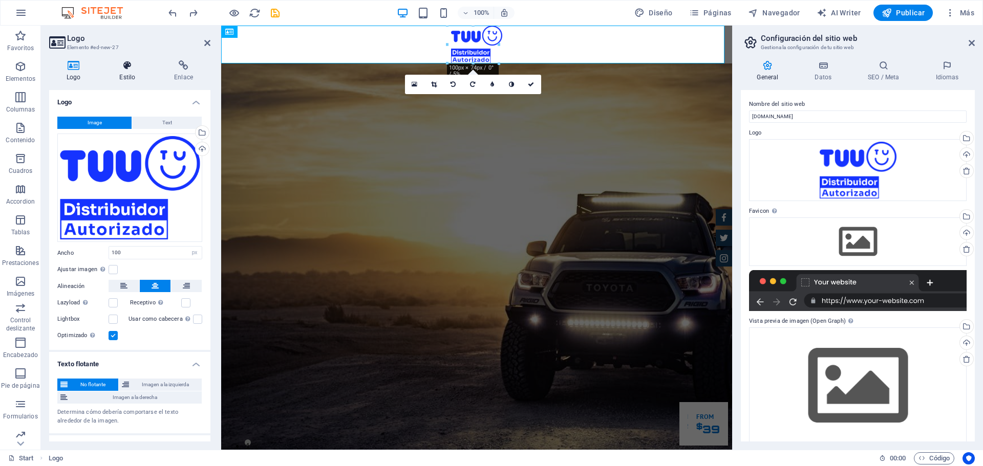
click at [133, 74] on h4 "Estilo" at bounding box center [129, 71] width 55 height 22
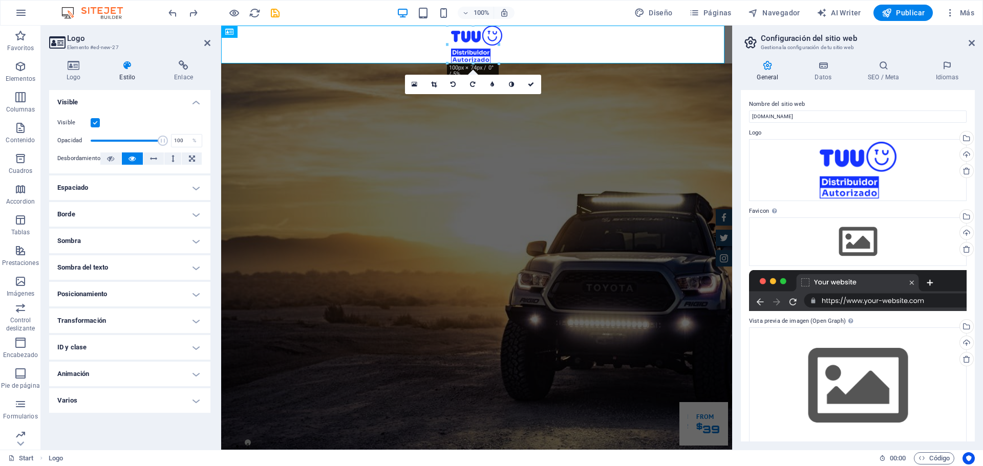
click at [193, 184] on h4 "Espaciado" at bounding box center [129, 188] width 161 height 25
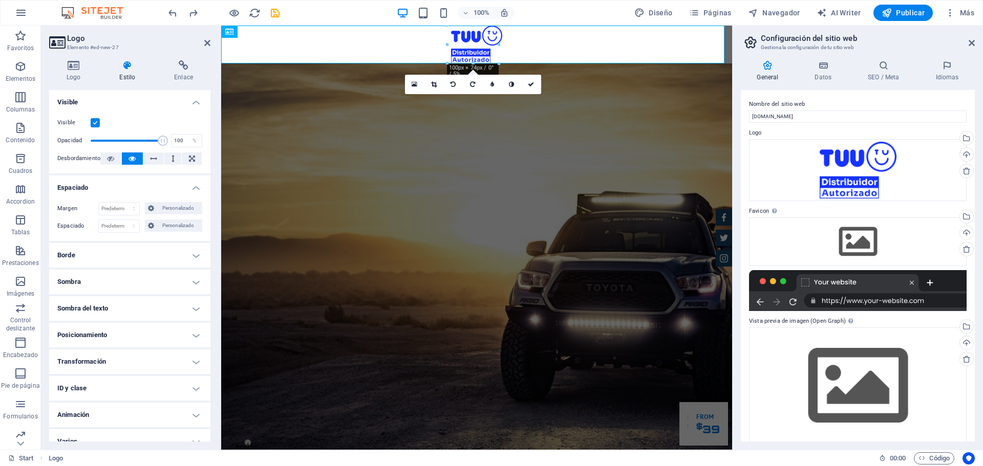
click at [193, 184] on h4 "Espaciado" at bounding box center [129, 185] width 161 height 18
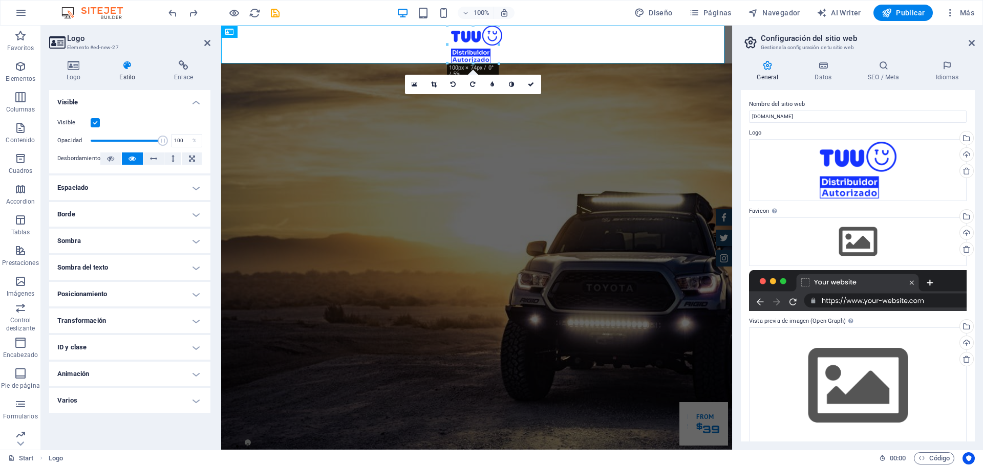
click at [180, 211] on h4 "Borde" at bounding box center [129, 214] width 161 height 25
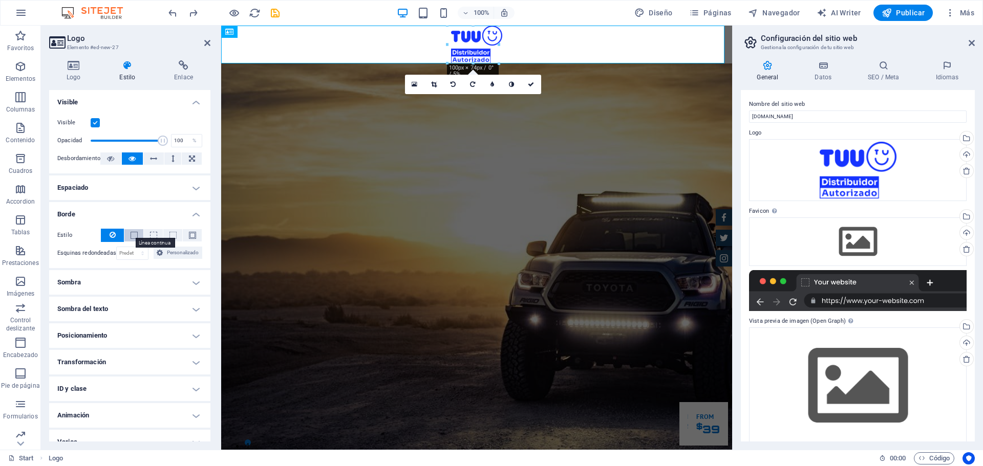
click at [133, 232] on span at bounding box center [134, 235] width 7 height 7
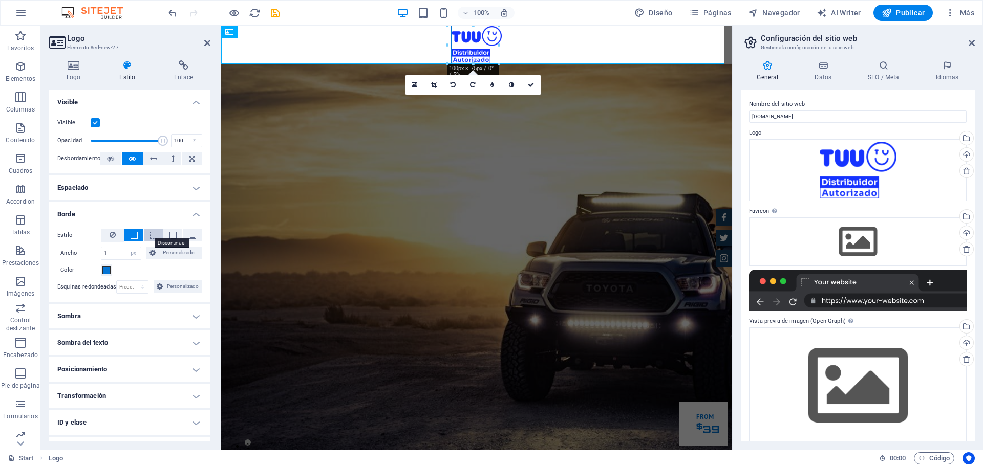
click at [152, 239] on span at bounding box center [153, 235] width 7 height 7
click at [169, 234] on span at bounding box center [172, 235] width 7 height 7
click at [192, 237] on span at bounding box center [192, 235] width 7 height 7
click at [126, 188] on h4 "Espaciado" at bounding box center [129, 188] width 161 height 25
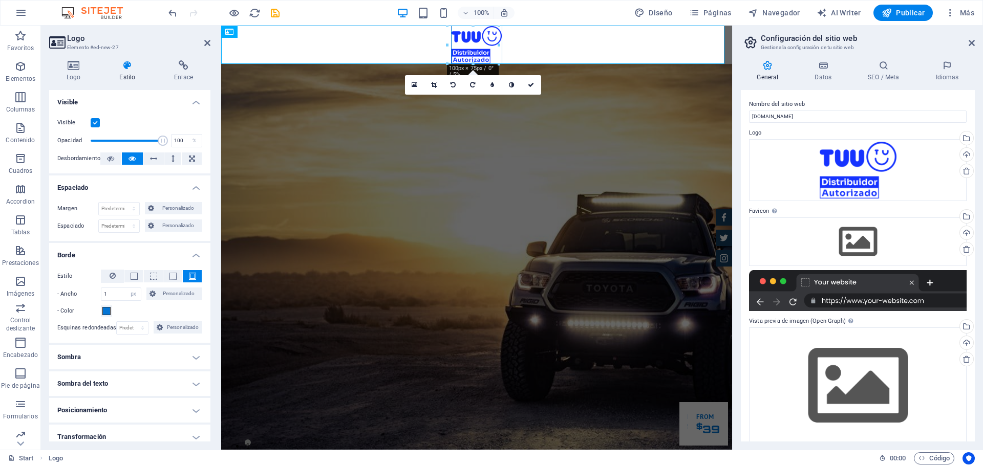
click at [142, 350] on h4 "Sombra" at bounding box center [129, 357] width 161 height 25
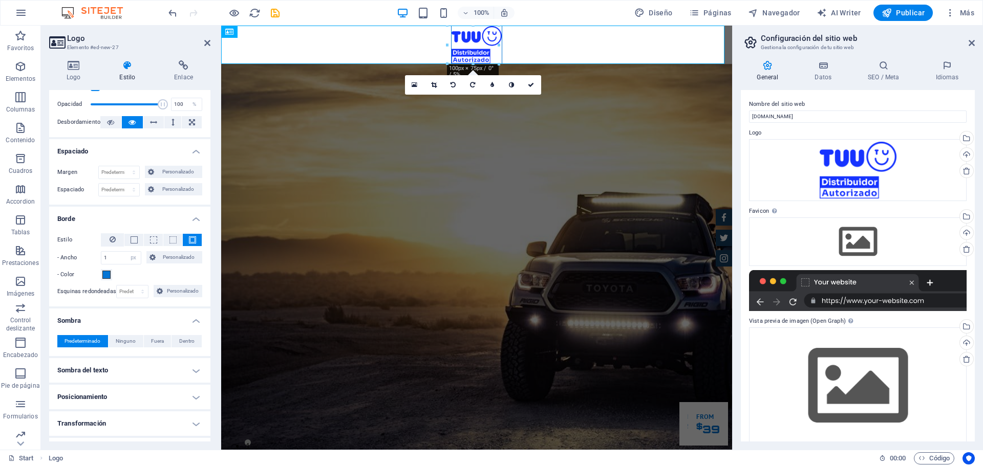
scroll to position [51, 0]
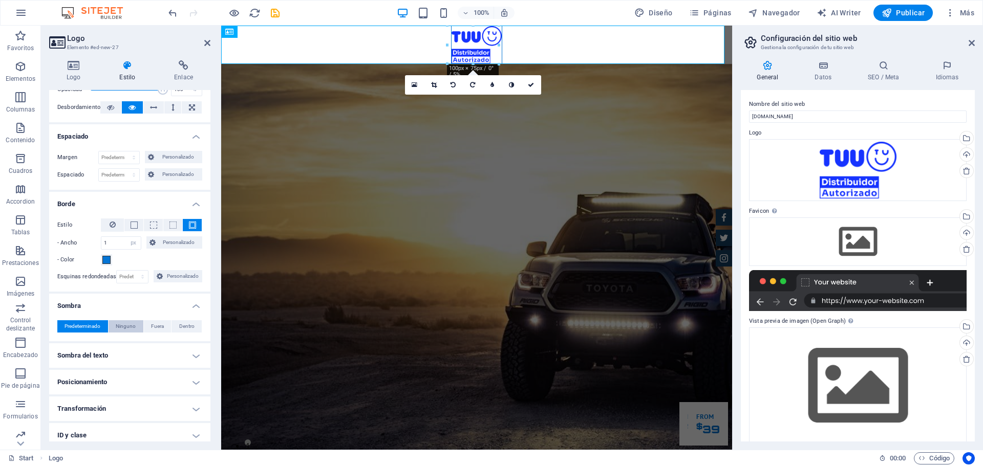
click at [127, 326] on span "Ninguno" at bounding box center [126, 327] width 20 height 12
click at [158, 331] on span "Fuera" at bounding box center [157, 327] width 13 height 12
type input "rgba(0, 0, 0, 0.2)"
type input "2"
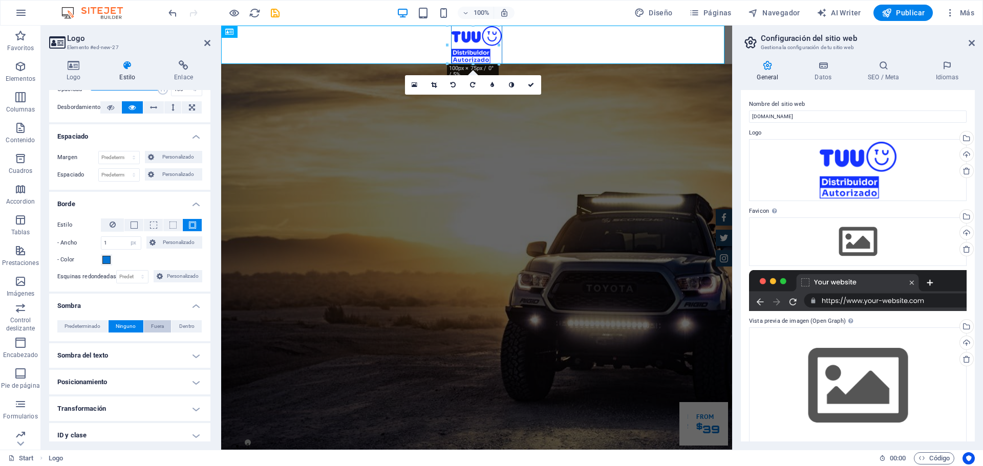
type input "4"
click at [95, 344] on span at bounding box center [96, 343] width 8 height 8
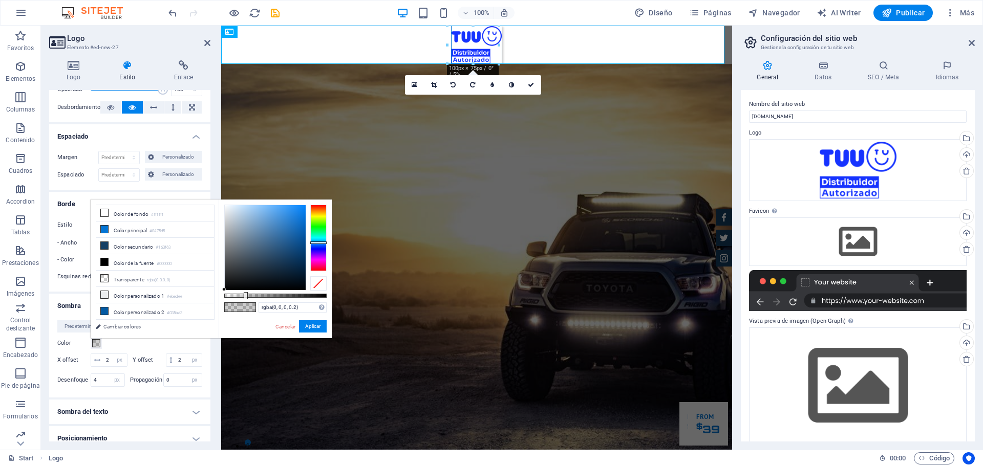
click at [316, 243] on div at bounding box center [318, 238] width 16 height 67
click at [315, 249] on div at bounding box center [318, 238] width 16 height 67
type input "rgba(32, 24, 202, 0.2)"
click at [295, 222] on div at bounding box center [265, 247] width 81 height 85
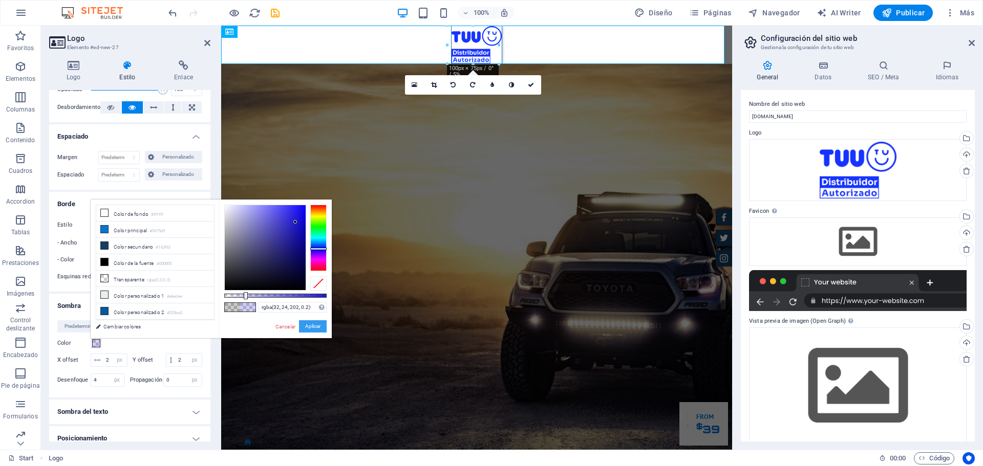
click at [311, 327] on button "Aplicar" at bounding box center [313, 327] width 28 height 12
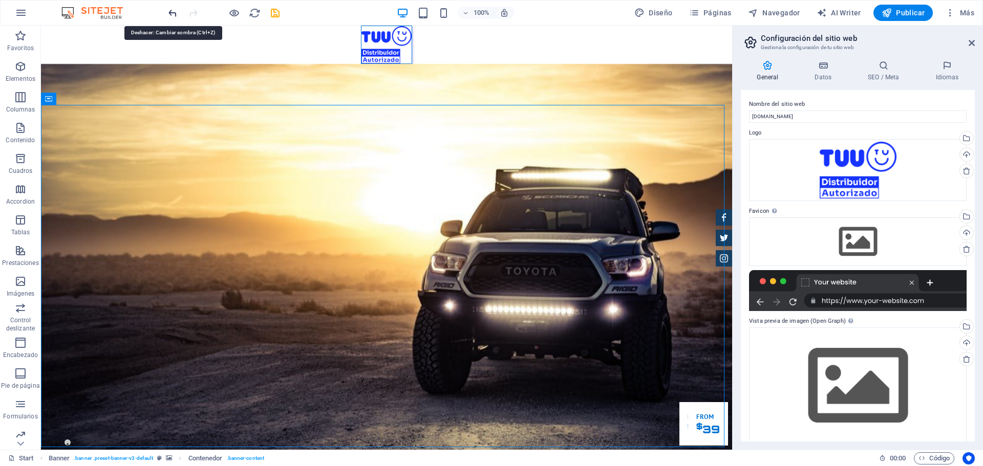
click at [171, 13] on icon "undo" at bounding box center [173, 13] width 12 height 12
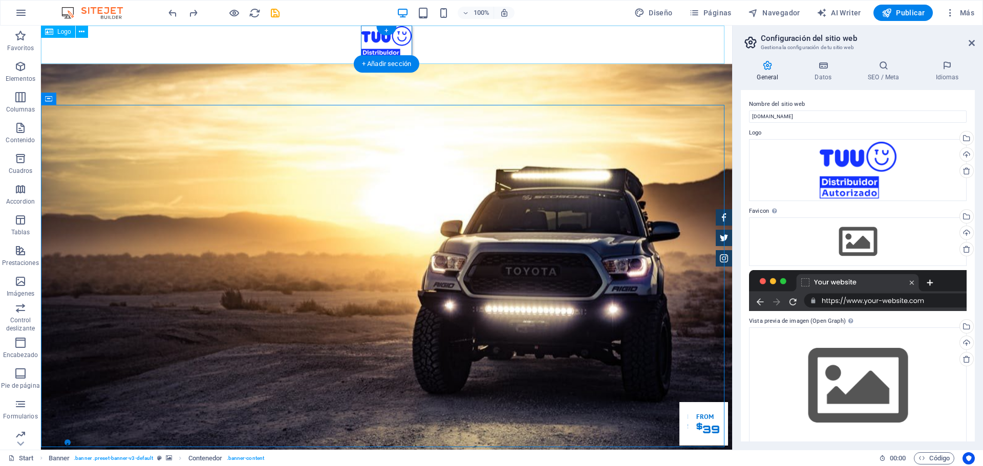
click at [201, 45] on div at bounding box center [386, 45] width 691 height 38
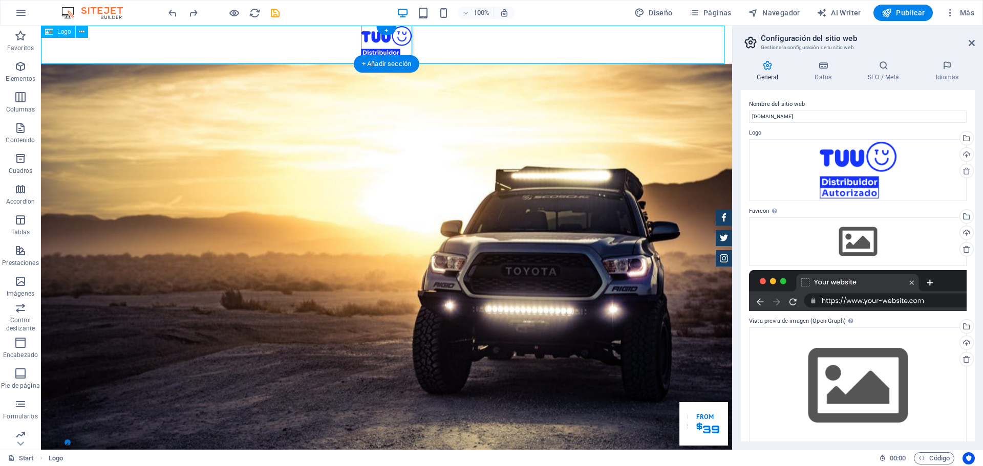
click at [201, 45] on div at bounding box center [386, 45] width 691 height 38
select select "px"
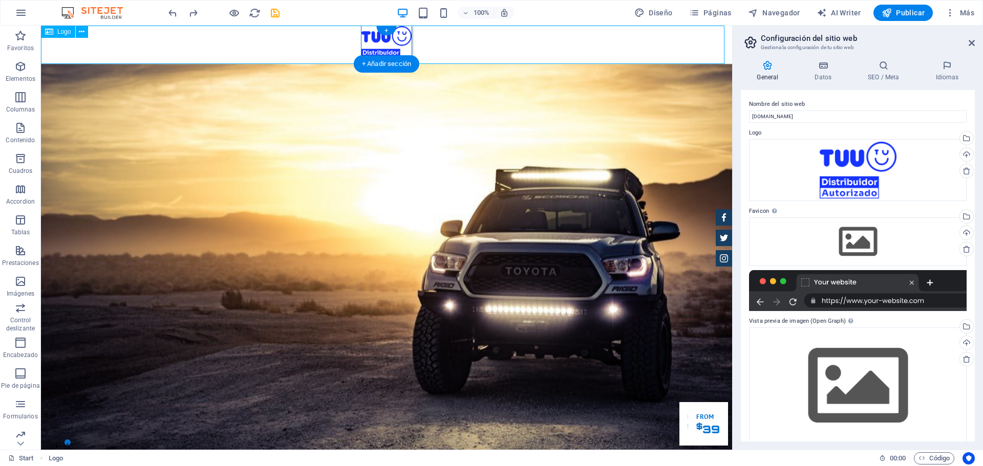
select select "px"
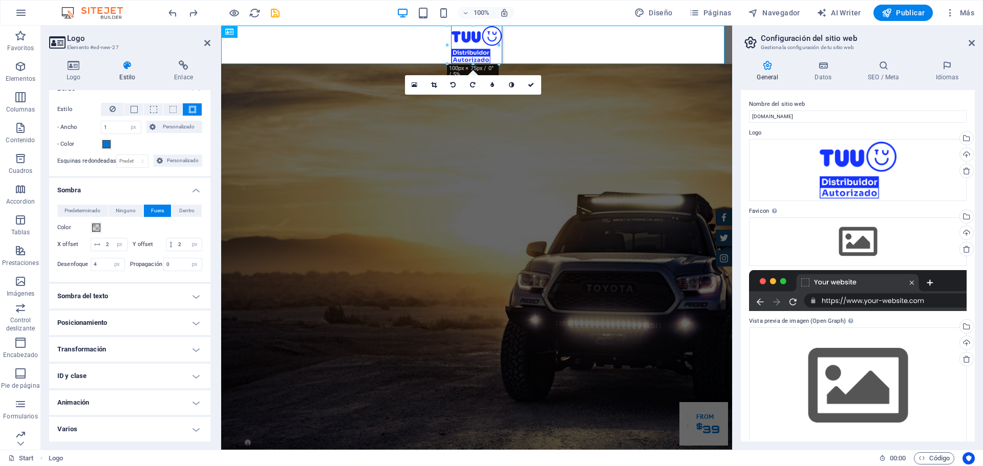
scroll to position [180, 0]
click at [145, 286] on h4 "Sombra del texto" at bounding box center [129, 296] width 161 height 25
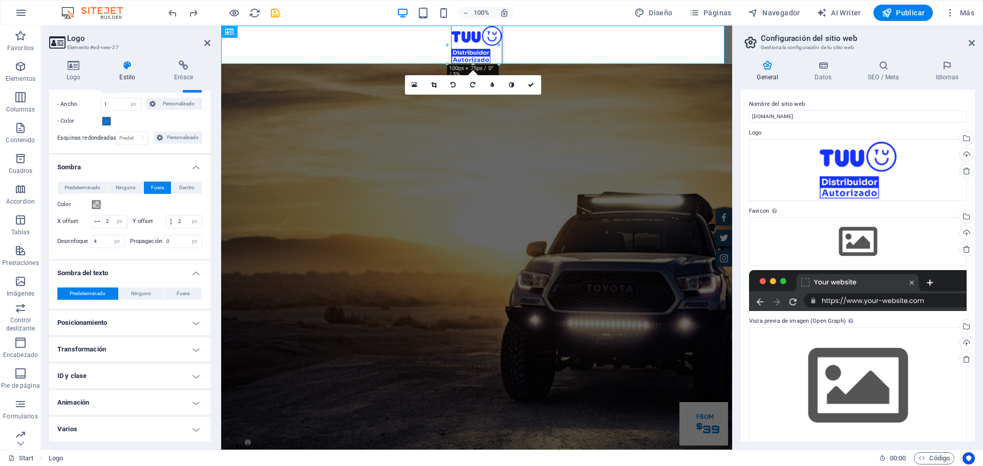
scroll to position [203, 0]
click at [140, 325] on h4 "Posicionamiento" at bounding box center [129, 323] width 161 height 25
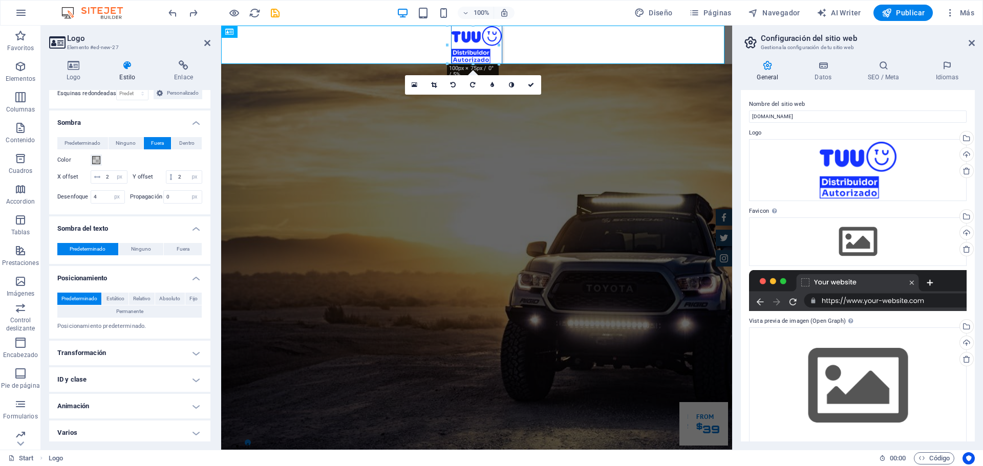
scroll to position [251, 0]
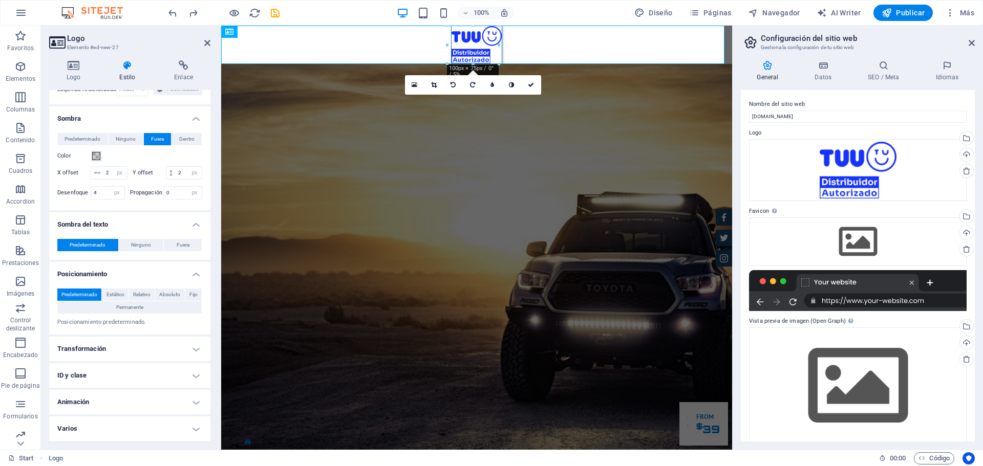
click at [147, 347] on h4 "Transformación" at bounding box center [129, 349] width 161 height 25
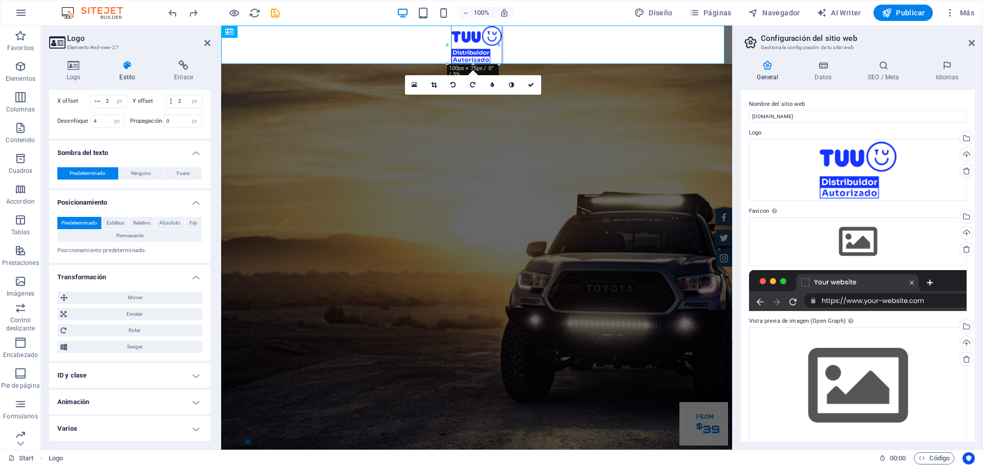
scroll to position [323, 0]
click at [142, 397] on h4 "Animación" at bounding box center [129, 402] width 161 height 25
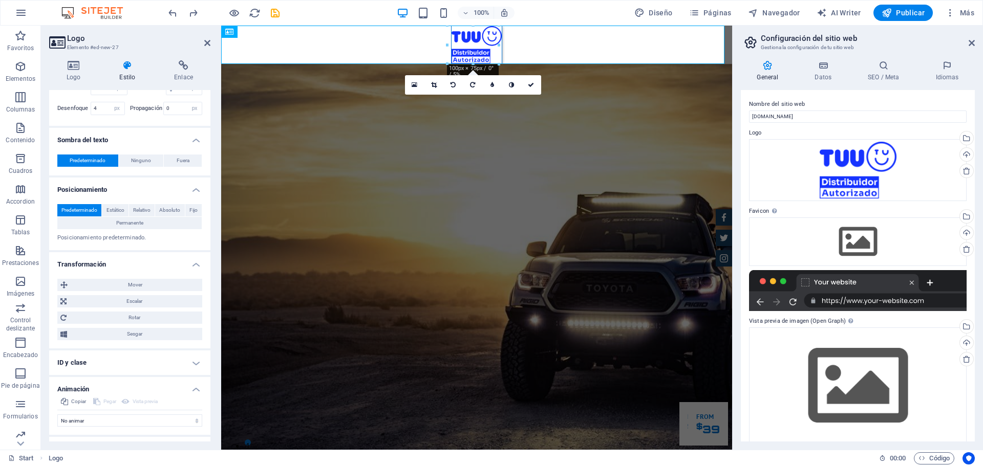
scroll to position [356, 0]
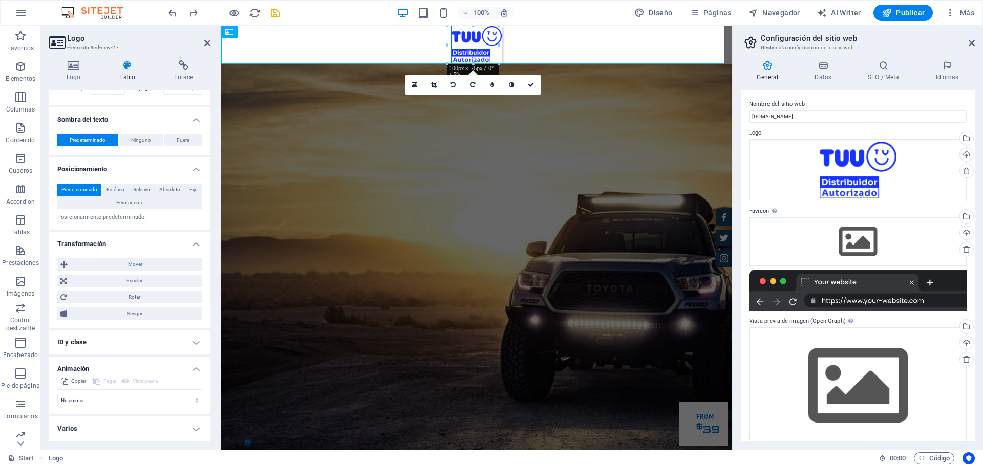
click at [138, 421] on h4 "Varios" at bounding box center [129, 429] width 161 height 25
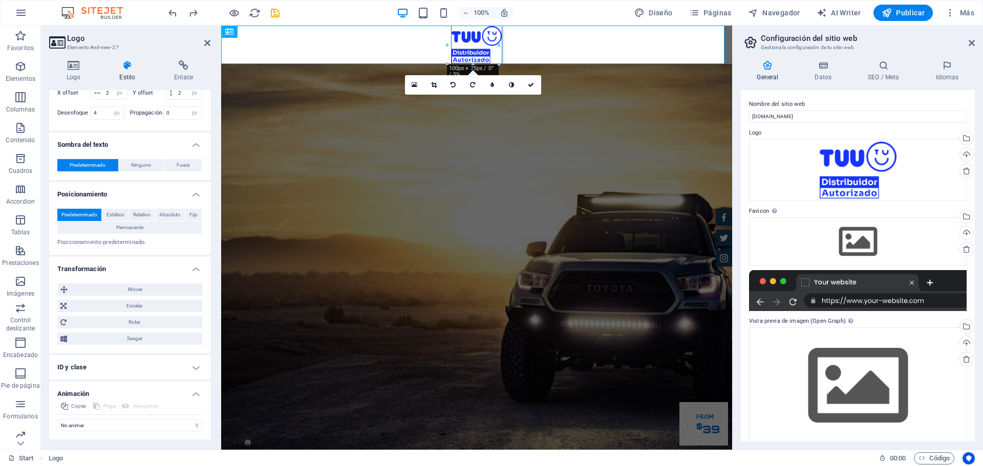
scroll to position [317, 0]
click at [70, 62] on icon at bounding box center [73, 65] width 49 height 10
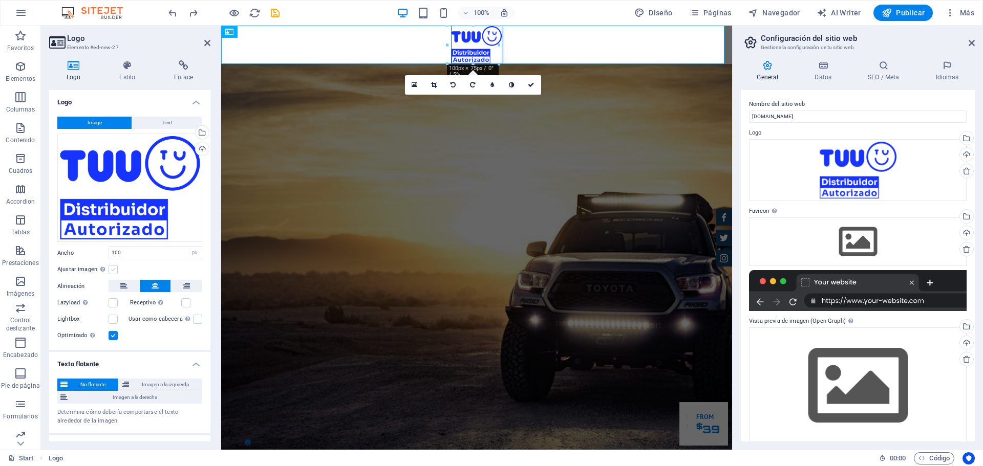
click at [116, 269] on label at bounding box center [113, 269] width 9 height 9
click at [0, 0] on input "Ajustar imagen Ajustar imagen automáticamente a un ancho y alto fijo" at bounding box center [0, 0] width 0 height 0
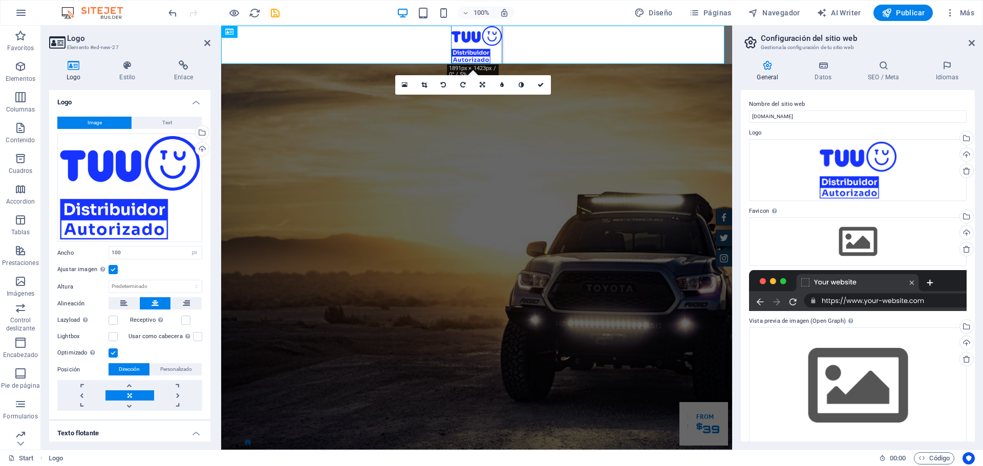
click at [116, 268] on label at bounding box center [113, 269] width 9 height 9
click at [0, 0] on input "Ajustar imagen Ajustar imagen automáticamente a un ancho y alto fijo" at bounding box center [0, 0] width 0 height 0
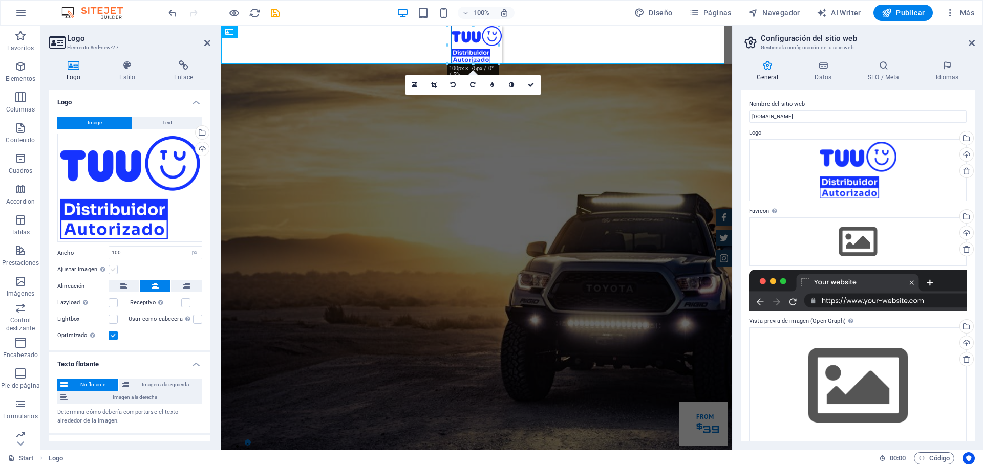
click at [116, 268] on label at bounding box center [113, 269] width 9 height 9
click at [0, 0] on input "Ajustar imagen Ajustar imagen automáticamente a un ancho y alto fijo" at bounding box center [0, 0] width 0 height 0
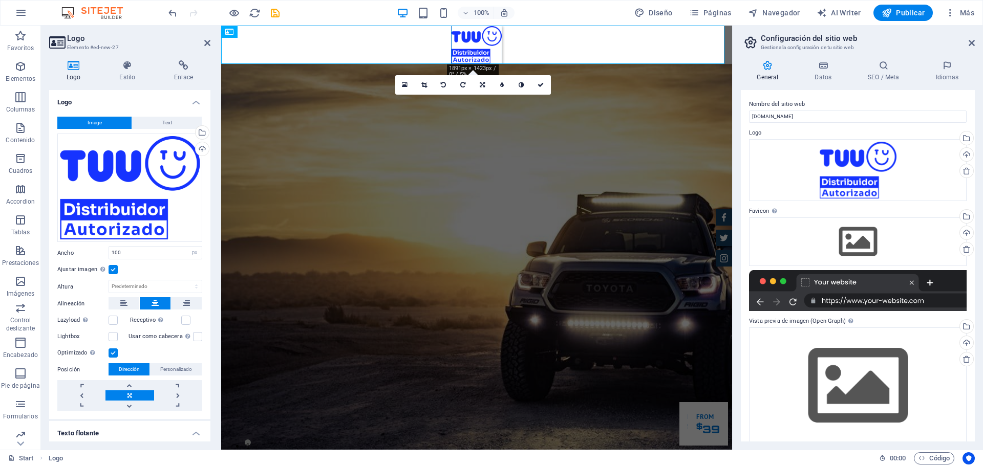
click at [116, 268] on label at bounding box center [113, 269] width 9 height 9
click at [0, 0] on input "Ajustar imagen Ajustar imagen automáticamente a un ancho y alto fijo" at bounding box center [0, 0] width 0 height 0
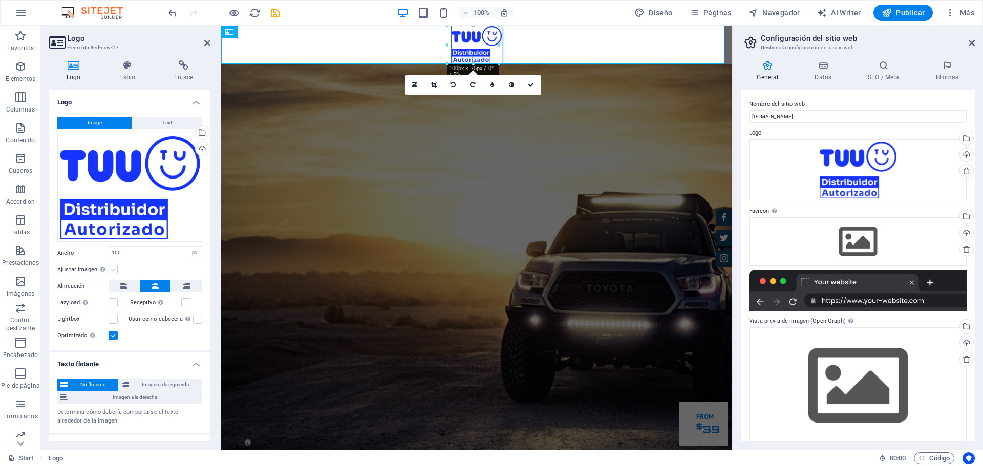
click at [116, 268] on label at bounding box center [113, 269] width 9 height 9
click at [0, 0] on input "Ajustar imagen Ajustar imagen automáticamente a un ancho y alto fijo" at bounding box center [0, 0] width 0 height 0
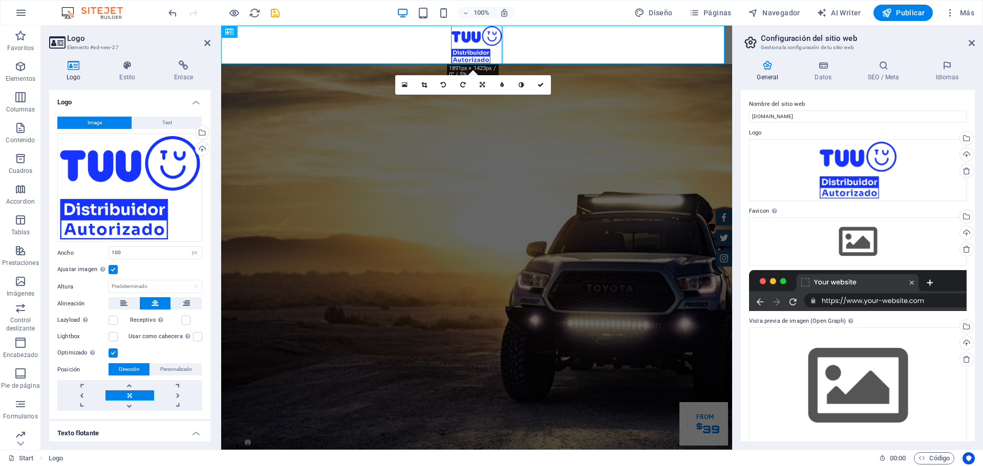
click at [116, 268] on label at bounding box center [113, 269] width 9 height 9
click at [0, 0] on input "Ajustar imagen Ajustar imagen automáticamente a un ancho y alto fijo" at bounding box center [0, 0] width 0 height 0
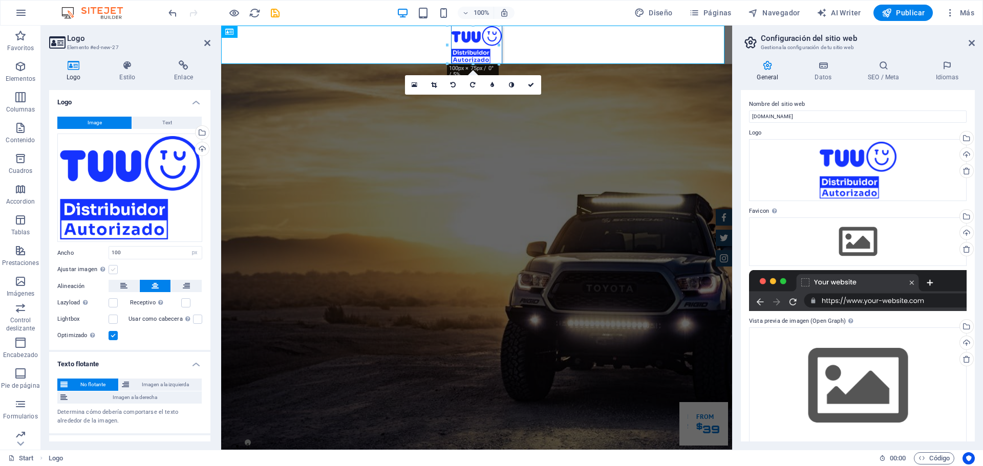
click at [116, 268] on label at bounding box center [113, 269] width 9 height 9
click at [0, 0] on input "Ajustar imagen Ajustar imagen automáticamente a un ancho y alto fijo" at bounding box center [0, 0] width 0 height 0
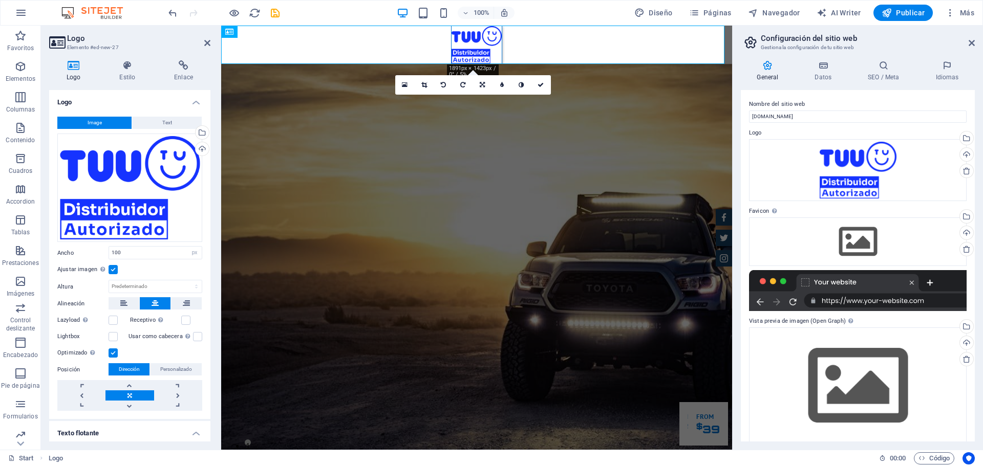
click at [116, 268] on label at bounding box center [113, 269] width 9 height 9
click at [0, 0] on input "Ajustar imagen Ajustar imagen automáticamente a un ancho y alto fijo" at bounding box center [0, 0] width 0 height 0
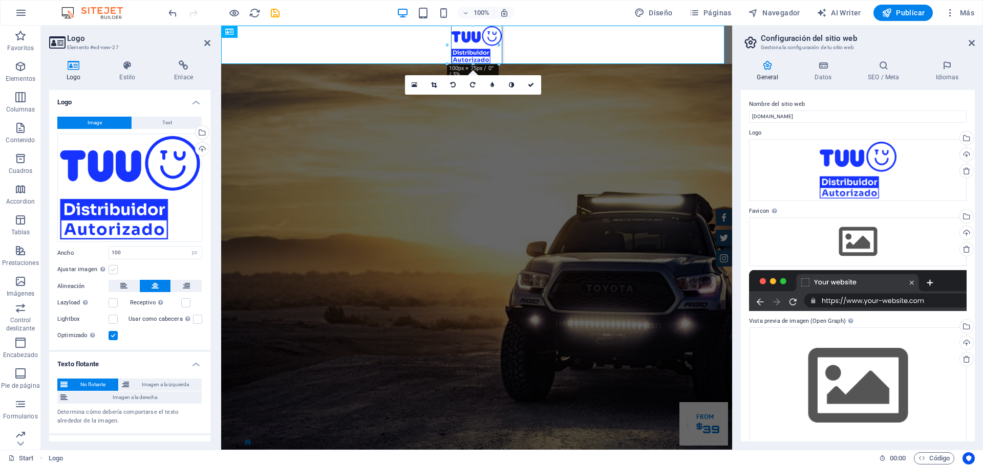
click at [116, 268] on label at bounding box center [113, 269] width 9 height 9
click at [0, 0] on input "Ajustar imagen Ajustar imagen automáticamente a un ancho y alto fijo" at bounding box center [0, 0] width 0 height 0
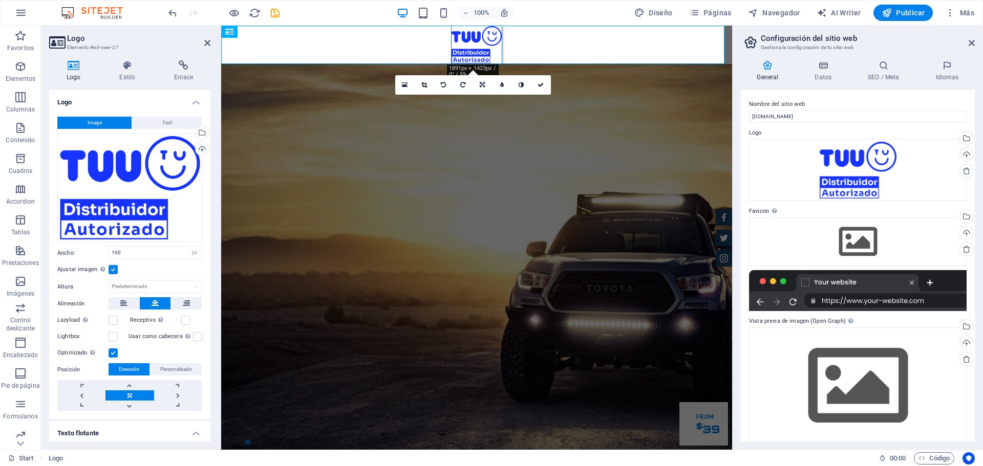
click at [115, 268] on label at bounding box center [113, 269] width 9 height 9
click at [0, 0] on input "Ajustar imagen Ajustar imagen automáticamente a un ancho y alto fijo" at bounding box center [0, 0] width 0 height 0
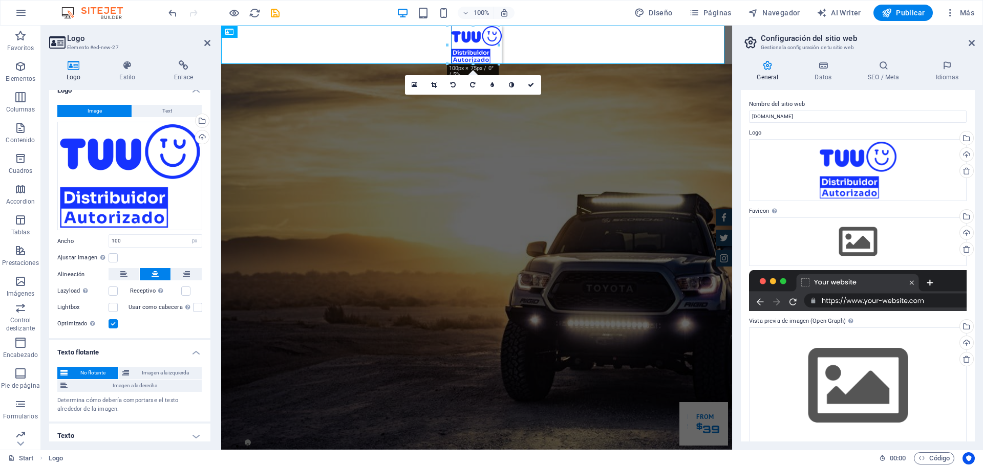
scroll to position [17, 0]
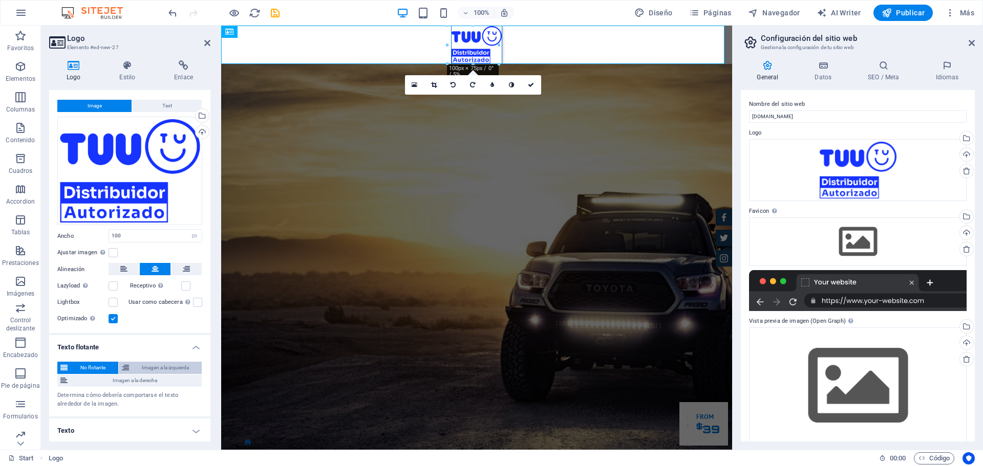
click at [159, 365] on span "Imagen a la izquierda" at bounding box center [165, 368] width 67 height 12
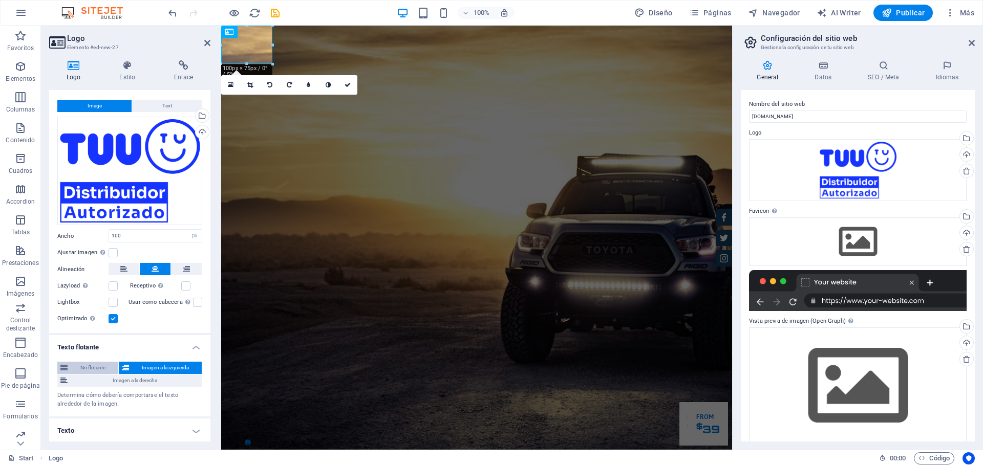
click at [106, 367] on span "No flotante" at bounding box center [93, 368] width 45 height 12
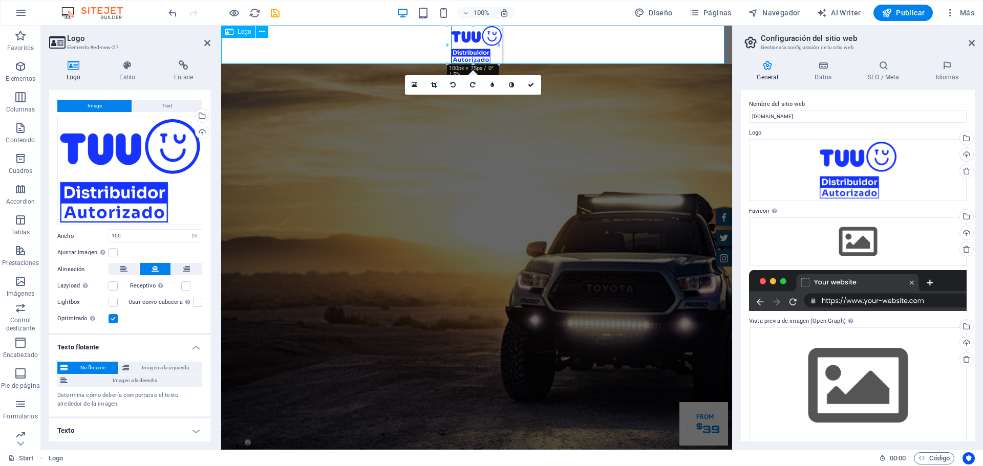
click at [249, 47] on div at bounding box center [476, 45] width 511 height 38
click at [381, 39] on div at bounding box center [476, 45] width 511 height 38
click at [681, 52] on div at bounding box center [476, 45] width 511 height 38
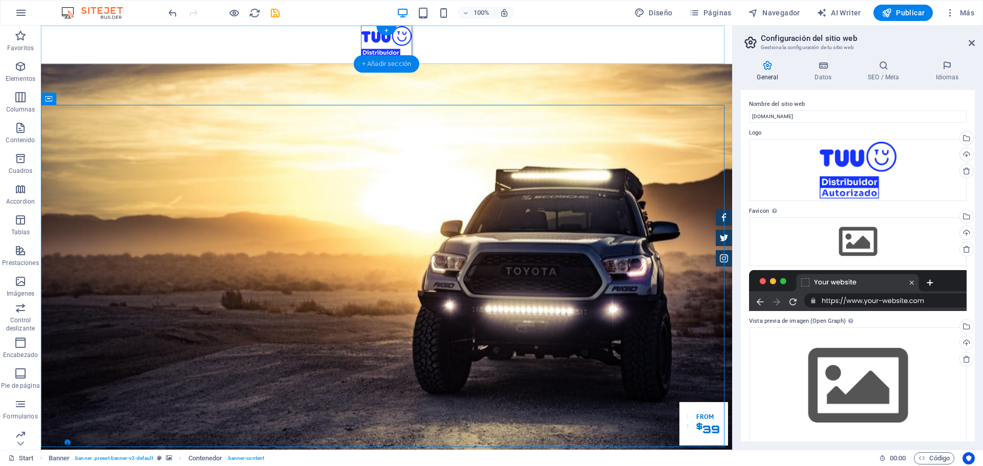
click at [397, 69] on div "+ Añadir sección" at bounding box center [387, 63] width 66 height 17
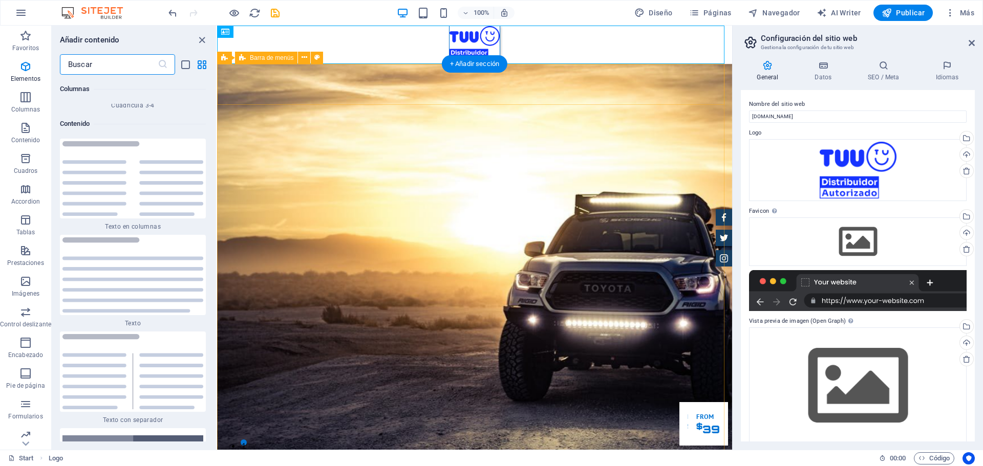
scroll to position [3439, 0]
click at [479, 30] on div "+" at bounding box center [474, 30] width 20 height 9
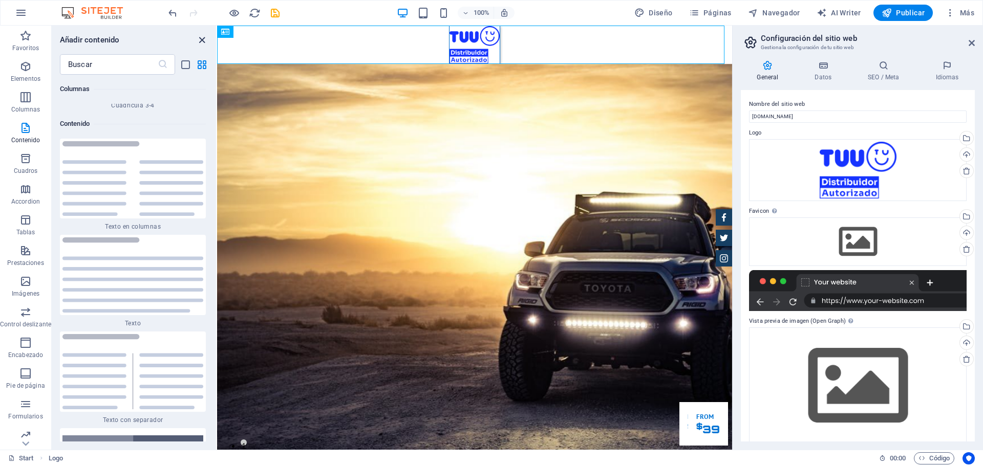
click at [204, 38] on icon "close panel" at bounding box center [202, 40] width 12 height 12
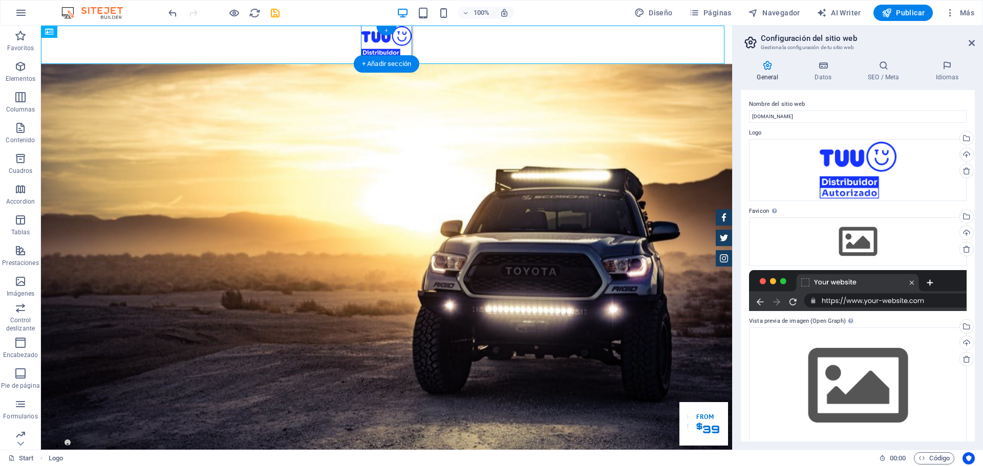
click at [386, 27] on div "+" at bounding box center [386, 30] width 20 height 9
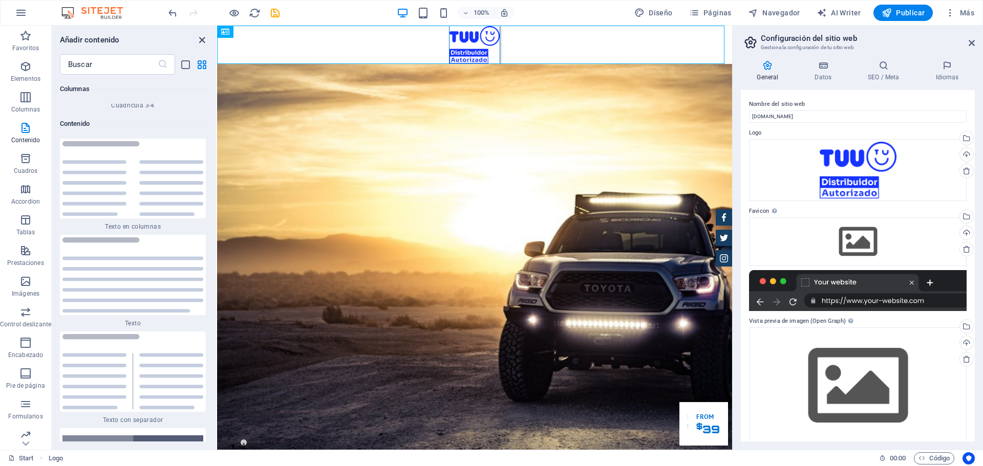
click at [200, 41] on icon "close panel" at bounding box center [202, 40] width 12 height 12
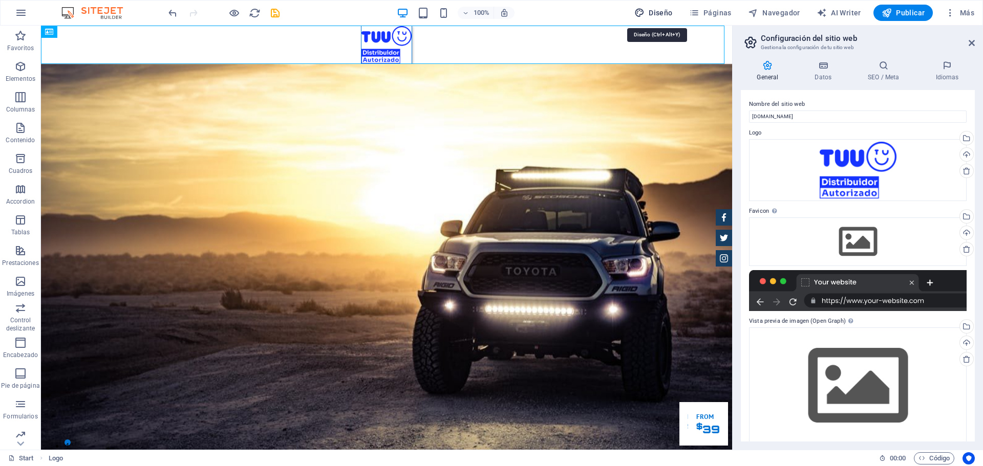
click at [657, 12] on span "Diseño" at bounding box center [653, 13] width 38 height 10
select select "px"
select select "400"
select select "px"
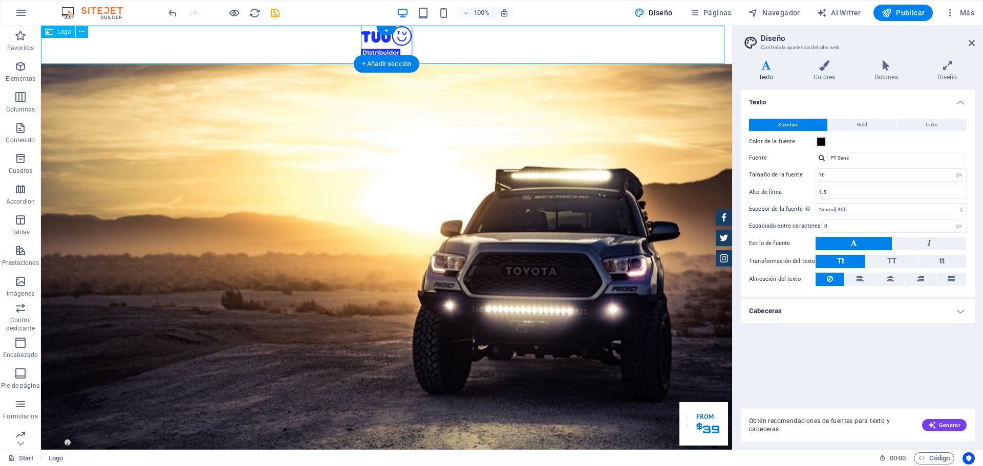
click at [568, 44] on div at bounding box center [386, 45] width 691 height 38
click at [818, 79] on h4 "Colores" at bounding box center [826, 71] width 61 height 22
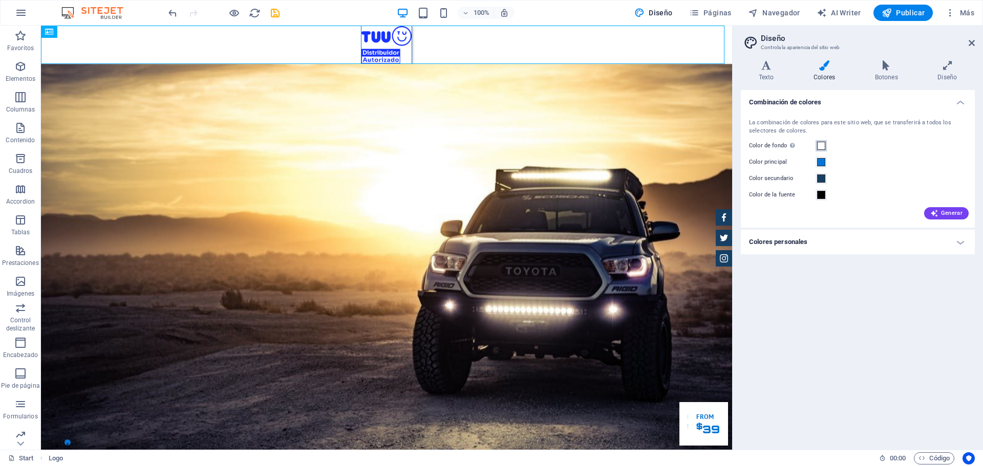
click at [823, 147] on span at bounding box center [821, 146] width 8 height 8
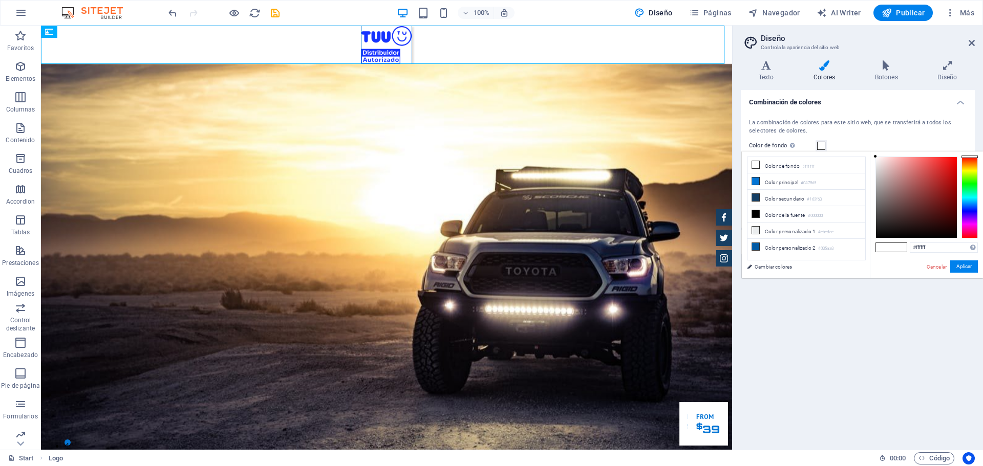
click at [969, 206] on div at bounding box center [970, 198] width 16 height 82
type input "#1d53d1"
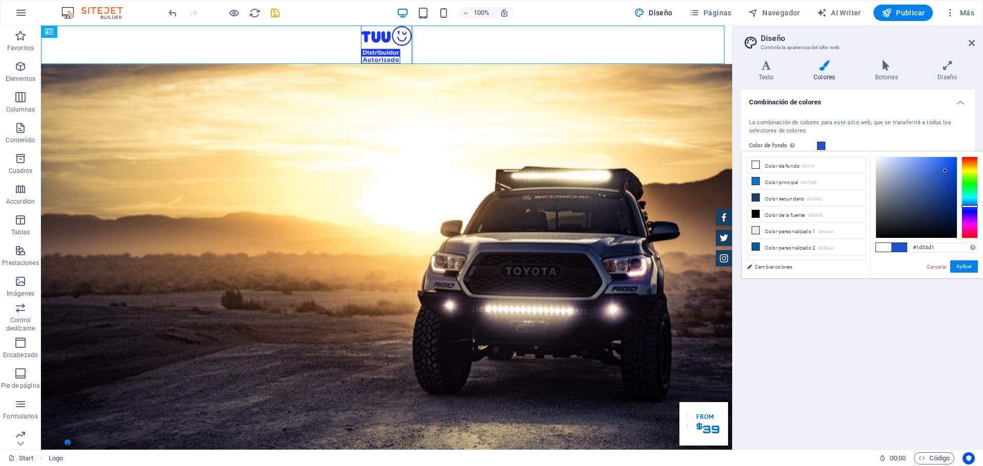
click at [945, 171] on div at bounding box center [916, 197] width 81 height 81
click at [969, 268] on button "Aplicar" at bounding box center [964, 267] width 28 height 12
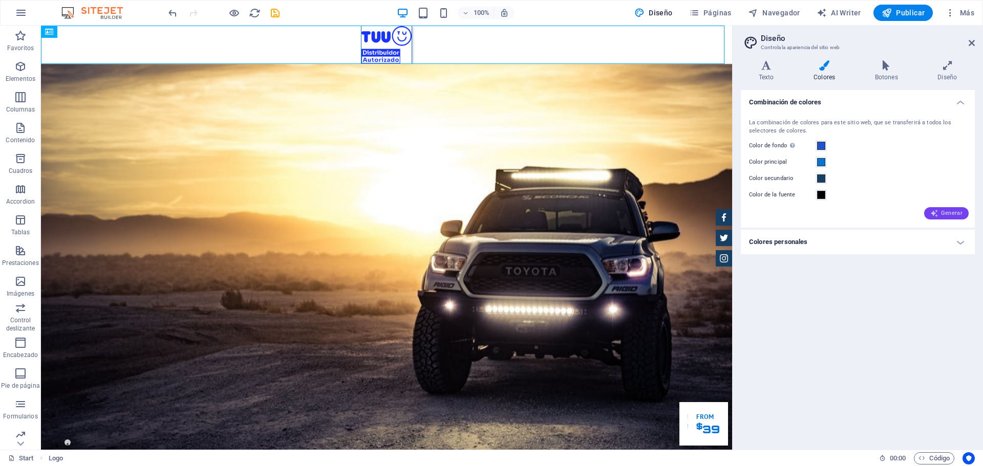
click at [953, 213] on span "Generar" at bounding box center [946, 213] width 32 height 8
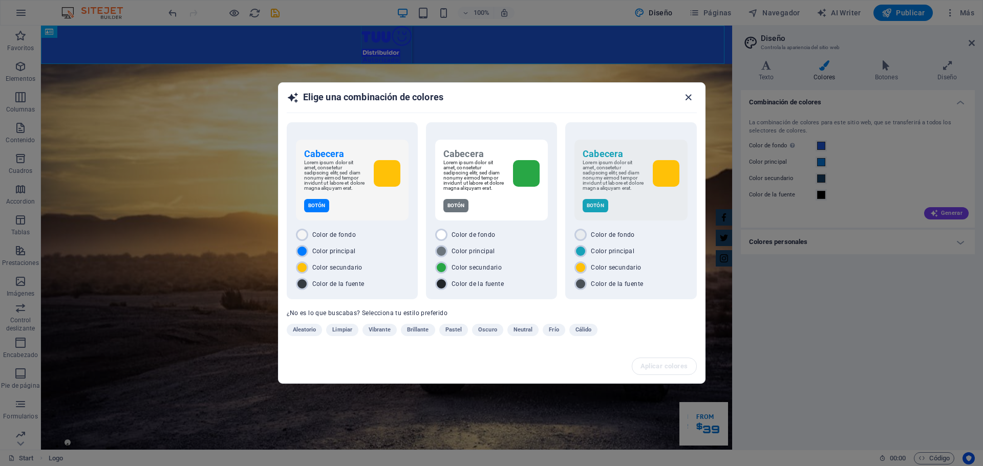
click at [690, 97] on icon "button" at bounding box center [689, 98] width 12 height 12
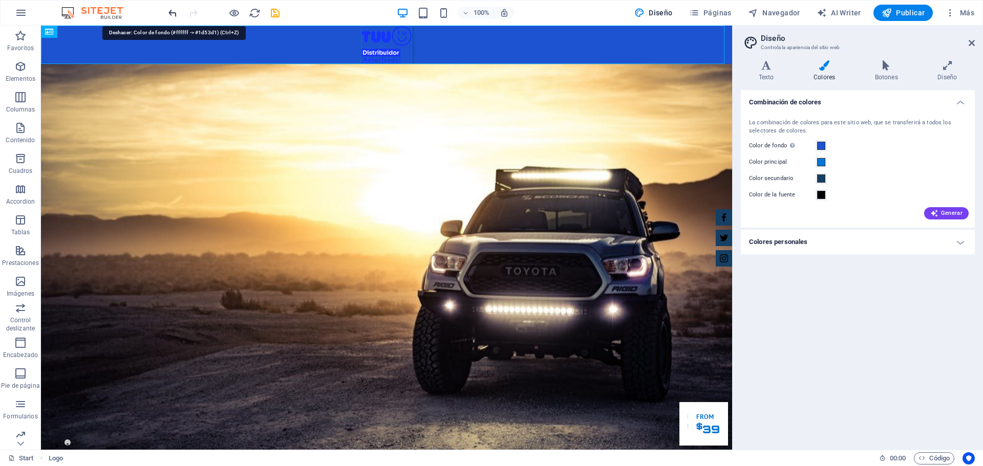
click at [169, 15] on icon "undo" at bounding box center [173, 13] width 12 height 12
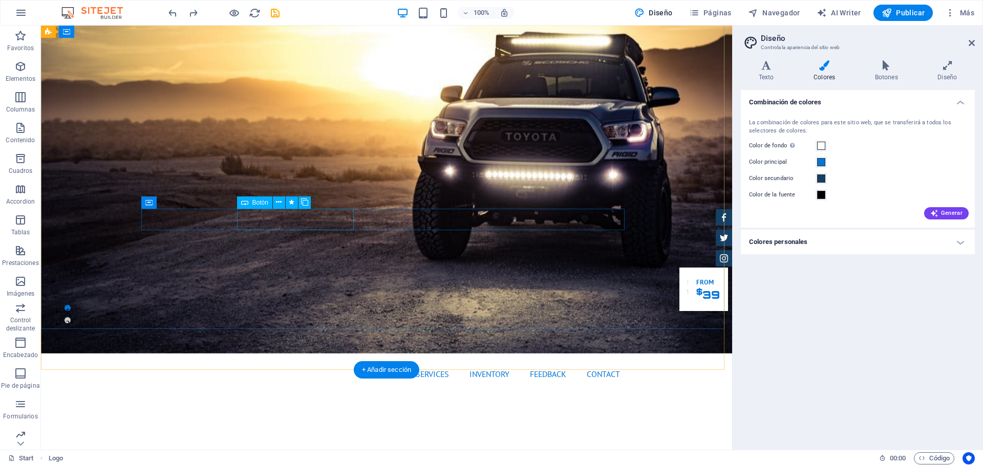
scroll to position [0, 0]
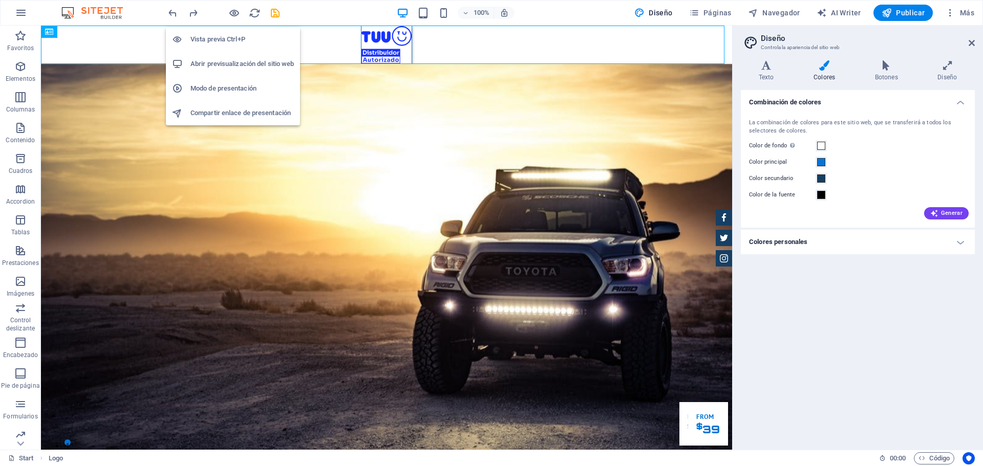
click at [228, 40] on h6 "Vista previa Ctrl+P" at bounding box center [241, 39] width 103 height 12
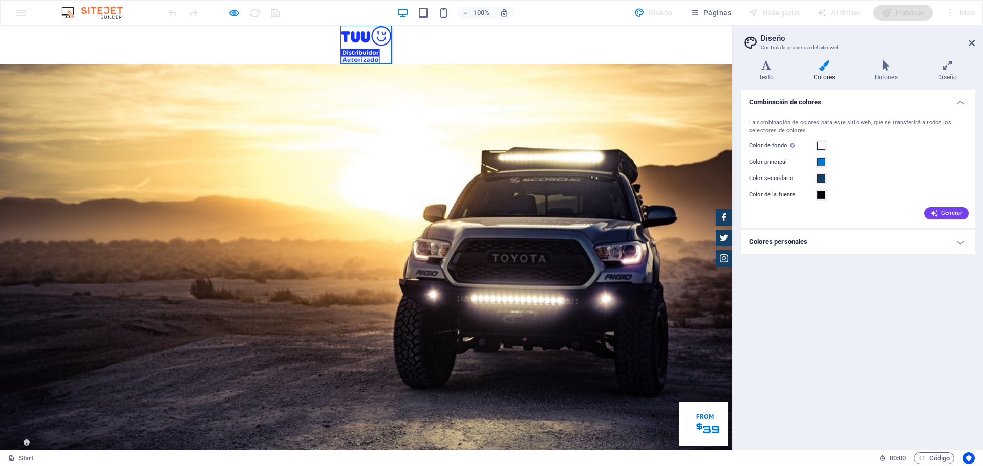
drag, startPoint x: 458, startPoint y: 140, endPoint x: 387, endPoint y: 140, distance: 71.2
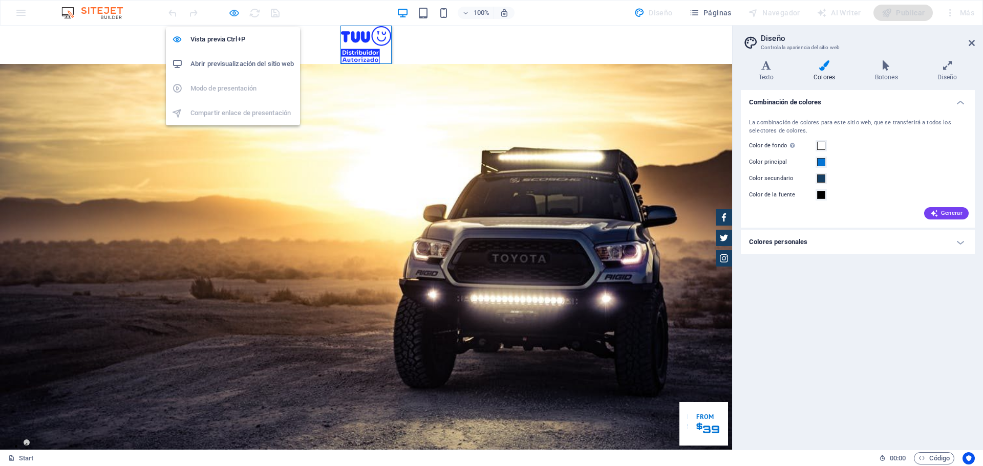
click at [238, 15] on icon "button" at bounding box center [234, 13] width 12 height 12
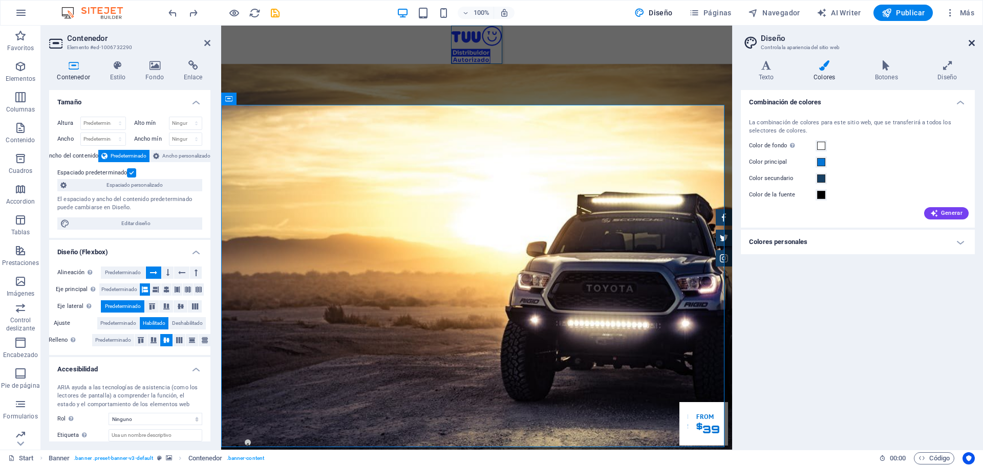
click at [970, 45] on icon at bounding box center [972, 43] width 6 height 8
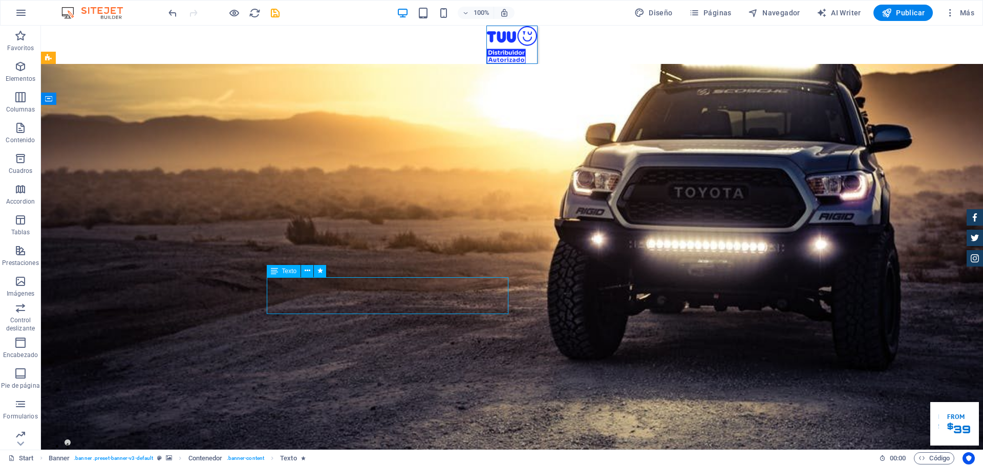
drag, startPoint x: 321, startPoint y: 306, endPoint x: 266, endPoint y: 292, distance: 56.1
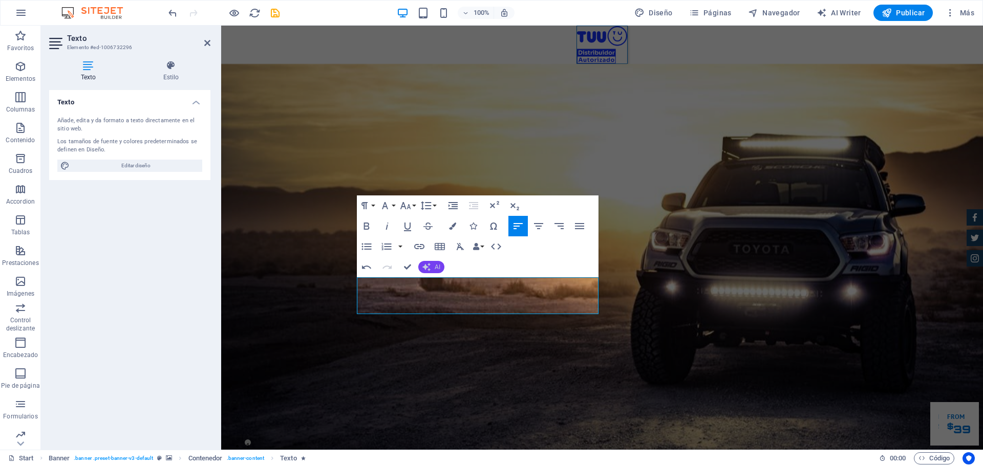
click at [430, 266] on icon "button" at bounding box center [426, 267] width 8 height 8
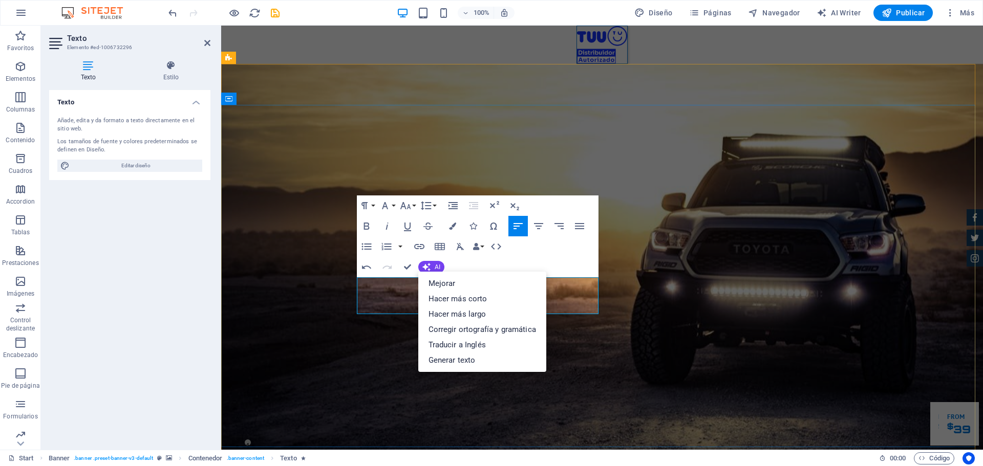
drag, startPoint x: 383, startPoint y: 307, endPoint x: 340, endPoint y: 279, distance: 51.1
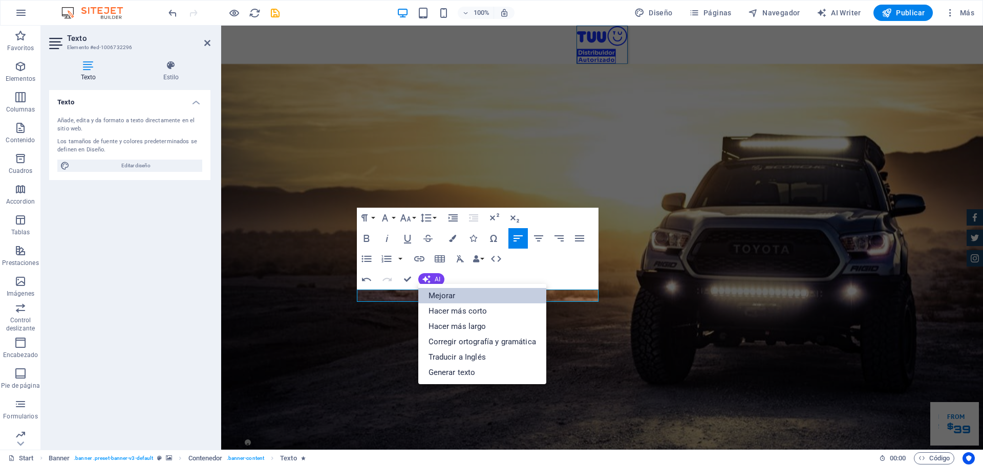
click at [445, 296] on link "Mejorar" at bounding box center [482, 295] width 128 height 15
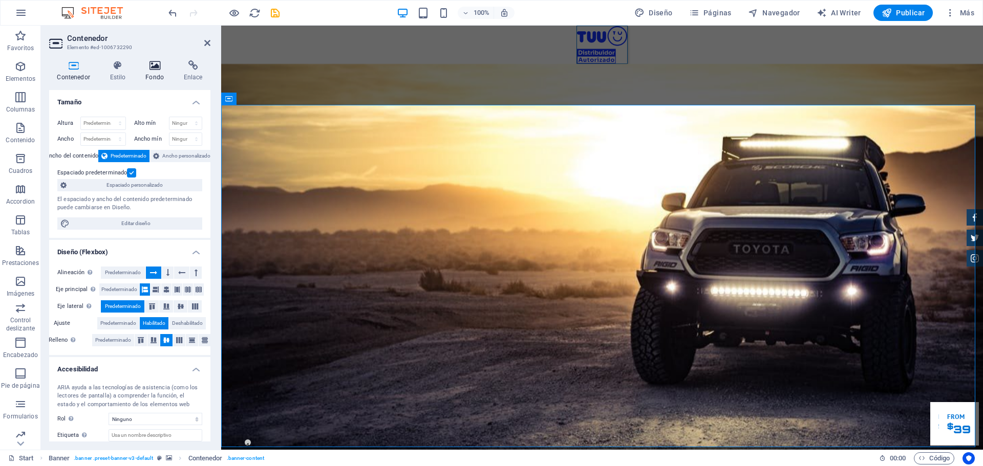
click at [156, 68] on icon at bounding box center [155, 65] width 34 height 10
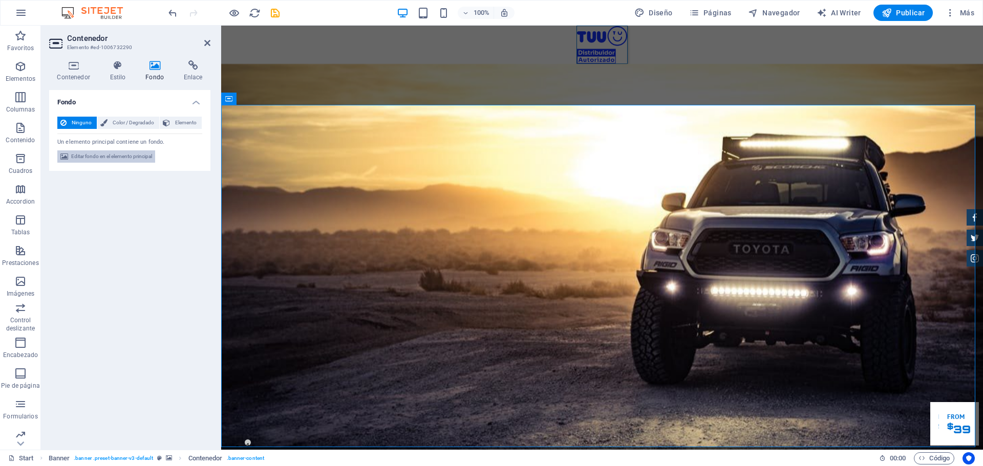
click at [124, 155] on span "Editar fondo en el elemento principal" at bounding box center [111, 157] width 81 height 12
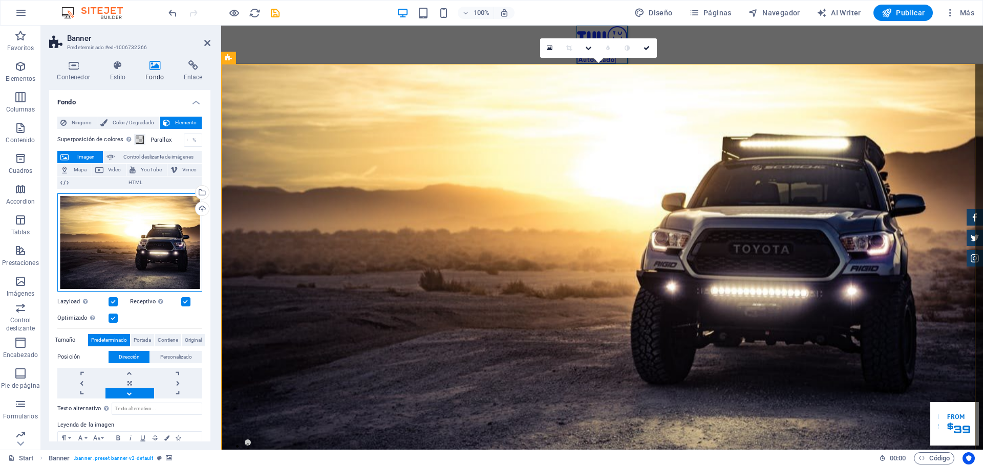
drag, startPoint x: 153, startPoint y: 220, endPoint x: 139, endPoint y: 220, distance: 13.8
click at [137, 220] on div "Arrastra archivos aquí, haz clic para escoger archivos o selecciona archivos de…" at bounding box center [129, 243] width 145 height 98
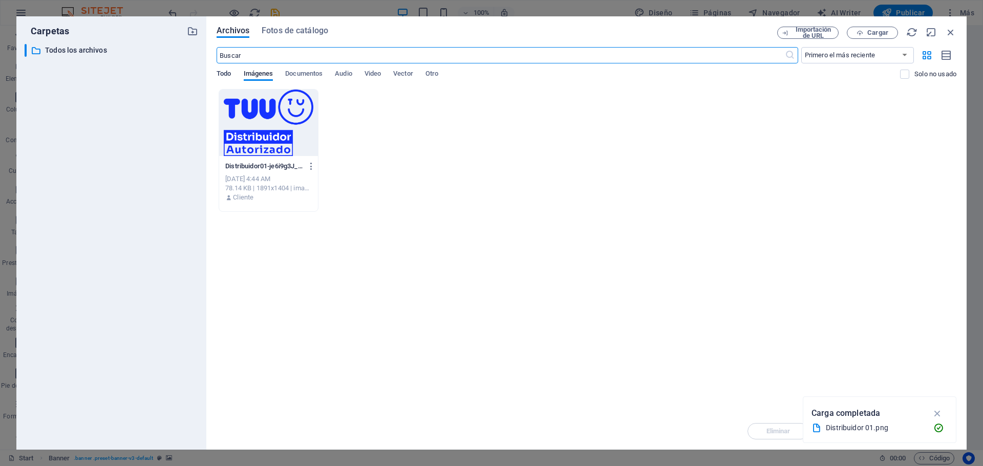
click at [220, 72] on span "Todo" at bounding box center [224, 75] width 14 height 14
click at [225, 76] on span "Todo" at bounding box center [224, 75] width 14 height 14
click at [266, 74] on span "Imágenes" at bounding box center [259, 75] width 30 height 14
click at [880, 33] on span "Cargar" at bounding box center [877, 33] width 21 height 6
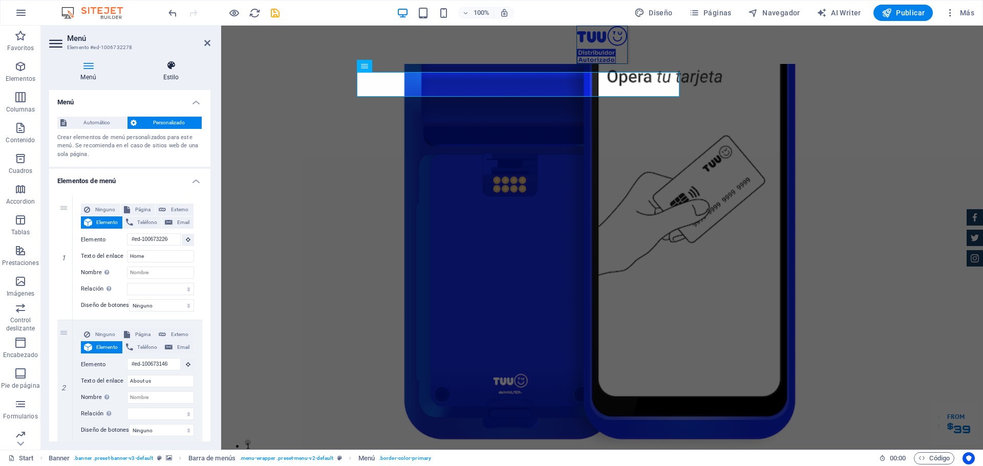
click at [171, 71] on h4 "Estilo" at bounding box center [171, 71] width 79 height 22
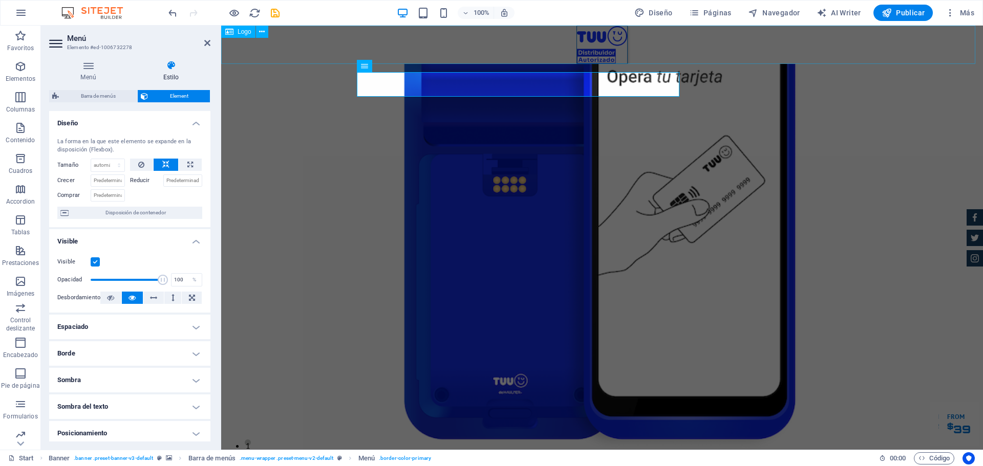
click at [755, 55] on div at bounding box center [602, 45] width 762 height 38
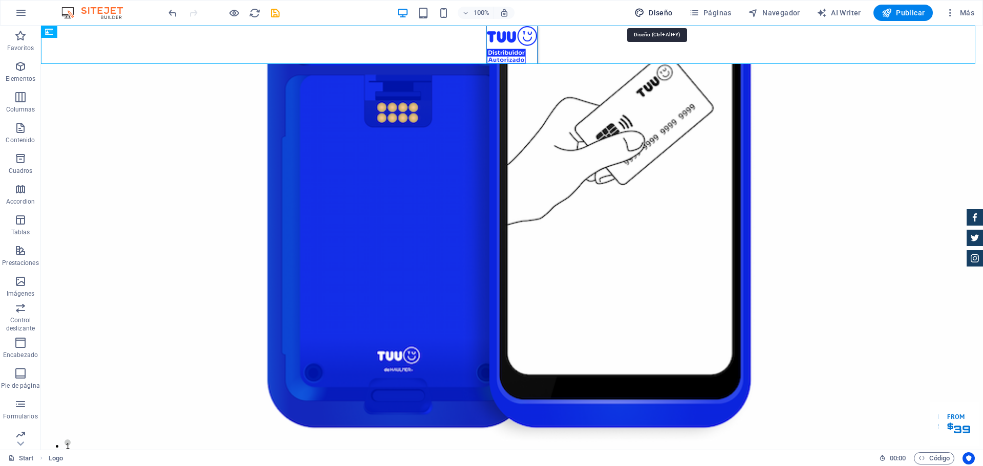
click at [671, 13] on span "Diseño" at bounding box center [653, 13] width 38 height 10
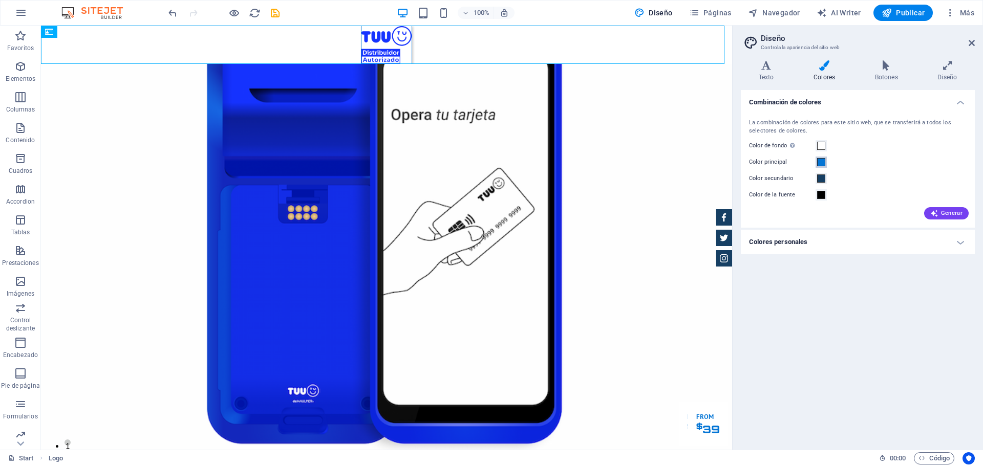
click at [820, 162] on span at bounding box center [821, 162] width 8 height 8
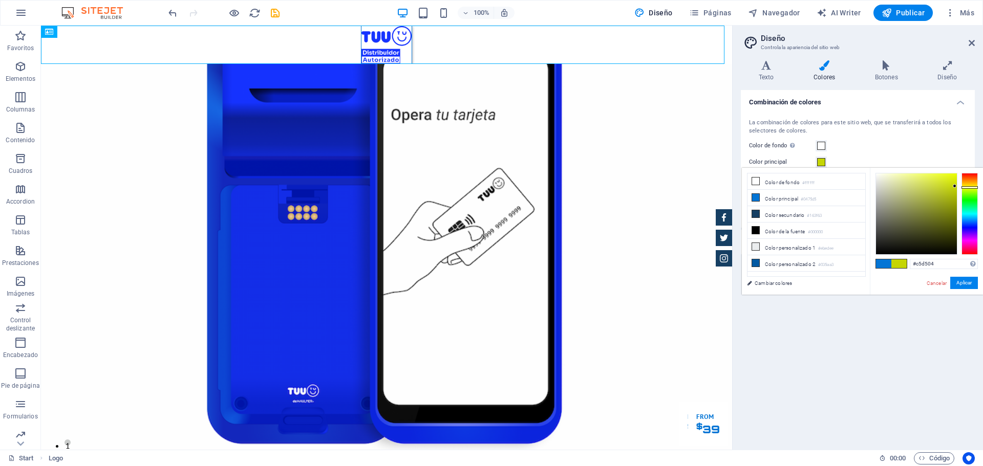
click at [972, 187] on div at bounding box center [970, 214] width 16 height 82
type input "#c4d125"
click at [942, 187] on div at bounding box center [916, 214] width 81 height 81
click at [970, 284] on button "Aplicar" at bounding box center [964, 283] width 28 height 12
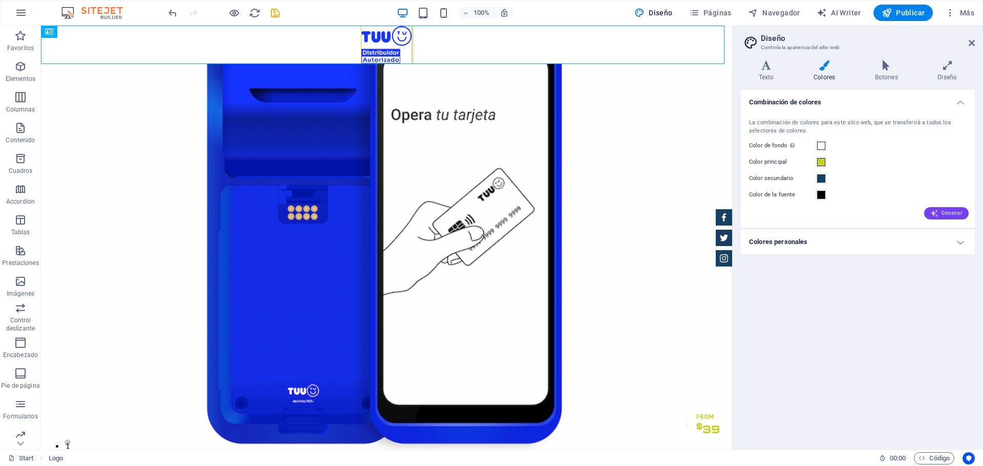
click at [948, 210] on span "Generar" at bounding box center [946, 213] width 32 height 8
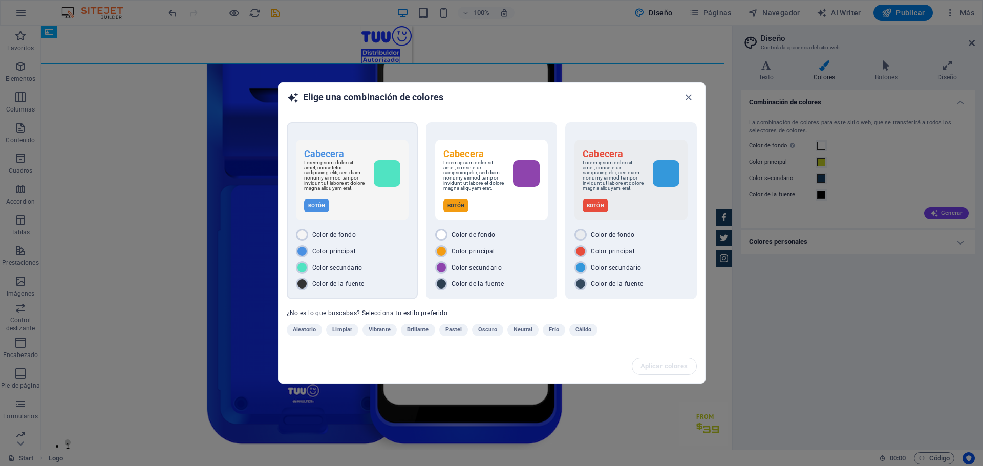
click at [365, 217] on div "Cabecera Lorem ipsum dolor sit amet, consetetur sadipscing elitr, sed diam nonu…" at bounding box center [352, 180] width 113 height 81
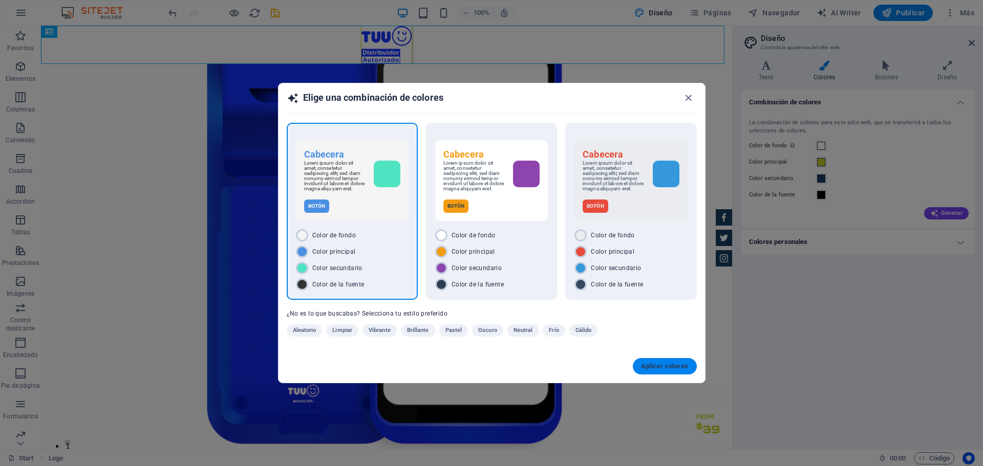
click at [675, 370] on span "Aplicar colores" at bounding box center [665, 367] width 48 height 8
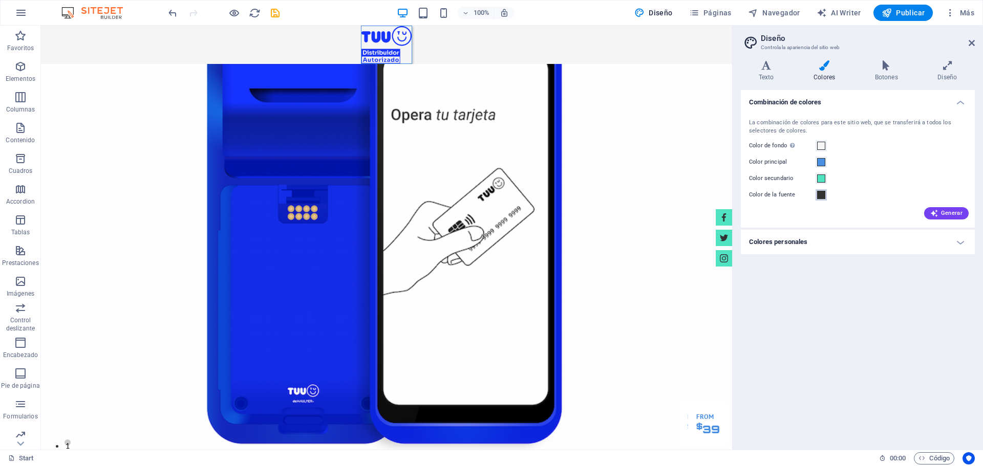
click at [823, 196] on span at bounding box center [821, 195] width 8 height 8
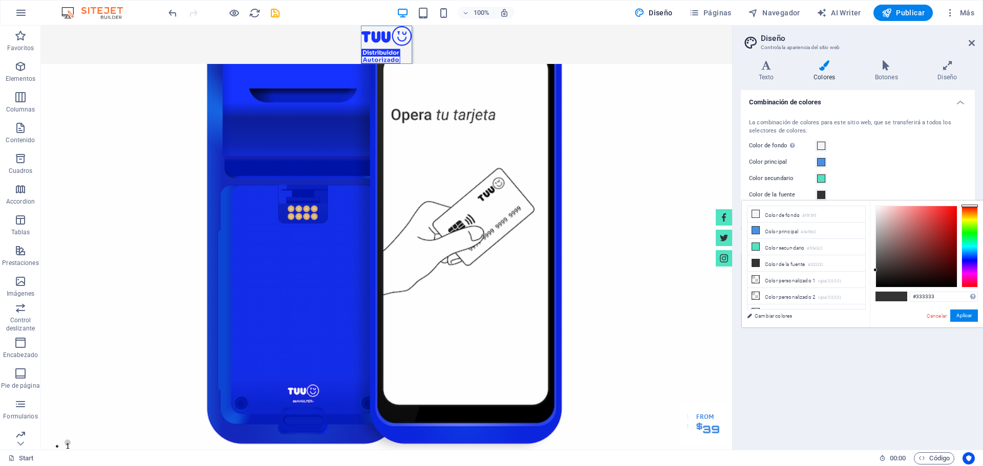
type input "#e01e1e"
click at [946, 216] on div at bounding box center [916, 246] width 81 height 81
click at [970, 317] on button "Aplicar" at bounding box center [964, 316] width 28 height 12
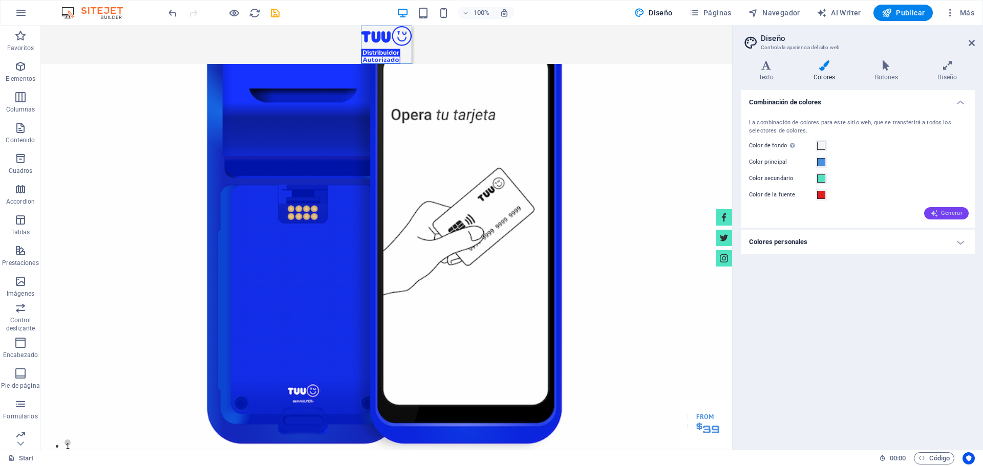
click at [953, 211] on span "Generar" at bounding box center [946, 213] width 32 height 8
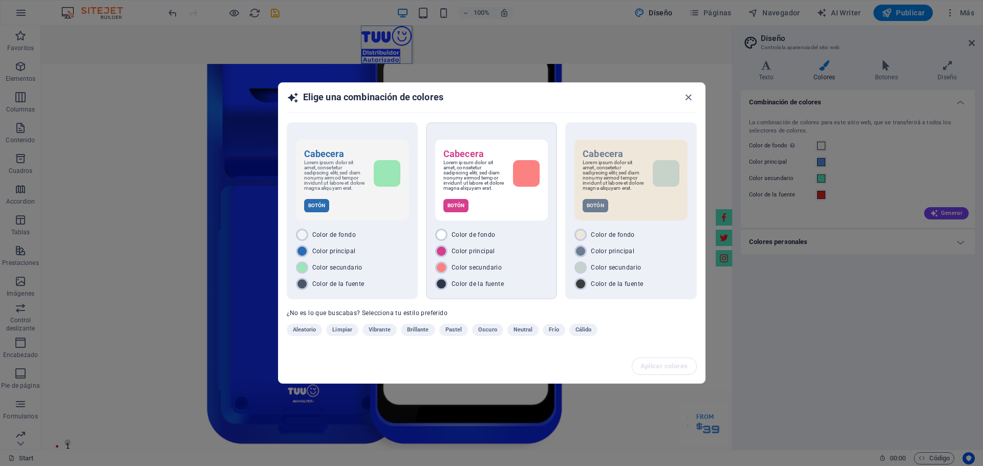
click at [499, 231] on div "Color de fondo" at bounding box center [491, 235] width 113 height 12
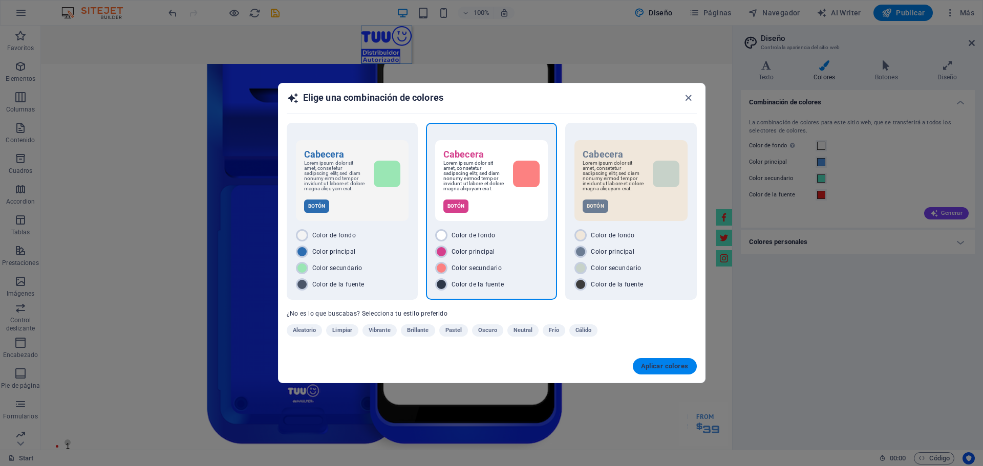
click at [679, 365] on span "Aplicar colores" at bounding box center [665, 367] width 48 height 8
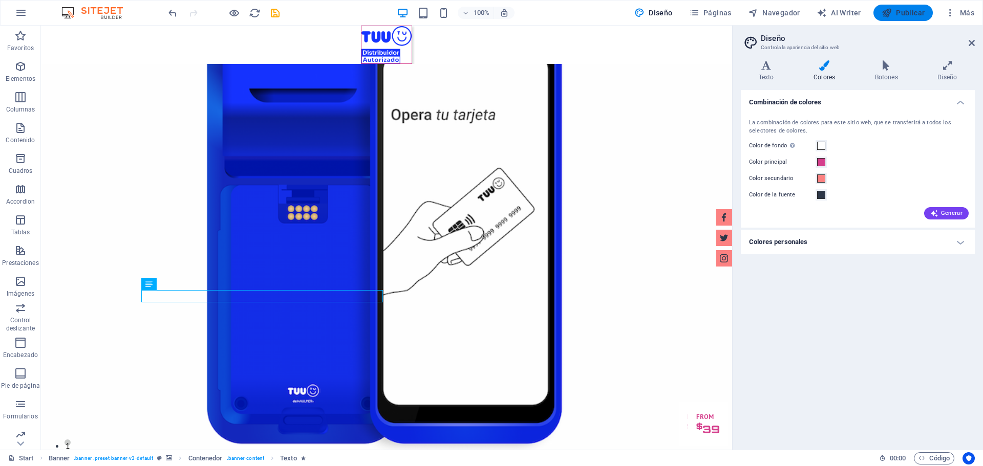
click at [901, 13] on span "Publicar" at bounding box center [904, 13] width 44 height 10
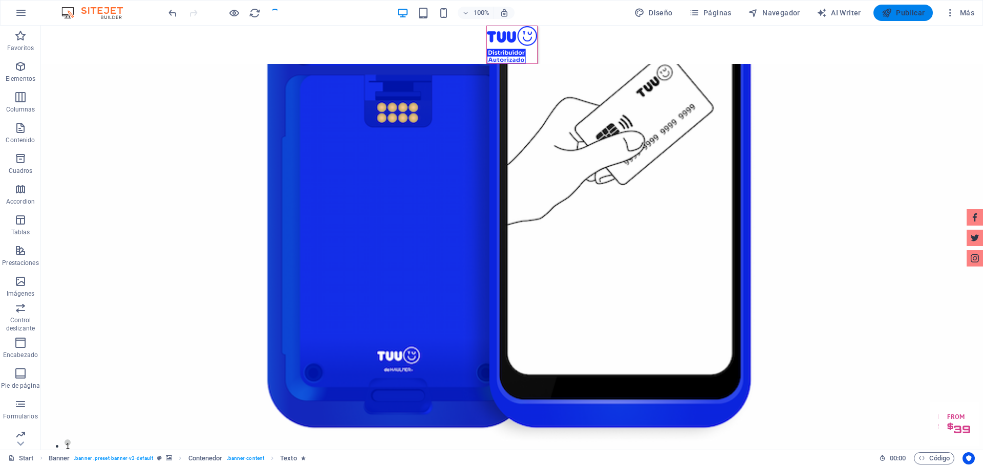
checkbox input "false"
